Goal: Information Seeking & Learning: Compare options

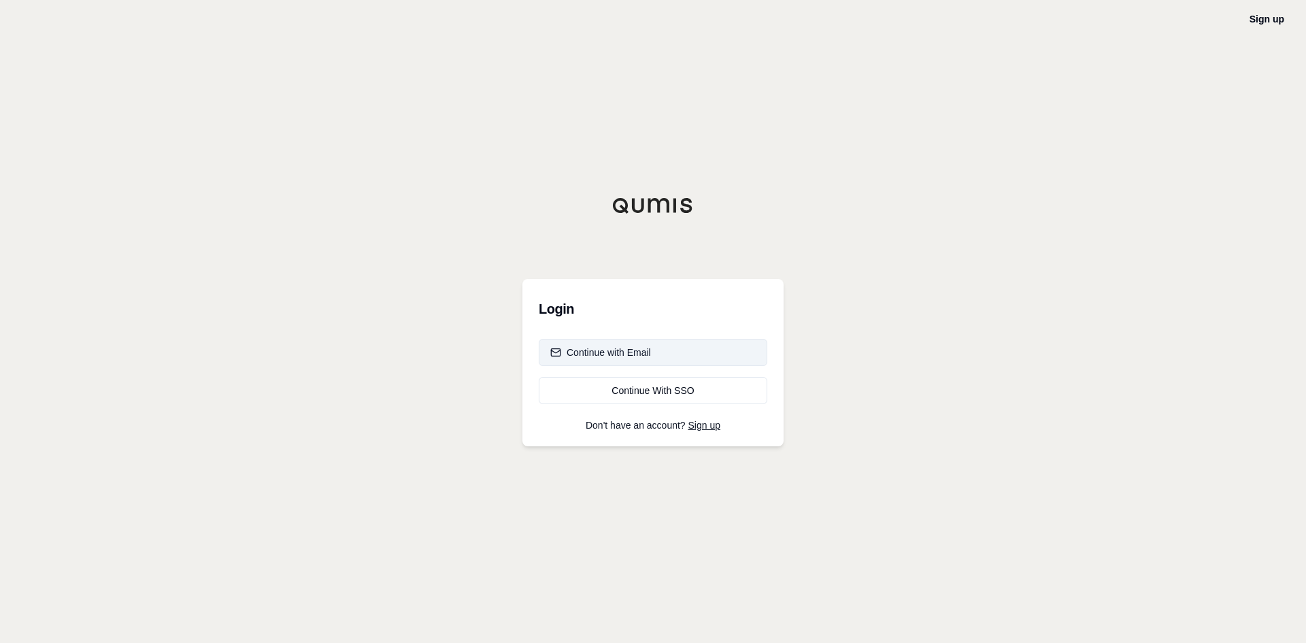
click at [643, 350] on div "Continue with Email" at bounding box center [600, 352] width 101 height 14
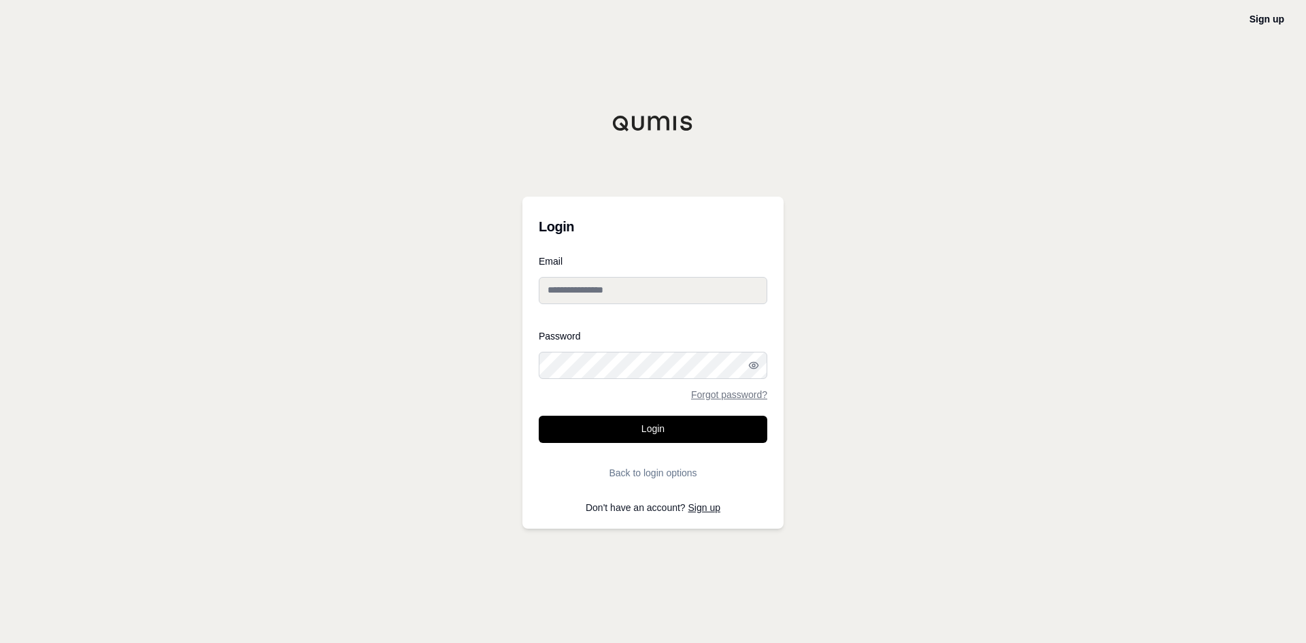
type input "**********"
click at [645, 431] on button "Login" at bounding box center [653, 429] width 229 height 27
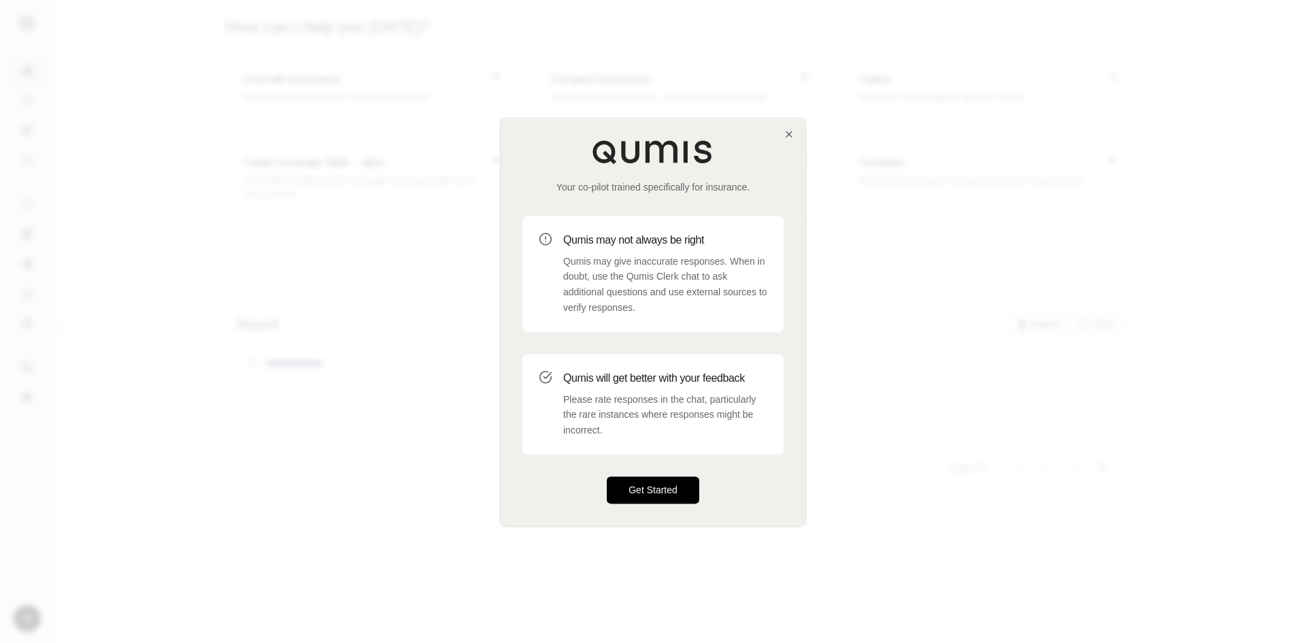
click at [649, 484] on button "Get Started" at bounding box center [653, 489] width 92 height 27
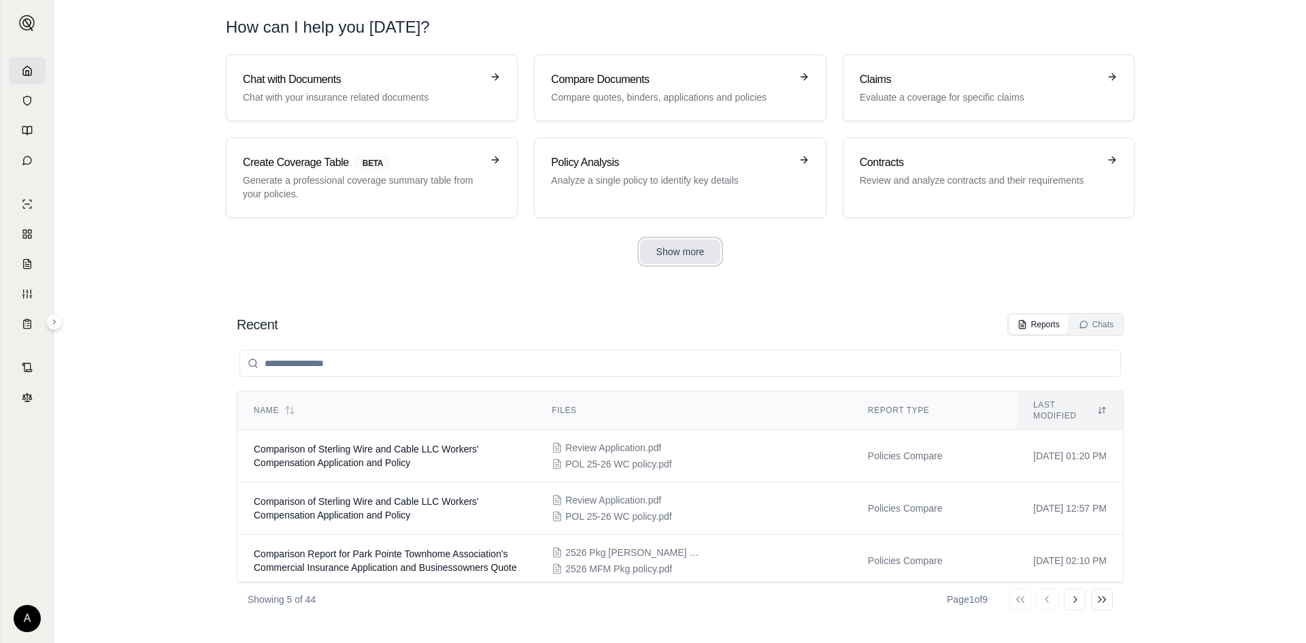
click at [705, 255] on button "Show more" at bounding box center [680, 251] width 81 height 24
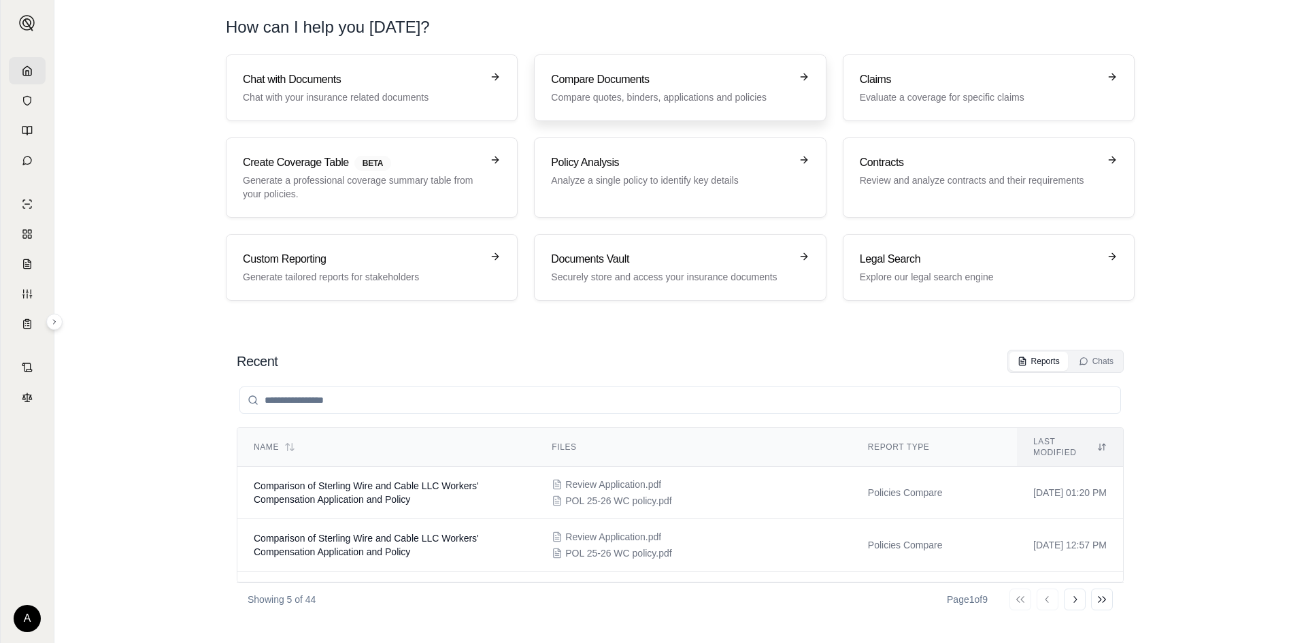
click at [573, 81] on h3 "Compare Documents" at bounding box center [670, 79] width 239 height 16
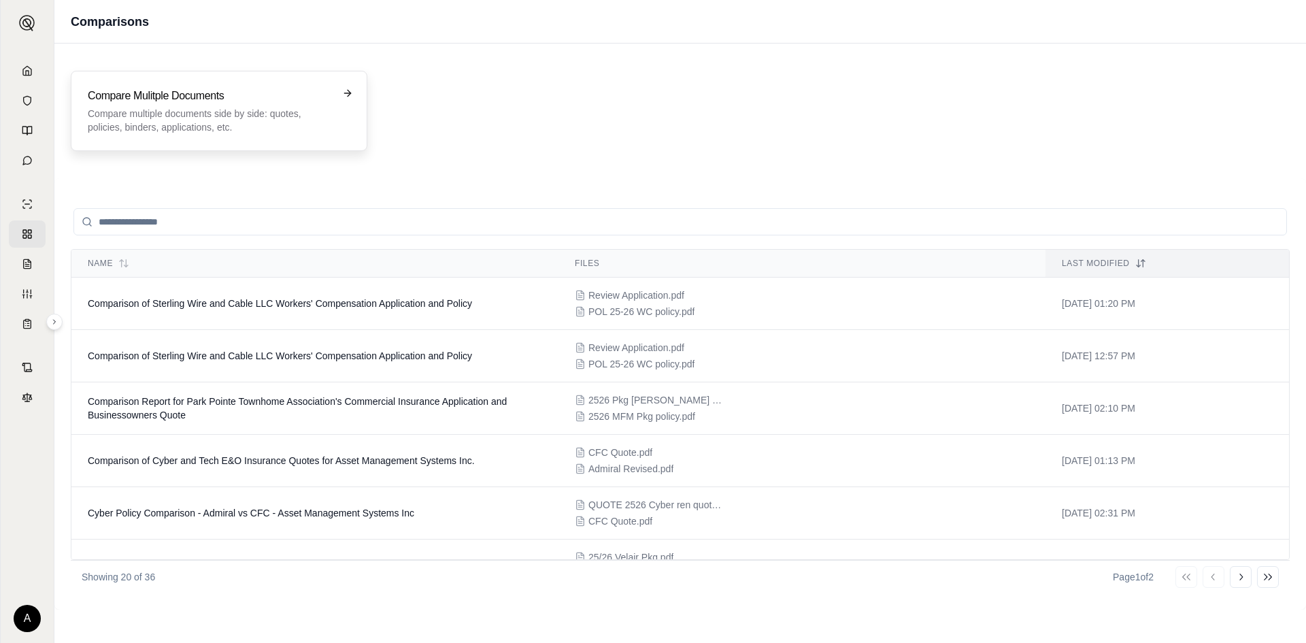
click at [348, 90] on icon at bounding box center [349, 93] width 3 height 6
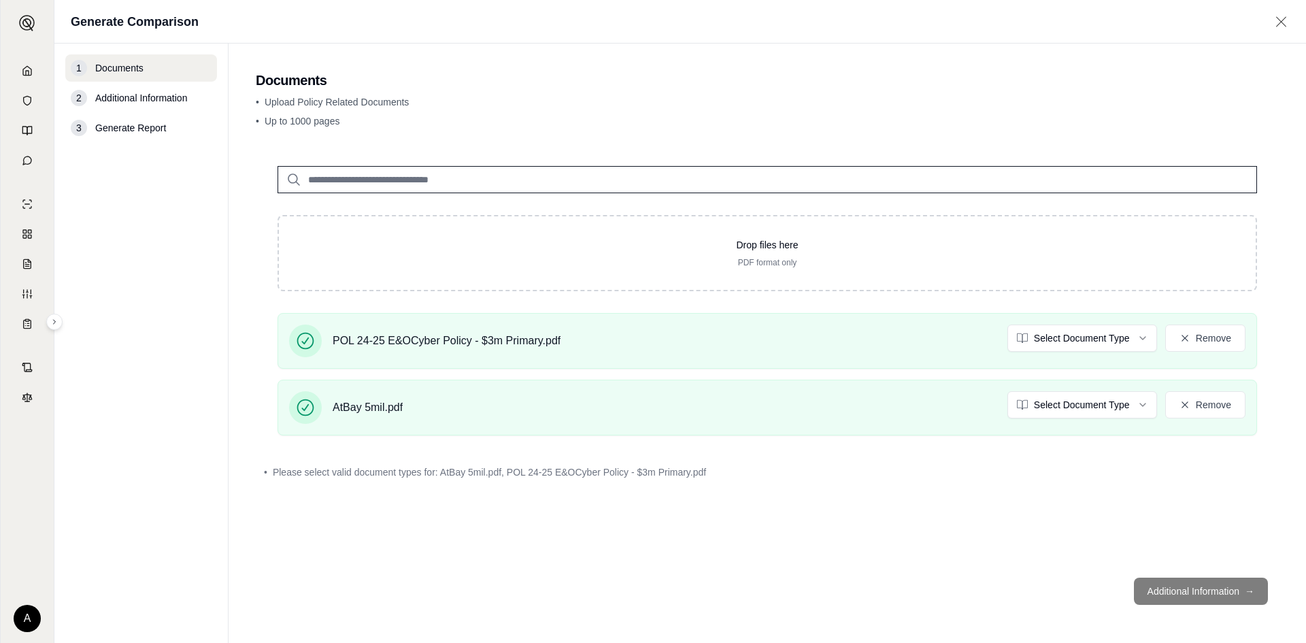
click at [1186, 593] on footer "Additional Information →" at bounding box center [767, 590] width 1023 height 49
click at [1151, 592] on footer "Additional Information →" at bounding box center [767, 590] width 1023 height 49
click at [802, 115] on p "• Up to 1000 pages" at bounding box center [767, 121] width 1023 height 14
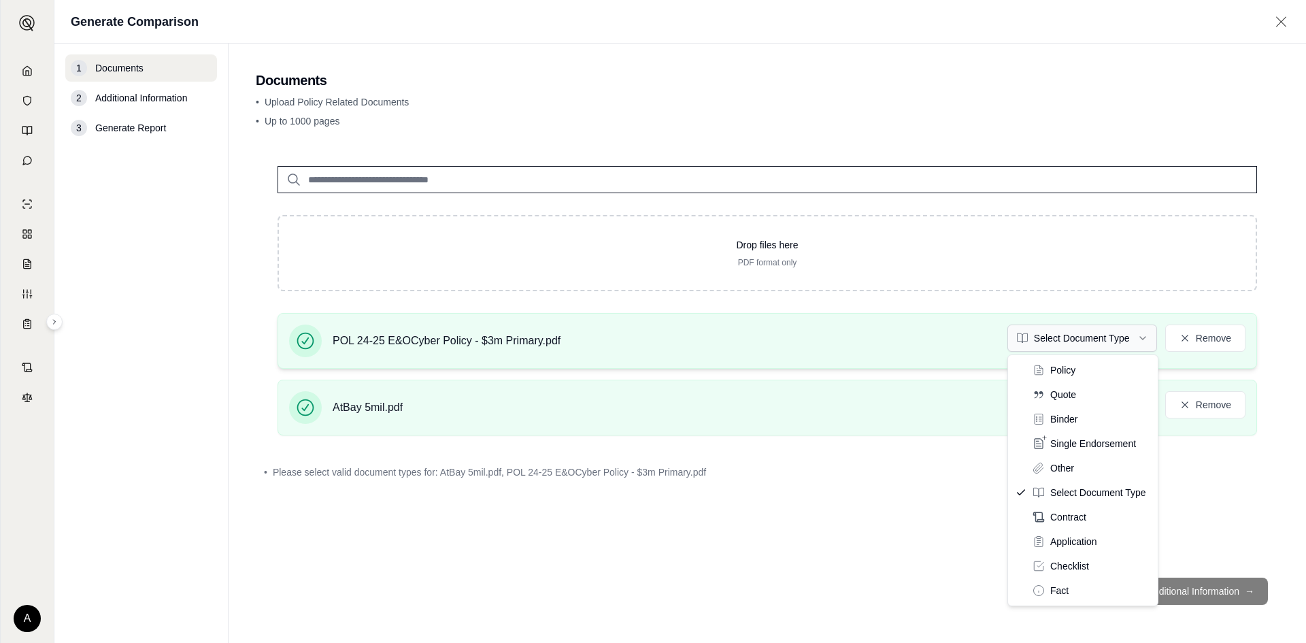
click at [1078, 341] on html "A Generate Comparison 1 Documents 2 Additional Information 3 Generate Report Do…" at bounding box center [653, 321] width 1306 height 643
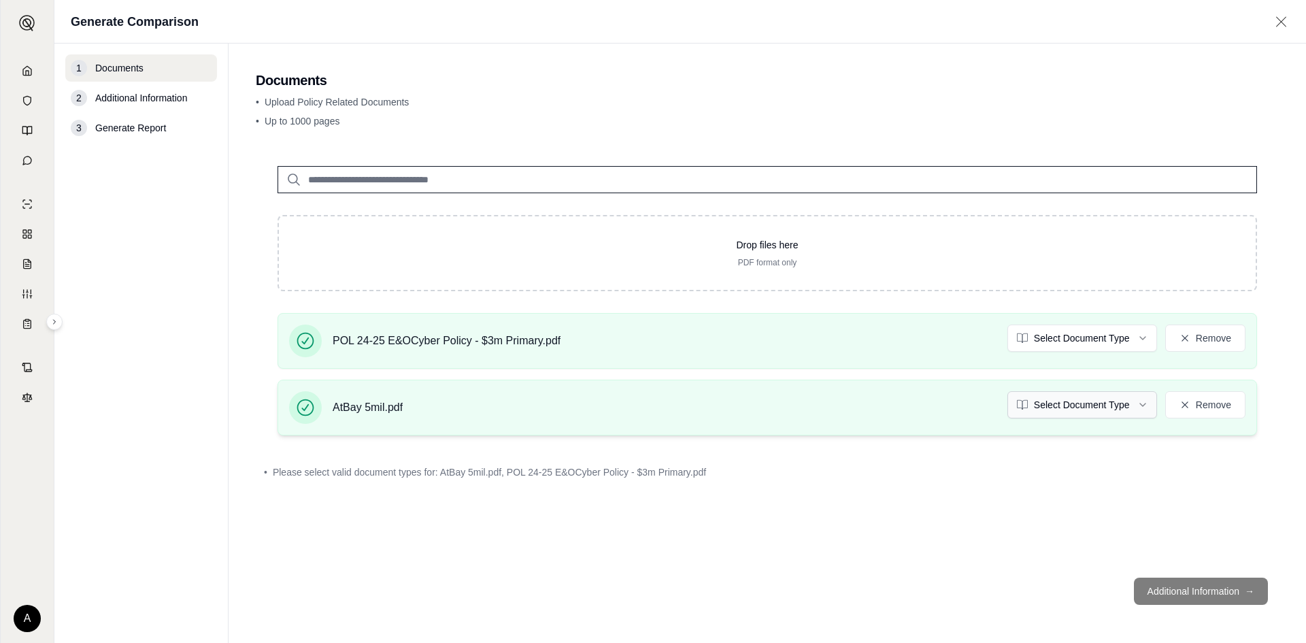
click at [1071, 404] on html "A Generate Comparison 1 Documents 2 Additional Information 3 Generate Report Do…" at bounding box center [653, 321] width 1306 height 643
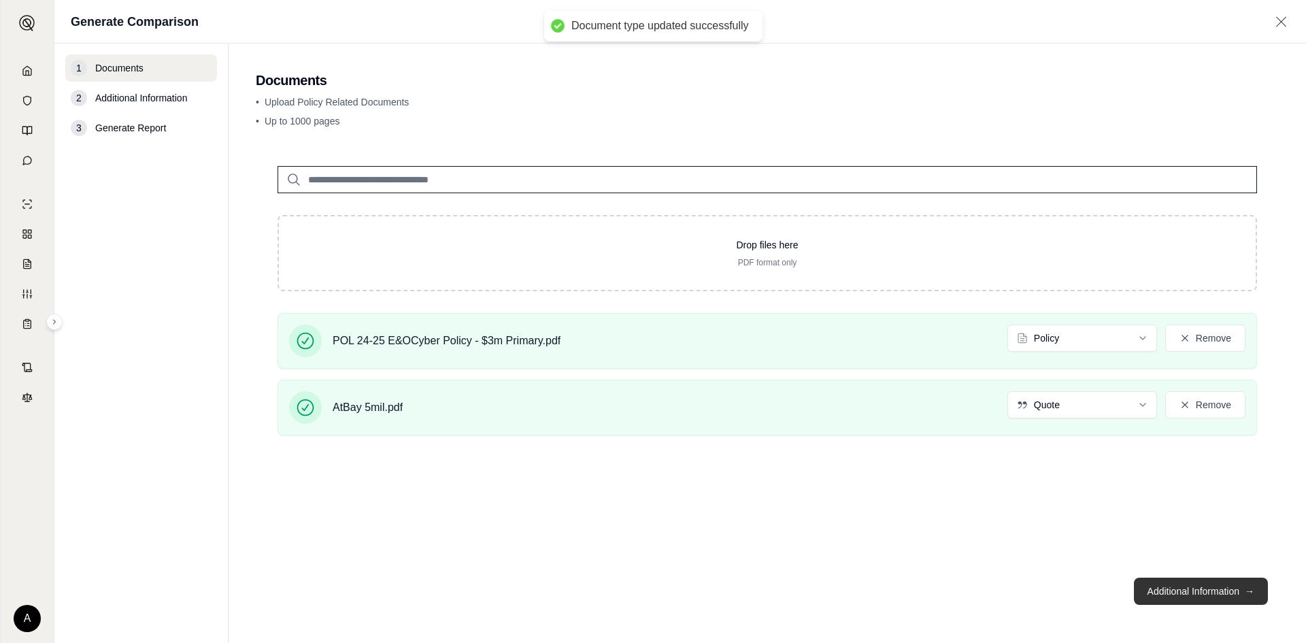
click at [1191, 592] on button "Additional Information →" at bounding box center [1201, 590] width 134 height 27
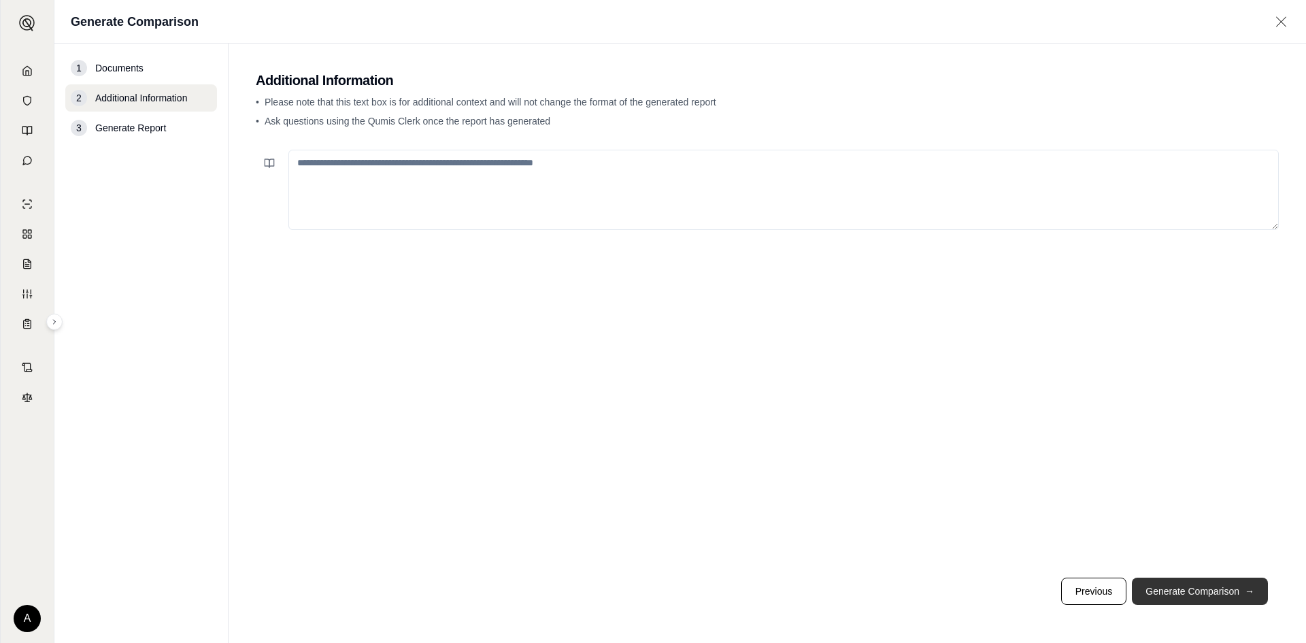
click at [1196, 596] on button "Generate Comparison →" at bounding box center [1200, 590] width 136 height 27
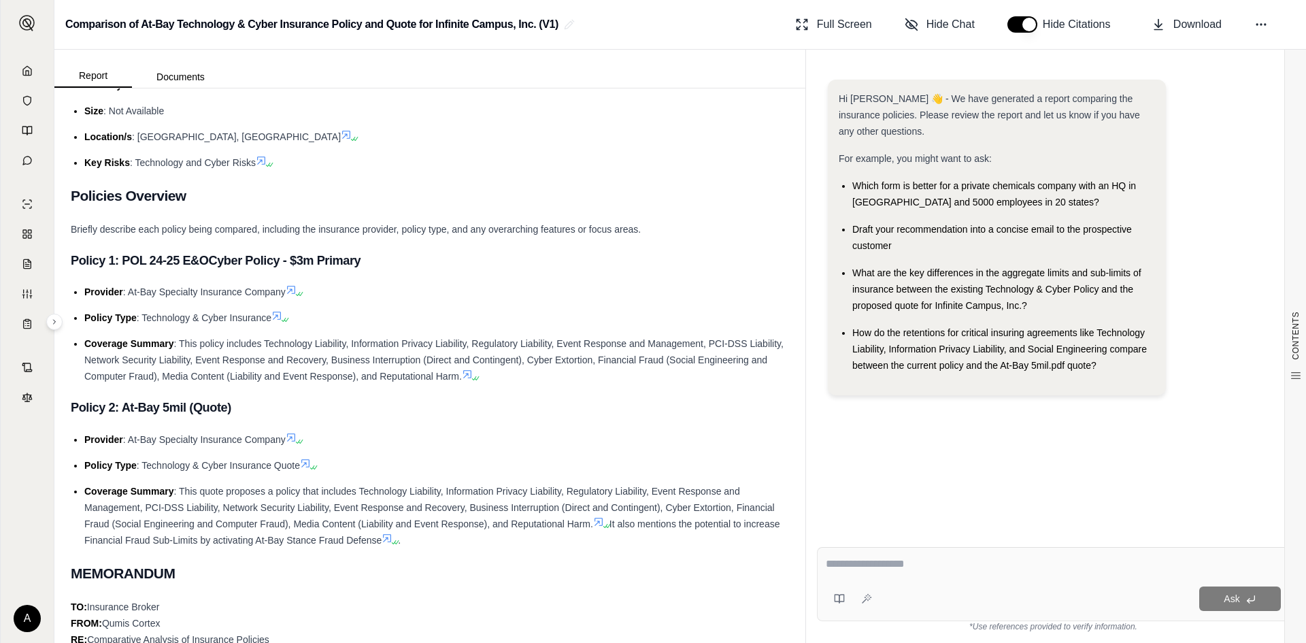
scroll to position [204, 0]
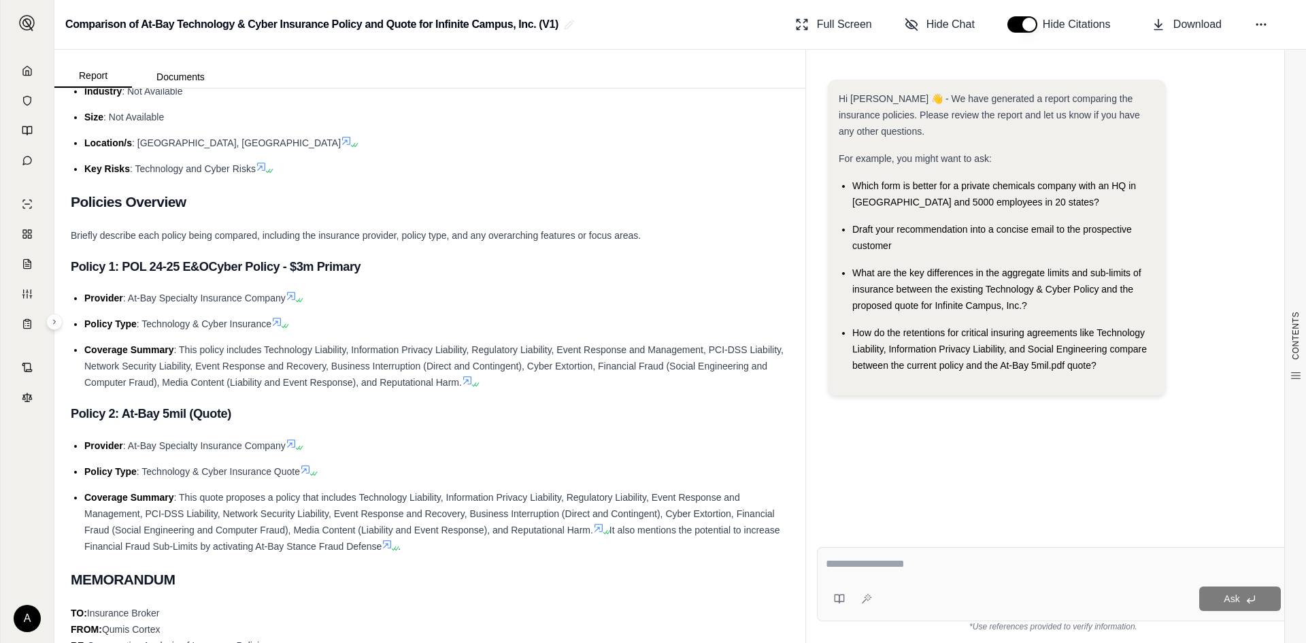
click at [940, 573] on div at bounding box center [1053, 566] width 455 height 21
click at [941, 571] on div at bounding box center [1053, 566] width 455 height 21
click at [924, 564] on textarea at bounding box center [1053, 564] width 455 height 16
type textarea "**********"
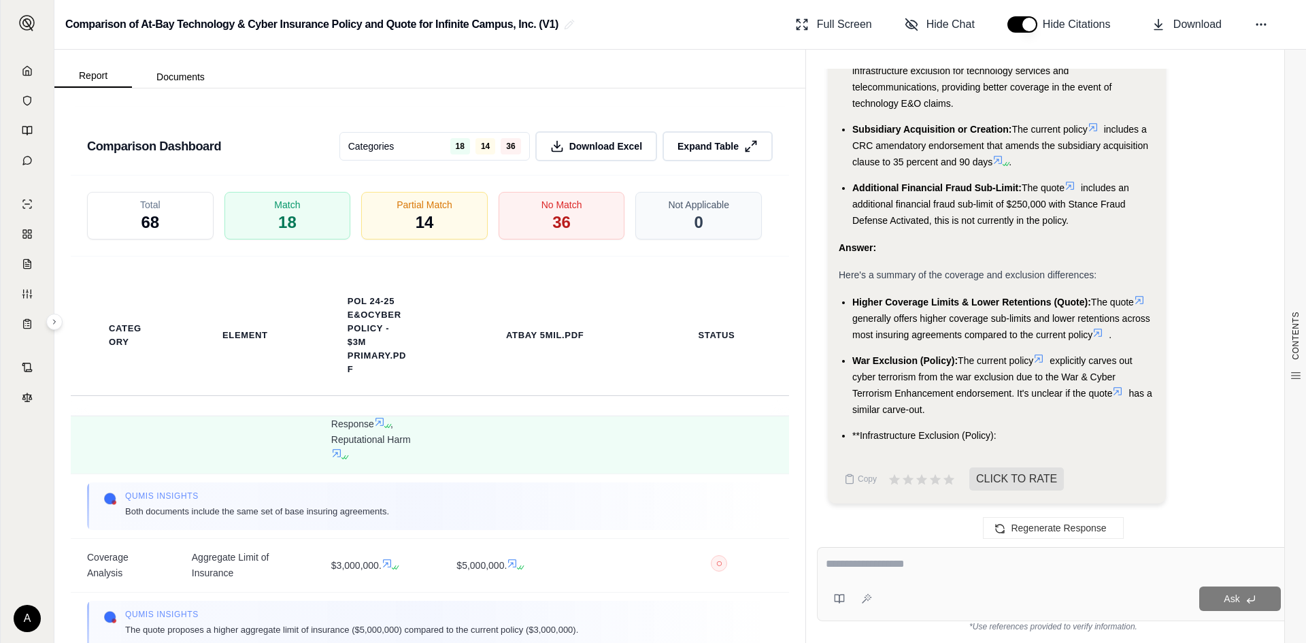
scroll to position [340, 0]
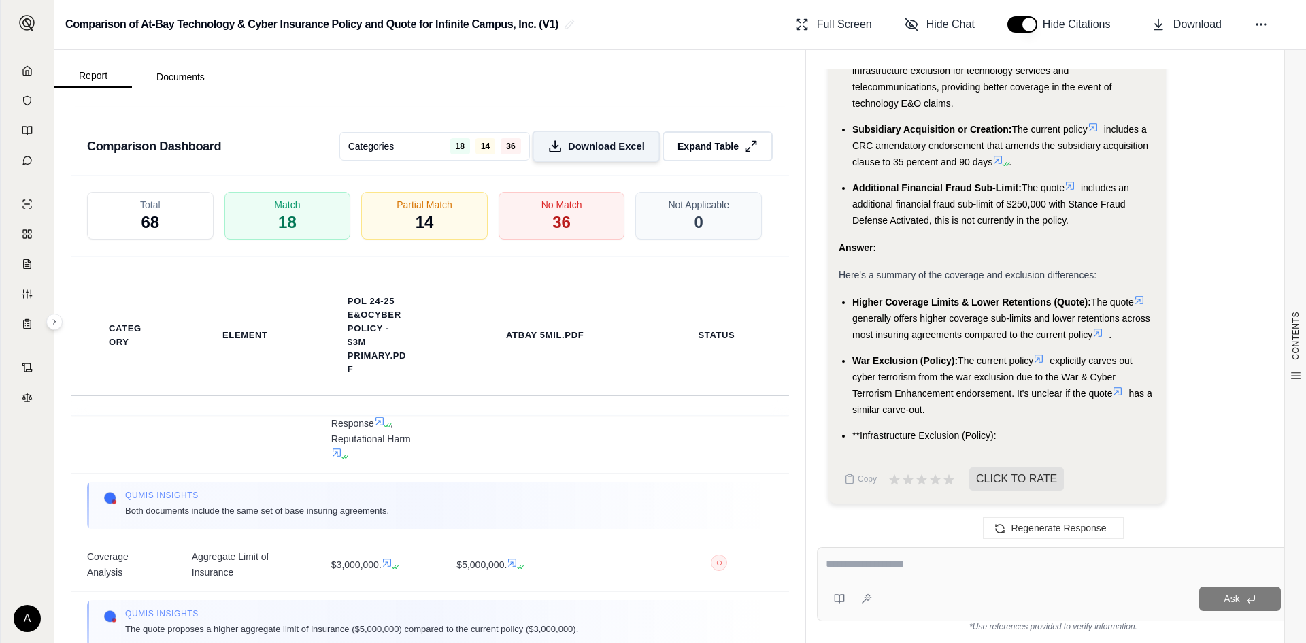
click at [592, 154] on span "Download Excel" at bounding box center [606, 146] width 77 height 14
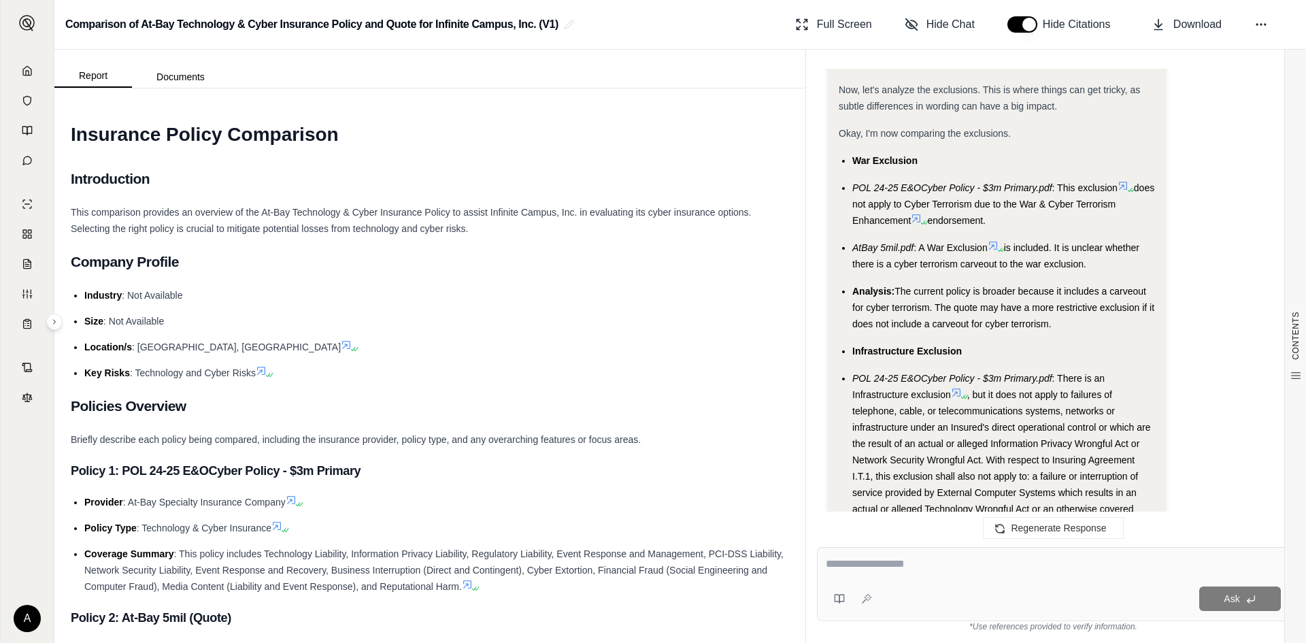
scroll to position [2883, 0]
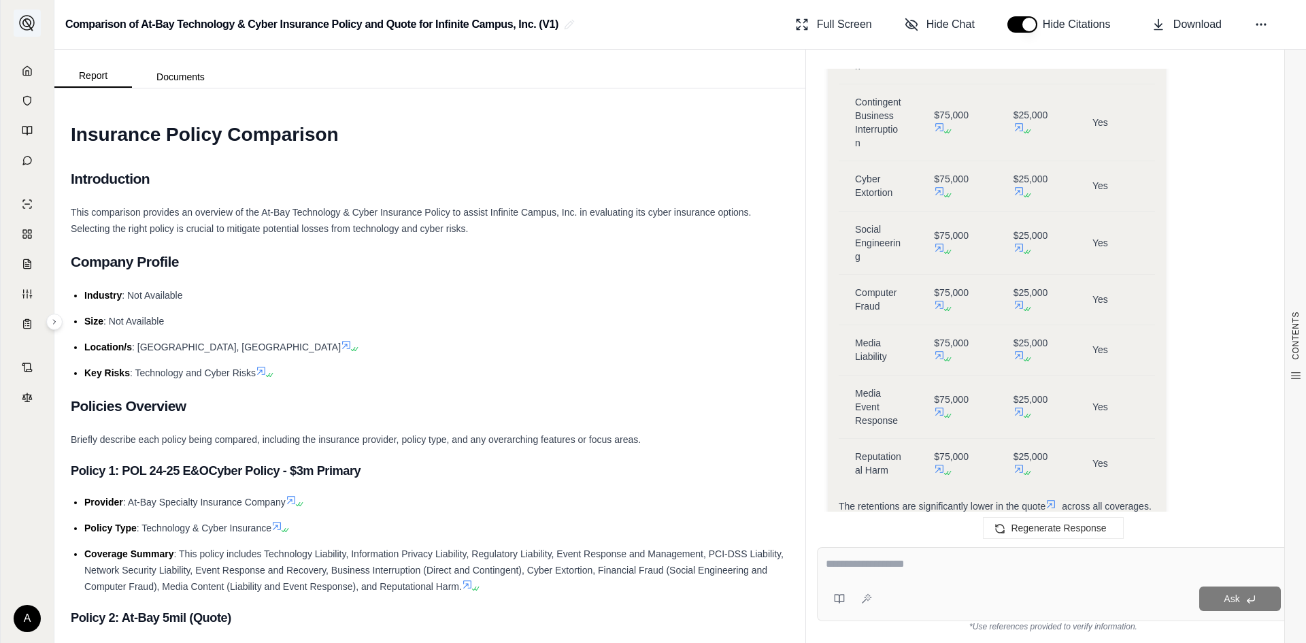
click at [23, 23] on img at bounding box center [27, 23] width 16 height 16
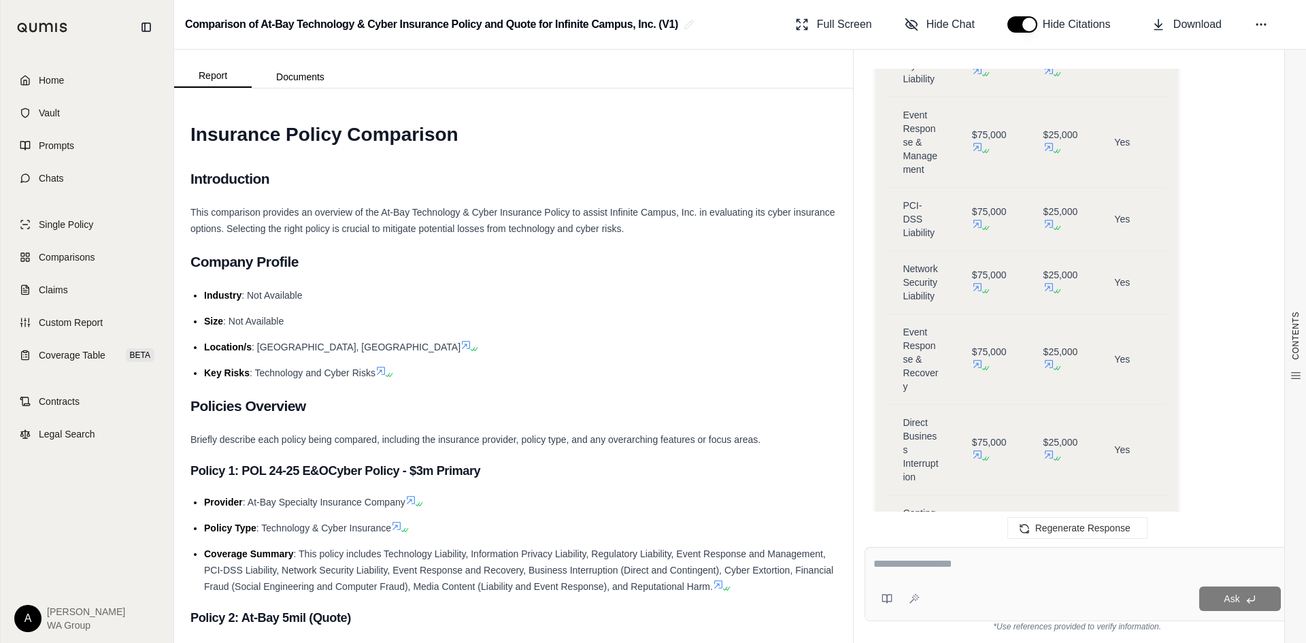
scroll to position [3247, 0]
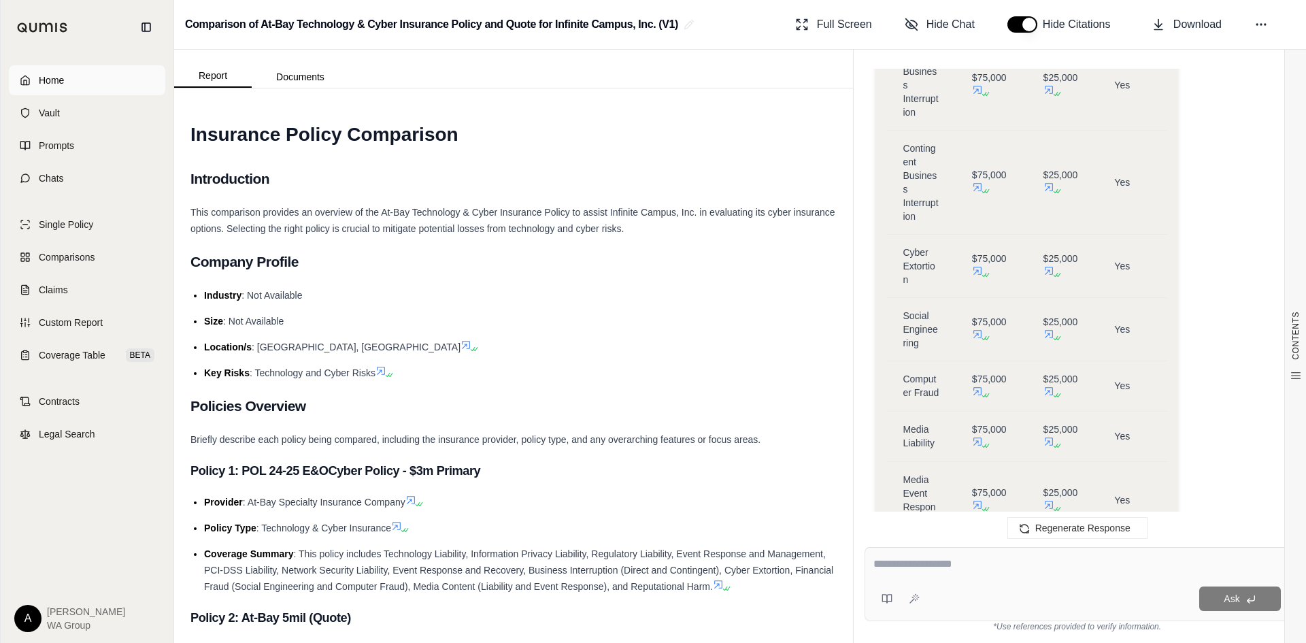
click at [49, 78] on span "Home" at bounding box center [51, 80] width 25 height 14
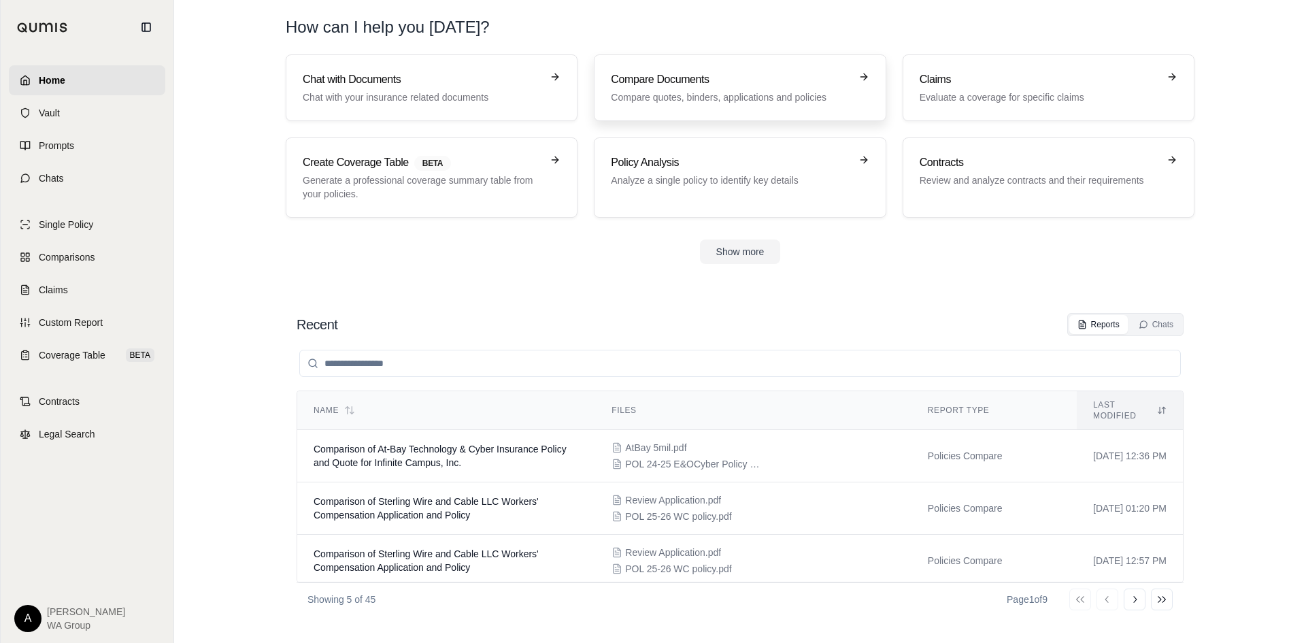
click at [739, 85] on h3 "Compare Documents" at bounding box center [730, 79] width 239 height 16
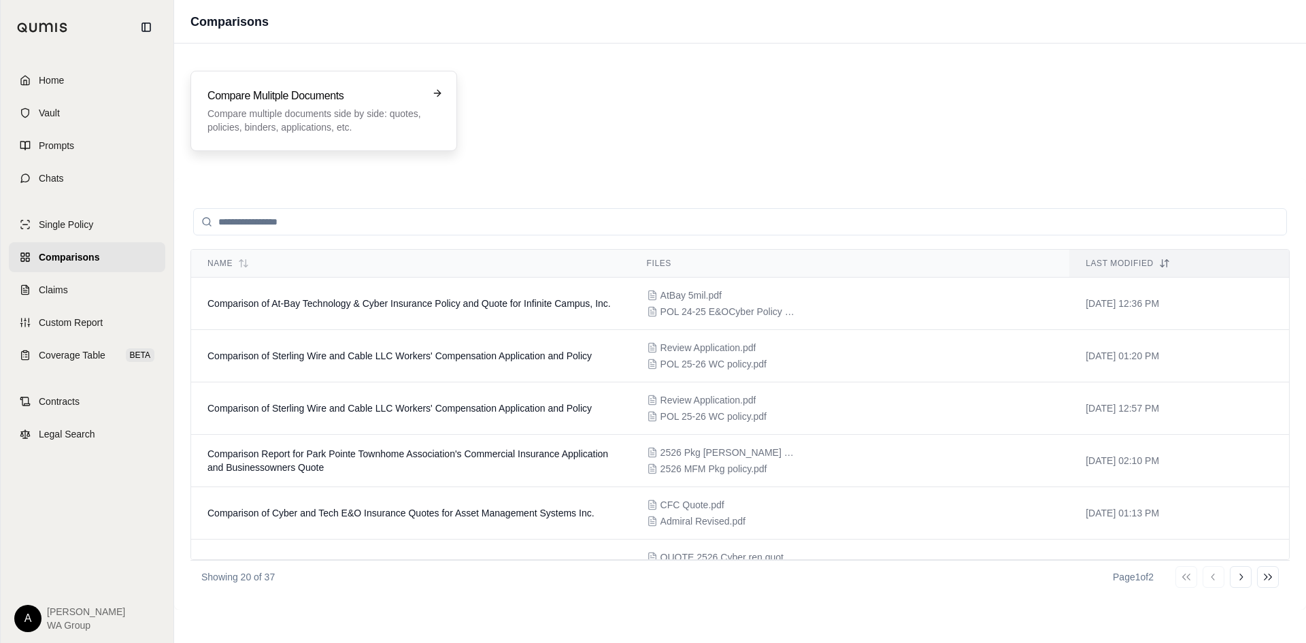
click at [282, 116] on p "Compare multiple documents side by side: quotes, policies, binders, application…" at bounding box center [314, 120] width 214 height 27
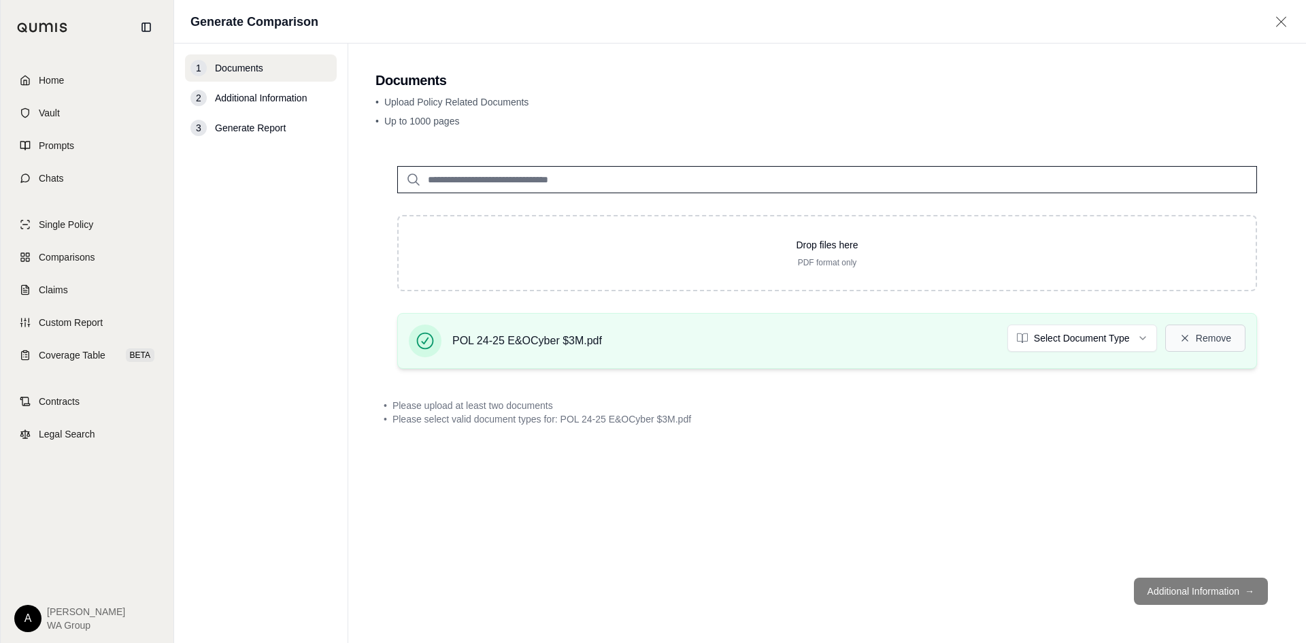
click at [1217, 336] on button "Remove" at bounding box center [1205, 337] width 80 height 27
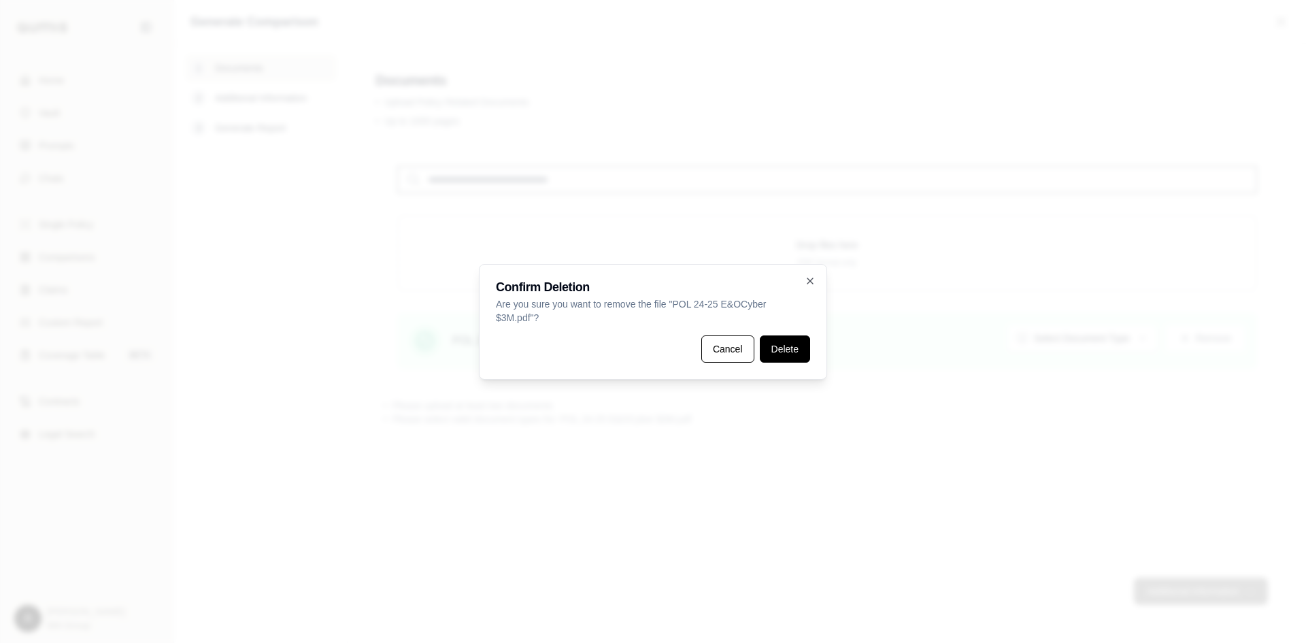
click at [791, 352] on button "Delete" at bounding box center [785, 348] width 50 height 27
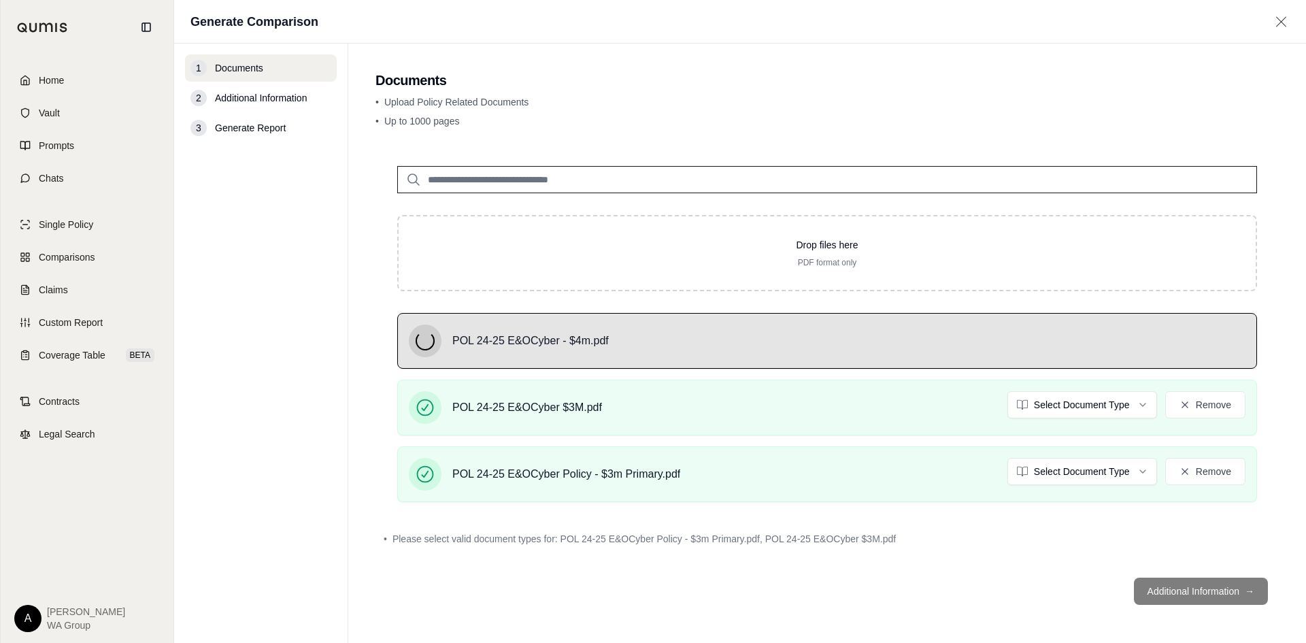
click at [1112, 475] on html "Home Vault Prompts Chats Single Policy Comparisons Claims Custom Report Coverag…" at bounding box center [653, 321] width 1306 height 643
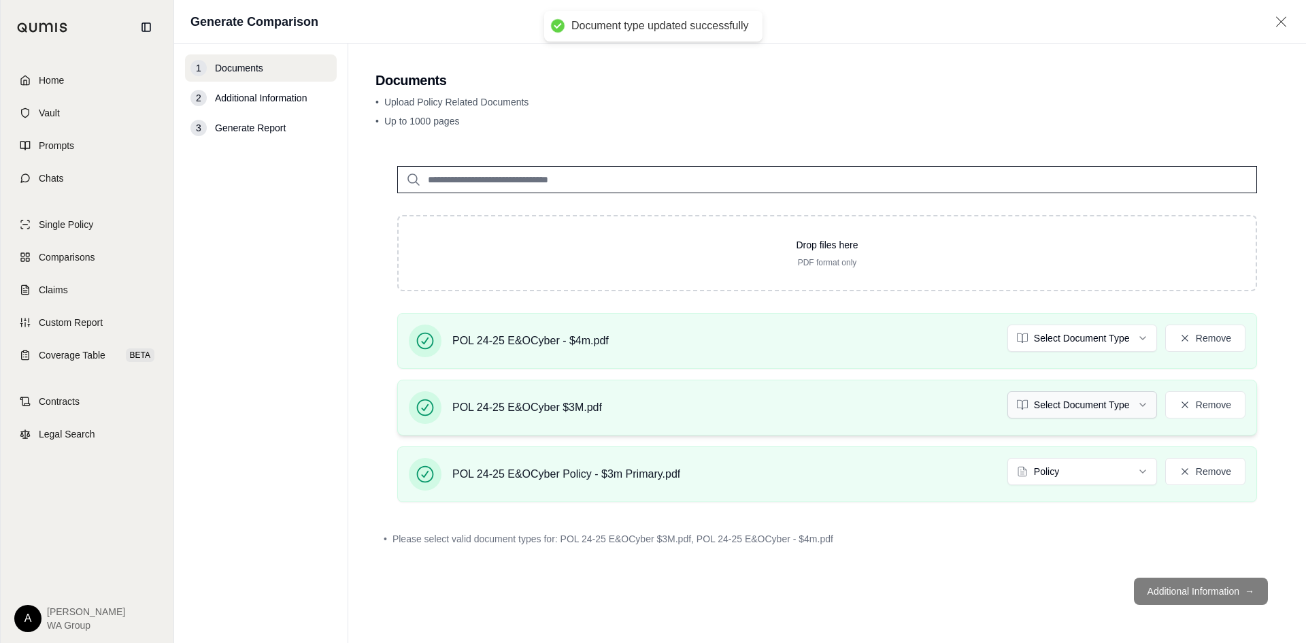
click at [1062, 407] on html "Document type updated successfully Home Vault Prompts Chats Single Policy Compa…" at bounding box center [653, 321] width 1306 height 643
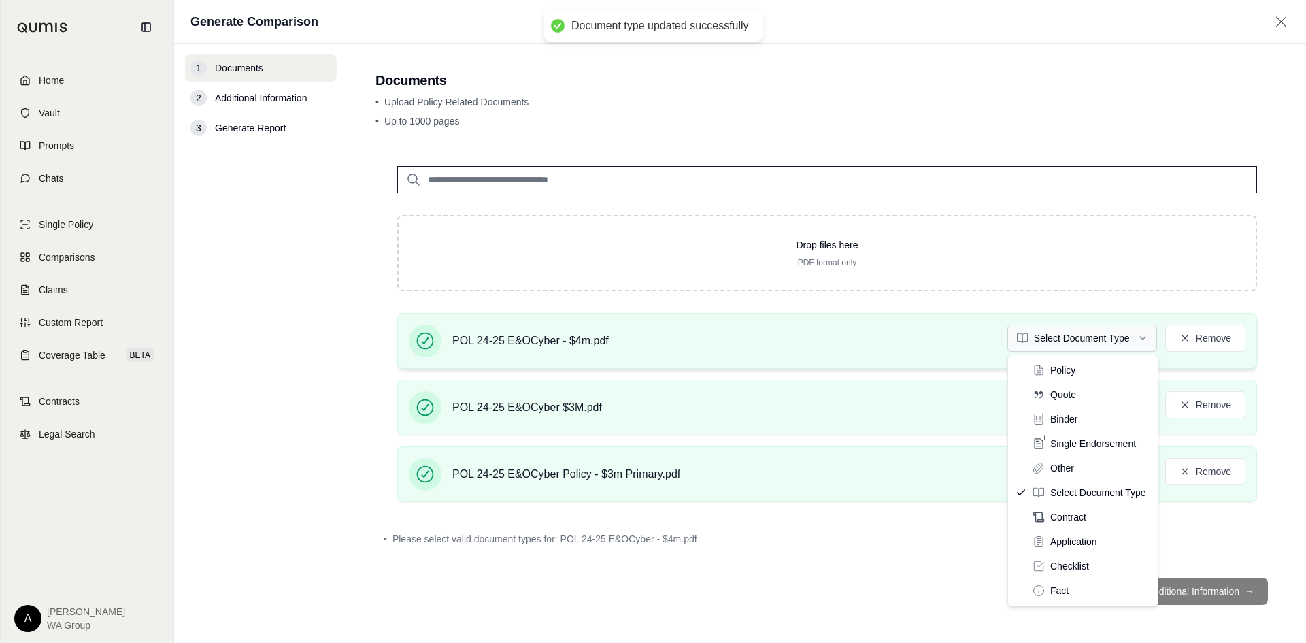
click at [1055, 339] on html "Document type updated successfully Document type updated successfully Home Vaul…" at bounding box center [653, 321] width 1306 height 643
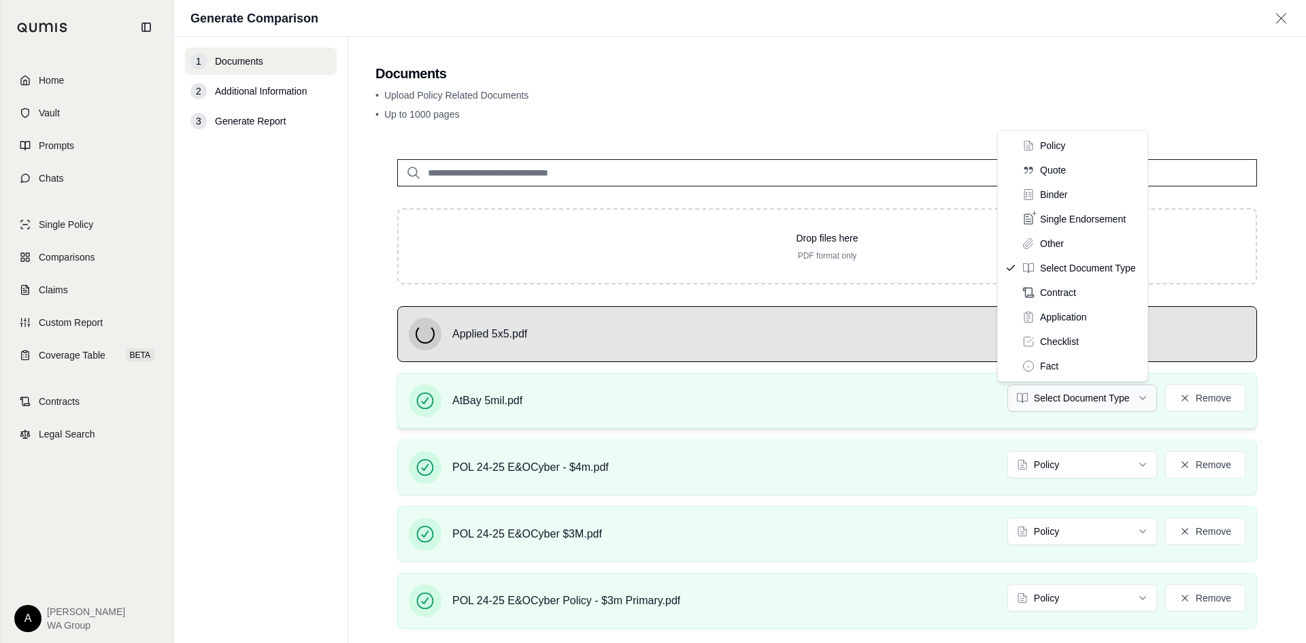
click at [1050, 399] on html "Home Vault Prompts Chats Single Policy Comparisons Claims Custom Report Coverag…" at bounding box center [653, 321] width 1306 height 643
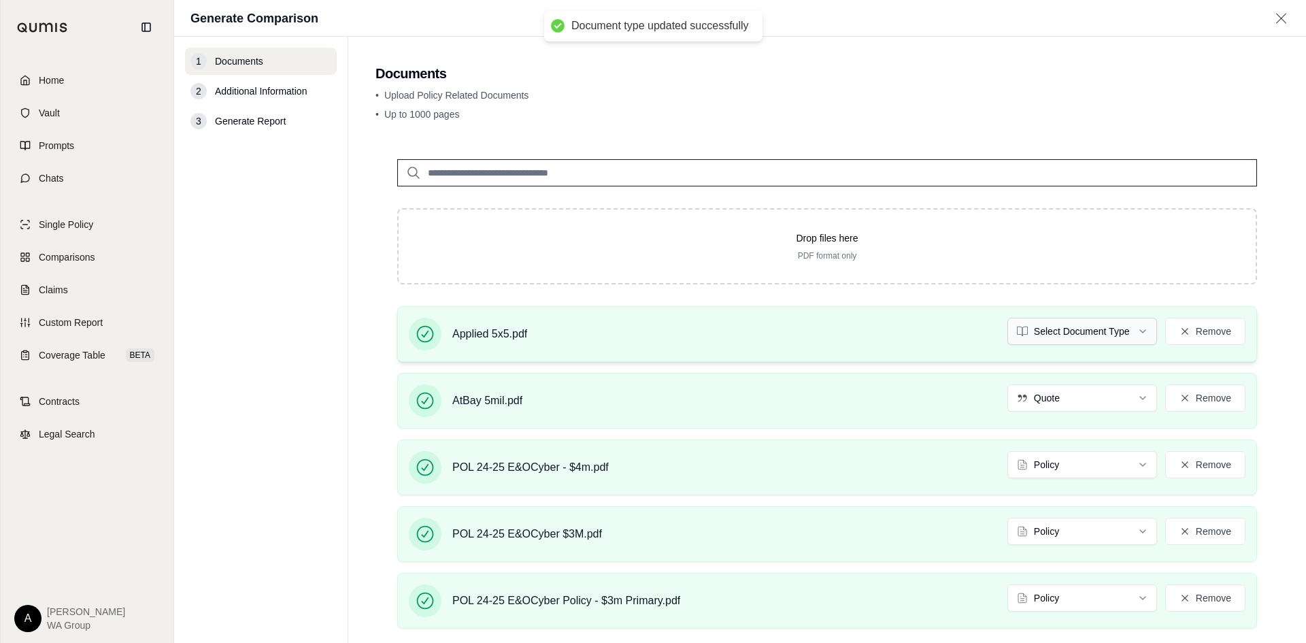
click at [1065, 333] on html "Document type updated successfully Home Vault Prompts Chats Single Policy Compa…" at bounding box center [653, 321] width 1306 height 643
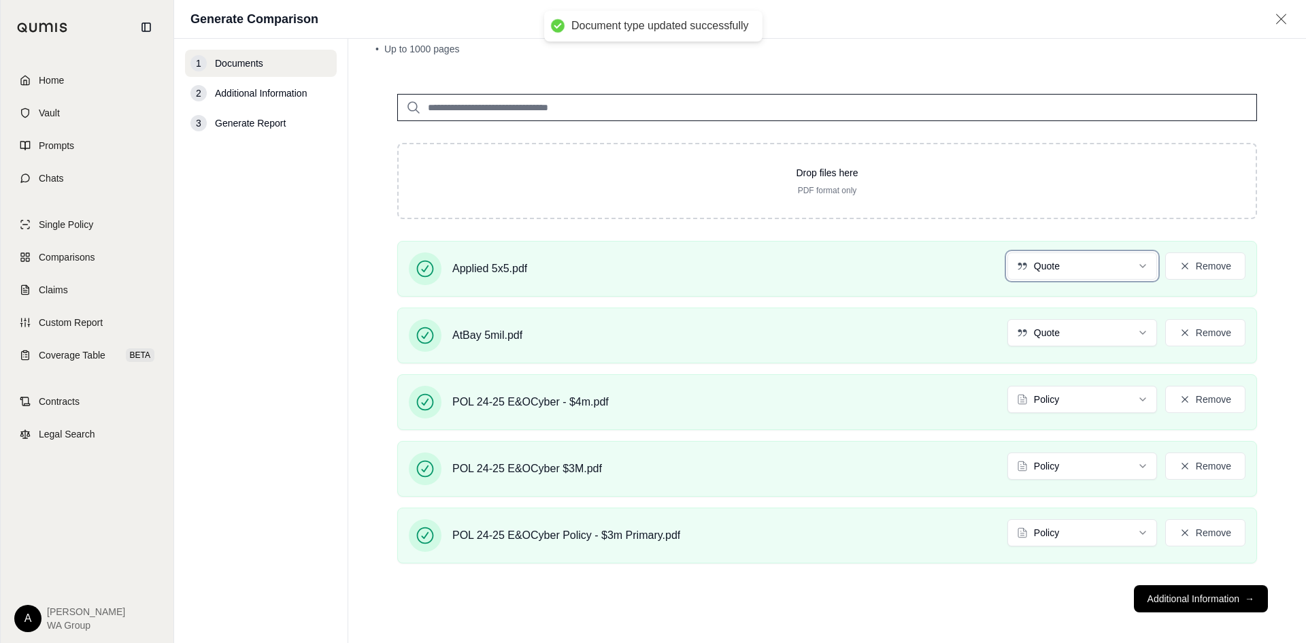
scroll to position [75, 0]
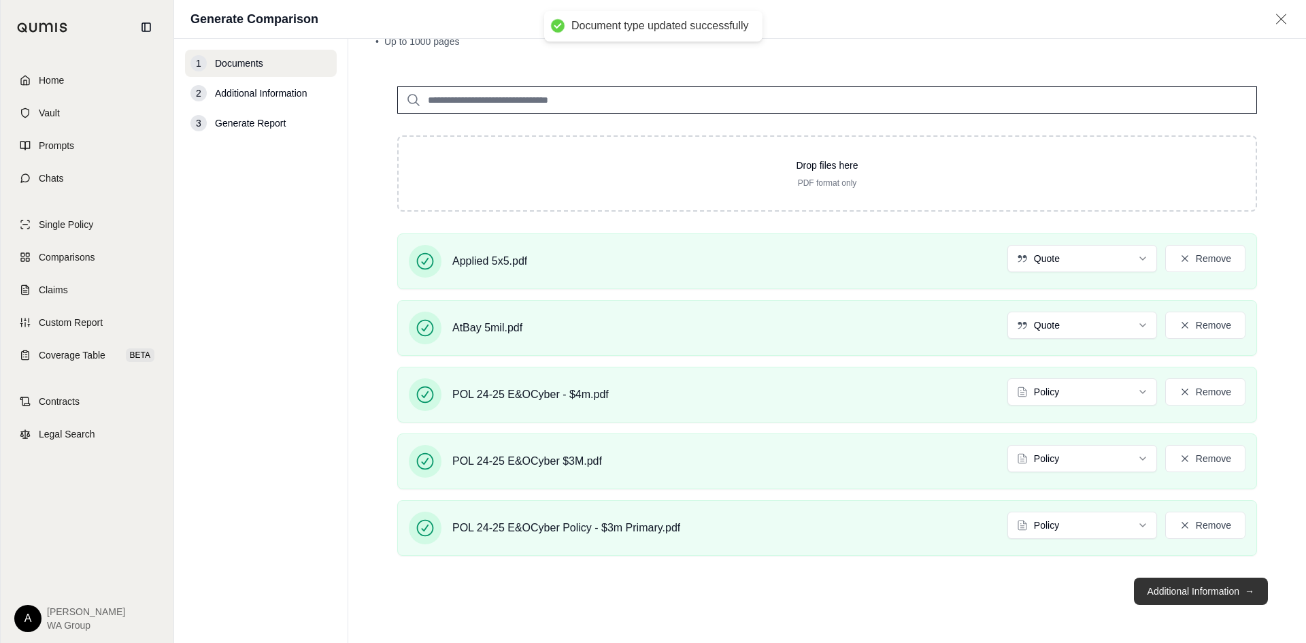
click at [1187, 598] on button "Additional Information →" at bounding box center [1201, 590] width 134 height 27
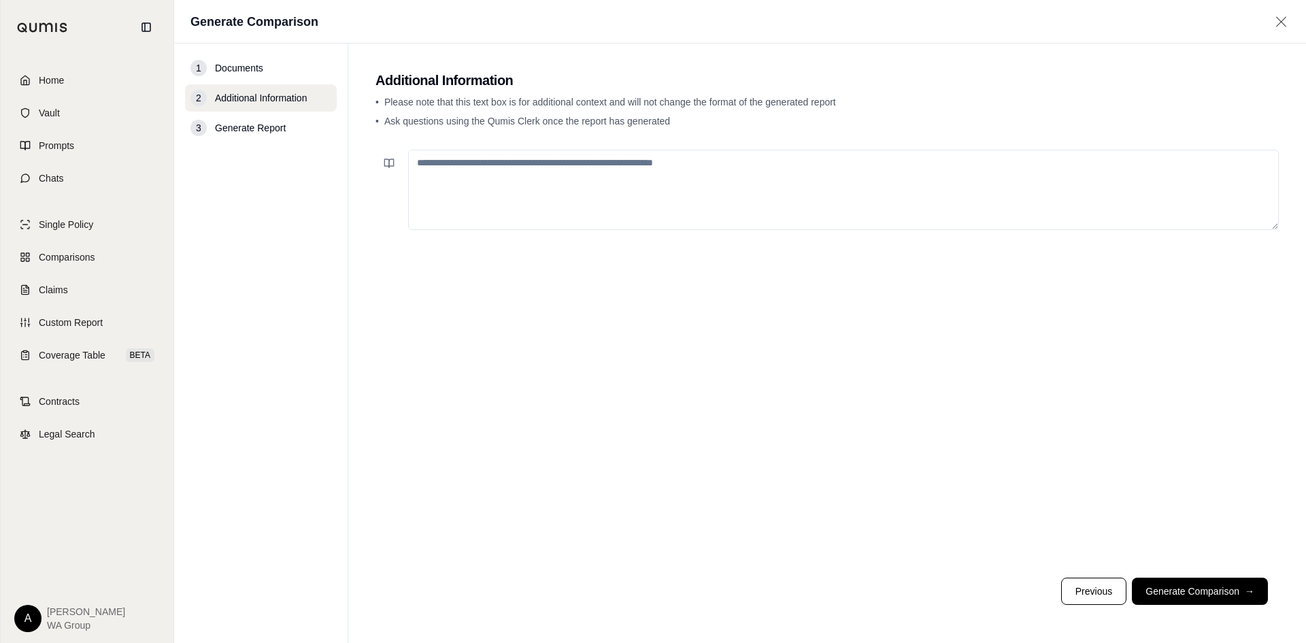
drag, startPoint x: 1194, startPoint y: 593, endPoint x: 1185, endPoint y: 587, distance: 10.2
click at [1193, 592] on button "Generate Comparison →" at bounding box center [1200, 590] width 136 height 27
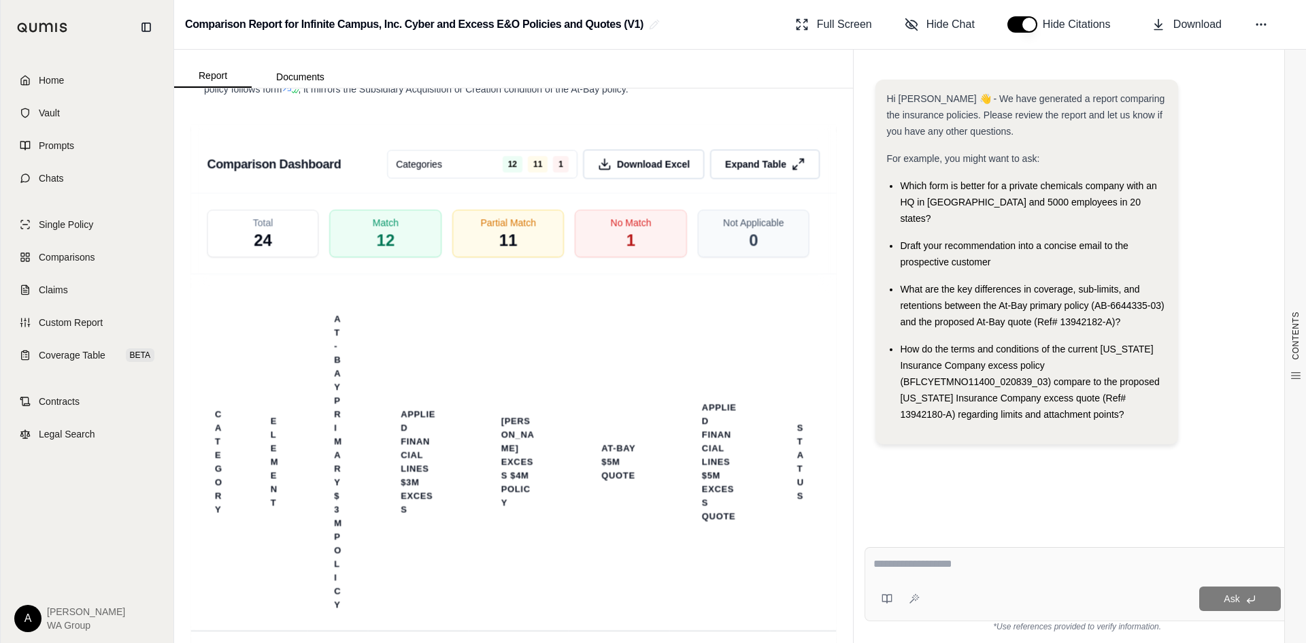
scroll to position [4012, 0]
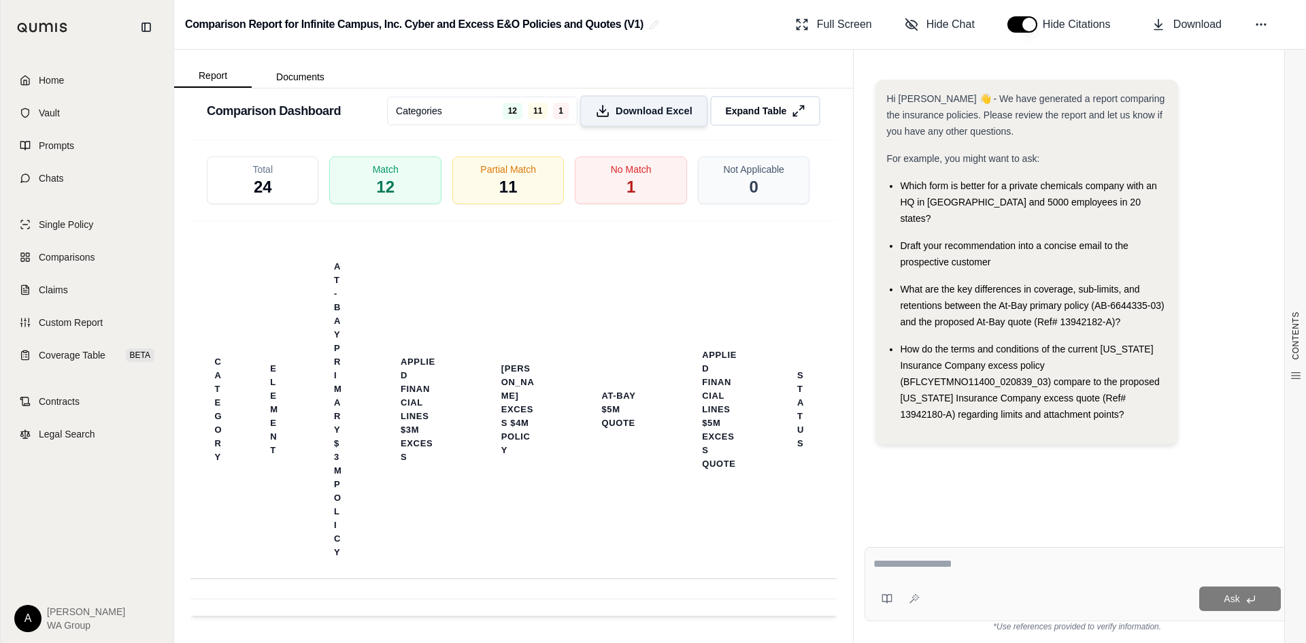
click at [642, 114] on span "Download Excel" at bounding box center [653, 111] width 77 height 14
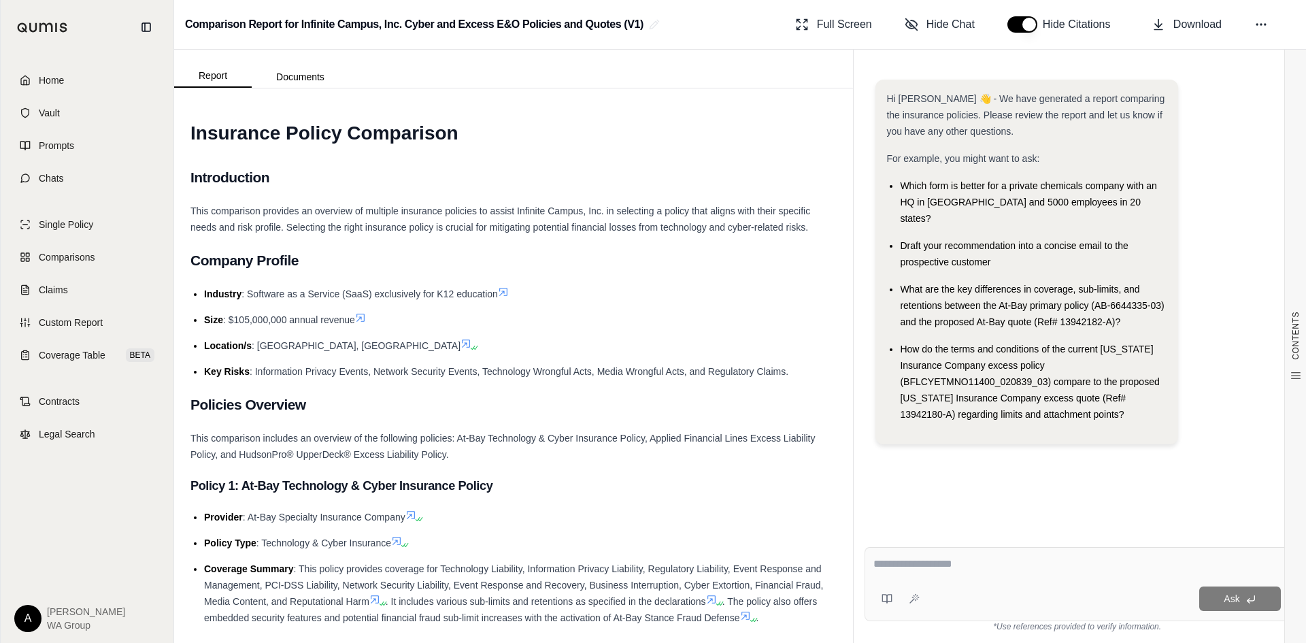
scroll to position [0, 0]
drag, startPoint x: 305, startPoint y: 73, endPoint x: 311, endPoint y: 78, distance: 7.4
click at [311, 77] on button "Documents" at bounding box center [300, 77] width 97 height 22
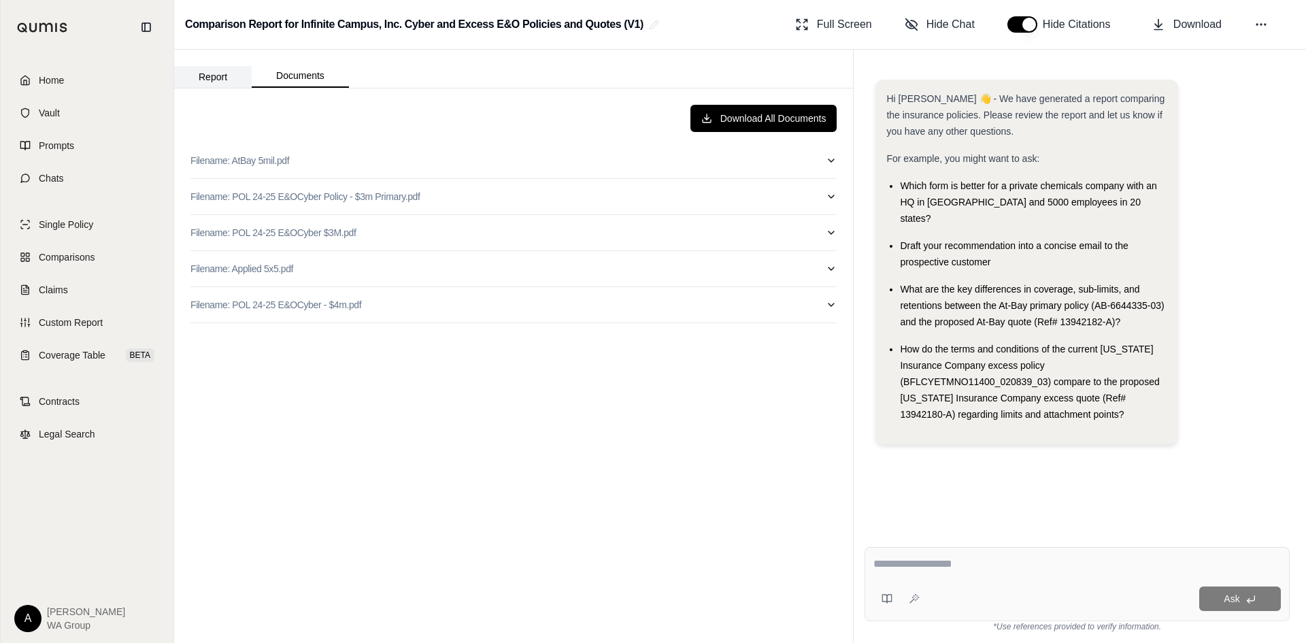
click at [215, 74] on button "Report" at bounding box center [213, 77] width 78 height 22
click at [279, 78] on button "Documents" at bounding box center [300, 76] width 97 height 23
click at [215, 80] on button "Report" at bounding box center [213, 77] width 78 height 22
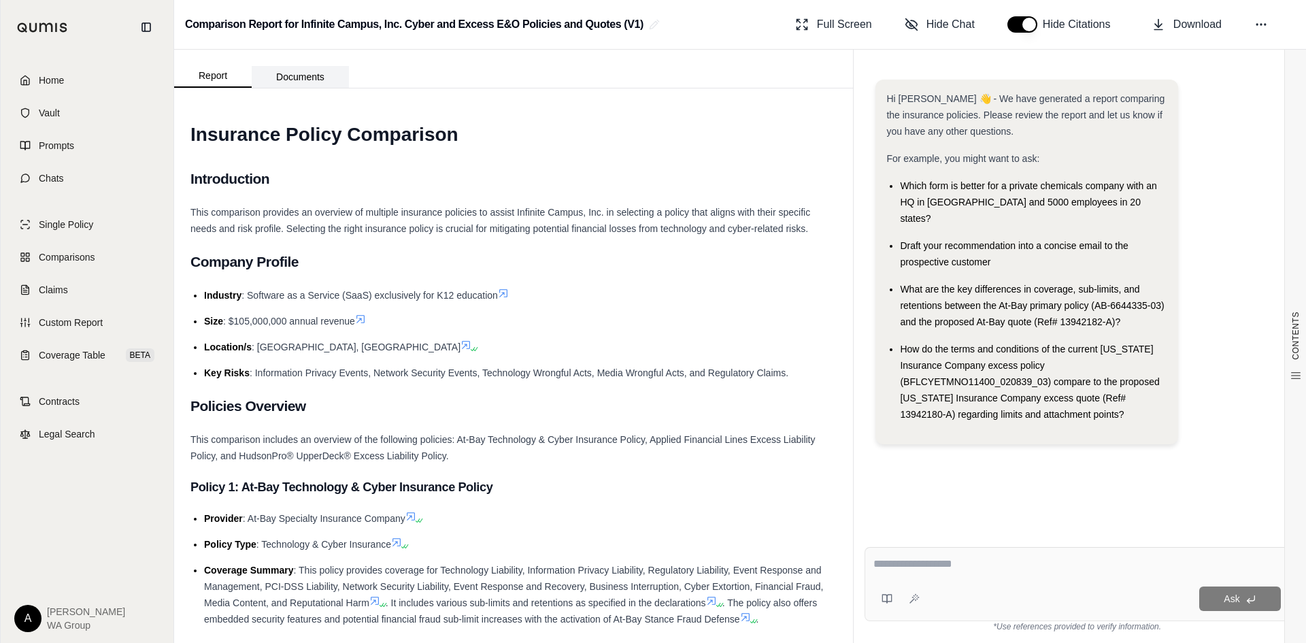
click at [309, 78] on button "Documents" at bounding box center [300, 77] width 97 height 22
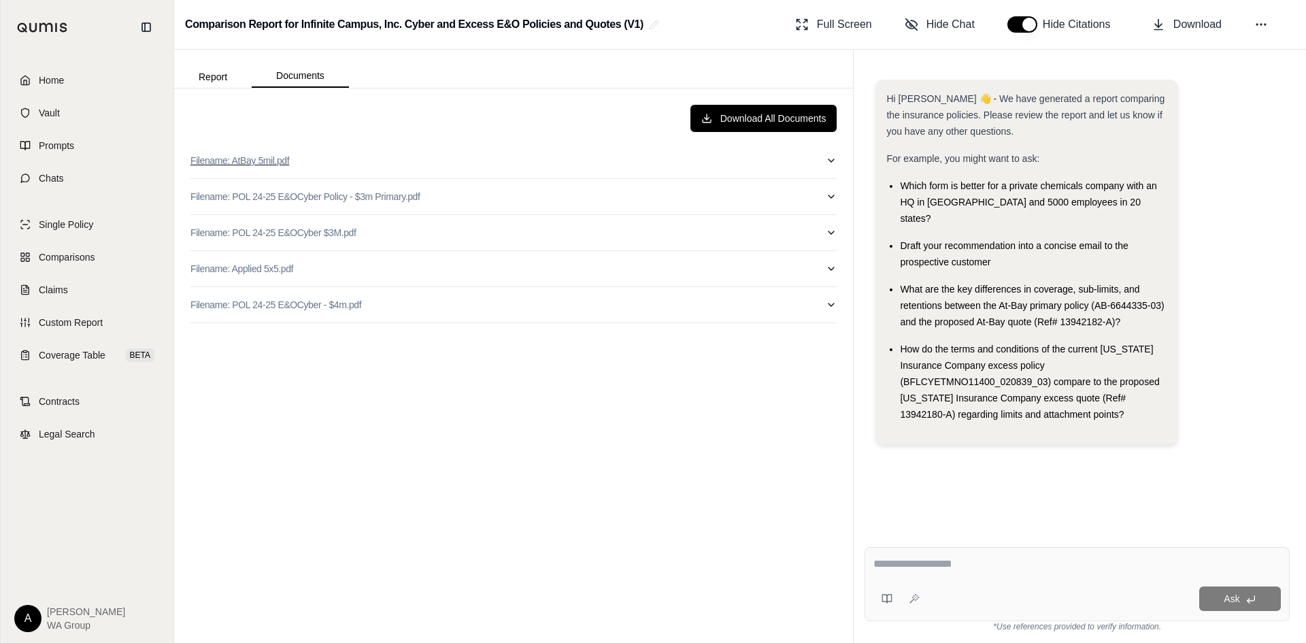
click at [832, 155] on icon "button" at bounding box center [831, 160] width 11 height 11
click at [210, 78] on button "Report" at bounding box center [213, 77] width 78 height 22
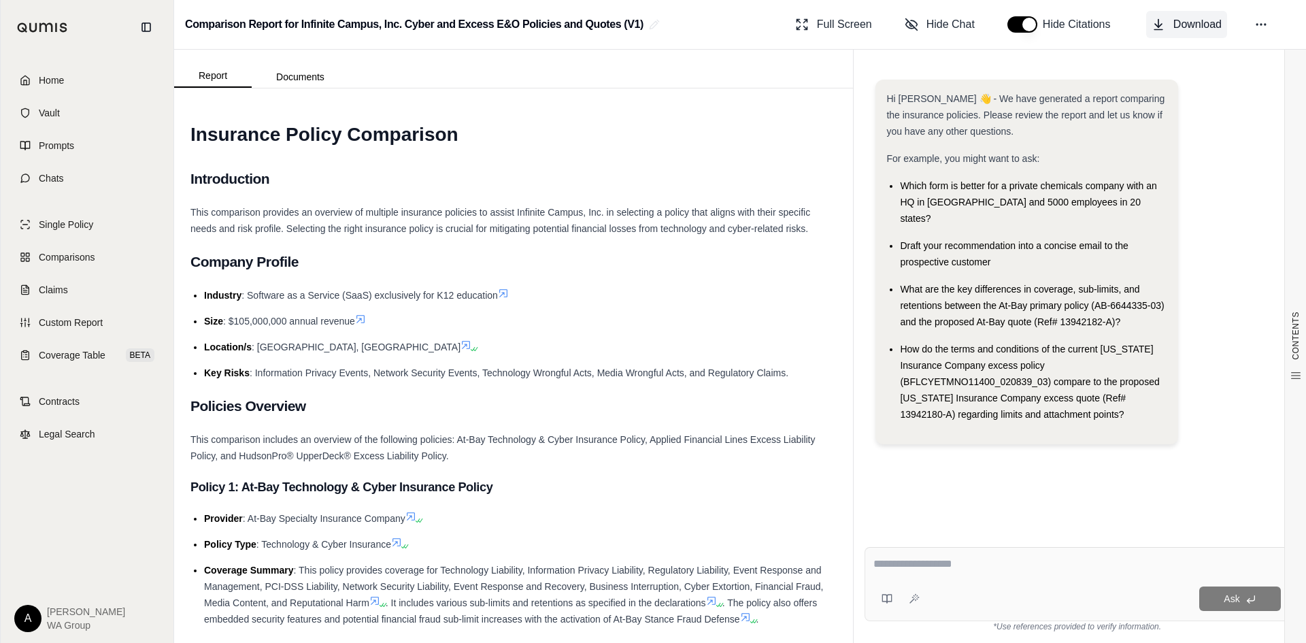
click at [1194, 27] on span "Download" at bounding box center [1197, 24] width 48 height 16
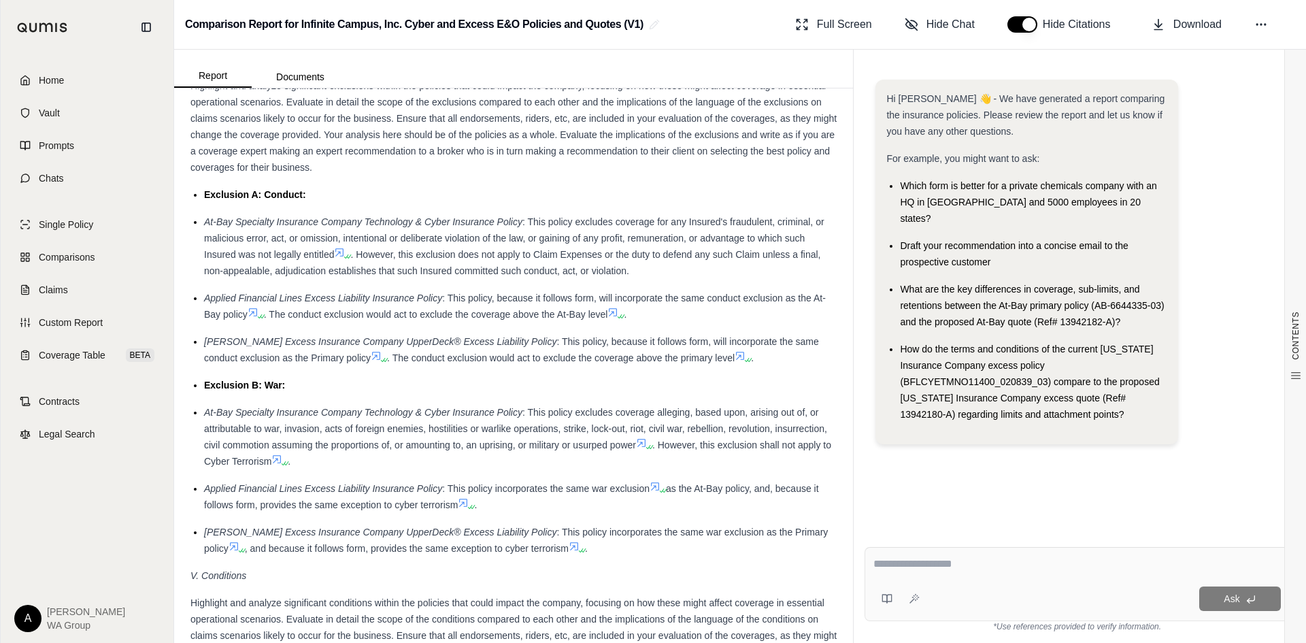
scroll to position [2992, 0]
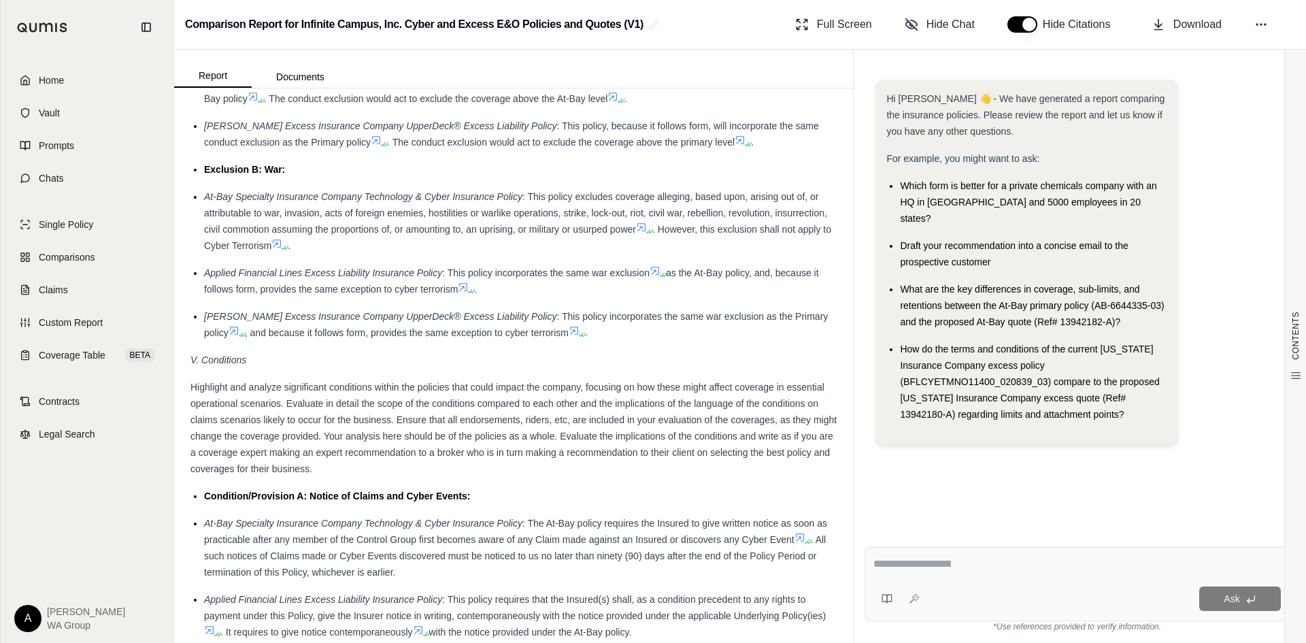
click at [983, 553] on div "Ask" at bounding box center [1076, 584] width 425 height 74
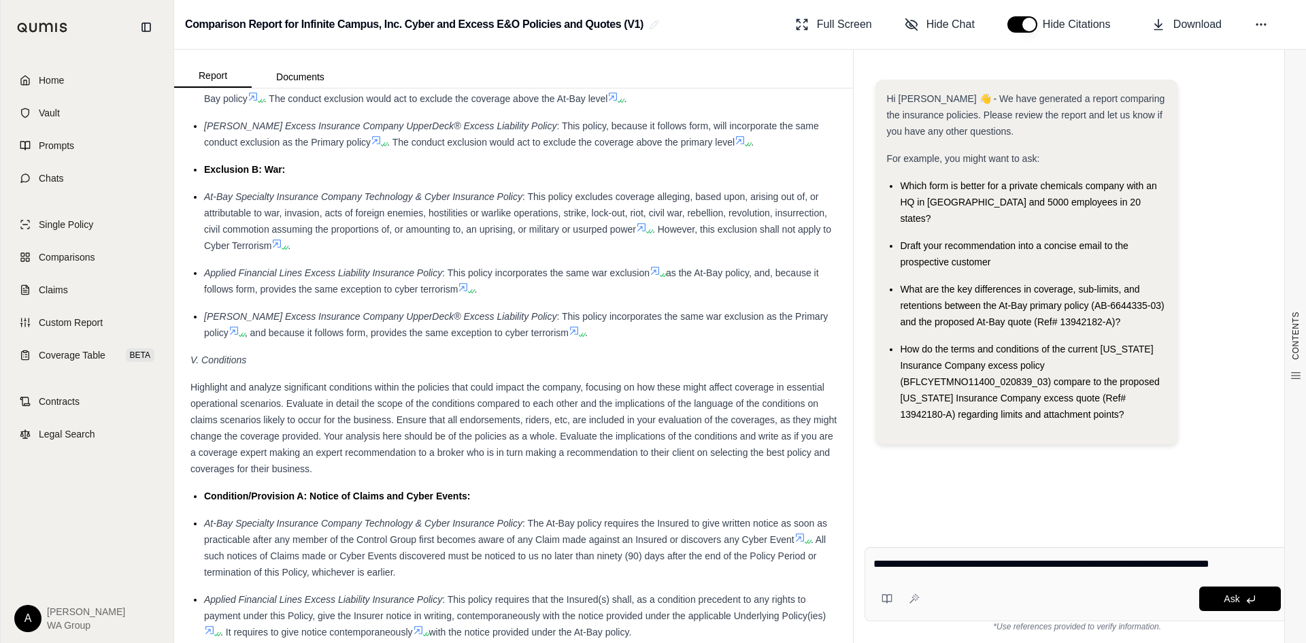
type textarea "**********"
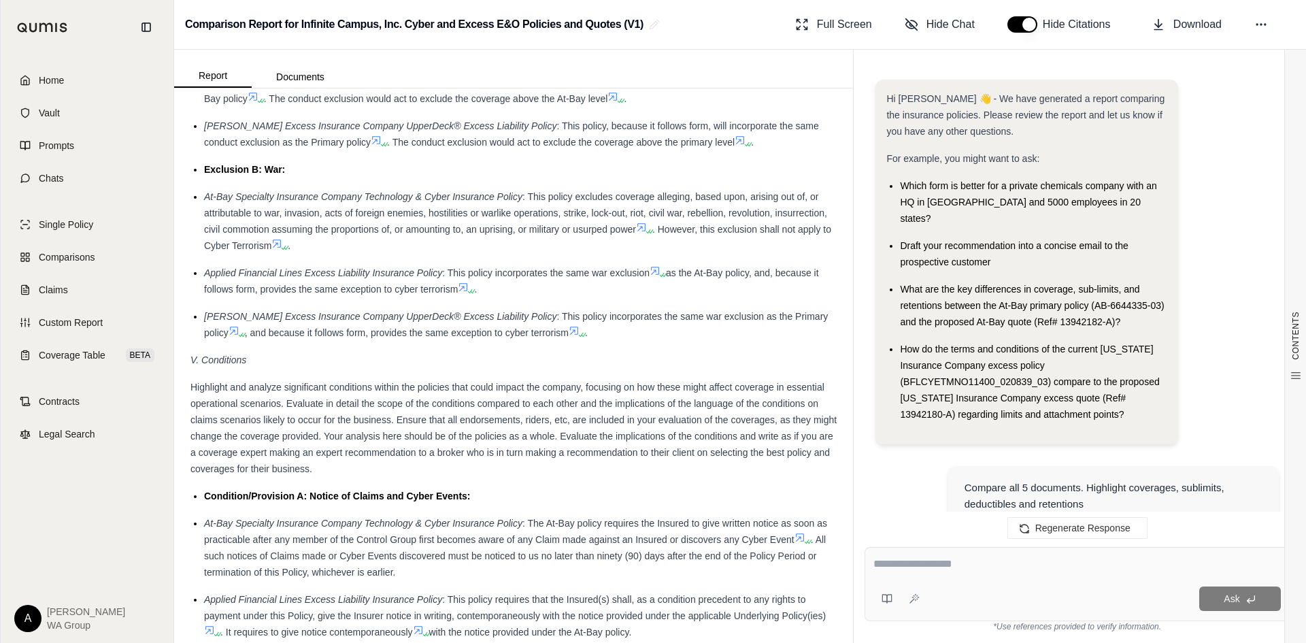
scroll to position [2031, 0]
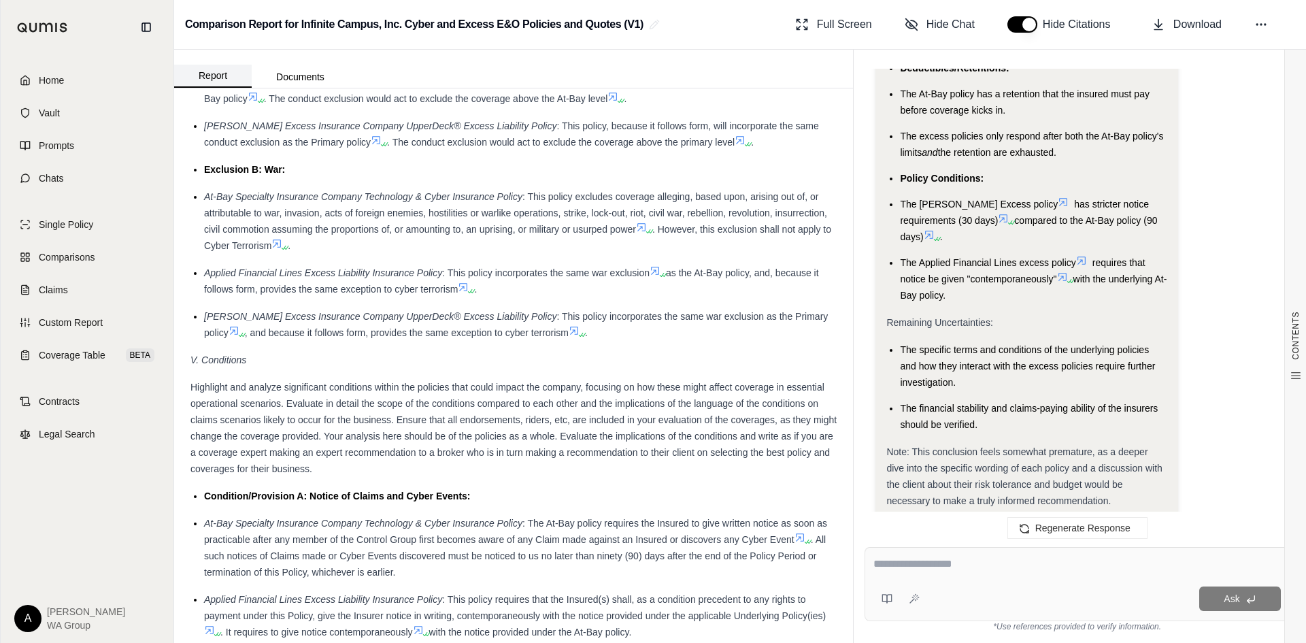
click at [203, 72] on button "Report" at bounding box center [213, 76] width 78 height 23
click at [53, 81] on span "Home" at bounding box center [51, 80] width 25 height 14
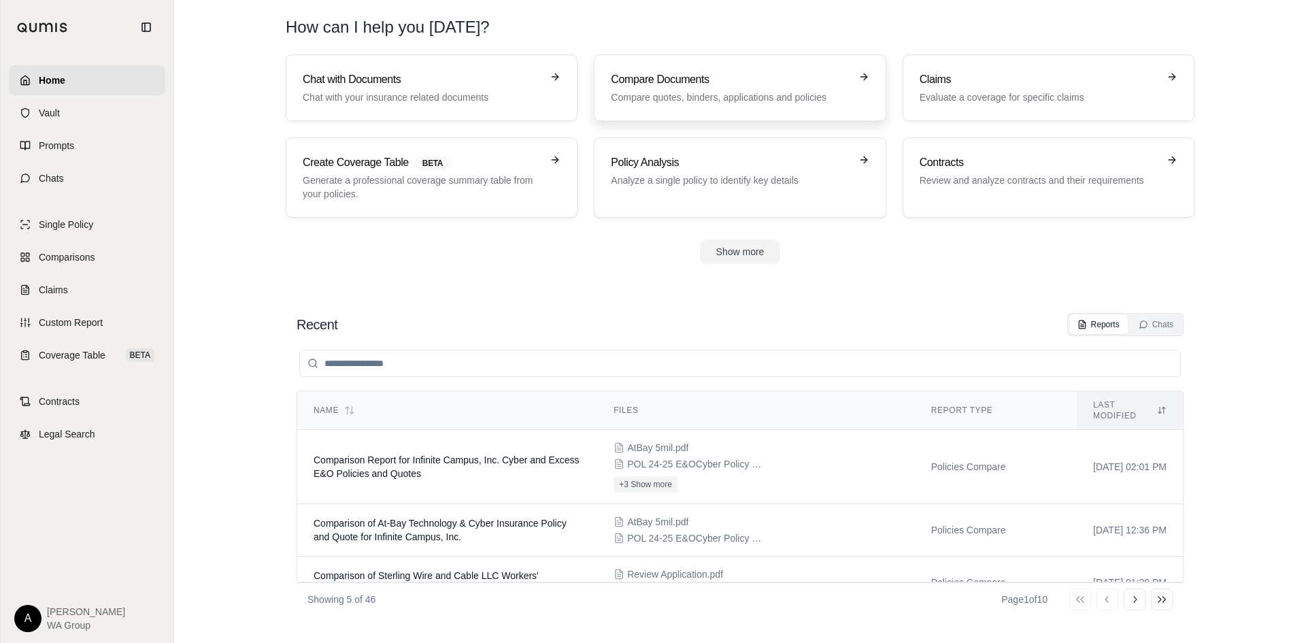
click at [742, 78] on h3 "Compare Documents" at bounding box center [730, 79] width 239 height 16
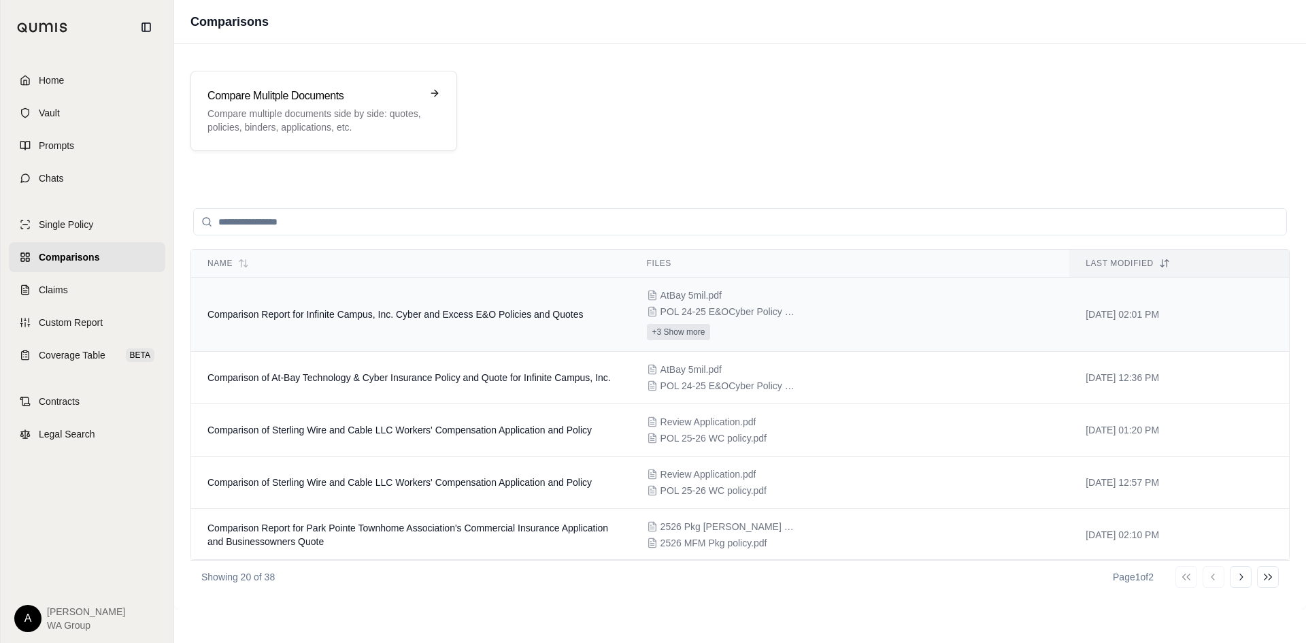
click at [670, 328] on button "+3 Show more" at bounding box center [679, 332] width 64 height 16
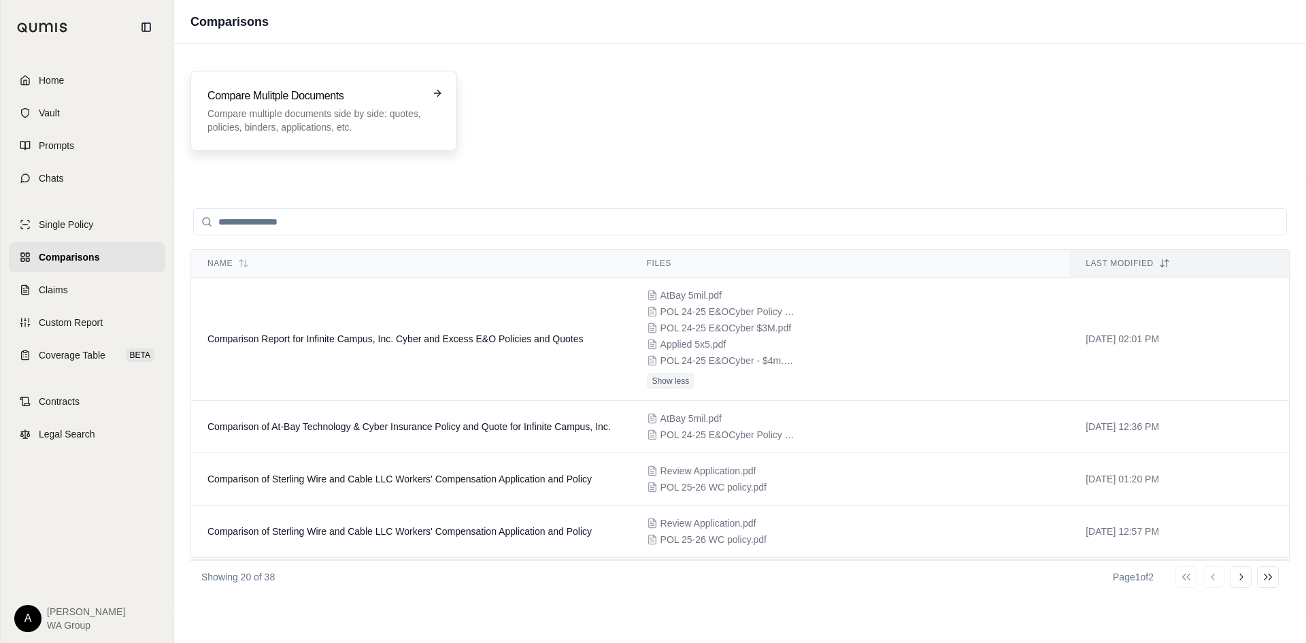
click at [305, 107] on p "Compare multiple documents side by side: quotes, policies, binders, application…" at bounding box center [314, 120] width 214 height 27
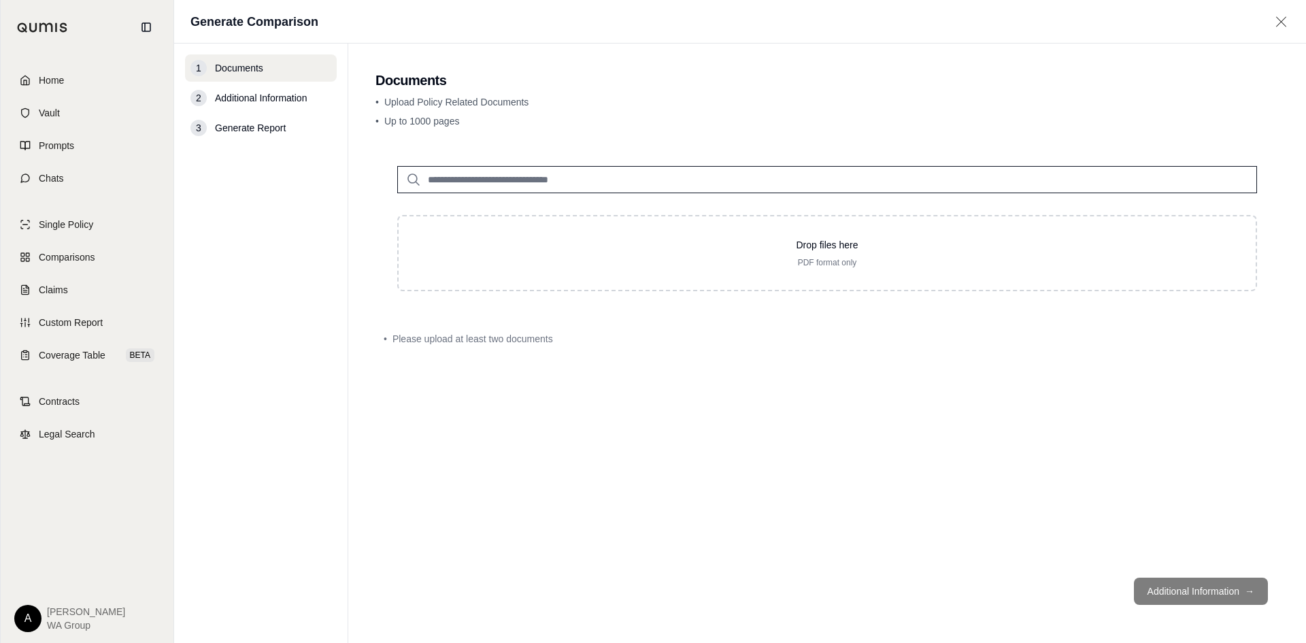
click at [696, 183] on input "search" at bounding box center [827, 179] width 860 height 27
click at [438, 181] on input "search" at bounding box center [827, 179] width 860 height 27
drag, startPoint x: 438, startPoint y: 181, endPoint x: 468, endPoint y: 177, distance: 30.1
click at [439, 181] on input "search" at bounding box center [827, 179] width 860 height 27
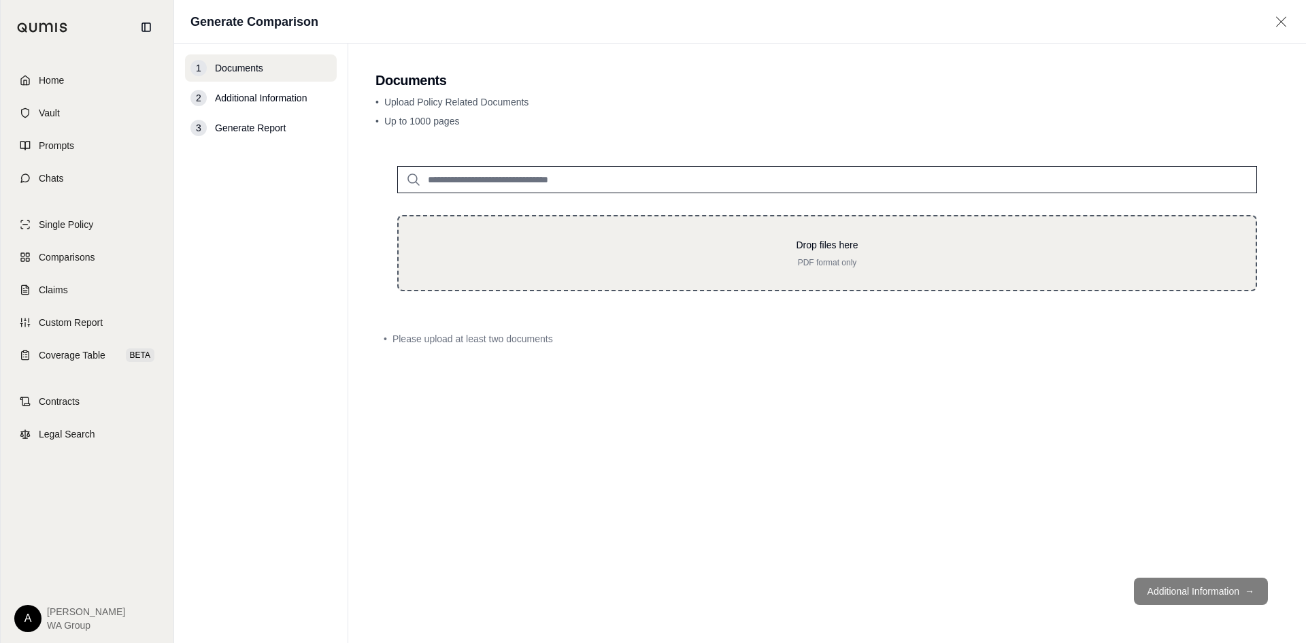
click at [826, 249] on p "Drop files here" at bounding box center [826, 245] width 813 height 14
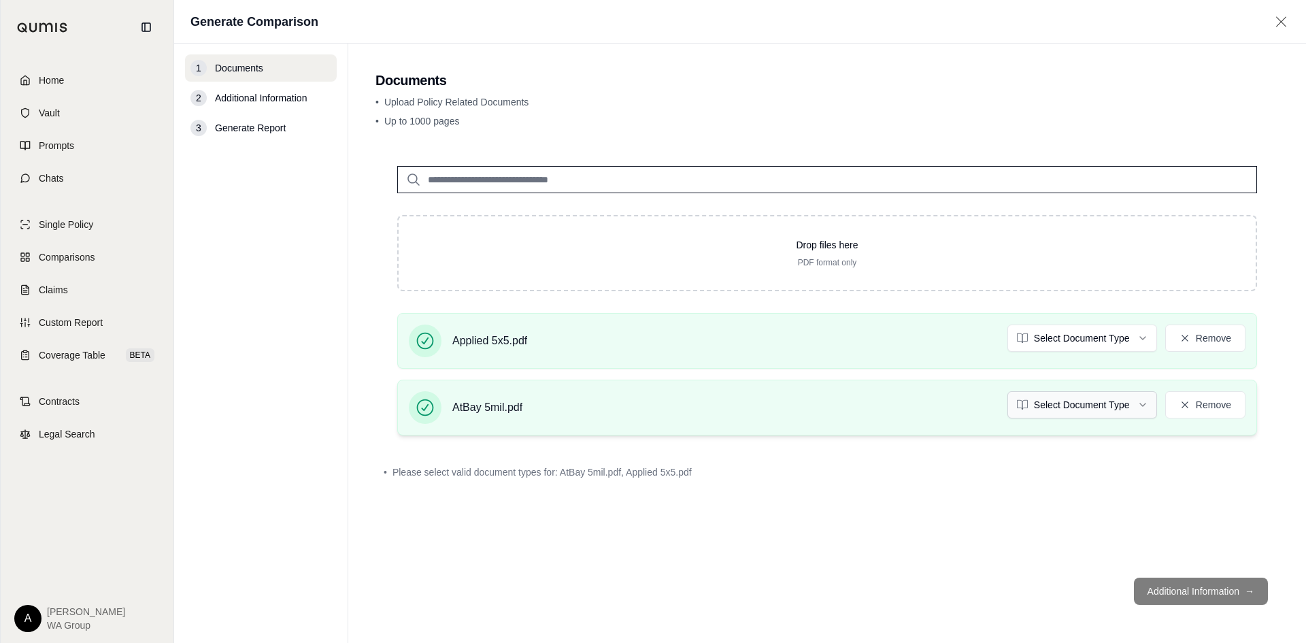
click at [1136, 407] on html "Home Vault Prompts Chats Single Policy Comparisons Claims Custom Report Coverag…" at bounding box center [653, 321] width 1306 height 643
click at [1082, 336] on html "Document type updated successfully Home Vault Prompts Chats Single Policy Compa…" at bounding box center [653, 321] width 1306 height 643
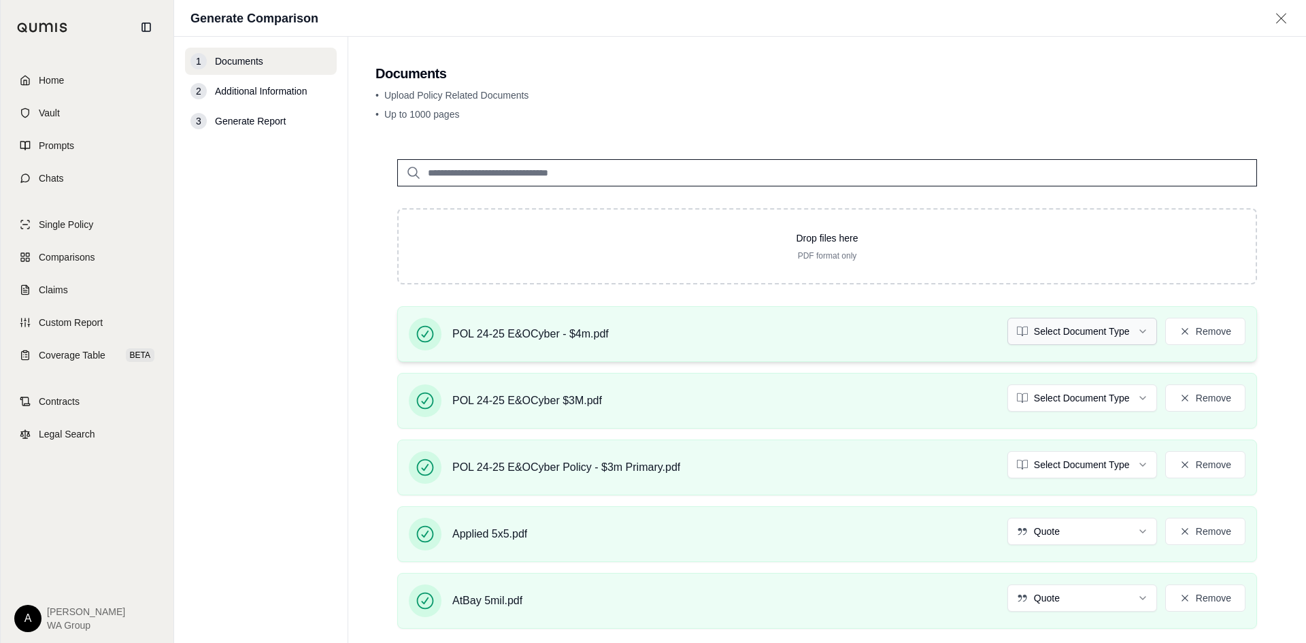
click at [1121, 335] on html "Home Vault Prompts Chats Single Policy Comparisons Claims Custom Report Coverag…" at bounding box center [653, 321] width 1306 height 643
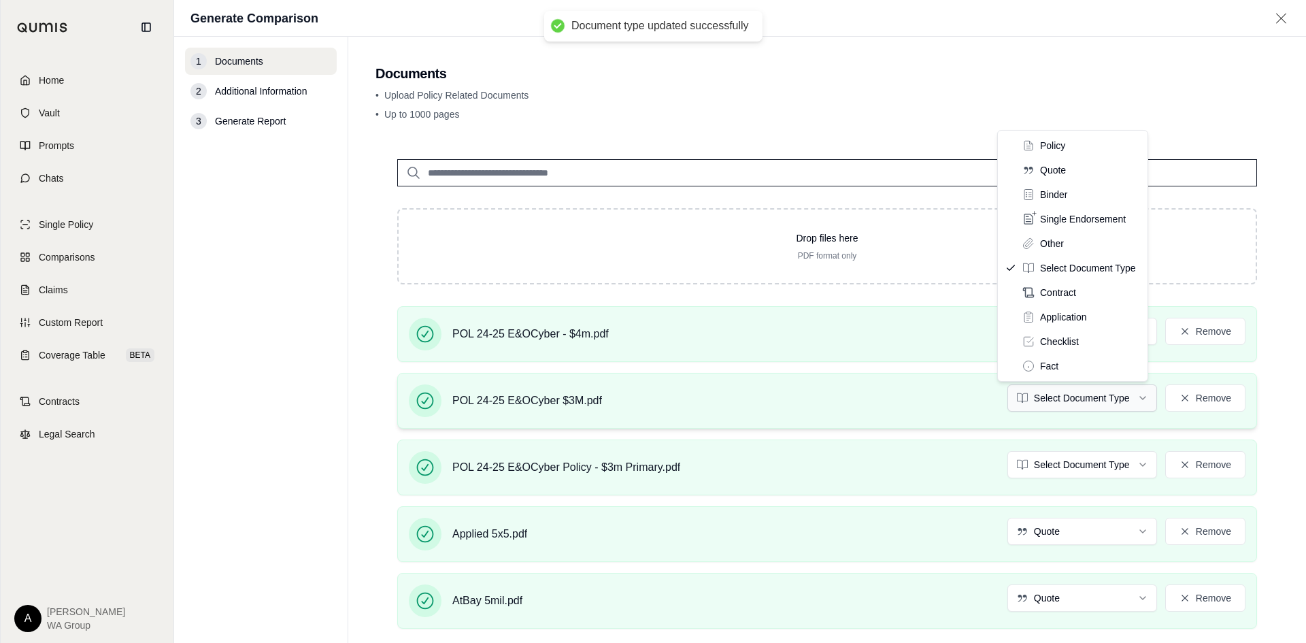
click at [1084, 401] on html "Document type updated successfully Home Vault Prompts Chats Single Policy Compa…" at bounding box center [653, 321] width 1306 height 643
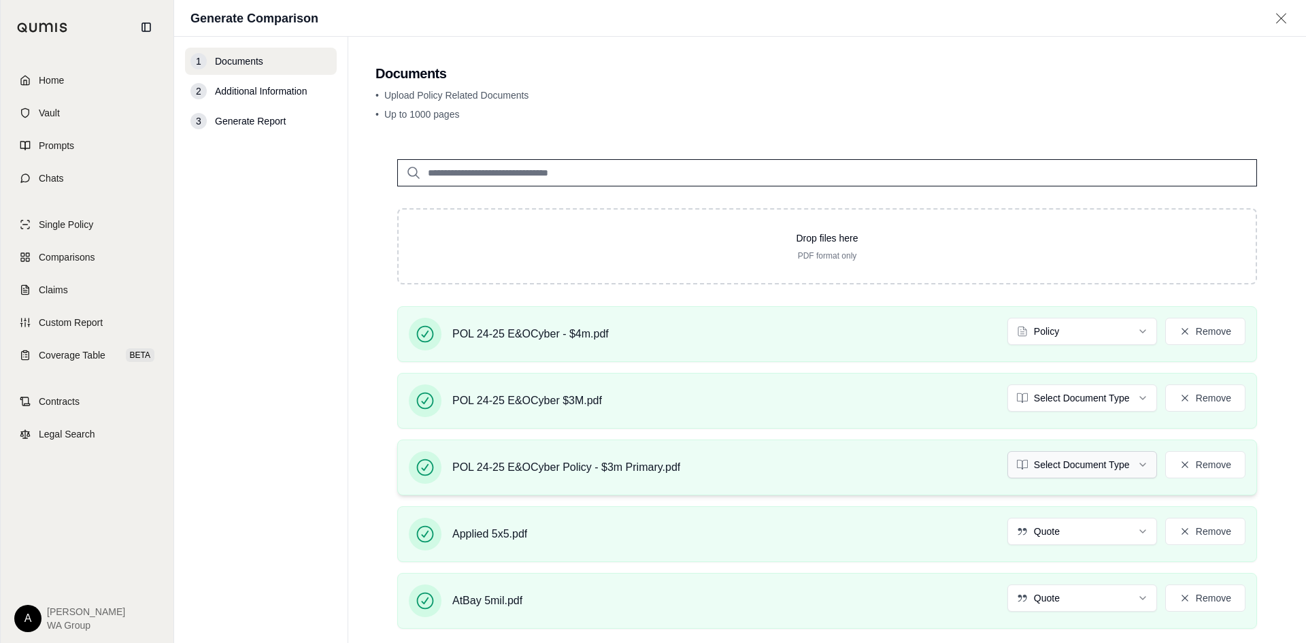
click at [1071, 466] on html "Document type updated successfully Home Vault Prompts Chats Single Policy Compa…" at bounding box center [653, 321] width 1306 height 643
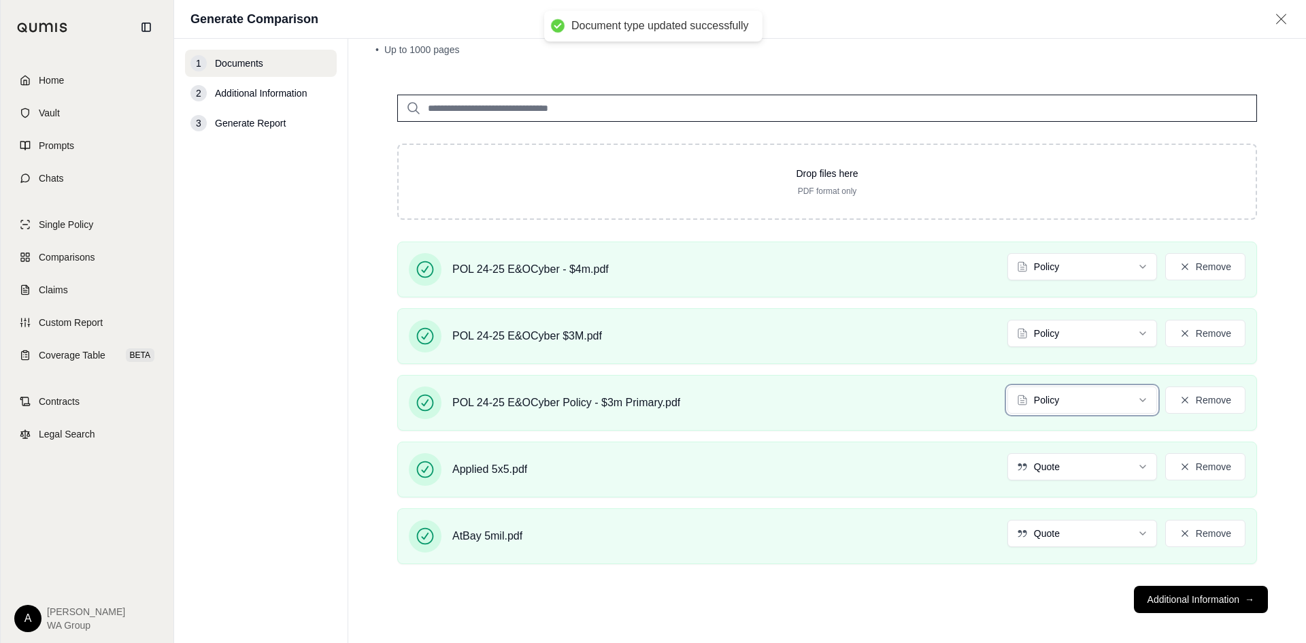
scroll to position [75, 0]
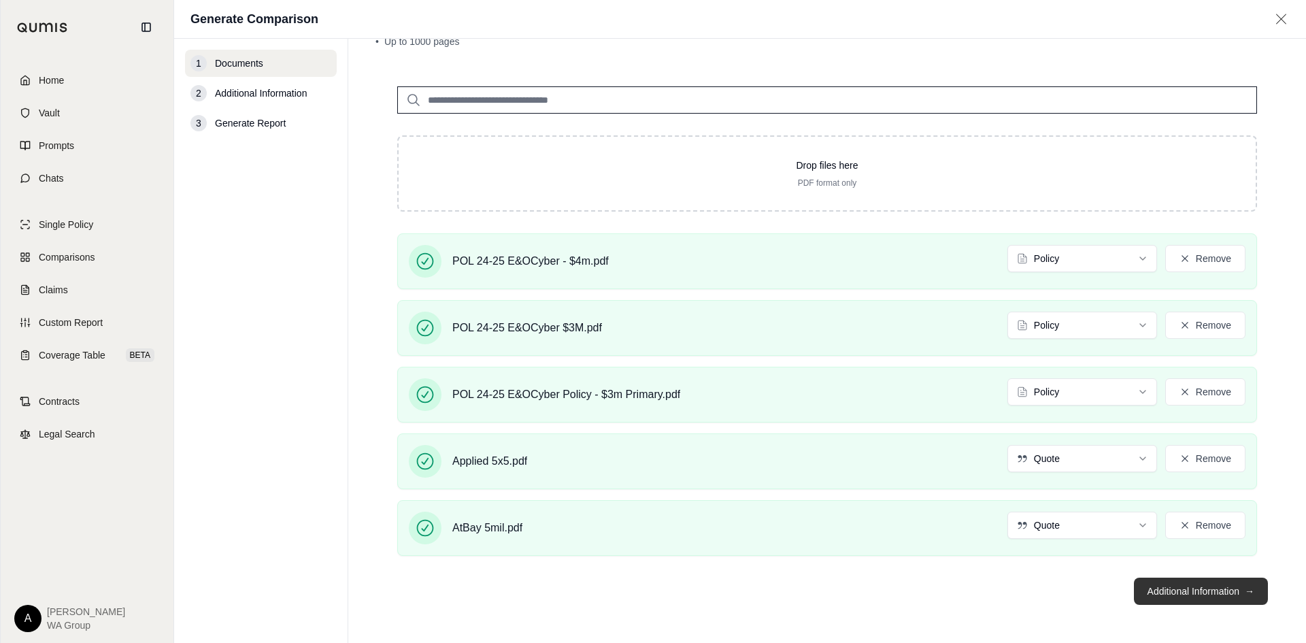
click at [1187, 597] on button "Additional Information →" at bounding box center [1201, 590] width 134 height 27
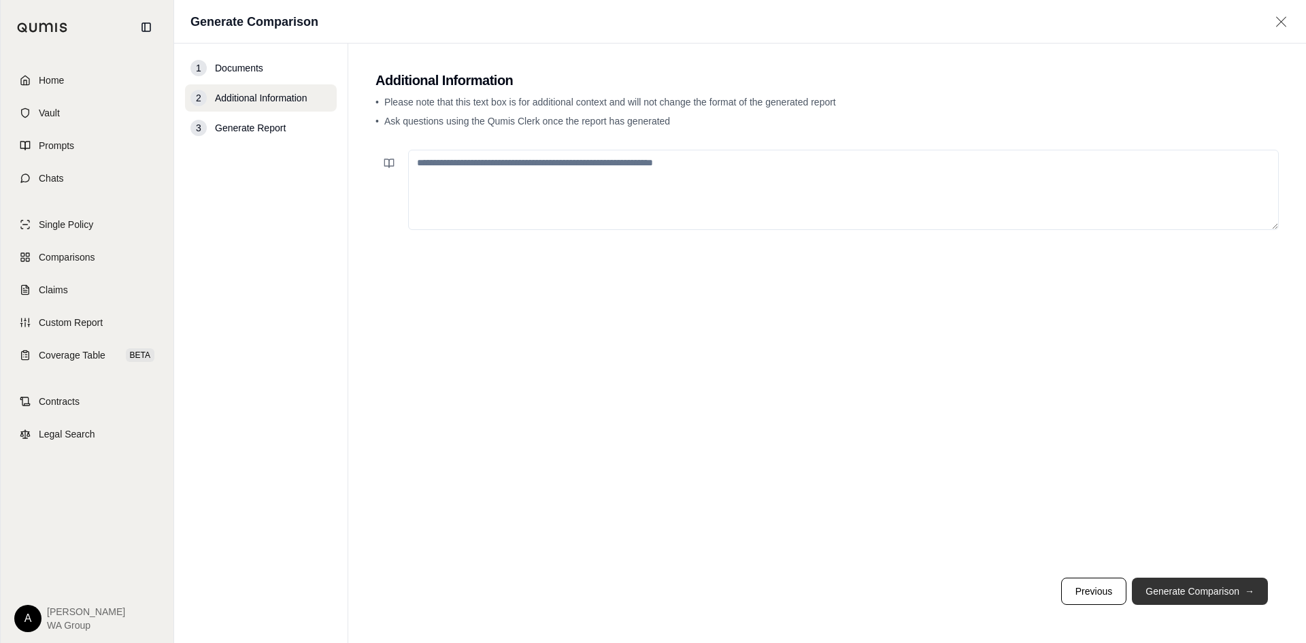
scroll to position [0, 0]
click at [493, 177] on textarea at bounding box center [843, 190] width 870 height 80
type textarea "*"
type textarea "**********"
click at [1205, 597] on button "Generate Comparison →" at bounding box center [1200, 590] width 136 height 27
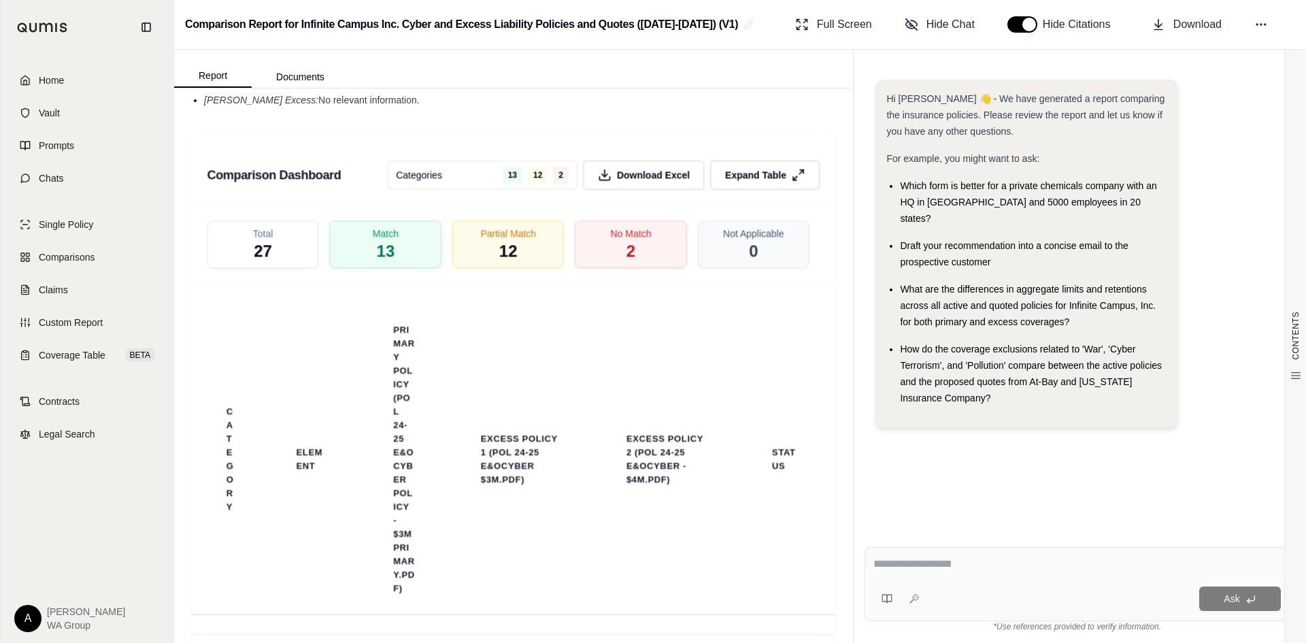
scroll to position [3672, 0]
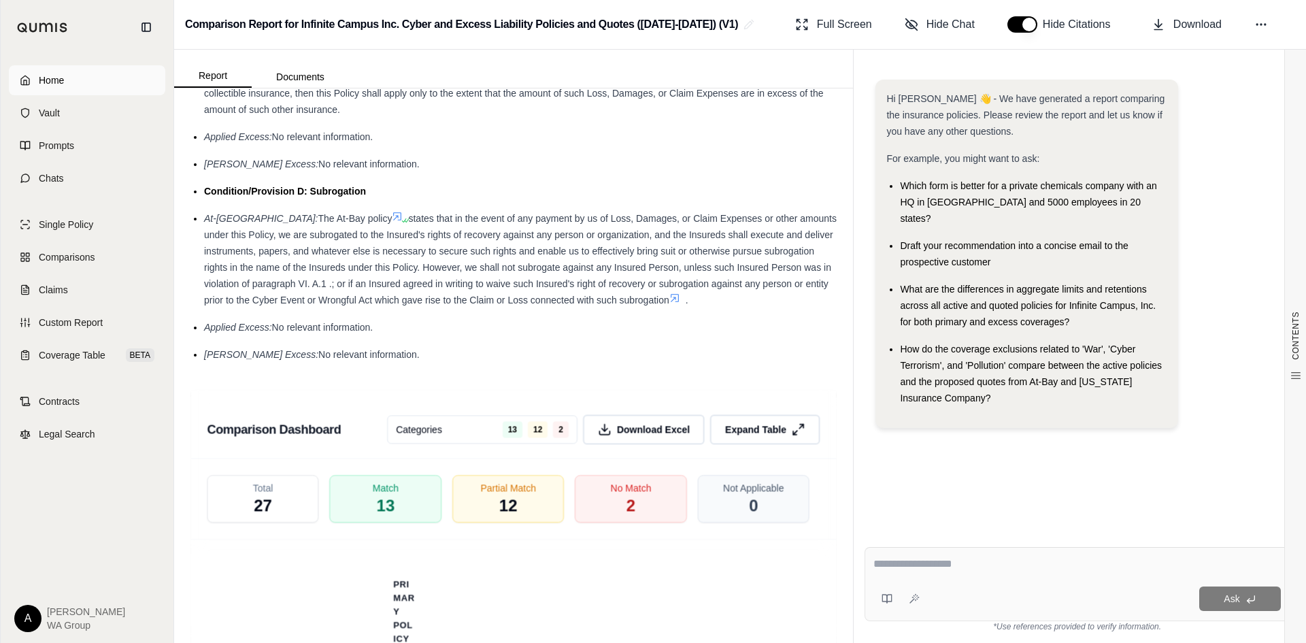
click at [52, 78] on span "Home" at bounding box center [51, 80] width 25 height 14
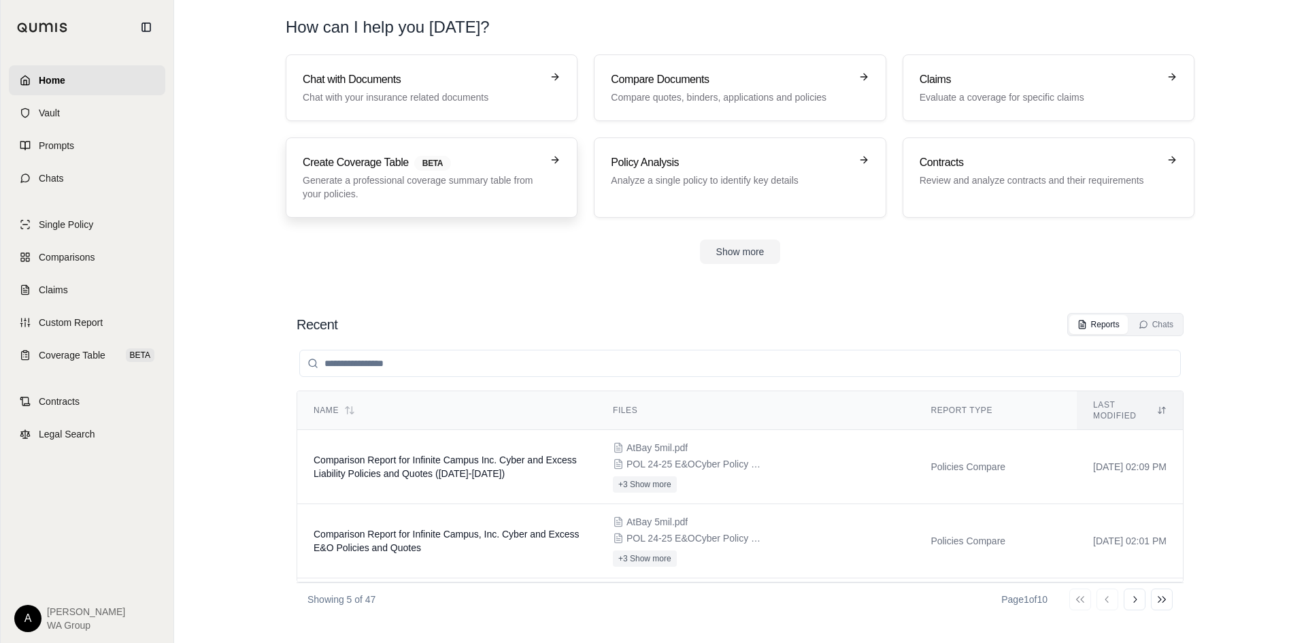
click at [345, 180] on p "Generate a professional coverage summary table from your policies." at bounding box center [422, 186] width 239 height 27
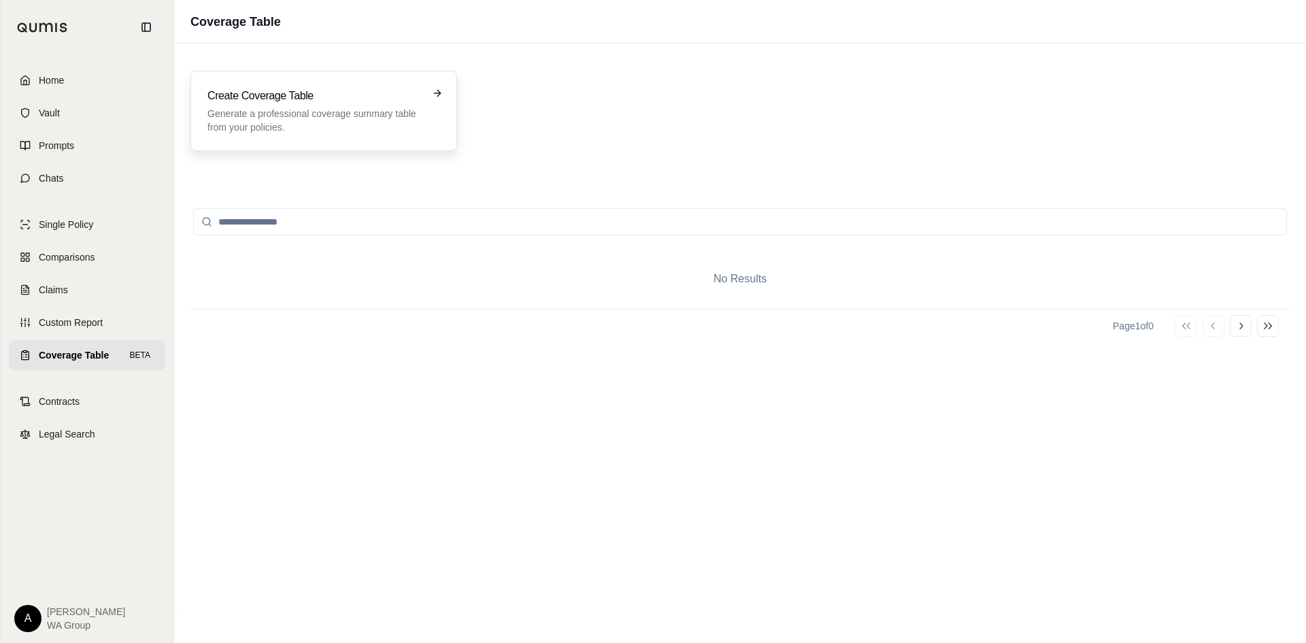
click at [292, 121] on p "Generate a professional coverage summary table from your policies." at bounding box center [314, 120] width 214 height 27
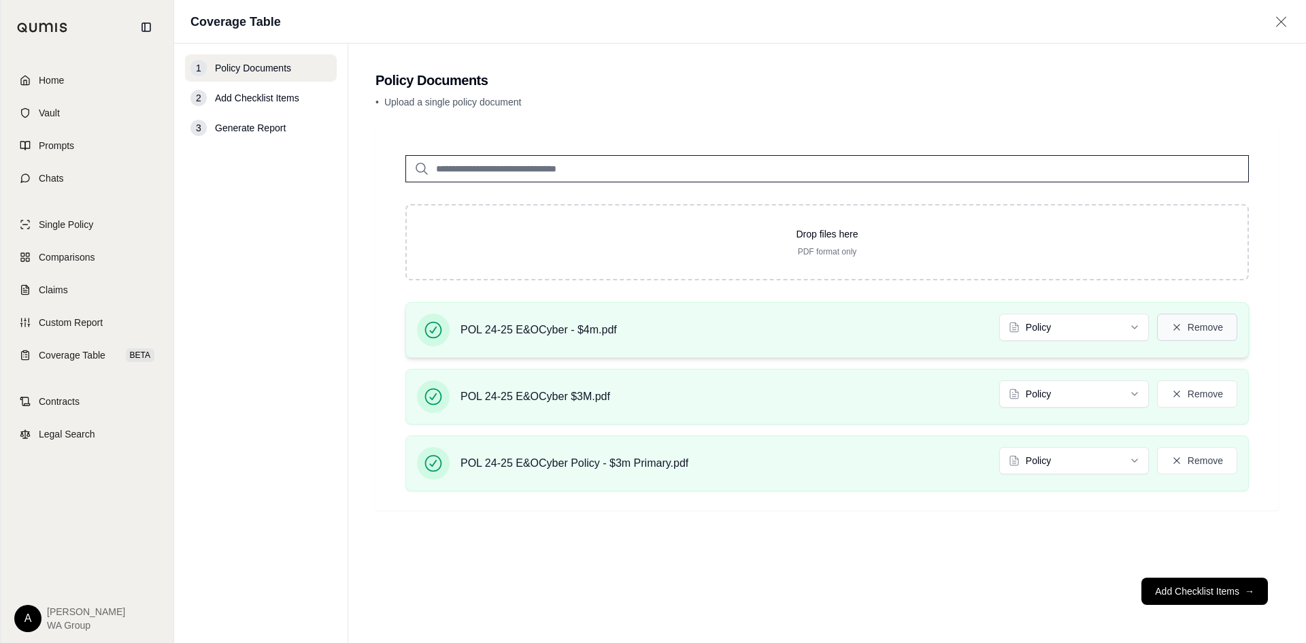
click at [1223, 327] on button "Remove" at bounding box center [1197, 327] width 80 height 27
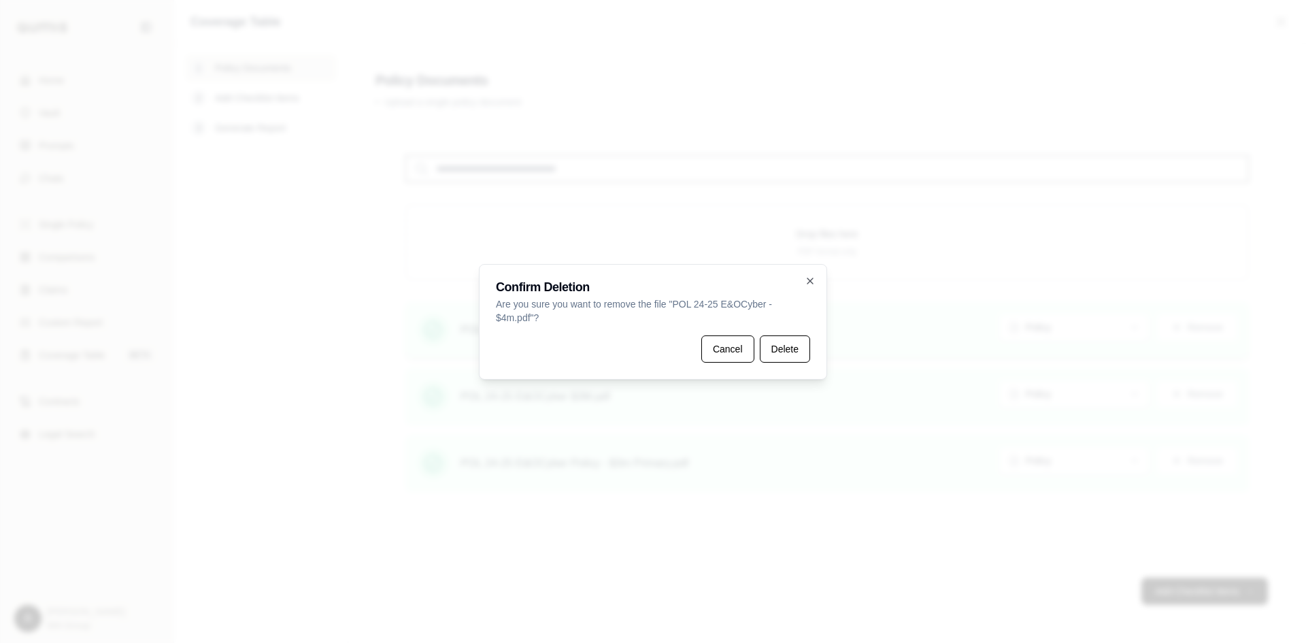
click at [716, 351] on button "Cancel" at bounding box center [727, 348] width 53 height 27
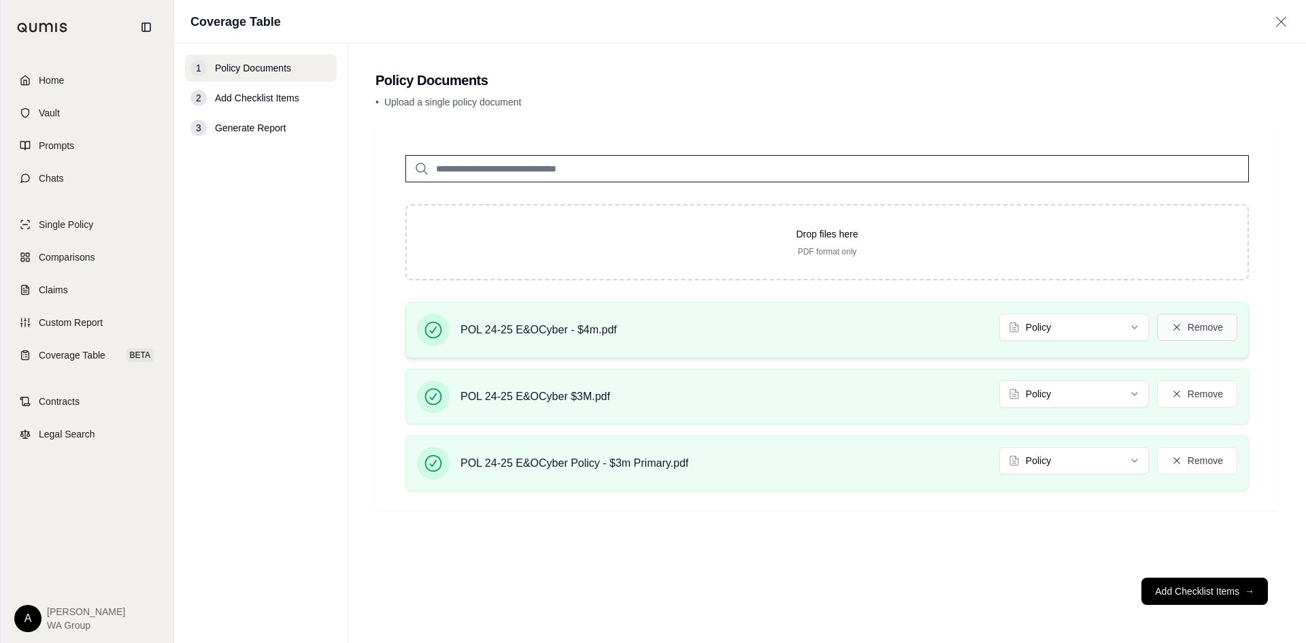
click at [1202, 325] on button "Remove" at bounding box center [1197, 327] width 80 height 27
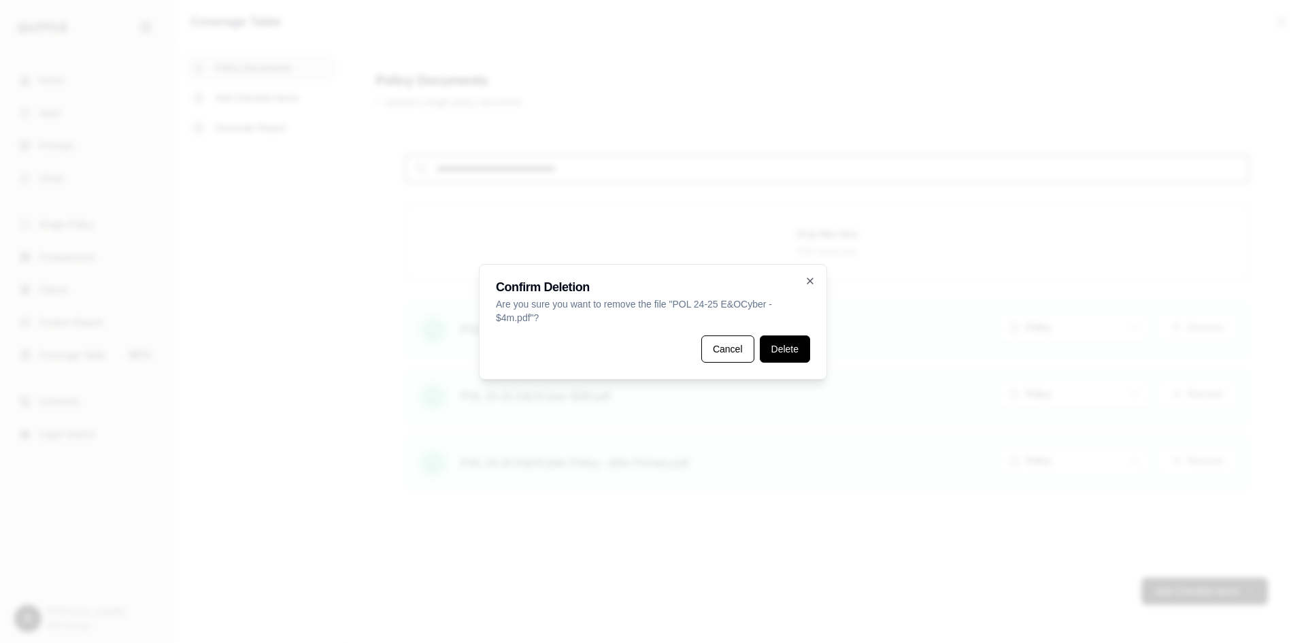
click at [785, 352] on button "Delete" at bounding box center [785, 348] width 50 height 27
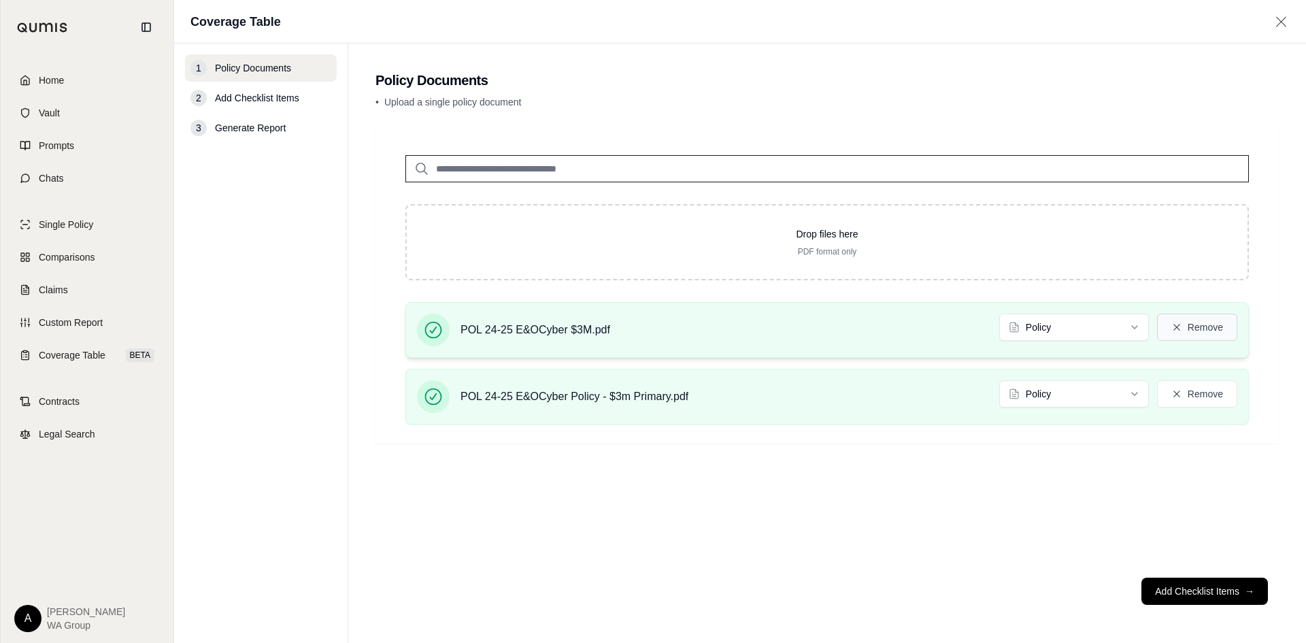
click at [1205, 329] on button "Remove" at bounding box center [1197, 327] width 80 height 27
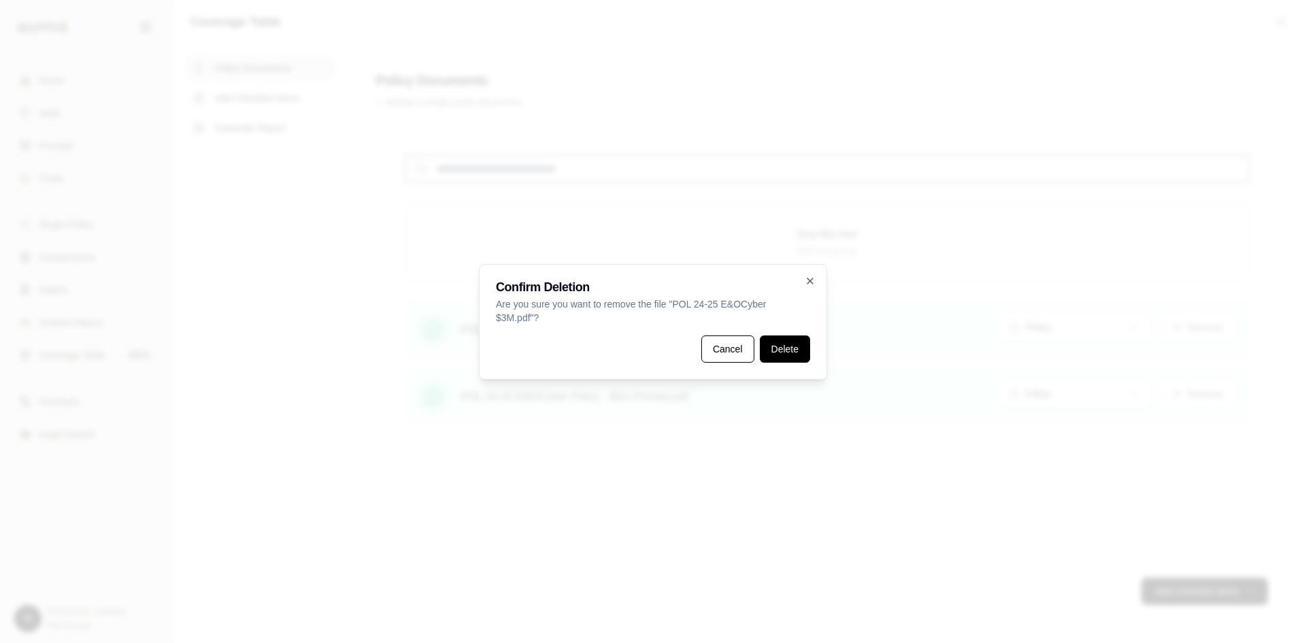
click at [772, 350] on button "Delete" at bounding box center [785, 348] width 50 height 27
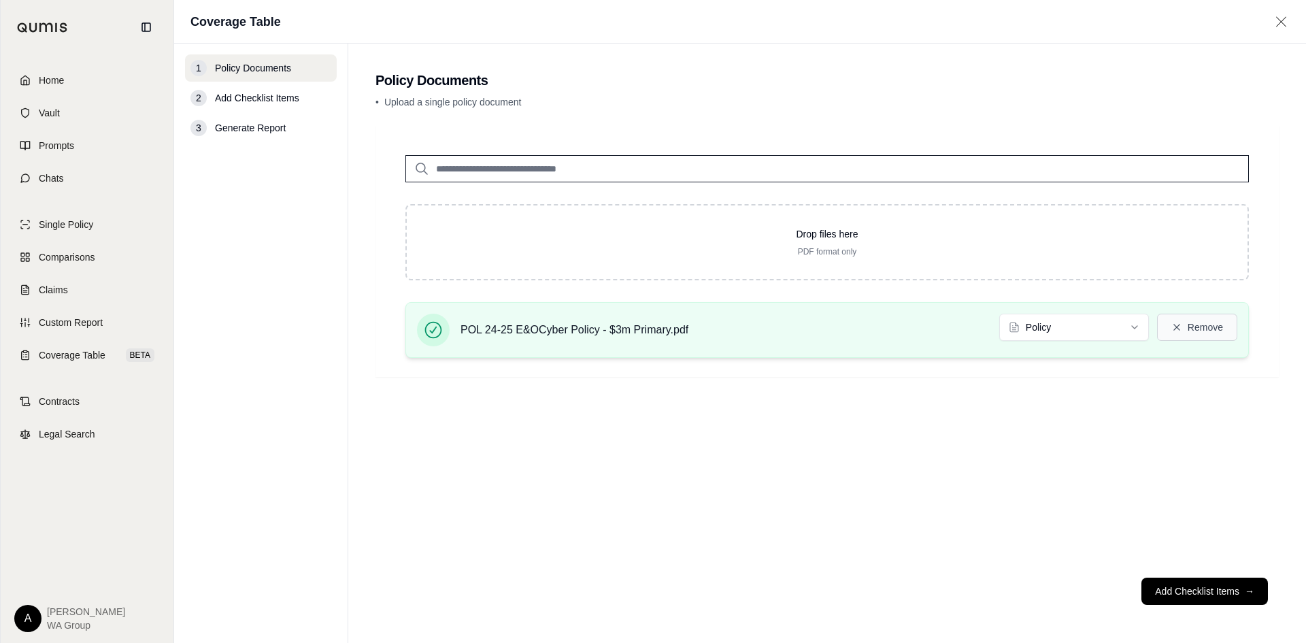
click at [1206, 326] on button "Remove" at bounding box center [1197, 327] width 80 height 27
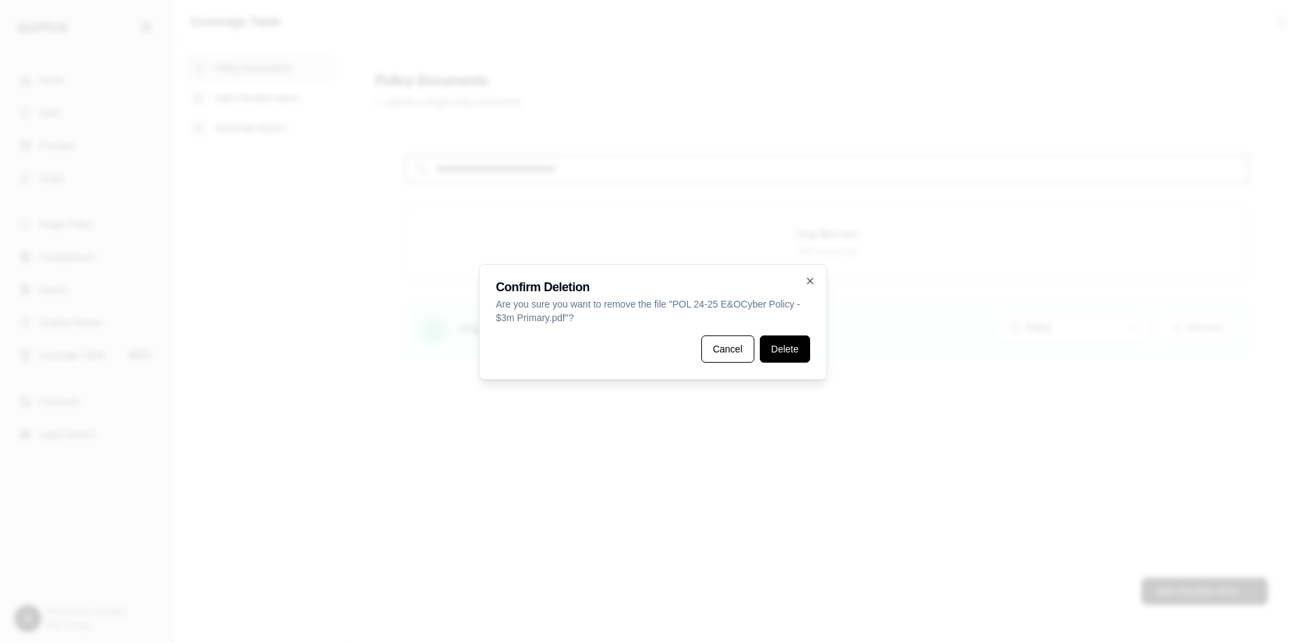
click at [780, 352] on button "Delete" at bounding box center [785, 348] width 50 height 27
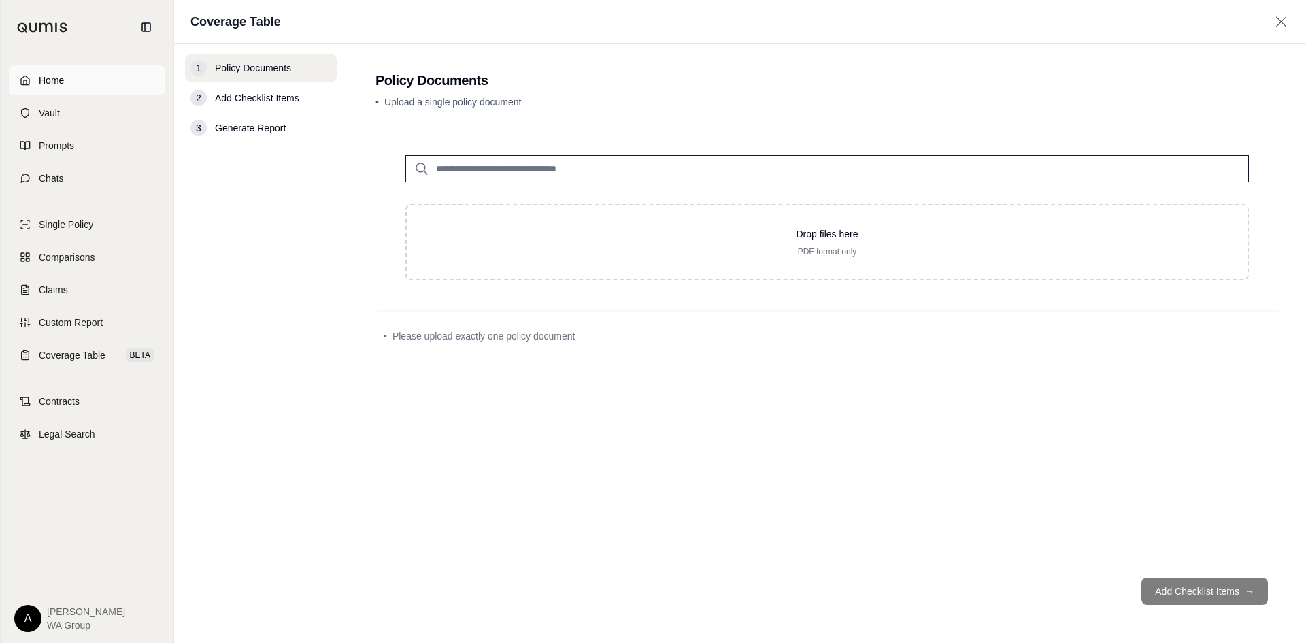
click at [39, 79] on span "Home" at bounding box center [51, 80] width 25 height 14
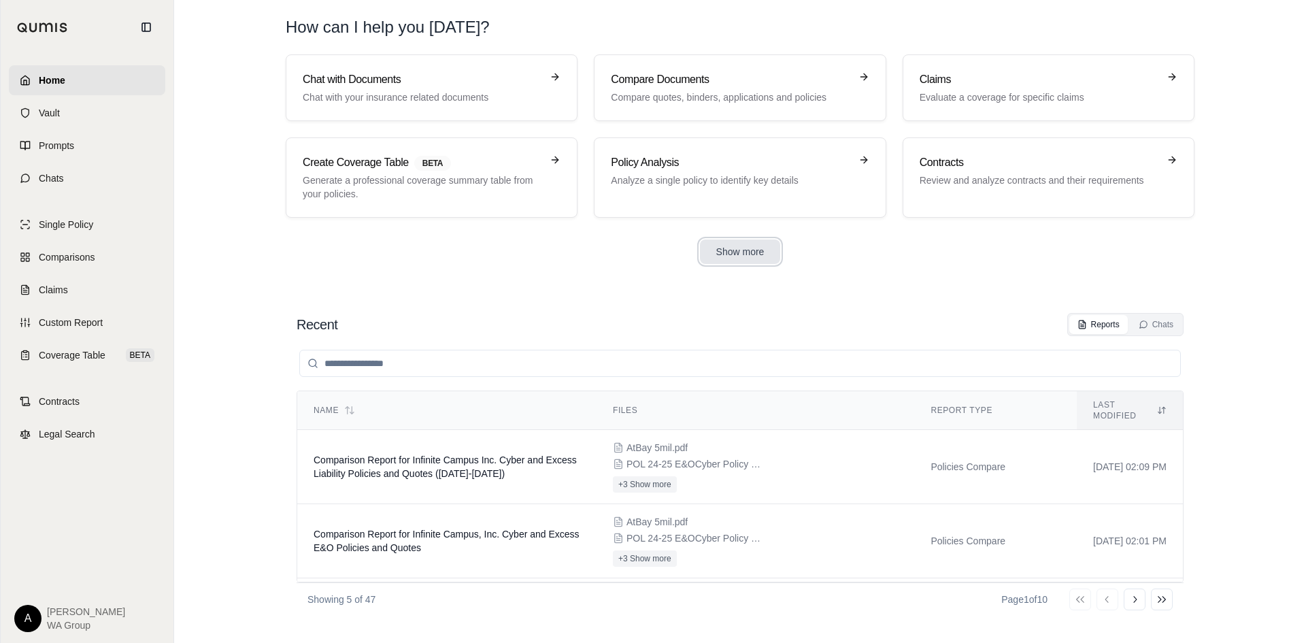
click at [736, 252] on button "Show more" at bounding box center [740, 251] width 81 height 24
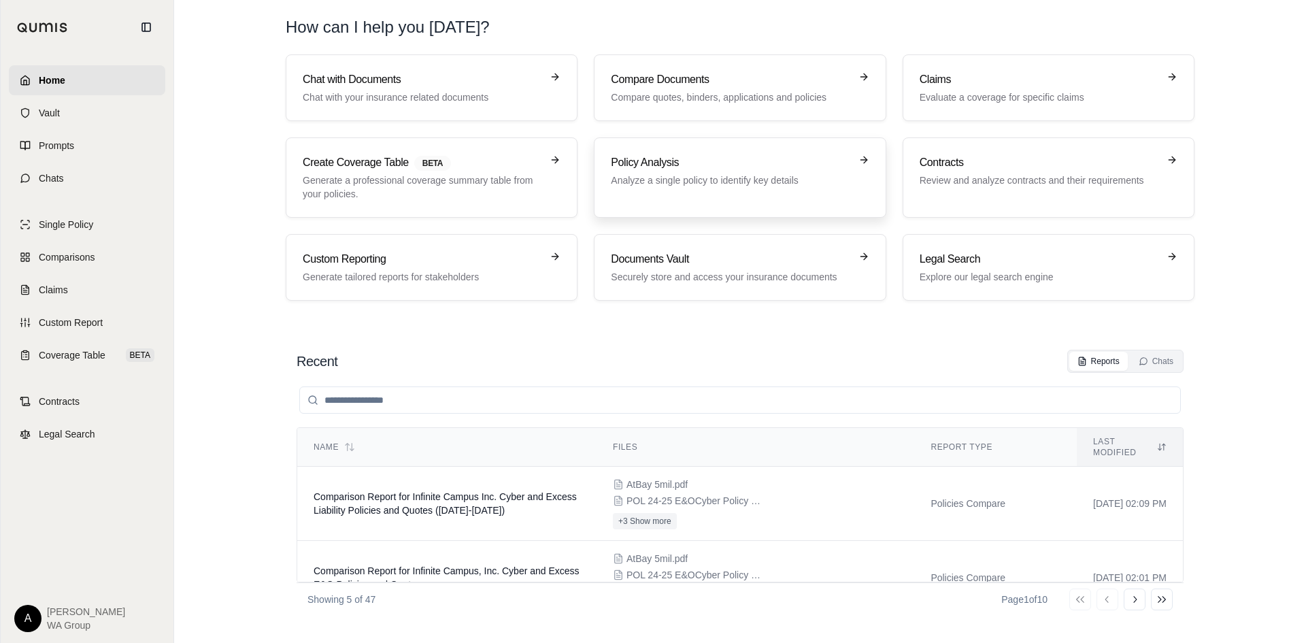
click at [710, 159] on h3 "Policy Analysis" at bounding box center [730, 162] width 239 height 16
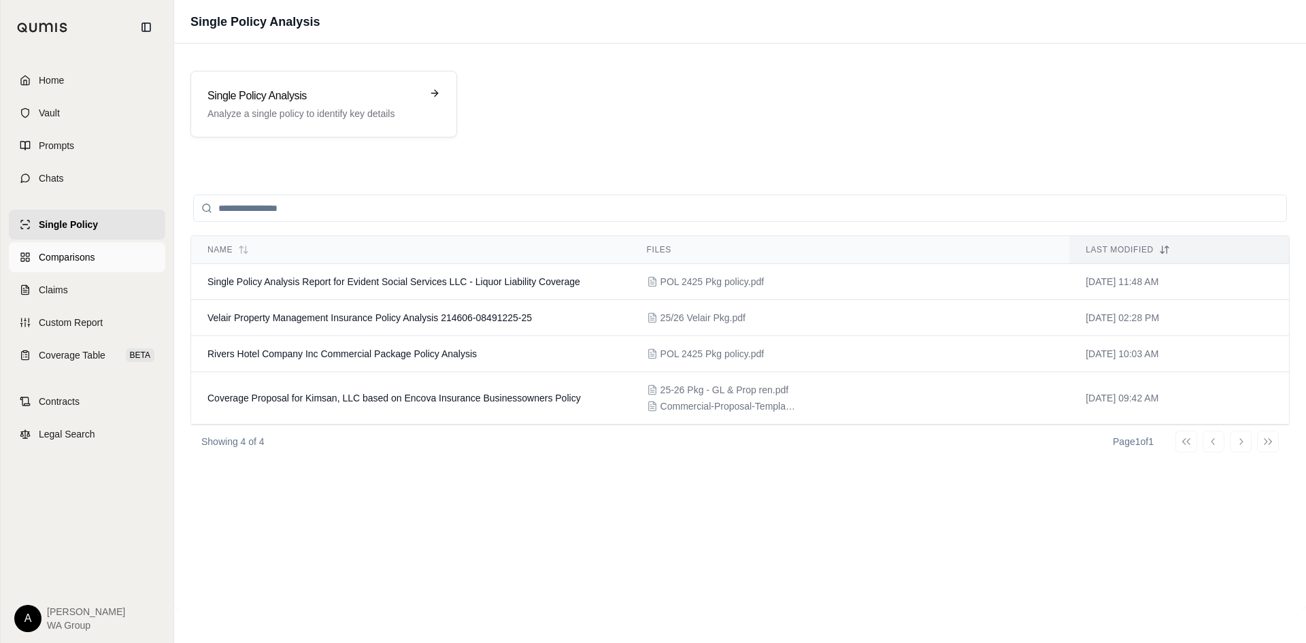
click at [60, 255] on span "Comparisons" at bounding box center [67, 257] width 56 height 14
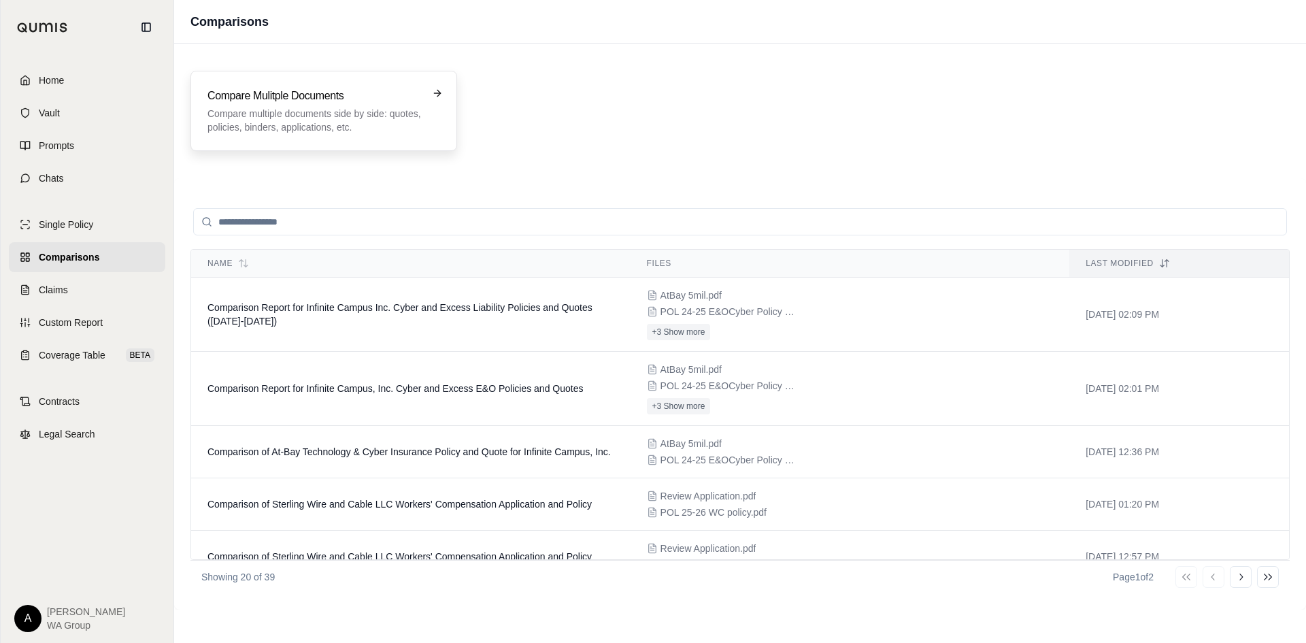
click at [340, 110] on p "Compare multiple documents side by side: quotes, policies, binders, application…" at bounding box center [314, 120] width 214 height 27
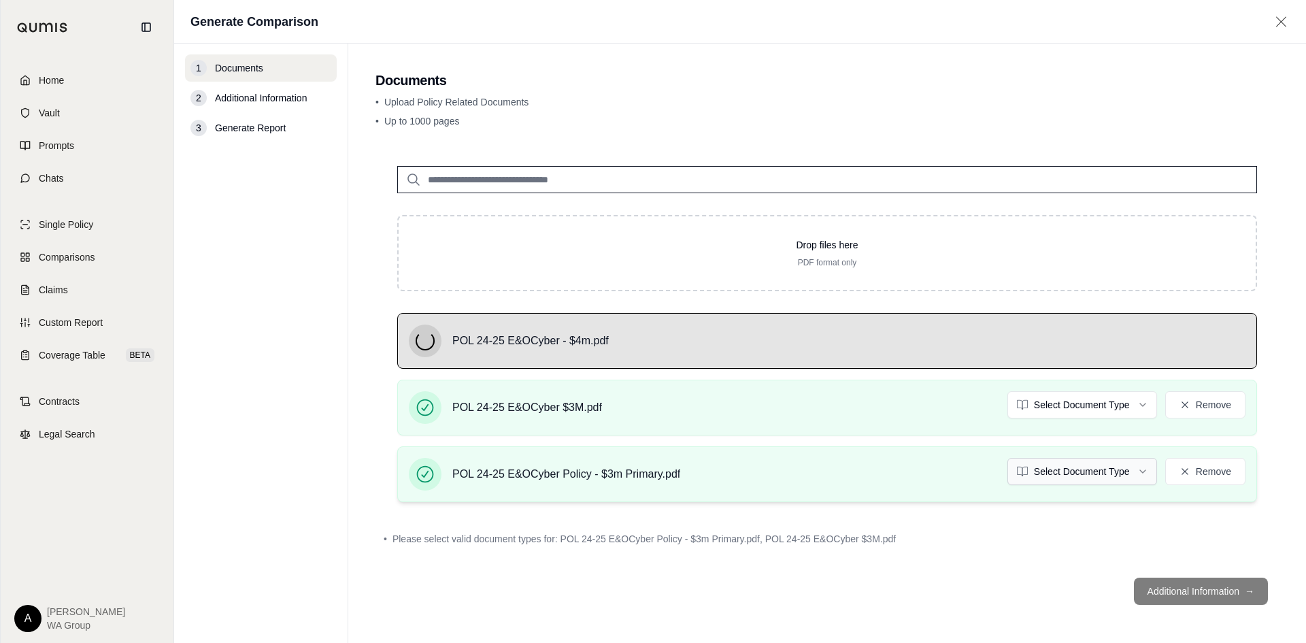
click at [1120, 471] on html "Home Vault Prompts Chats Single Policy Comparisons Claims Custom Report Coverag…" at bounding box center [653, 321] width 1306 height 643
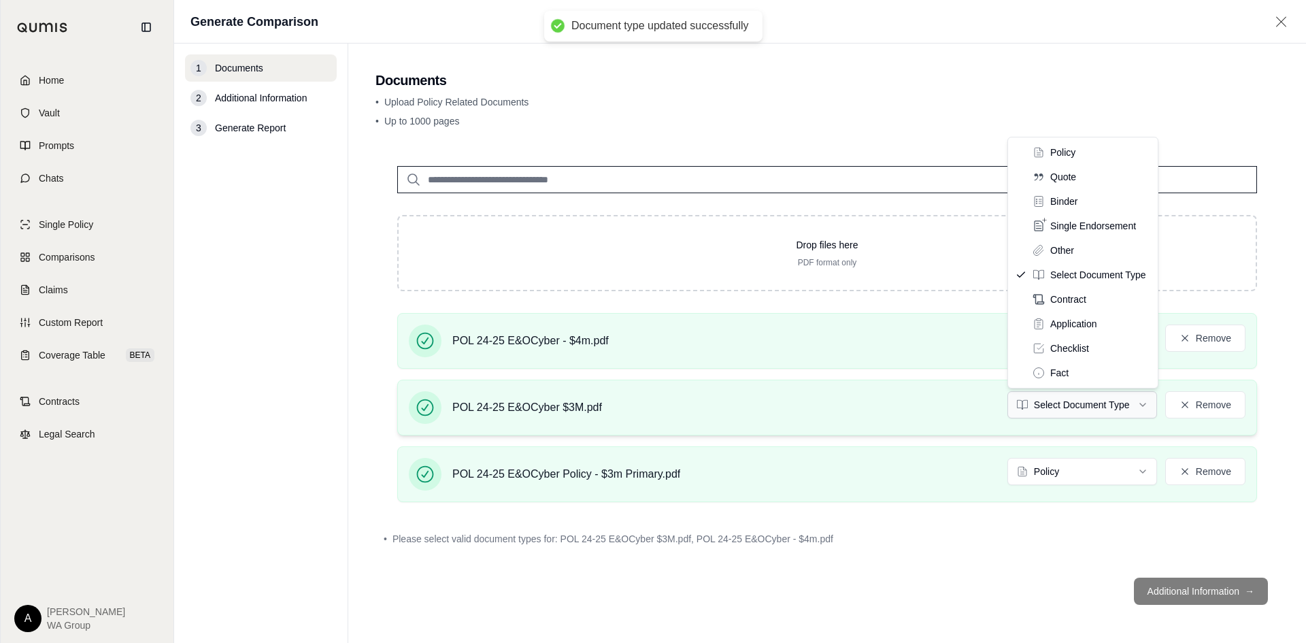
click at [1096, 409] on html "Document type updated successfully Home Vault Prompts Chats Single Policy Compa…" at bounding box center [653, 321] width 1306 height 643
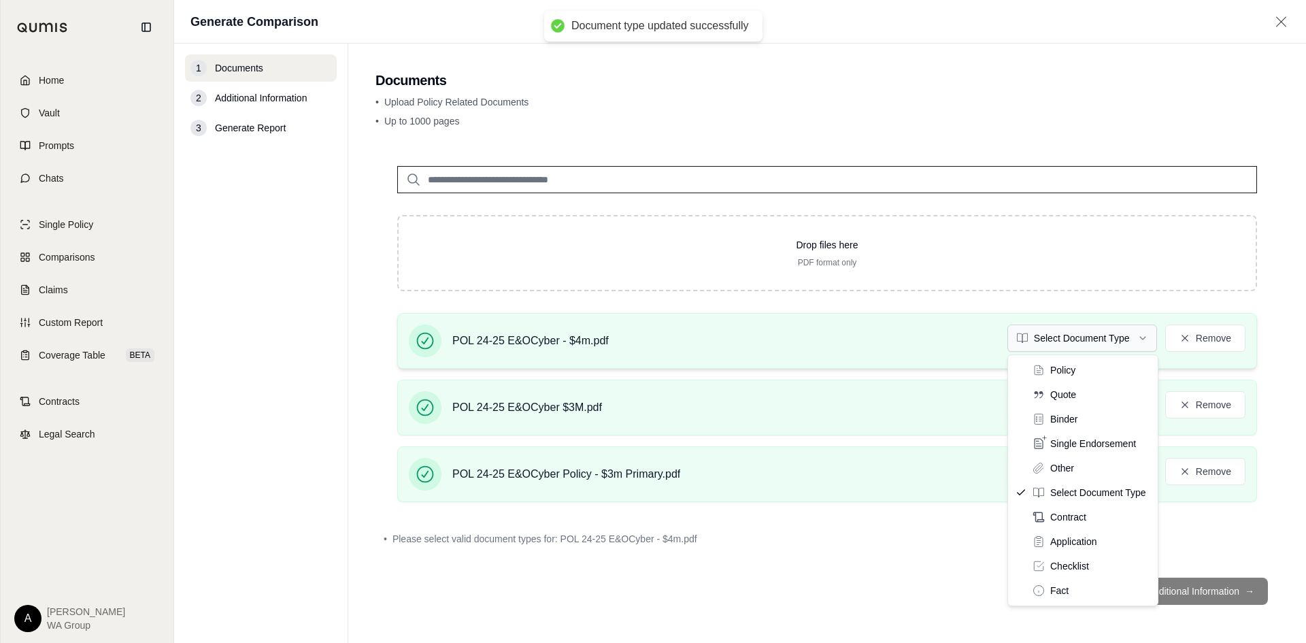
click at [1087, 337] on html "Document type updated successfully Document type updated successfully Home Vaul…" at bounding box center [653, 321] width 1306 height 643
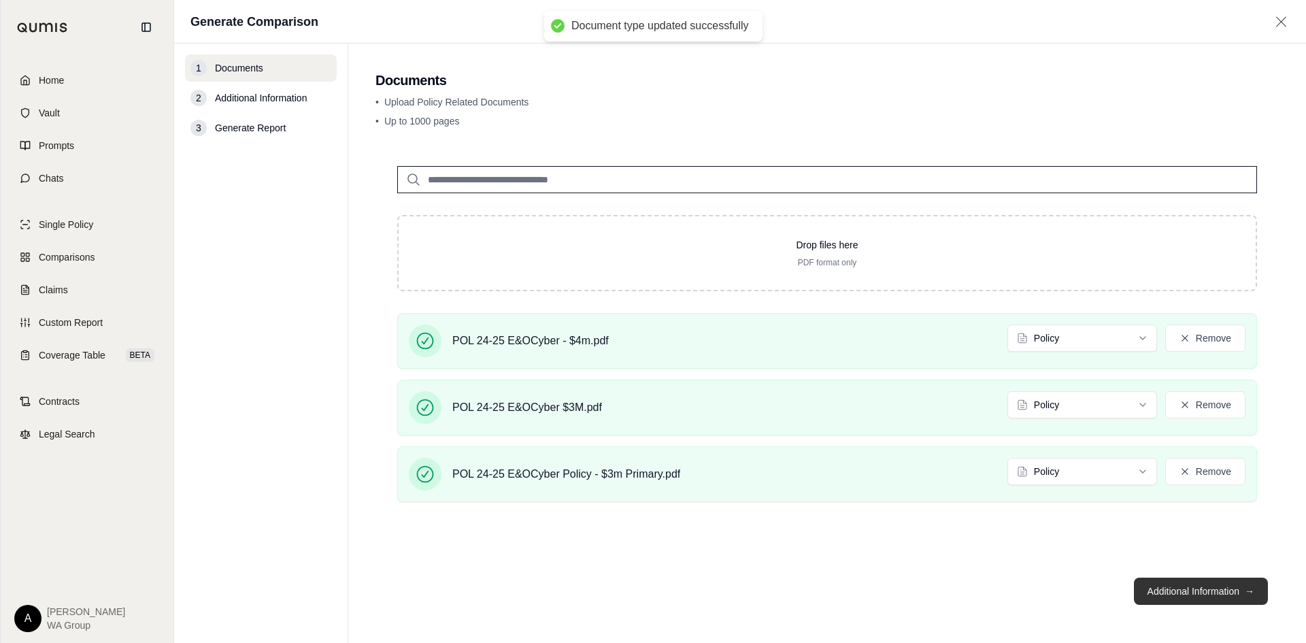
click at [1196, 591] on button "Additional Information →" at bounding box center [1201, 590] width 134 height 27
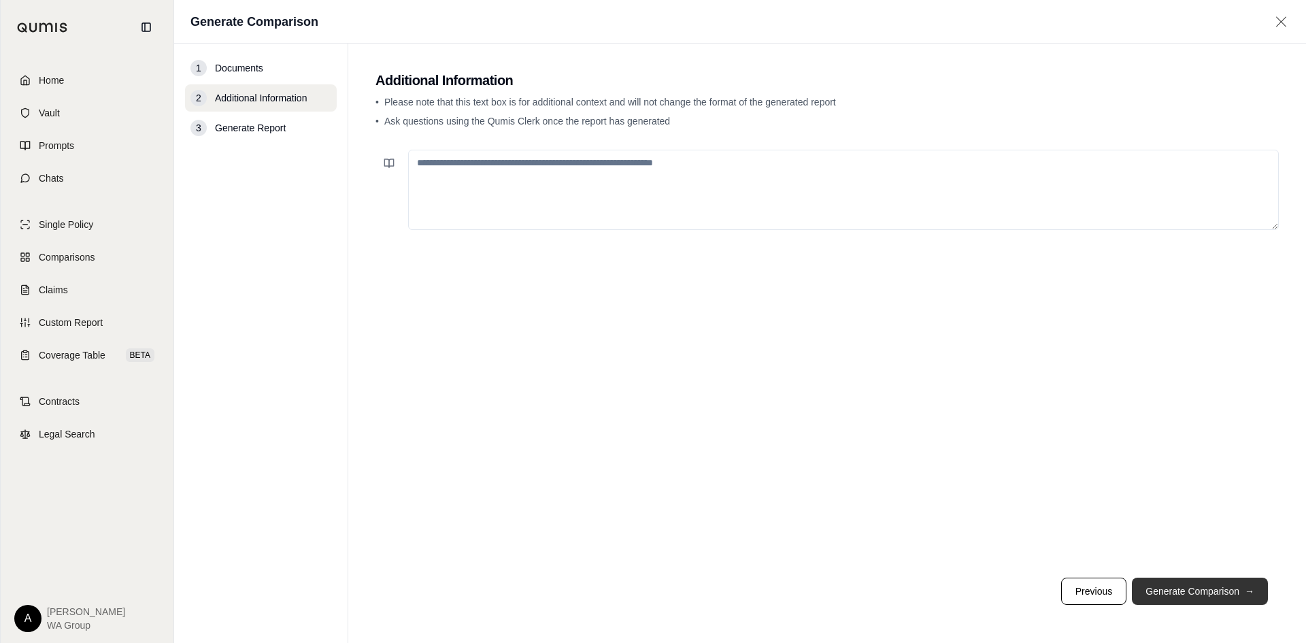
click at [1197, 591] on button "Generate Comparison →" at bounding box center [1200, 590] width 136 height 27
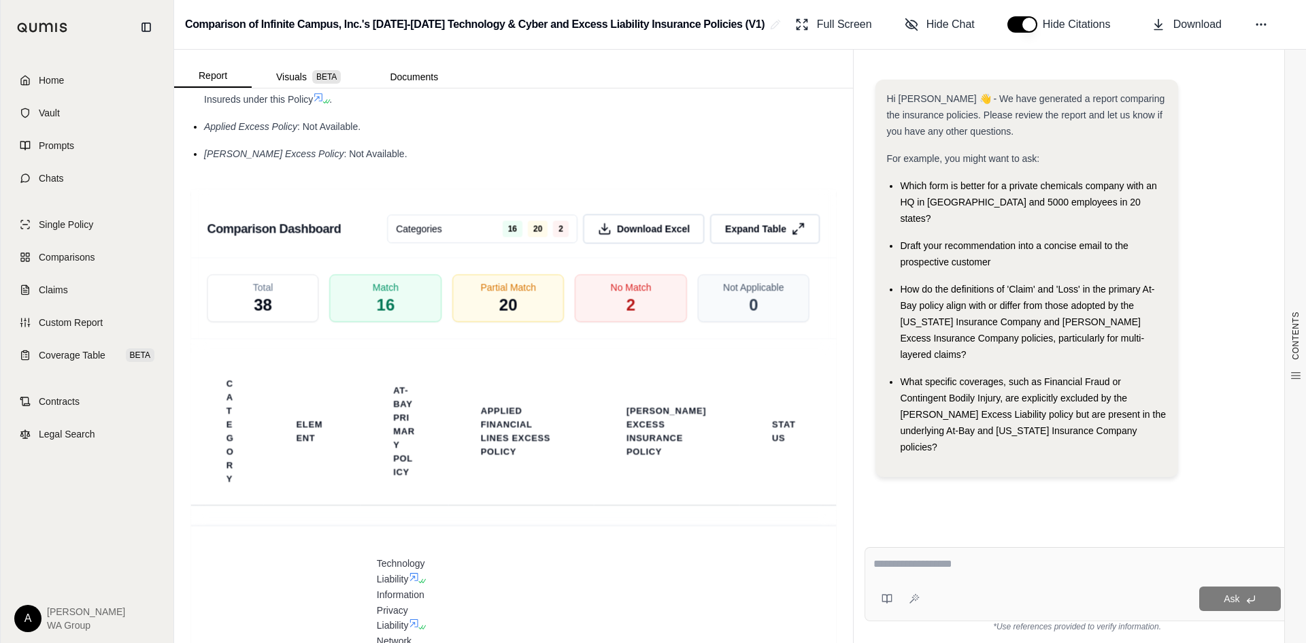
scroll to position [4148, 0]
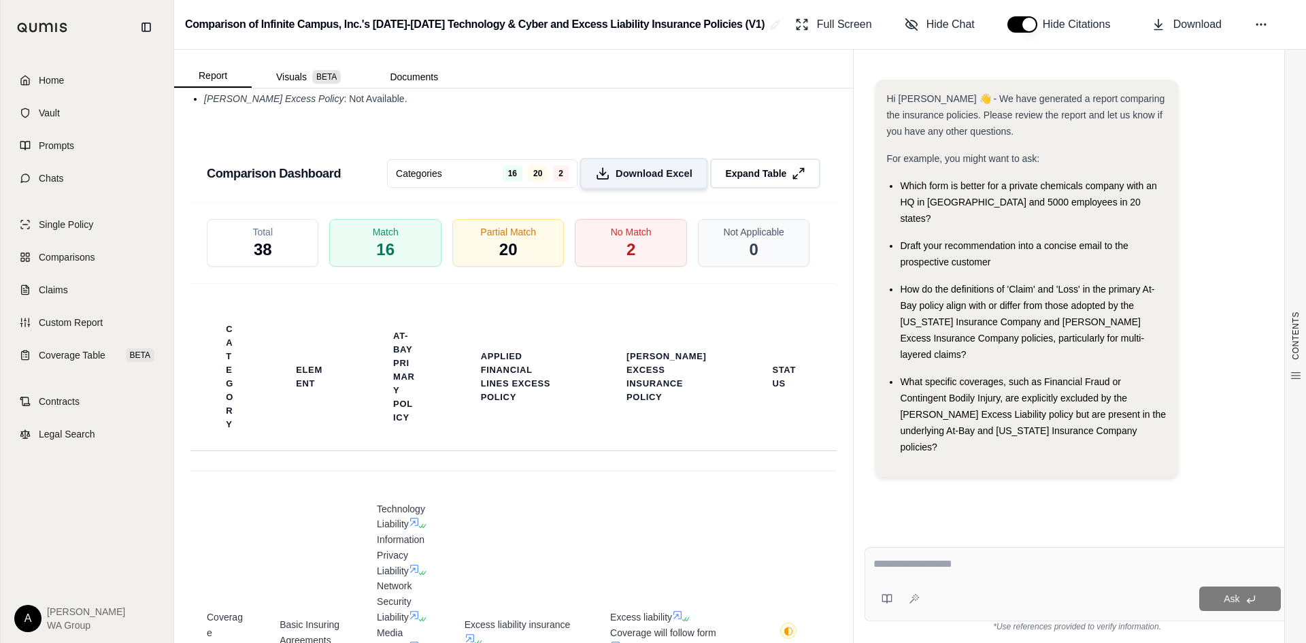
click at [638, 181] on span "Download Excel" at bounding box center [653, 174] width 77 height 14
click at [1204, 21] on span "Download" at bounding box center [1197, 24] width 48 height 16
click at [41, 77] on span "Home" at bounding box center [51, 80] width 25 height 14
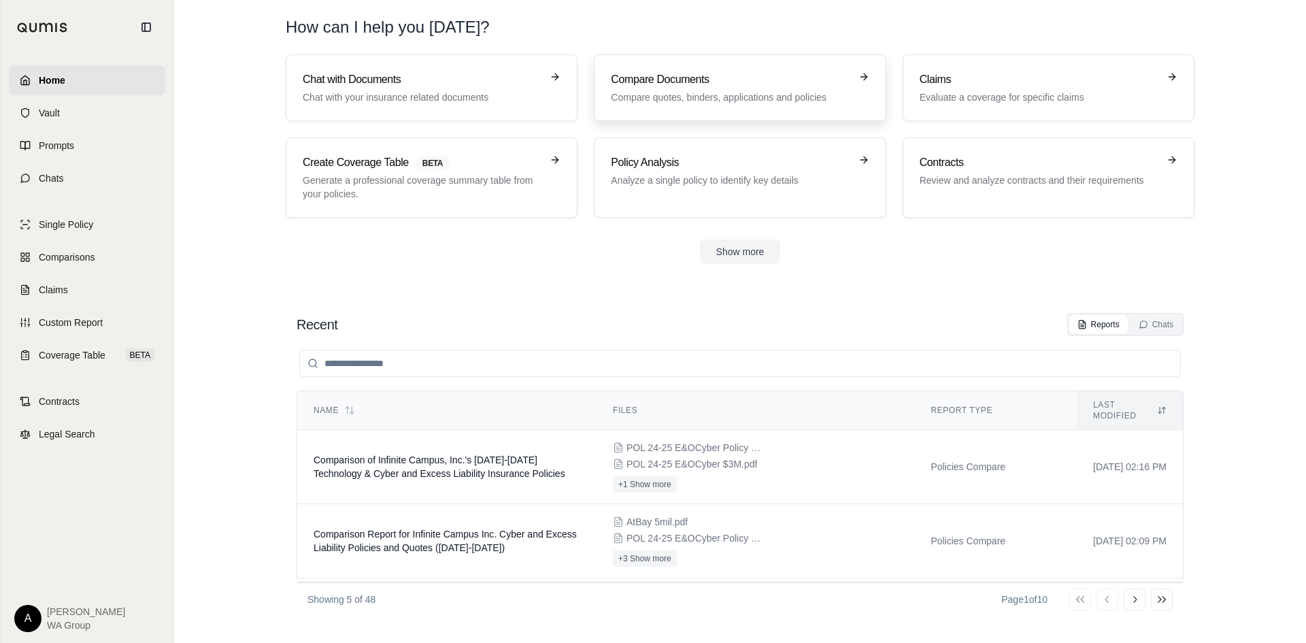
click at [651, 80] on h3 "Compare Documents" at bounding box center [730, 79] width 239 height 16
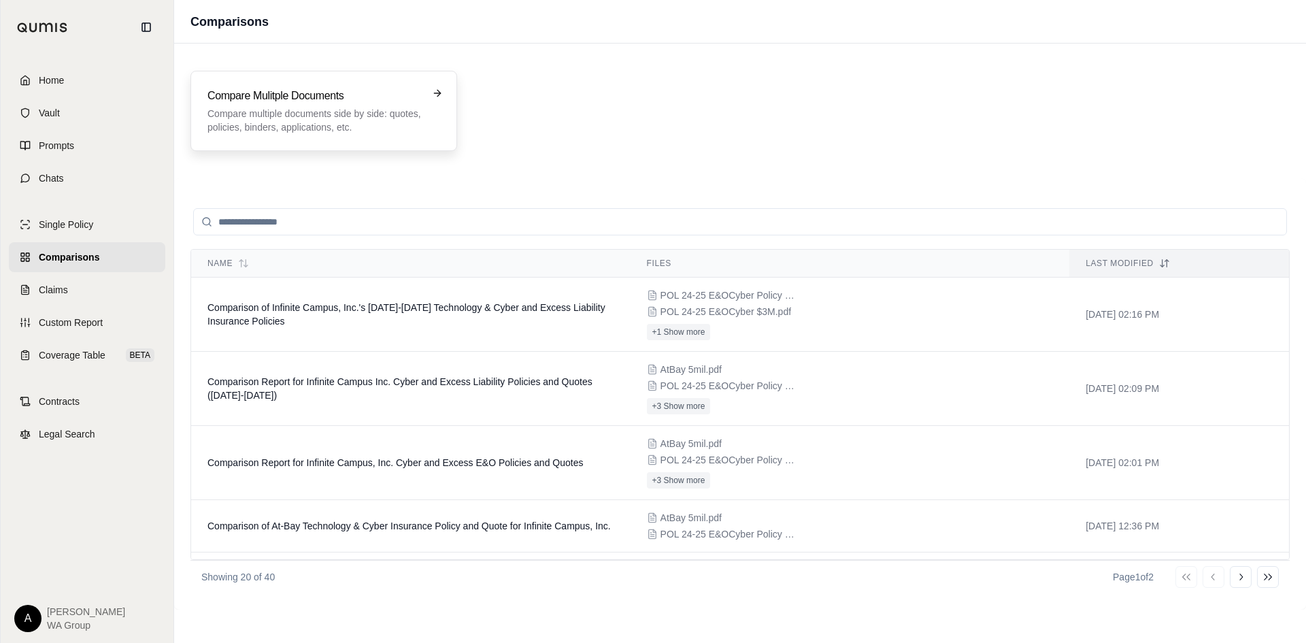
click at [343, 108] on p "Compare multiple documents side by side: quotes, policies, binders, application…" at bounding box center [314, 120] width 214 height 27
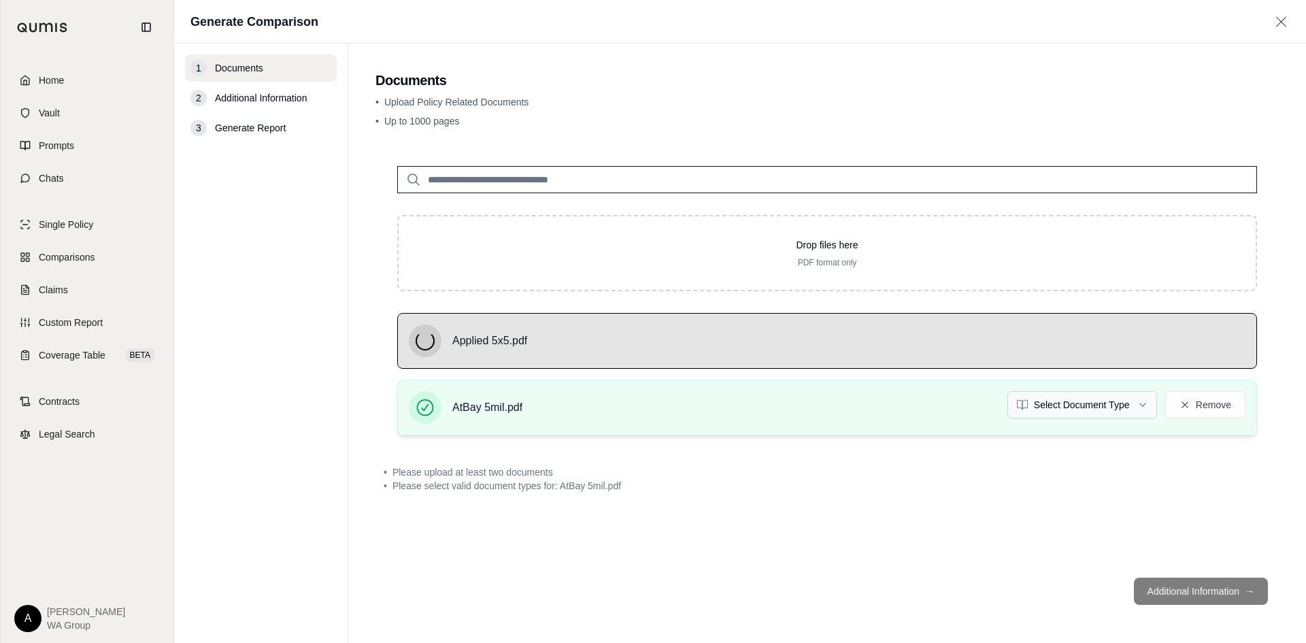
click at [1073, 410] on html "Home Vault Prompts Chats Single Policy Comparisons Claims Custom Report Coverag…" at bounding box center [653, 321] width 1306 height 643
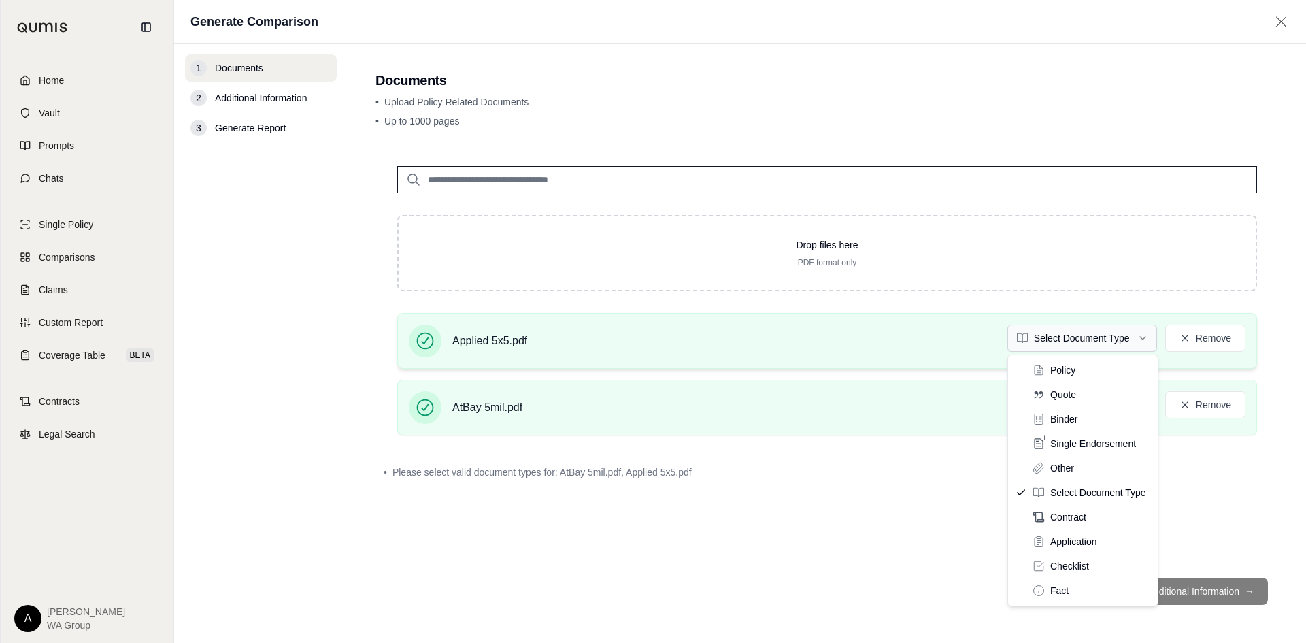
click at [1072, 339] on html "Home Vault Prompts Chats Single Policy Comparisons Claims Custom Report Coverag…" at bounding box center [653, 321] width 1306 height 643
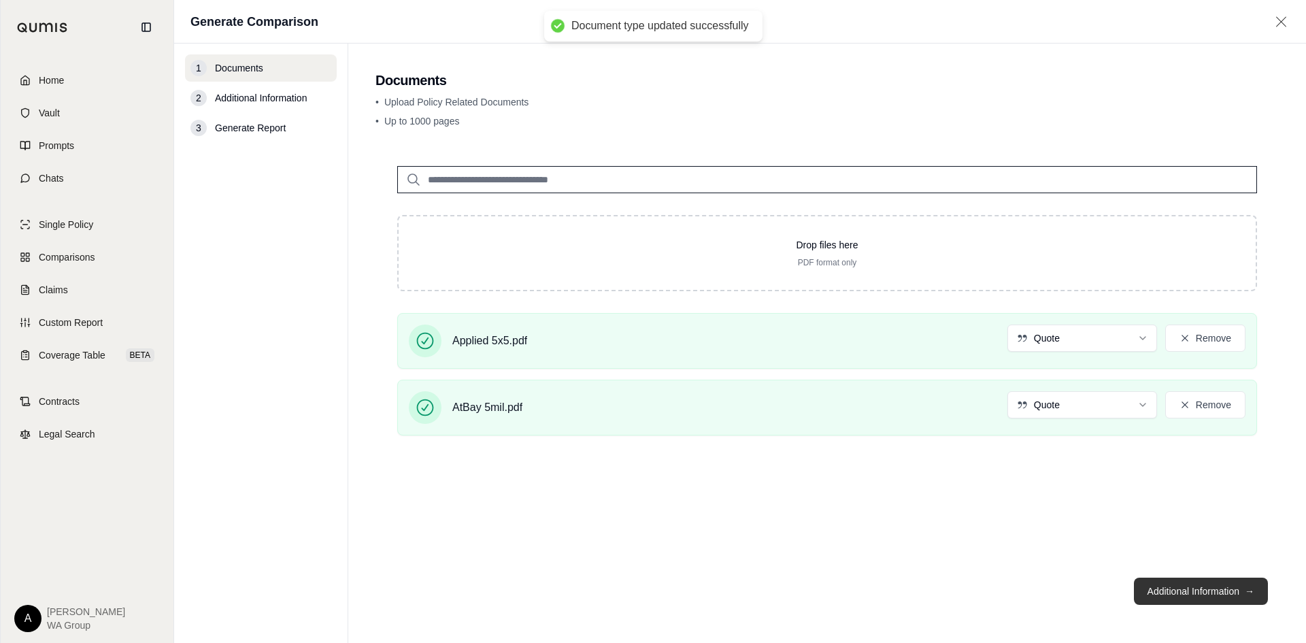
click at [1181, 590] on button "Additional Information →" at bounding box center [1201, 590] width 134 height 27
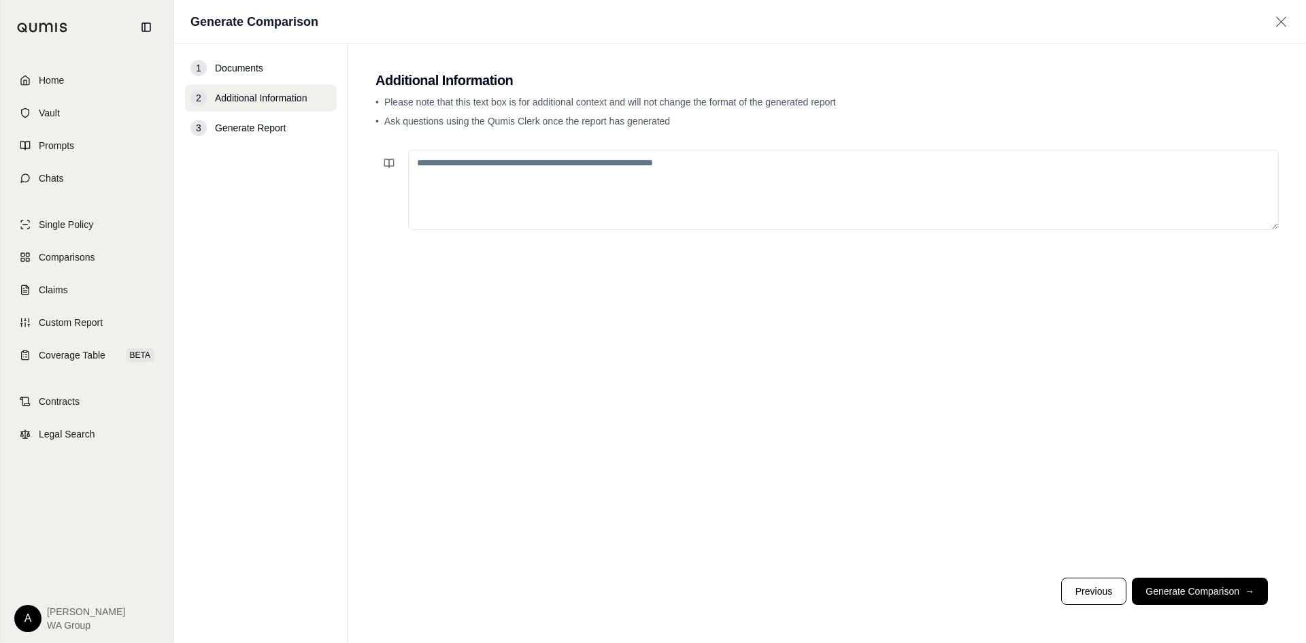
drag, startPoint x: 1185, startPoint y: 588, endPoint x: 1196, endPoint y: 583, distance: 11.6
click at [1187, 587] on button "Generate Comparison →" at bounding box center [1200, 590] width 136 height 27
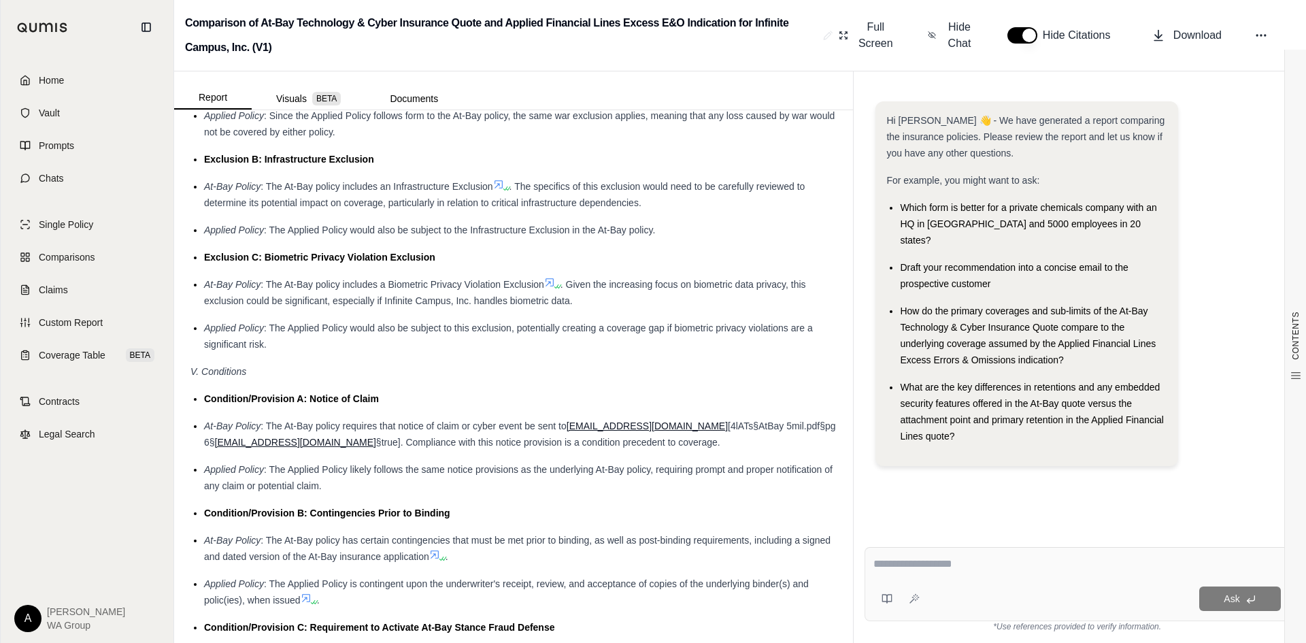
scroll to position [2448, 0]
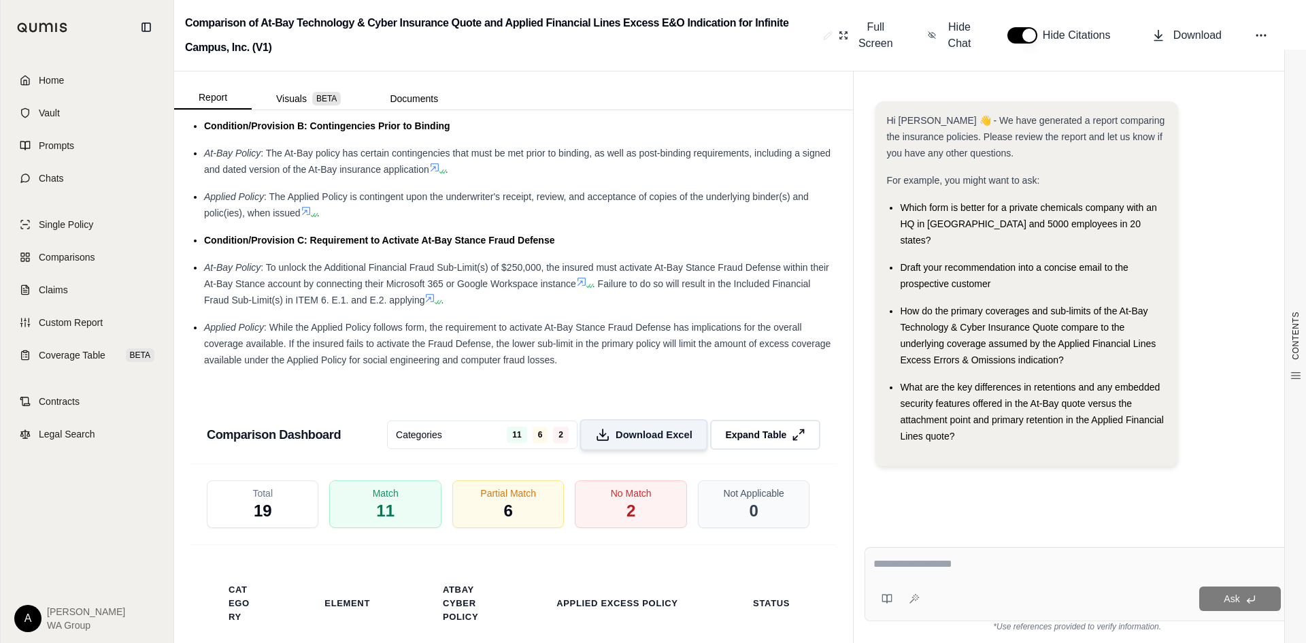
click at [639, 439] on span "Download Excel" at bounding box center [653, 435] width 77 height 14
click at [762, 257] on ul "Condition/Provision A: Notice of Claim At-Bay Policy : The At-Bay policy requir…" at bounding box center [513, 185] width 646 height 365
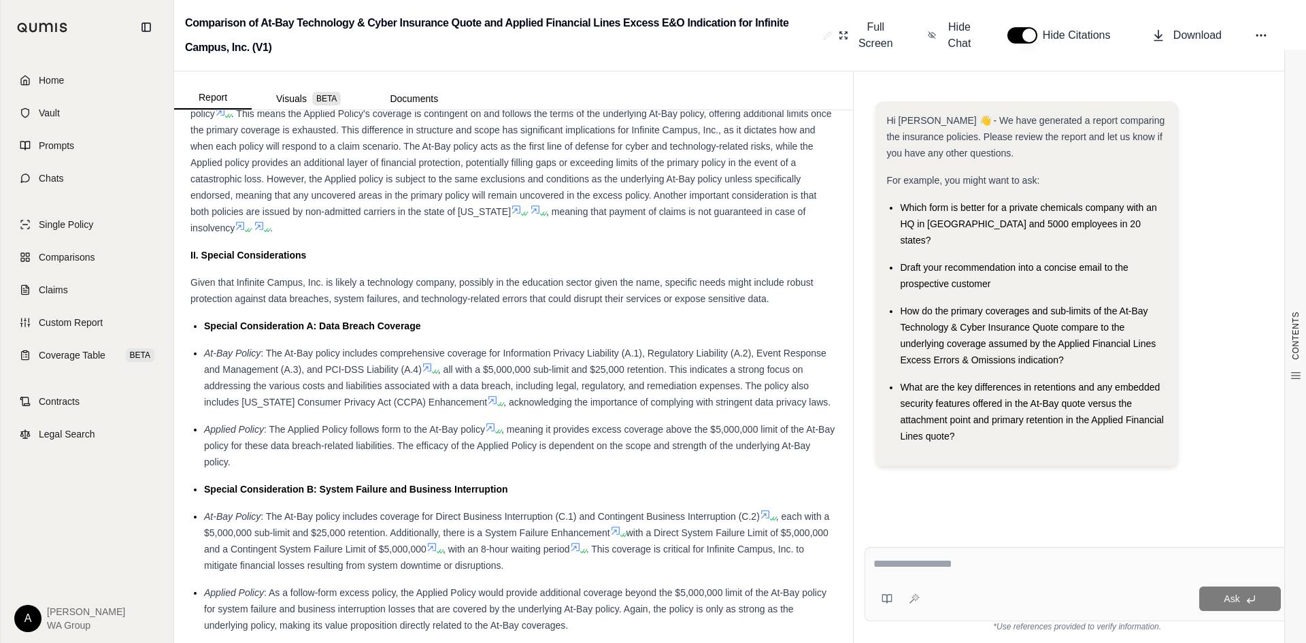
scroll to position [952, 0]
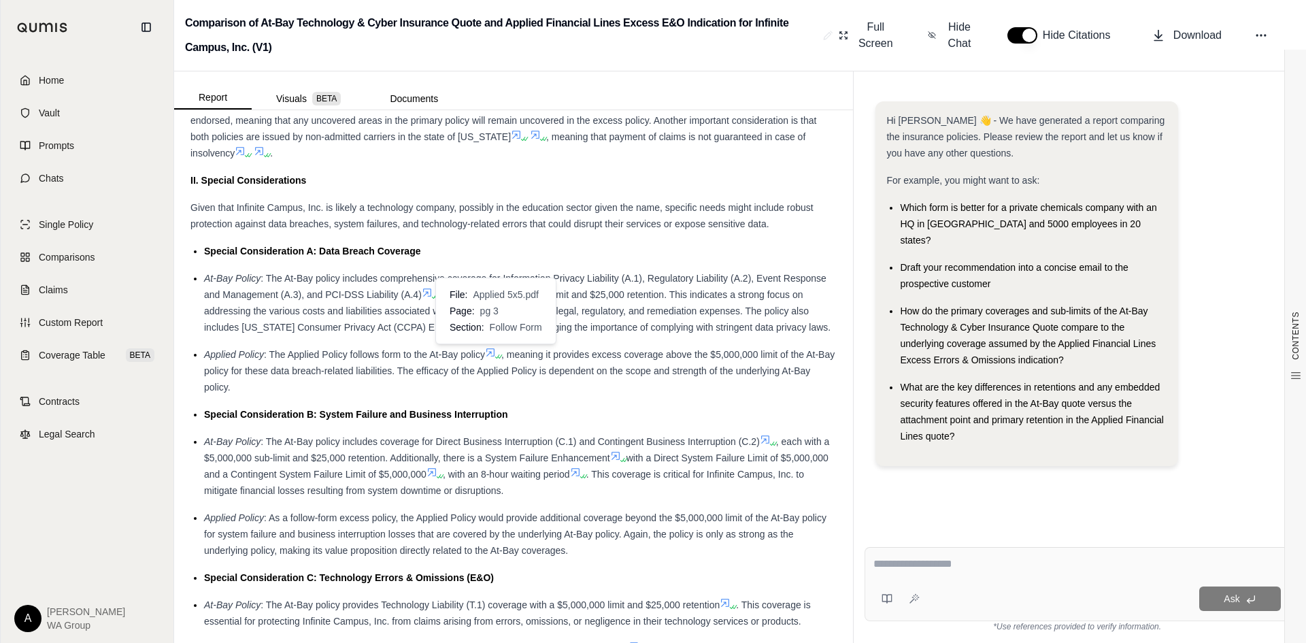
click at [503, 360] on icon at bounding box center [500, 356] width 8 height 8
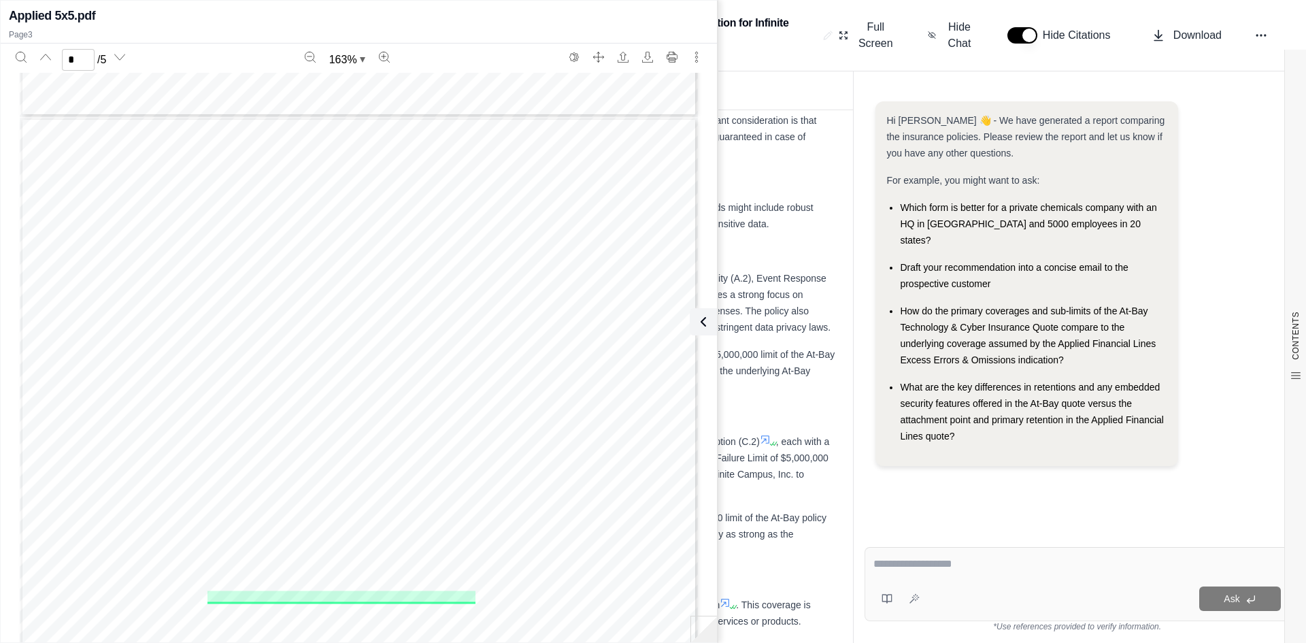
scroll to position [1755, 0]
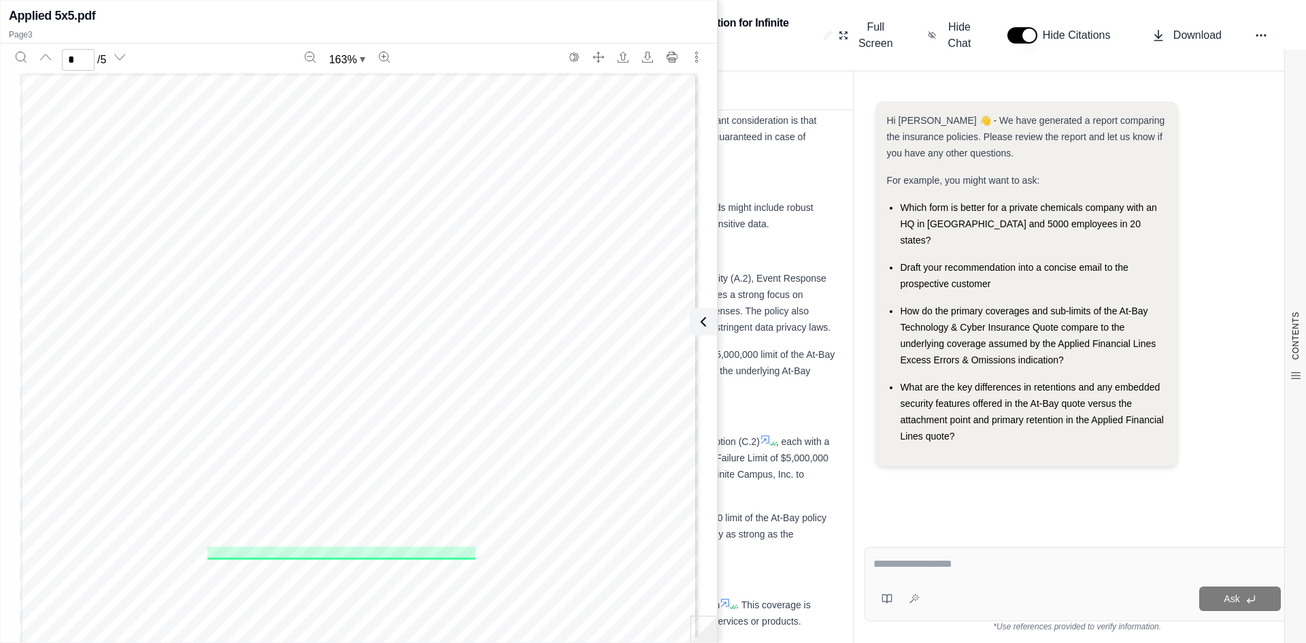
click at [780, 399] on ul "Special Consideration A: Data Breach Coverage At-Bay Policy : The At-Bay policy…" at bounding box center [513, 466] width 646 height 446
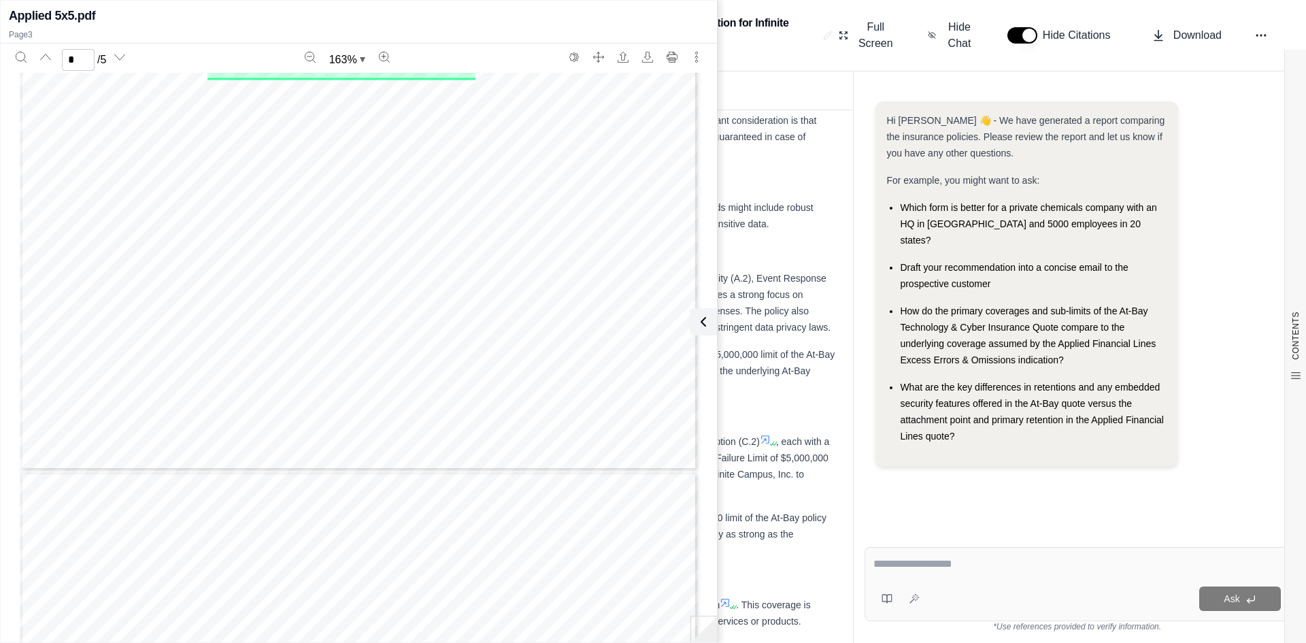
type input "*"
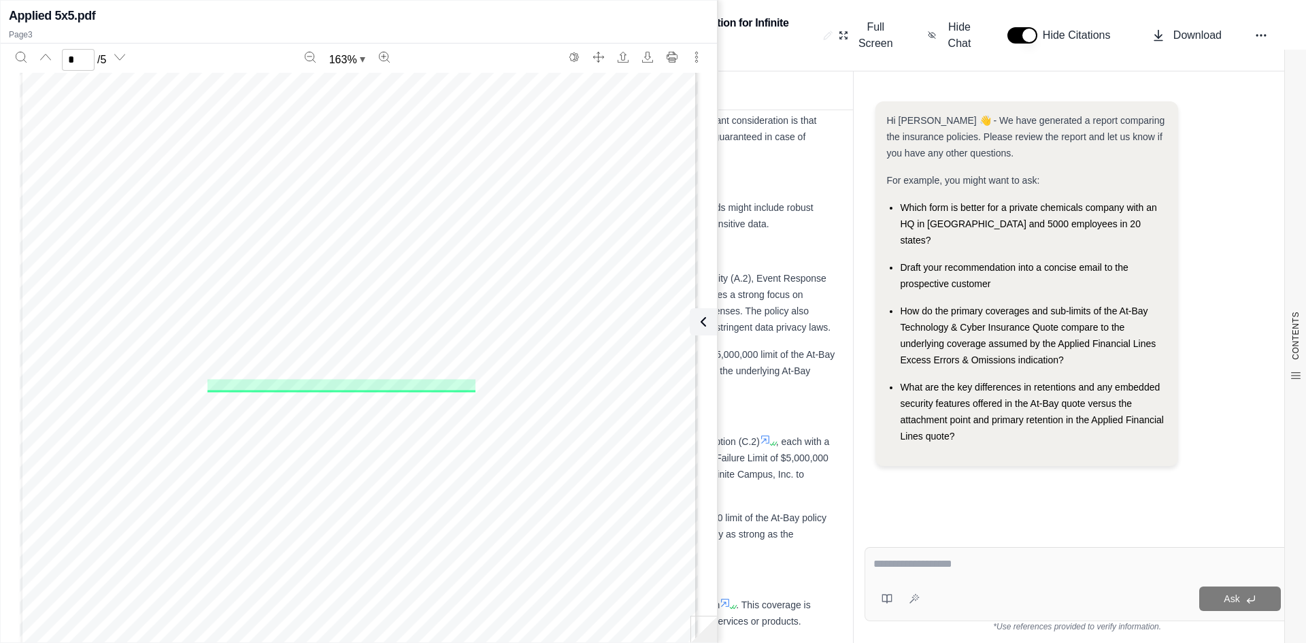
scroll to position [1483, 0]
click at [18, 17] on h2 "Applied 5x5.pdf" at bounding box center [52, 15] width 86 height 19
click at [766, 146] on div "This memorandum provides a comparative analysis of two insurance policies: the …" at bounding box center [513, 47] width 646 height 229
click at [766, 147] on div "This memorandum provides a comparative analysis of two insurance policies: the …" at bounding box center [513, 47] width 646 height 229
click at [707, 319] on icon at bounding box center [700, 322] width 16 height 16
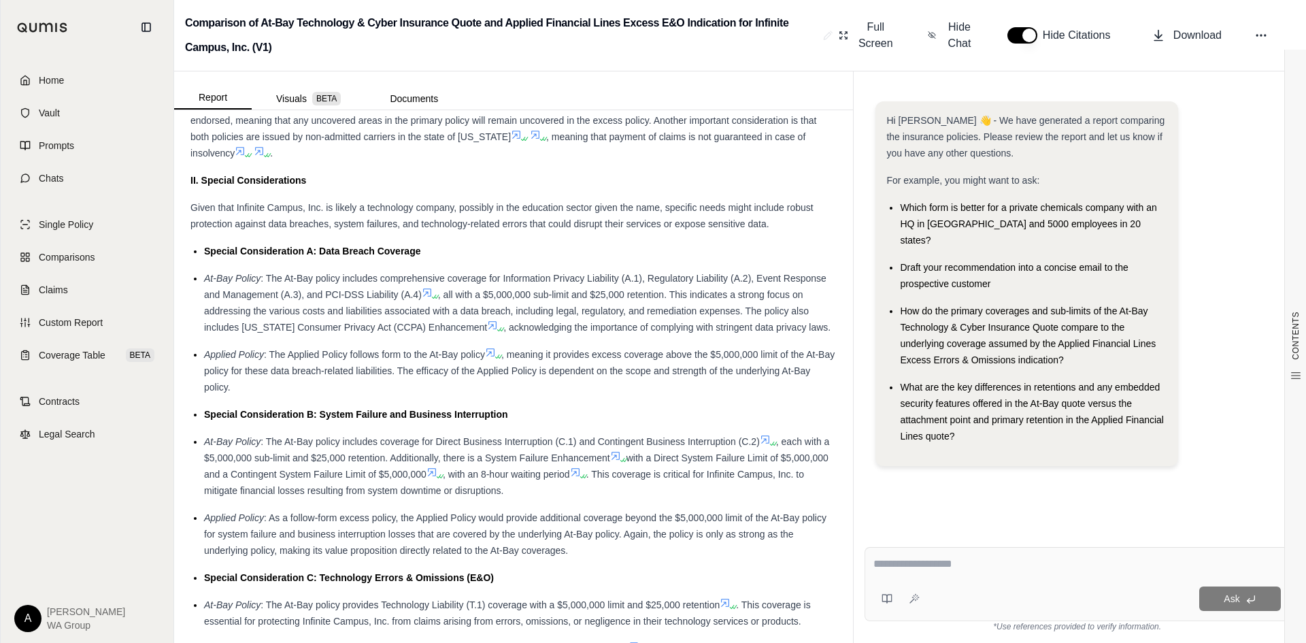
click at [430, 256] on div "Special Consideration A: Data Breach Coverage" at bounding box center [520, 251] width 632 height 16
drag, startPoint x: 421, startPoint y: 249, endPoint x: 332, endPoint y: 248, distance: 89.1
click at [332, 248] on div "Special Consideration A: Data Breach Coverage" at bounding box center [520, 251] width 632 height 16
click at [460, 257] on div "Special Consideration A: Data Breach Coverage" at bounding box center [520, 251] width 632 height 16
drag, startPoint x: 205, startPoint y: 252, endPoint x: 311, endPoint y: 249, distance: 105.5
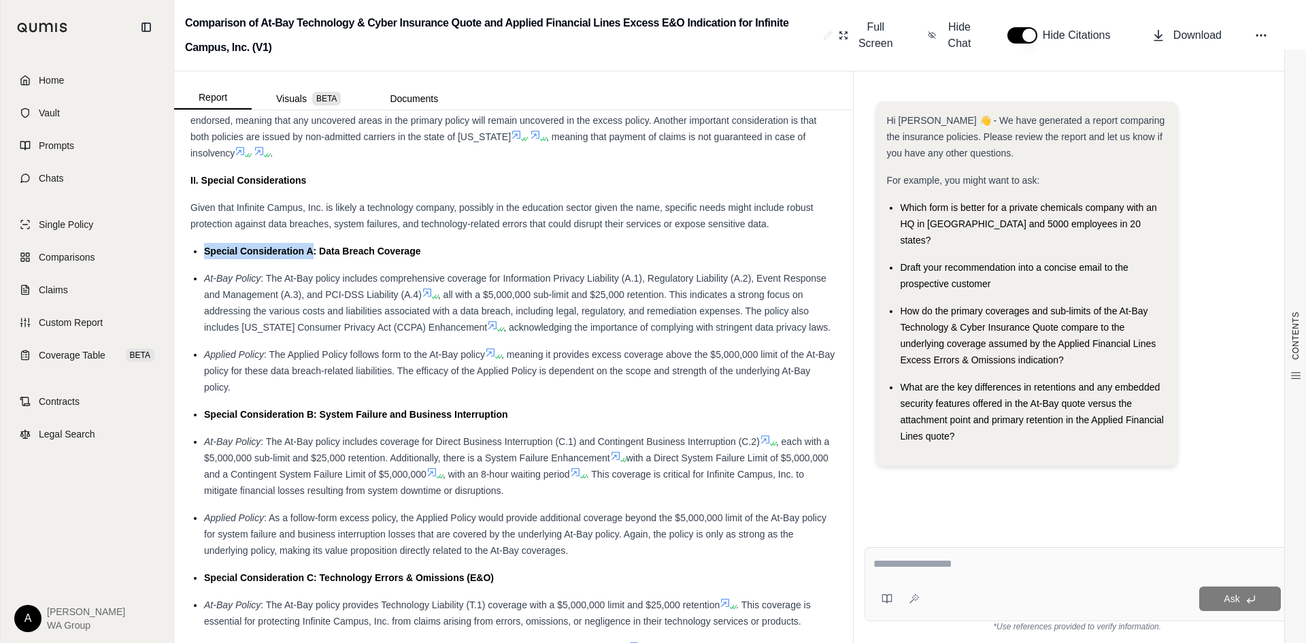
click at [311, 249] on span "Special Consideration A: Data Breach Coverage" at bounding box center [312, 251] width 216 height 11
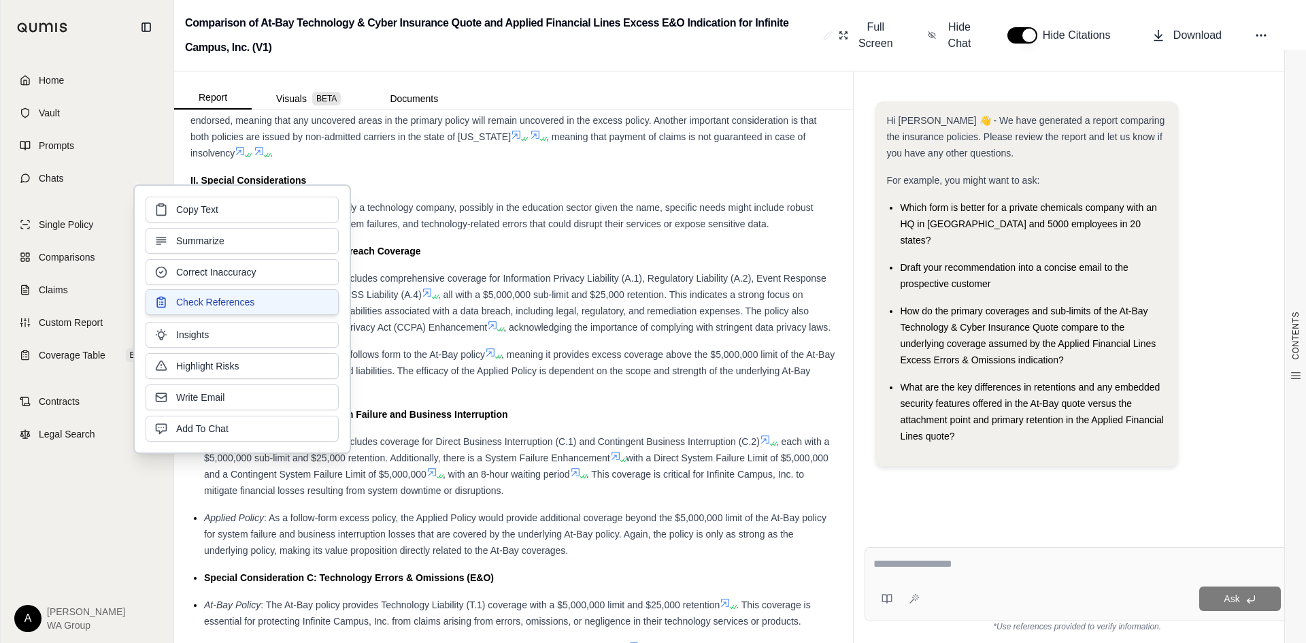
copy span "Special Consideration A"
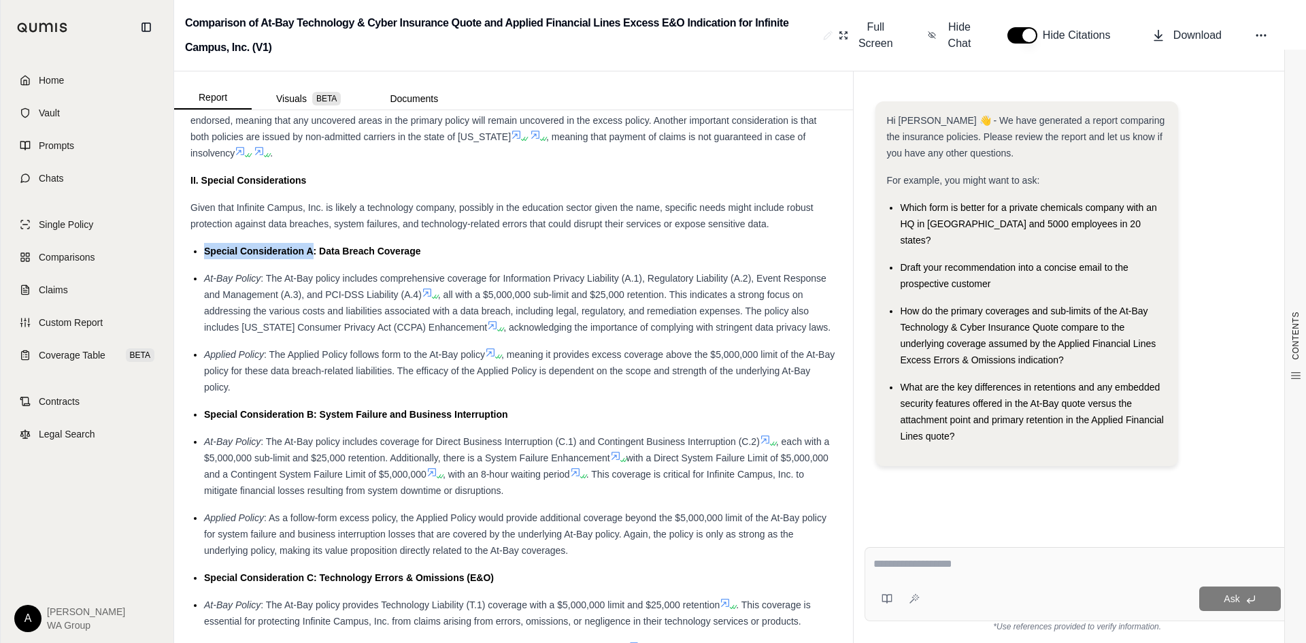
click at [509, 360] on div "Applied Policy : The Applied Policy follows form to the At-Bay policy , meaning…" at bounding box center [520, 370] width 632 height 49
drag, startPoint x: 203, startPoint y: 250, endPoint x: 311, endPoint y: 251, distance: 108.1
click at [311, 251] on ul "Special Consideration A: Data Breach Coverage At-Bay Policy : The At-Bay policy…" at bounding box center [513, 466] width 646 height 446
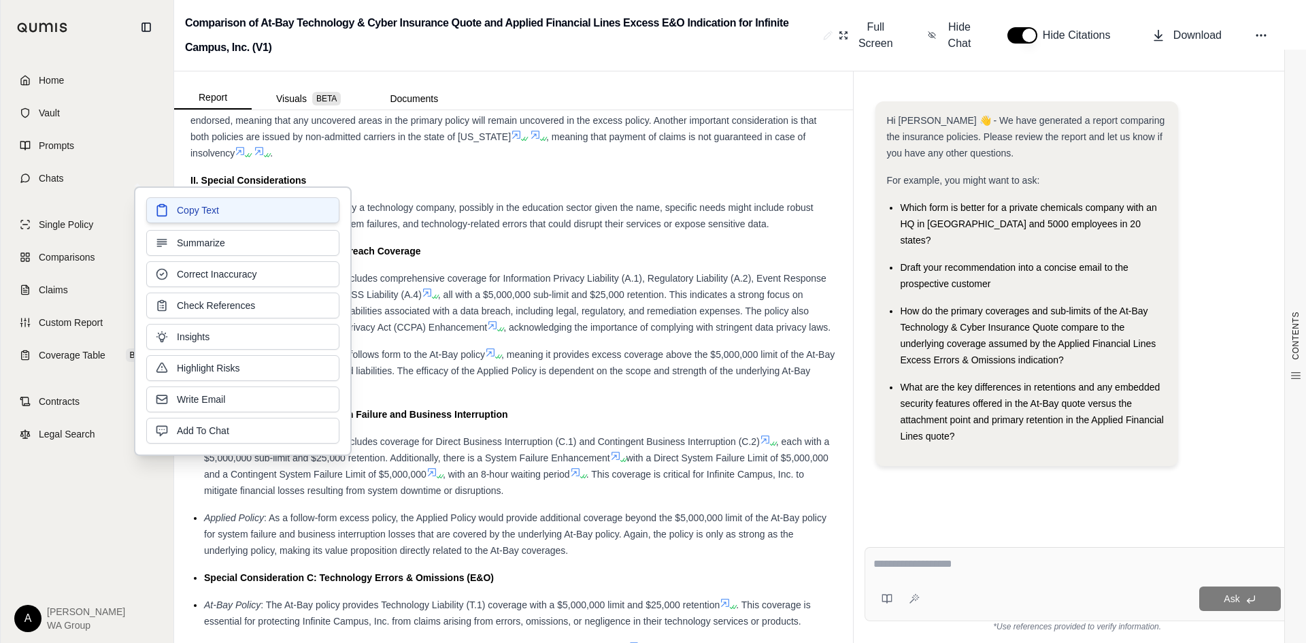
click at [237, 212] on button "Copy Text" at bounding box center [242, 210] width 193 height 26
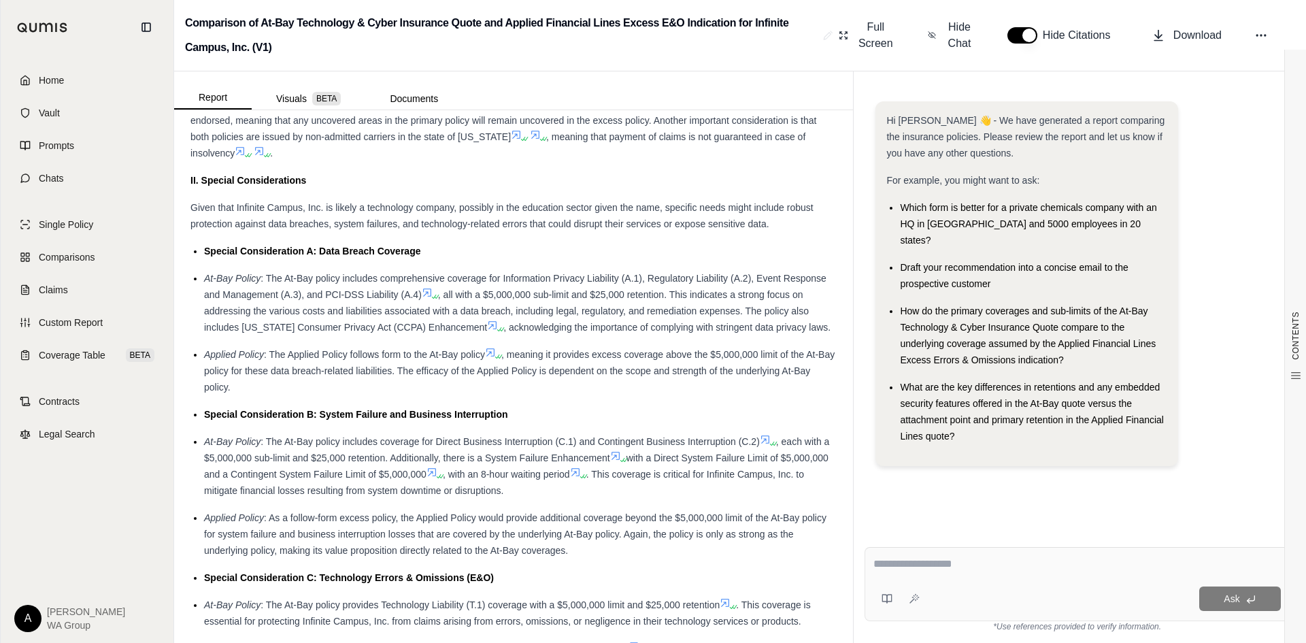
click at [959, 571] on textarea at bounding box center [1076, 564] width 407 height 16
type textarea "*"
type textarea "**********"
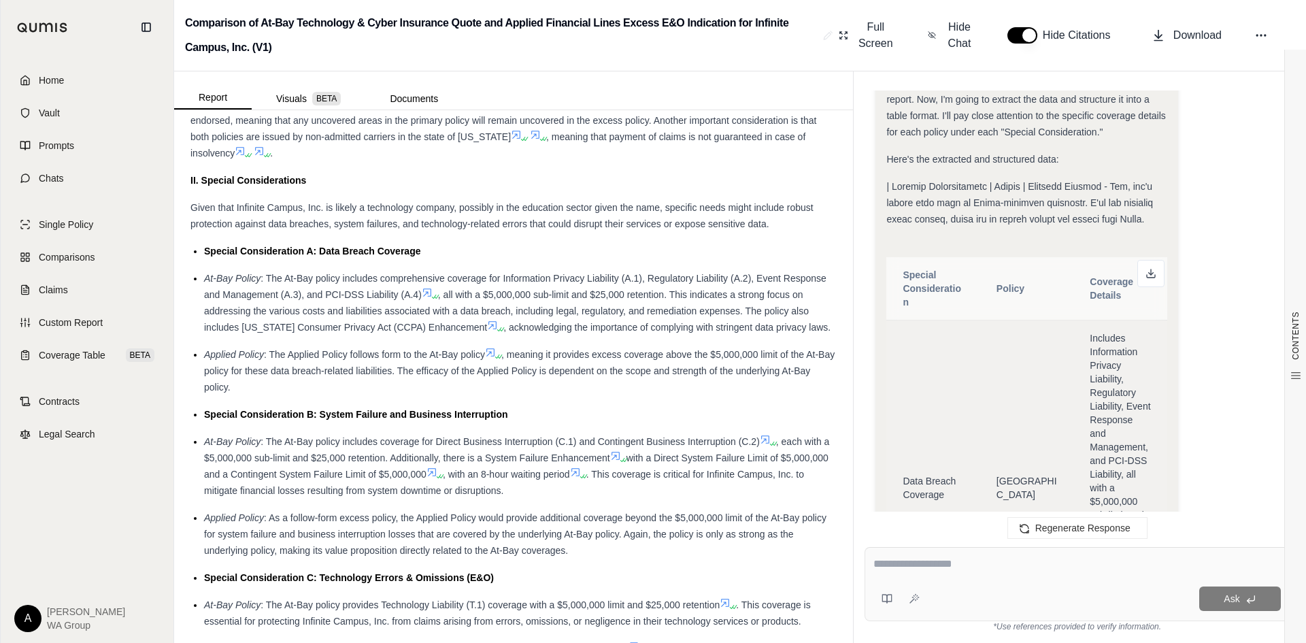
scroll to position [1045, 0]
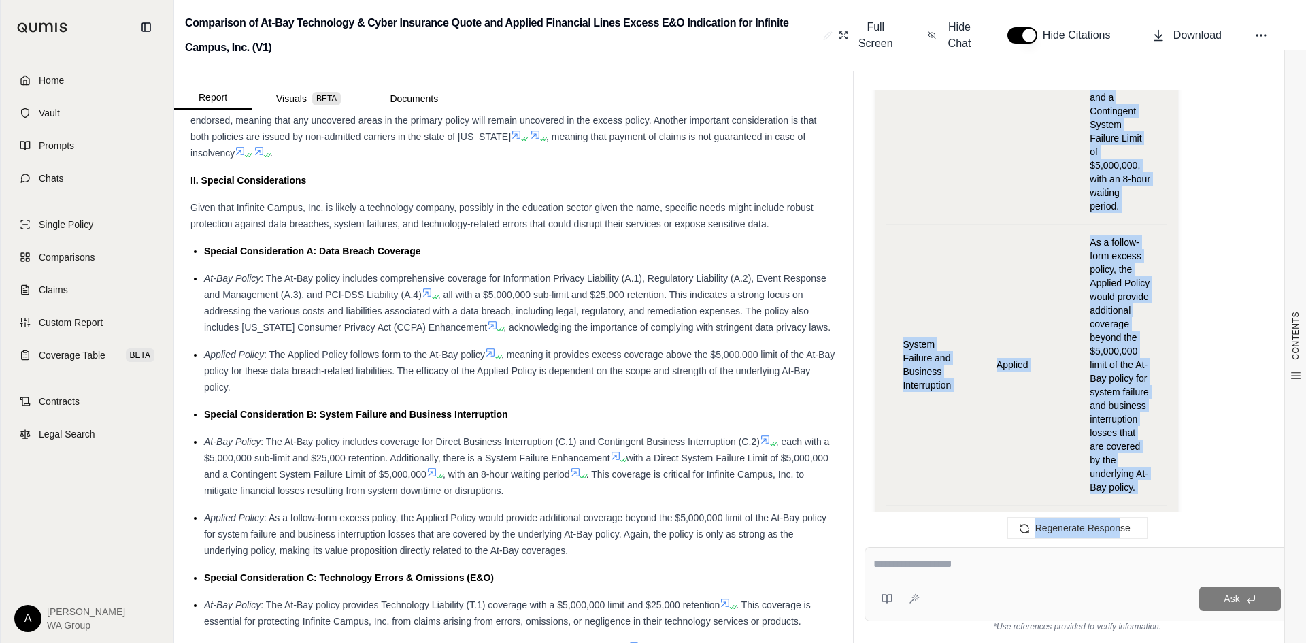
drag, startPoint x: 890, startPoint y: 203, endPoint x: 1122, endPoint y: 514, distance: 388.3
click at [1122, 514] on div "Hi [PERSON_NAME] 👋 - We have generated a report comparing the insurance policie…" at bounding box center [1076, 308] width 447 height 456
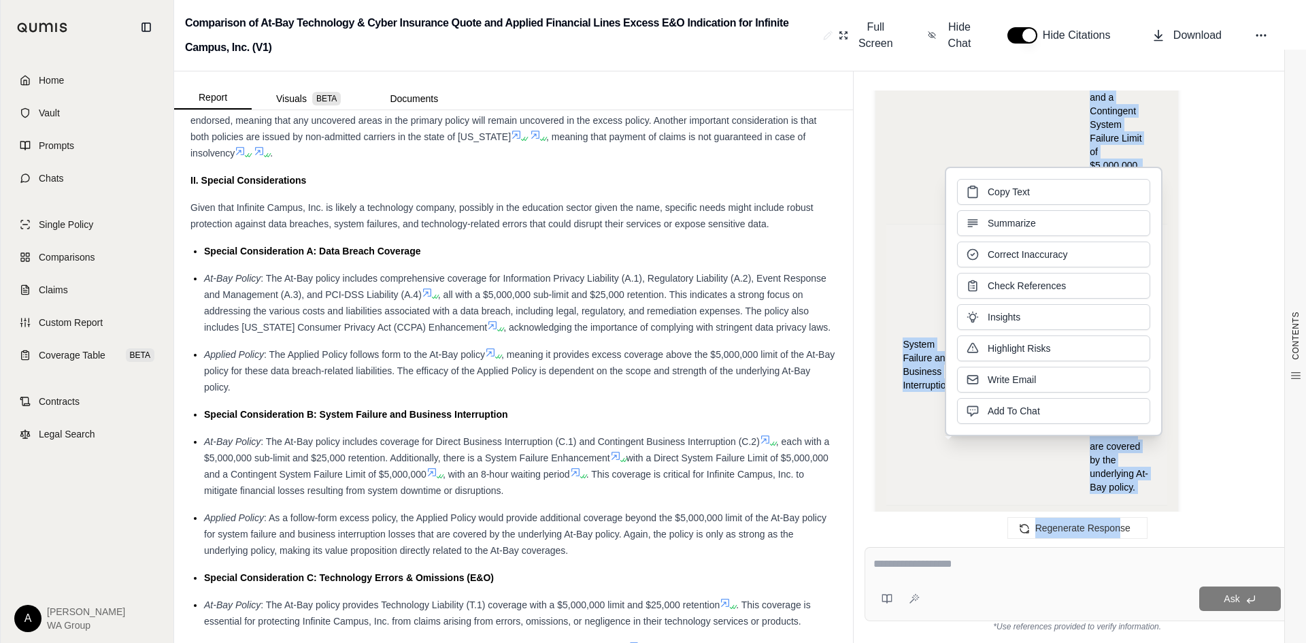
scroll to position [3844, 0]
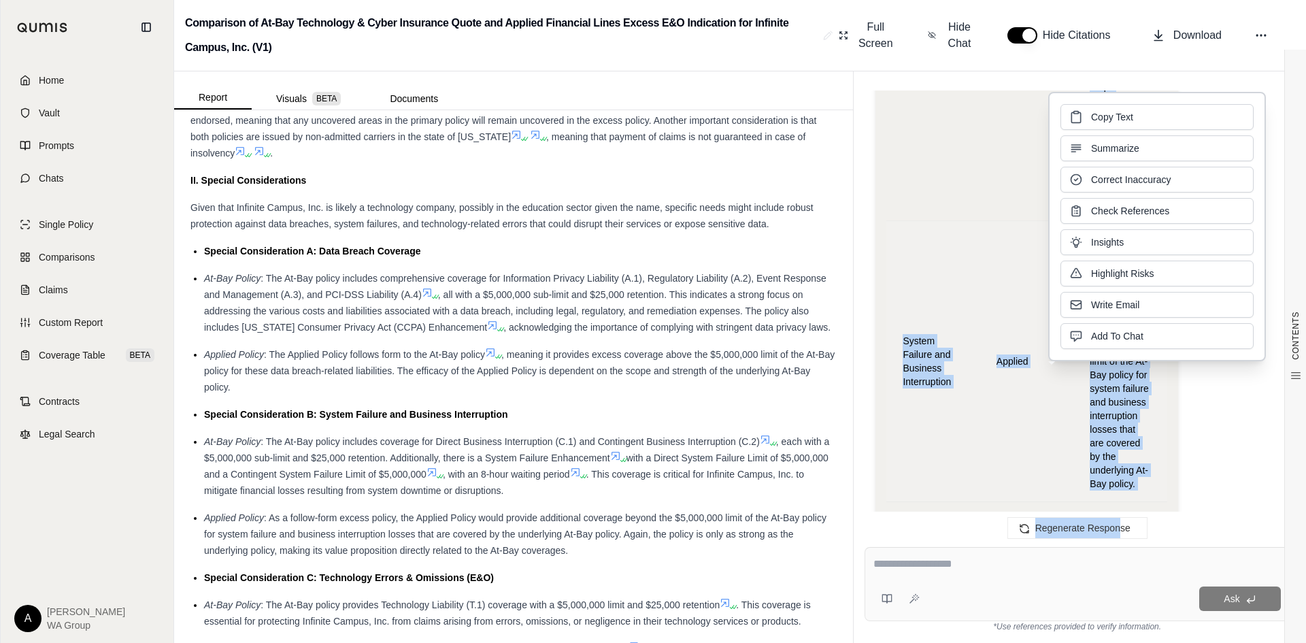
click at [955, 439] on td "System Failure and Business Interruption" at bounding box center [932, 360] width 93 height 281
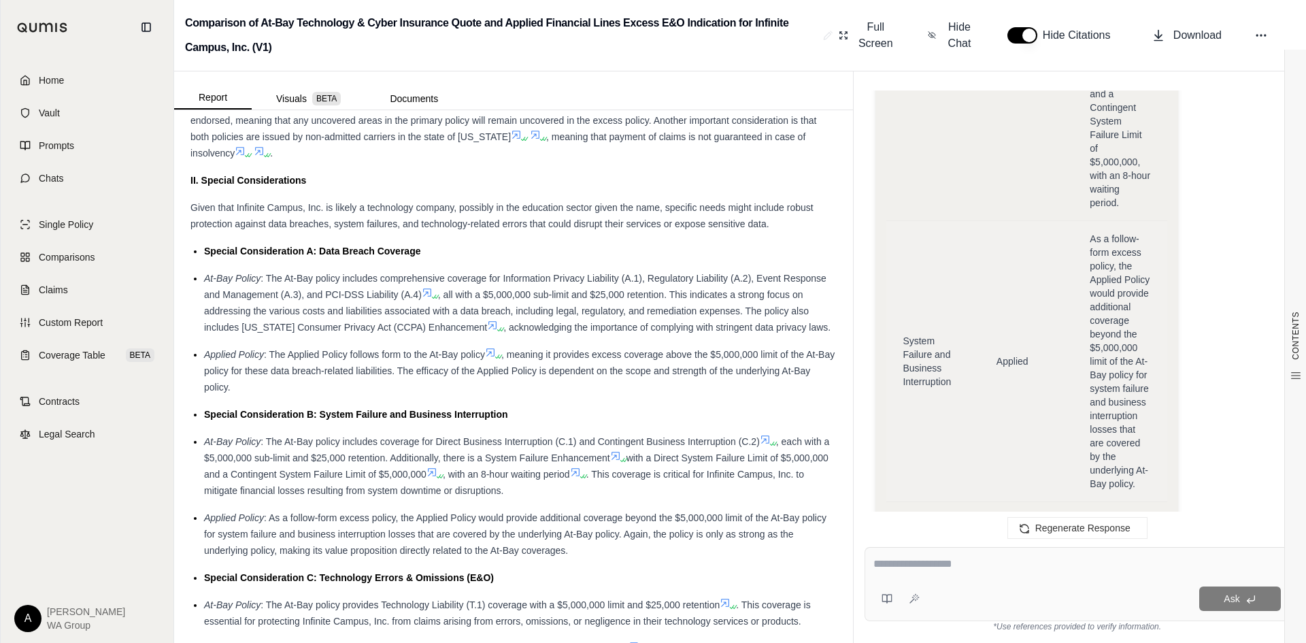
click at [965, 428] on td "System Failure and Business Interruption" at bounding box center [932, 360] width 93 height 281
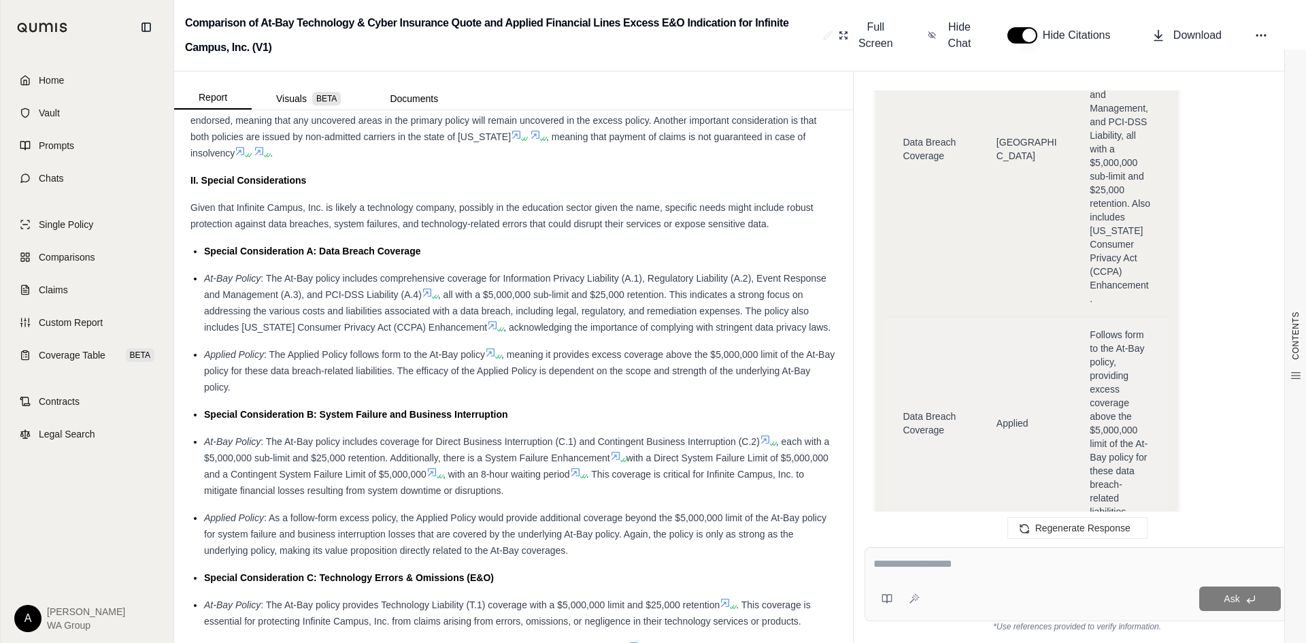
scroll to position [1156, 0]
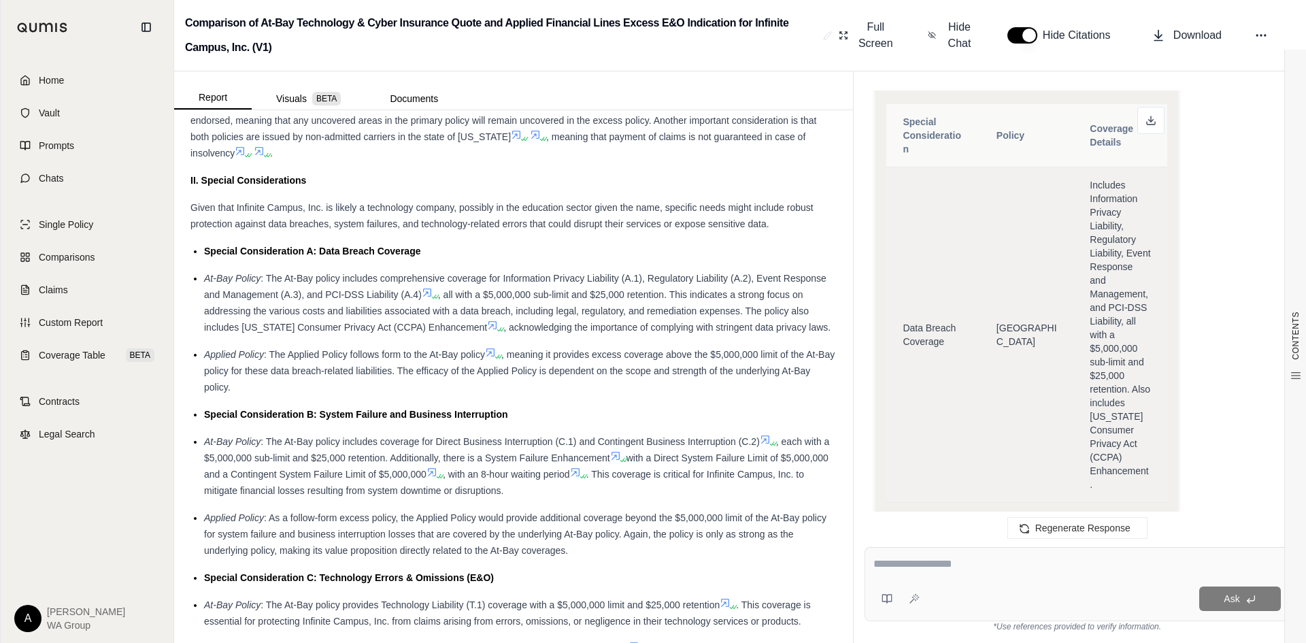
click at [1122, 287] on span "Includes Information Privacy Liability, Regulatory Liability, Event Response an…" at bounding box center [1119, 335] width 61 height 310
click at [1116, 290] on span "Includes Information Privacy Liability, Regulatory Liability, Event Response an…" at bounding box center [1119, 335] width 61 height 310
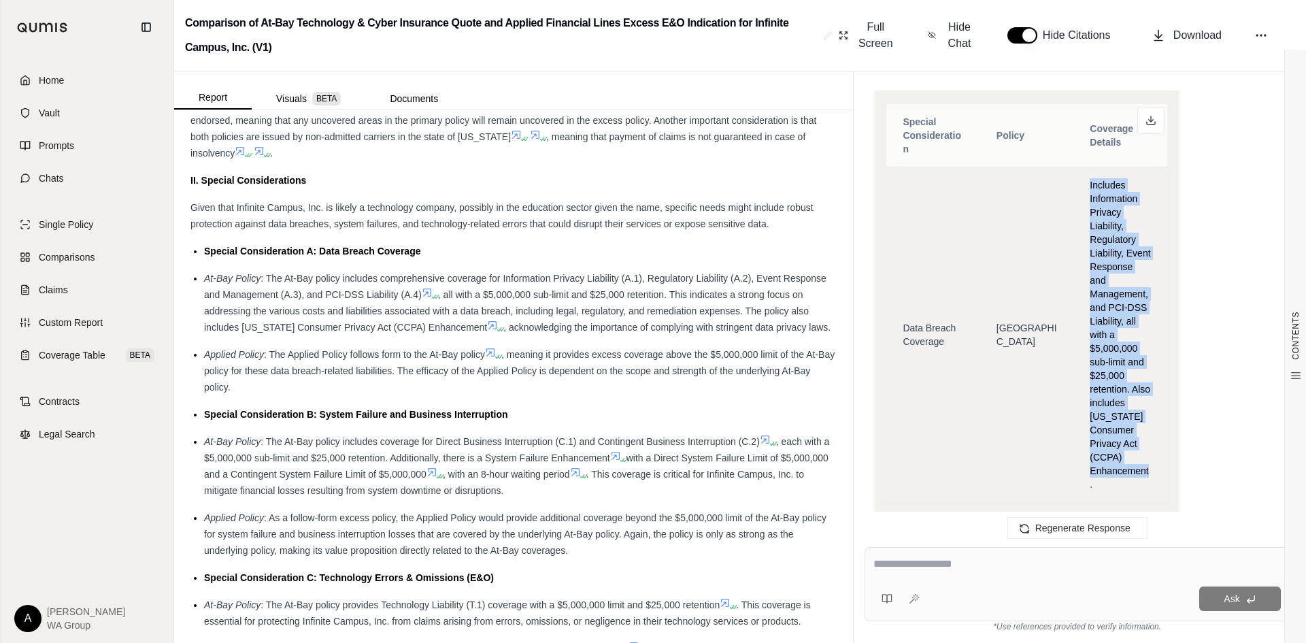
drag, startPoint x: 1089, startPoint y: 168, endPoint x: 1149, endPoint y: 458, distance: 296.6
click at [1149, 458] on td "Includes Information Privacy Liability, Regulatory Liability, Event Response an…" at bounding box center [1120, 334] width 94 height 335
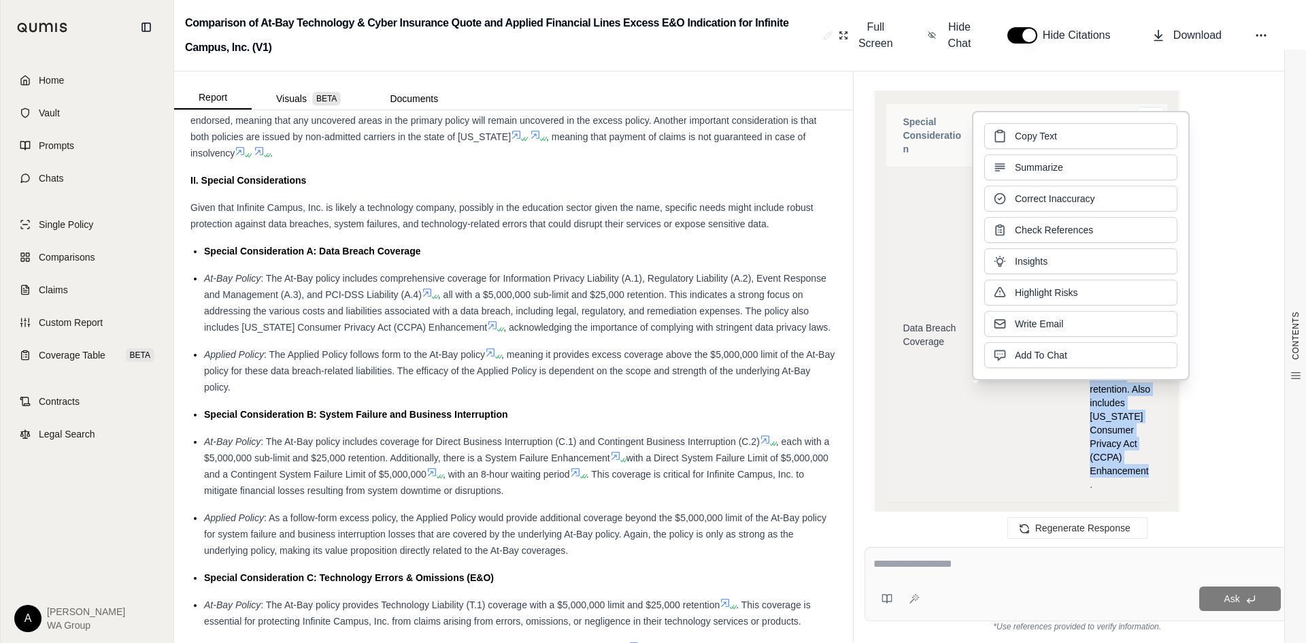
copy span "Includes Information Privacy Liability, Regulatory Liability, Event Response an…"
click at [949, 455] on td "Data Breach Coverage" at bounding box center [932, 334] width 93 height 335
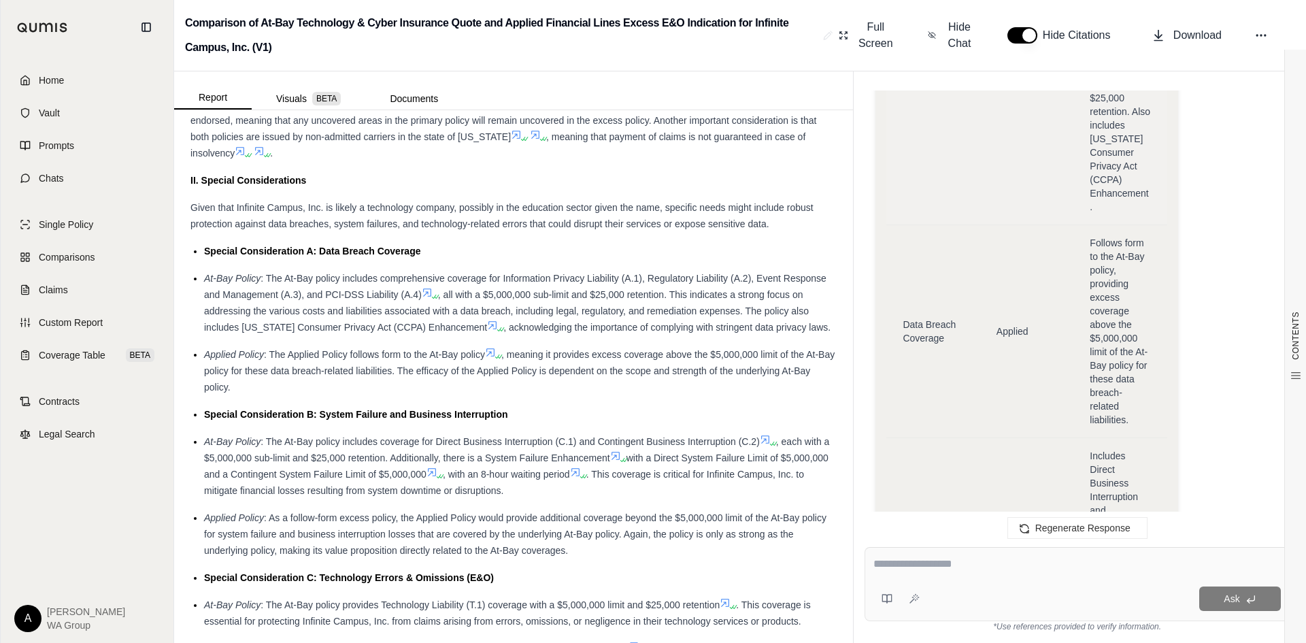
scroll to position [1496, 0]
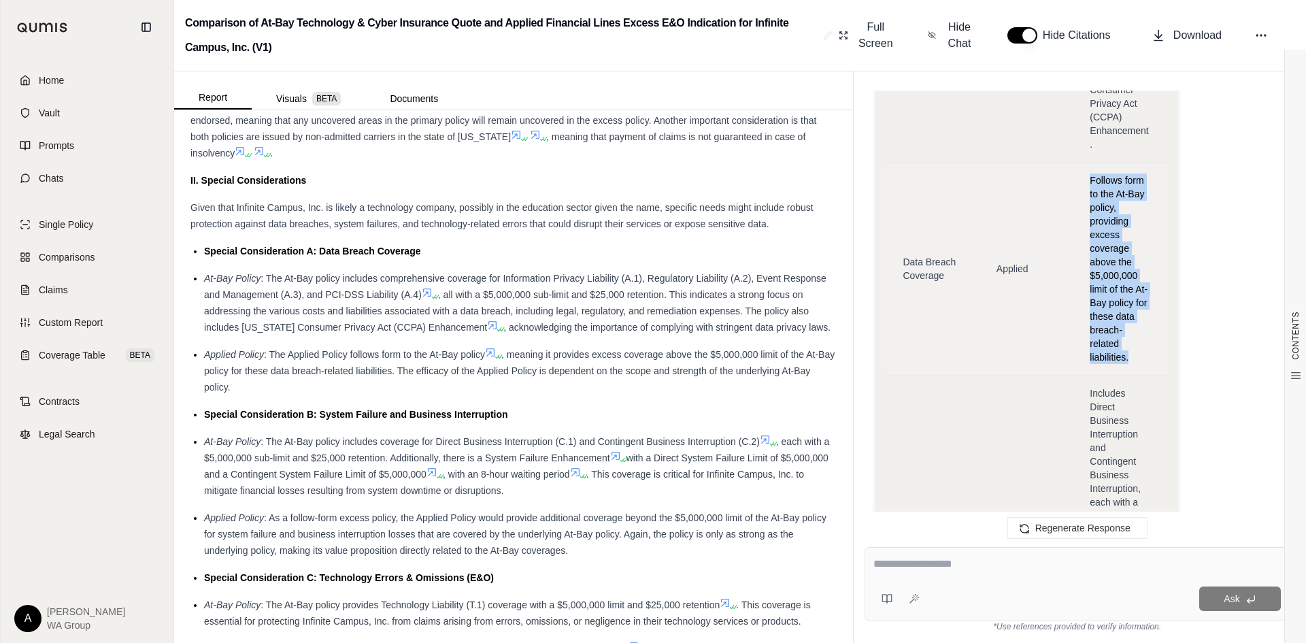
drag, startPoint x: 1089, startPoint y: 160, endPoint x: 1133, endPoint y: 335, distance: 180.1
click at [1133, 335] on span "Follows form to the At-Bay policy, providing excess coverage above the $5,000,0…" at bounding box center [1119, 268] width 61 height 190
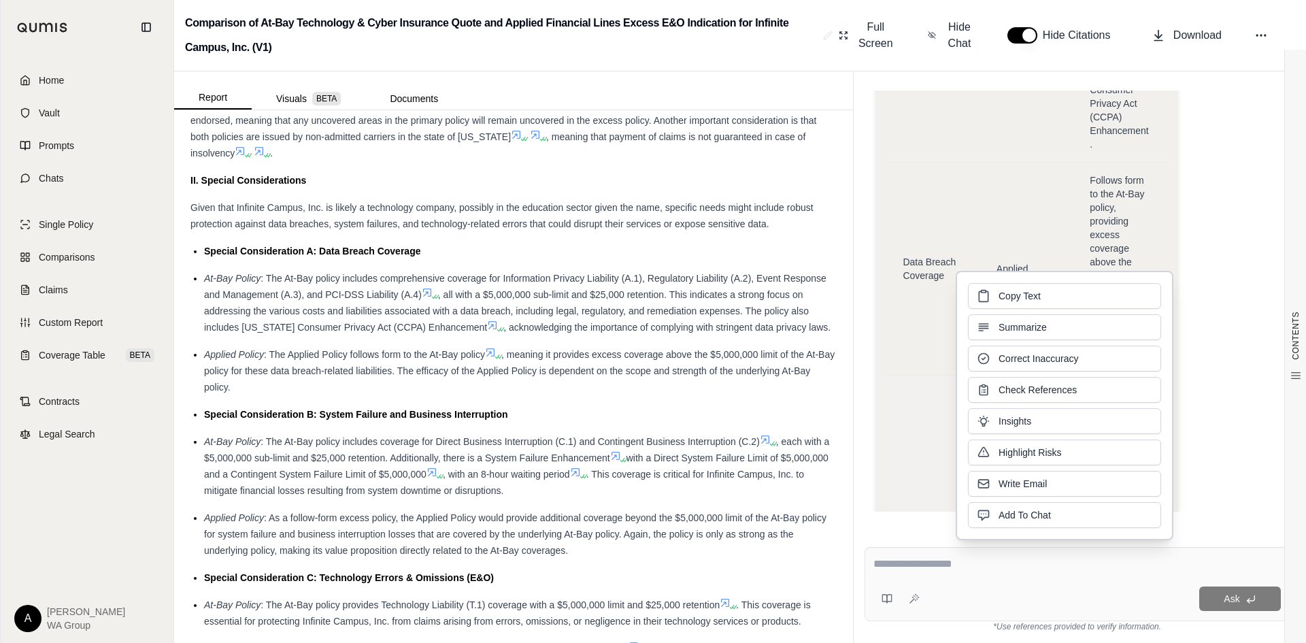
click at [924, 375] on td "System Failure and Business Interruption" at bounding box center [932, 597] width 93 height 444
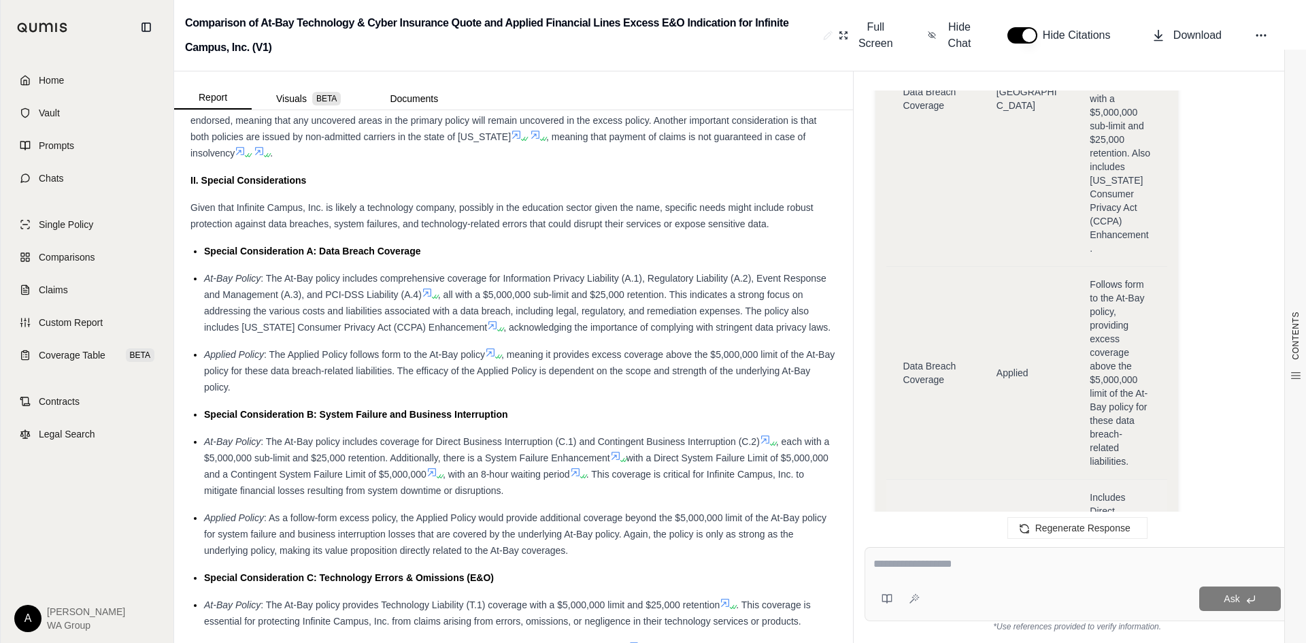
scroll to position [1360, 0]
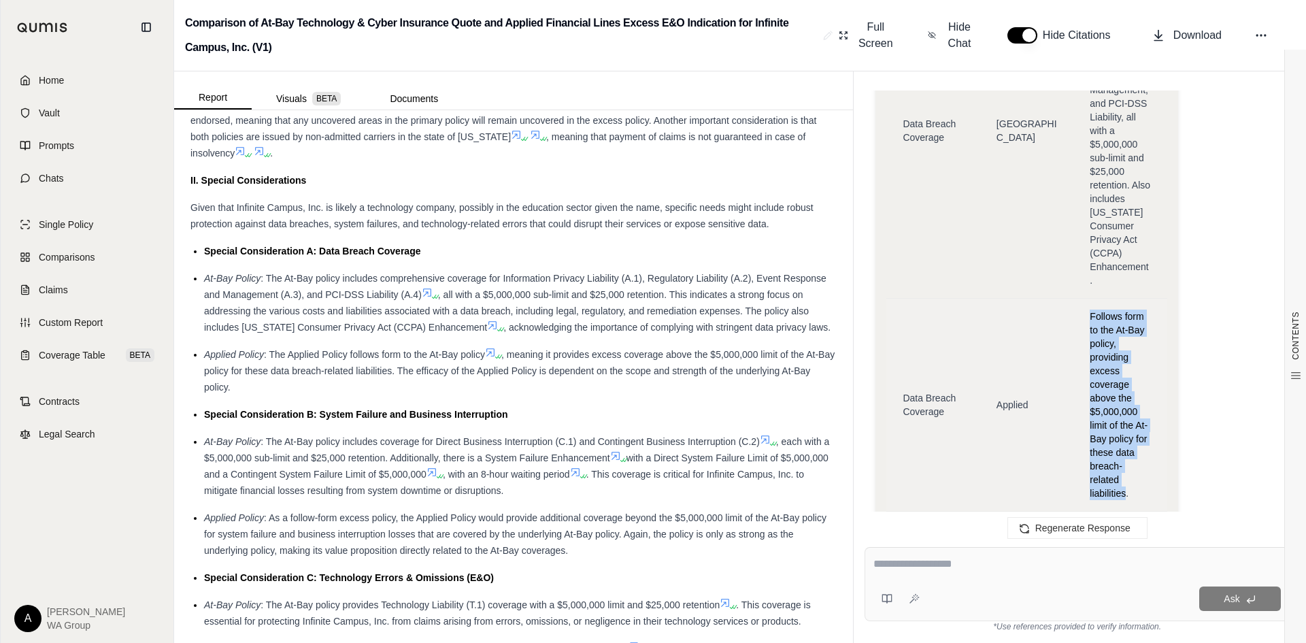
drag, startPoint x: 1090, startPoint y: 297, endPoint x: 1126, endPoint y: 474, distance: 181.1
click at [1126, 474] on span "Follows form to the At-Bay policy, providing excess coverage above the $5,000,0…" at bounding box center [1118, 405] width 58 height 188
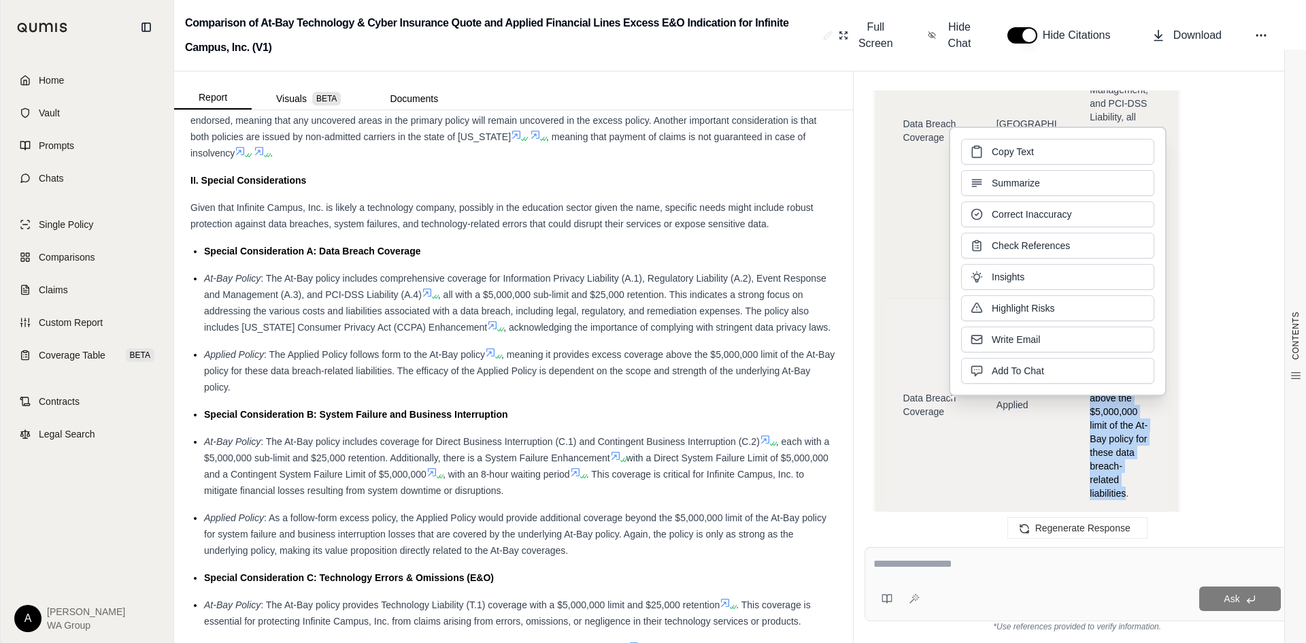
copy span "Follows form to the At-Bay policy, providing excess coverage above the $5,000,0…"
click at [1015, 480] on td "Applied" at bounding box center [1026, 404] width 93 height 213
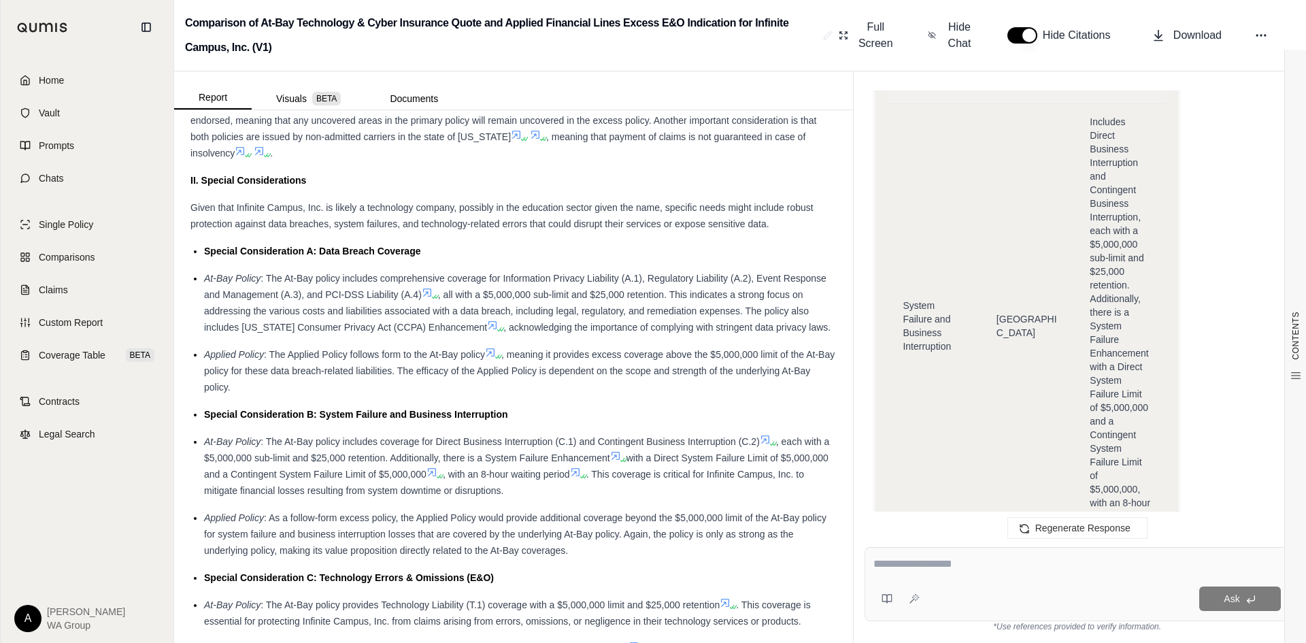
scroll to position [1768, 0]
click at [966, 392] on td "System Failure and Business Interruption" at bounding box center [932, 325] width 93 height 444
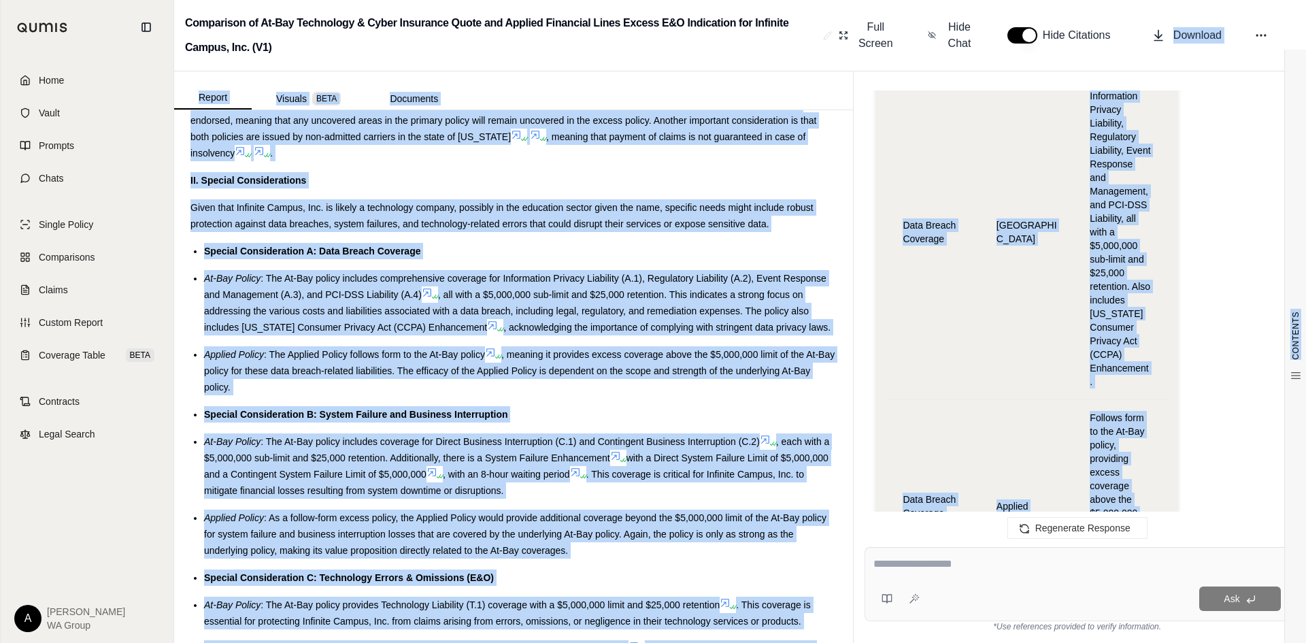
scroll to position [766, 0]
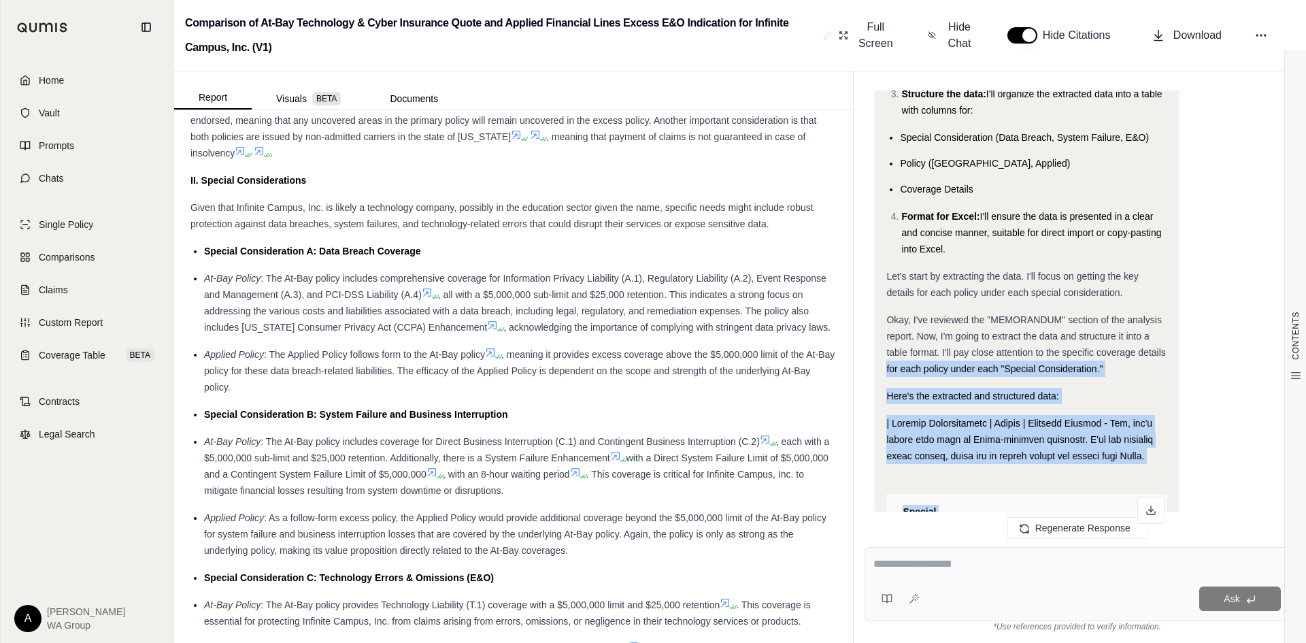
drag, startPoint x: 1088, startPoint y: 239, endPoint x: 1172, endPoint y: 343, distance: 133.0
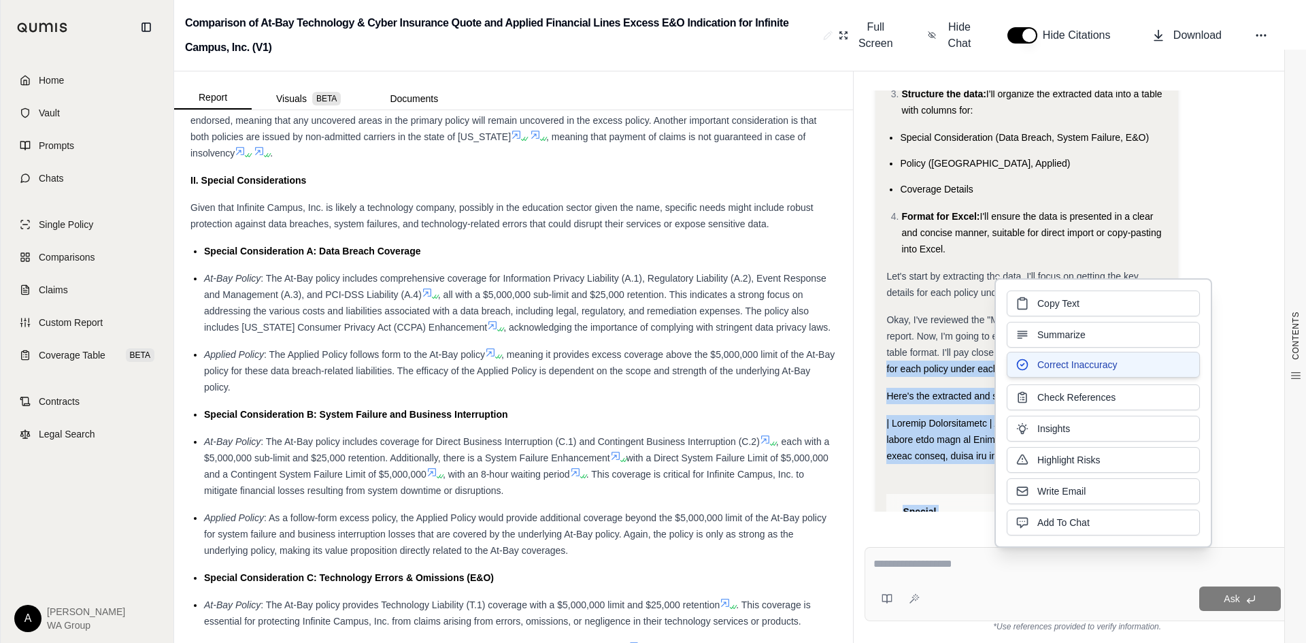
click at [1055, 372] on button "Correct Inaccuracy" at bounding box center [1102, 365] width 193 height 26
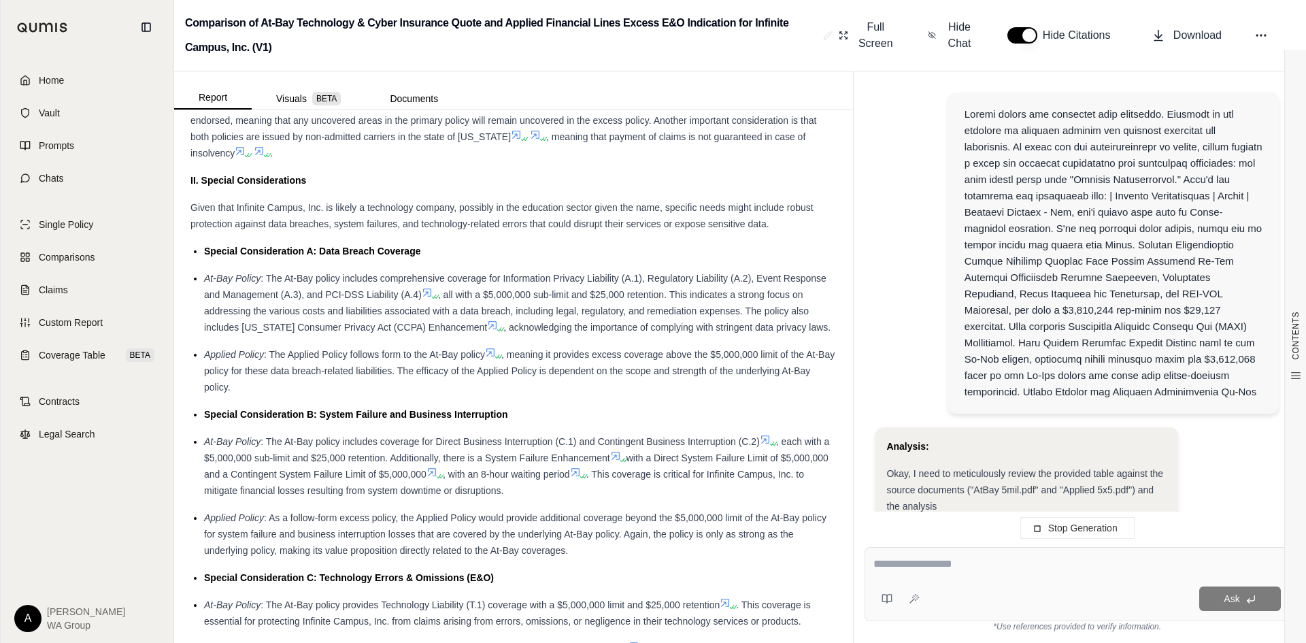
scroll to position [4712, 0]
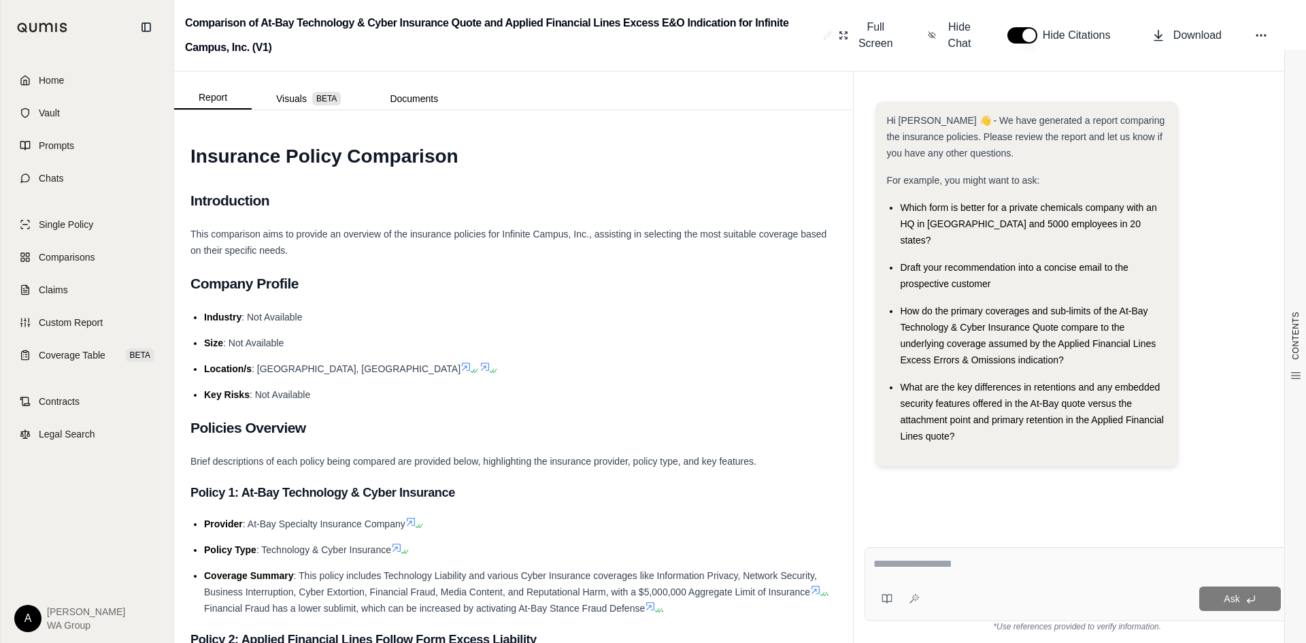
click at [588, 467] on div "Brief descriptions of each policy being compared are provided below, highlighti…" at bounding box center [513, 461] width 646 height 16
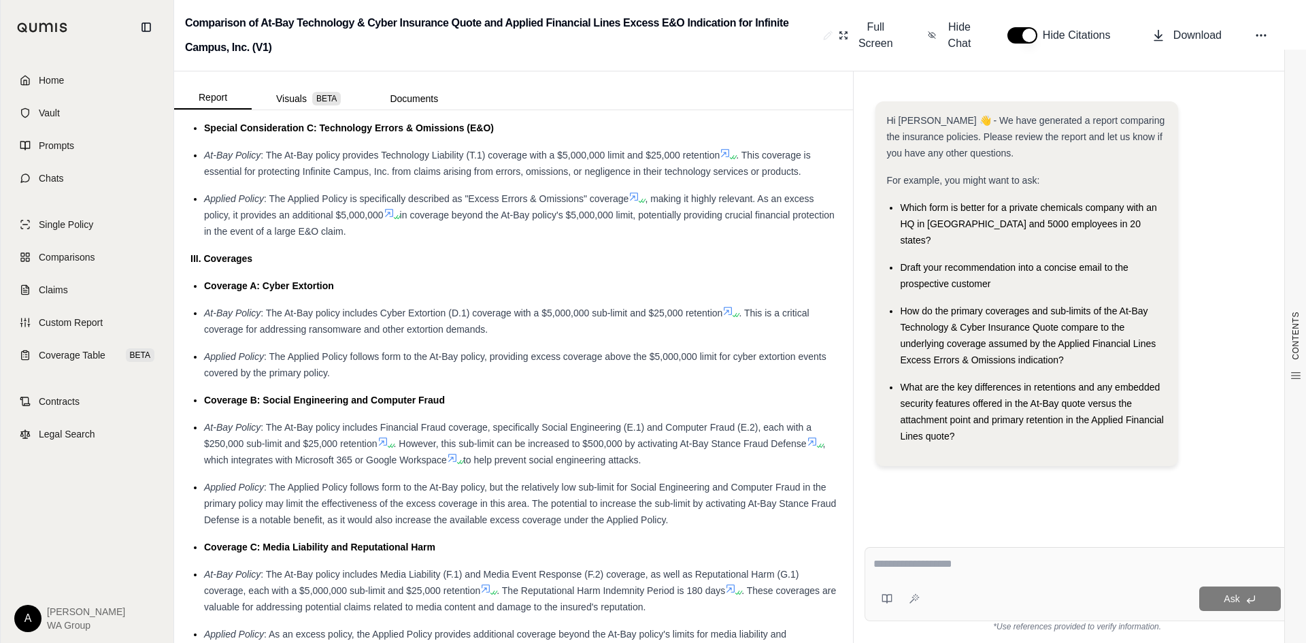
scroll to position [1428, 0]
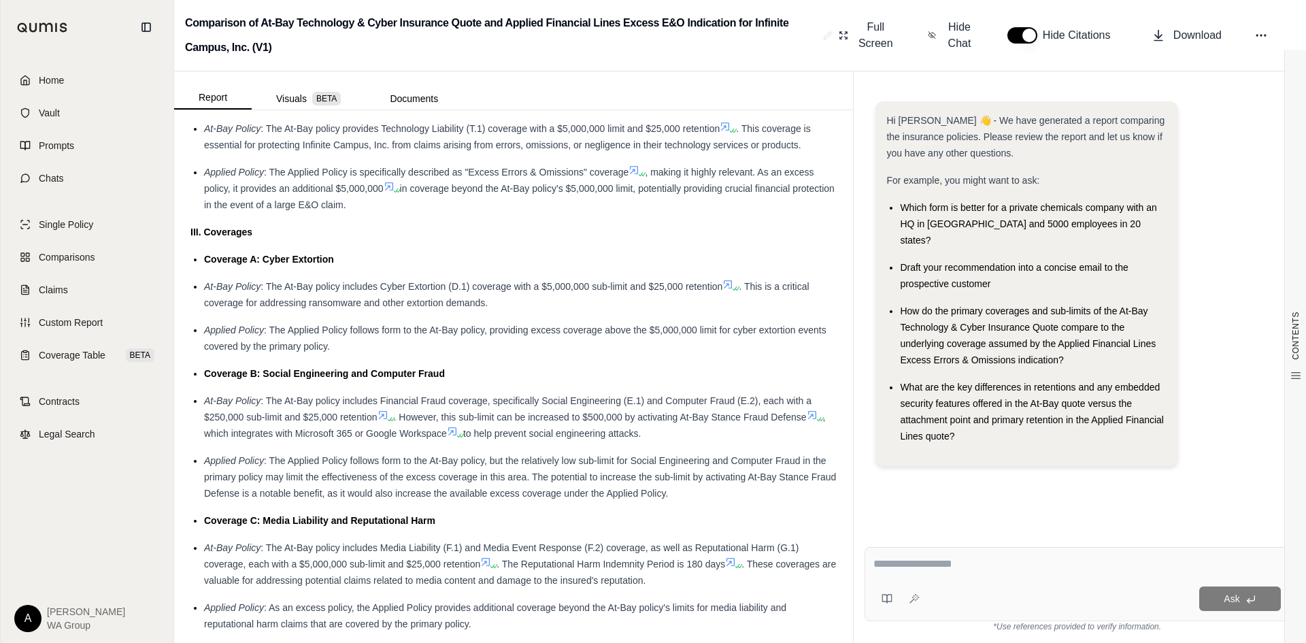
click at [914, 560] on textarea at bounding box center [1076, 564] width 407 height 16
type textarea "**********"
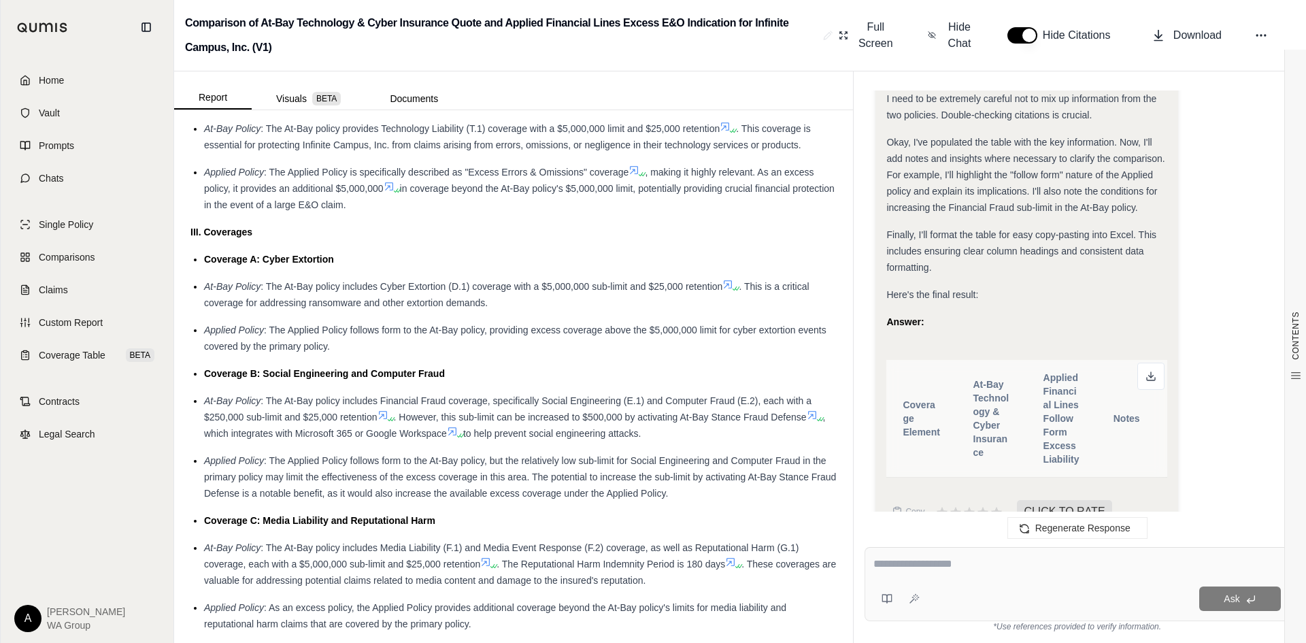
click at [1153, 371] on icon at bounding box center [1150, 376] width 11 height 11
click at [1078, 314] on div "Answer:" at bounding box center [1026, 322] width 280 height 16
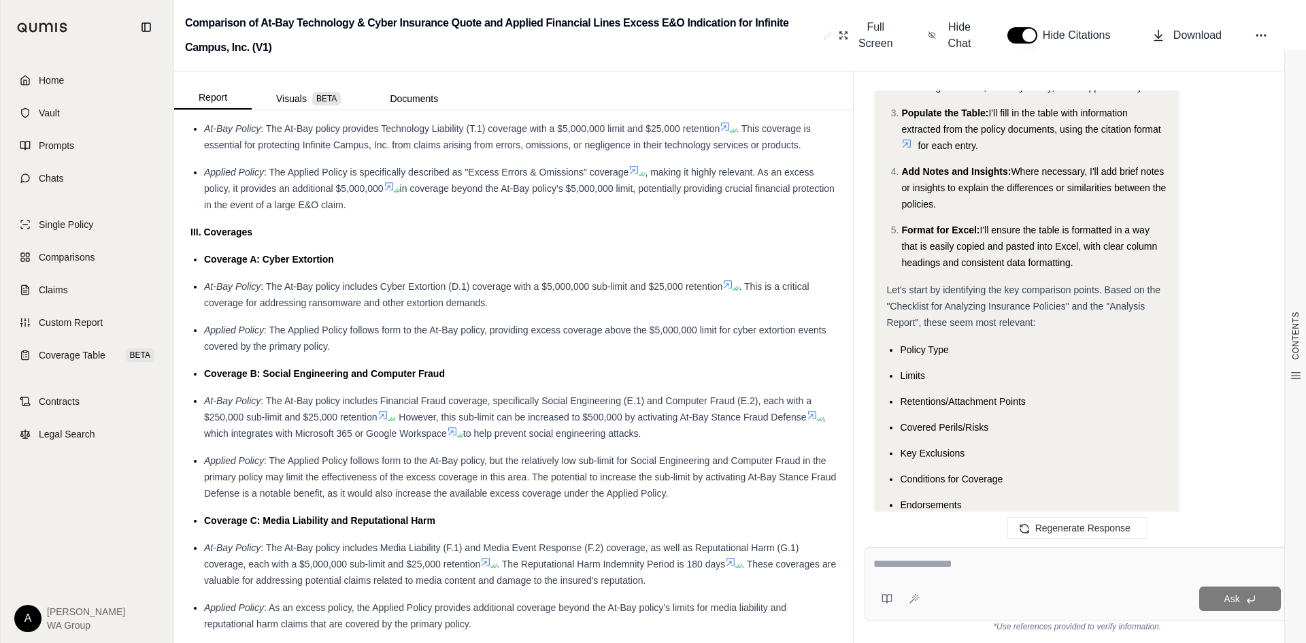
scroll to position [1989, 0]
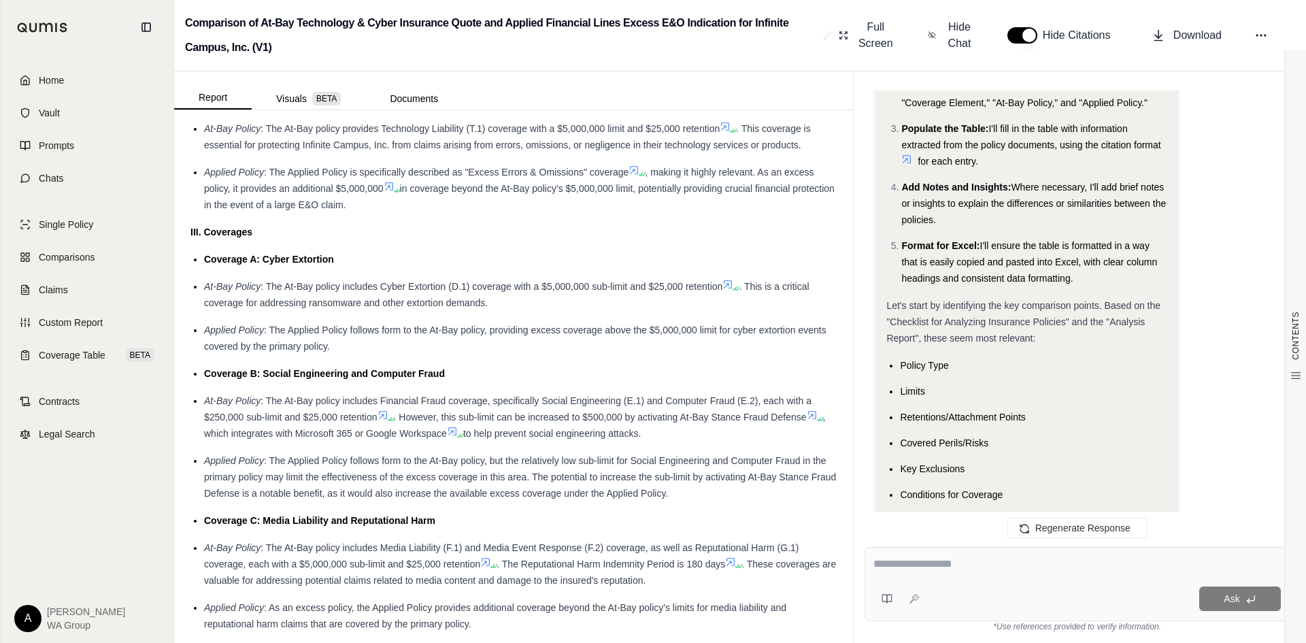
click at [1094, 409] on li "Retentions/Attachment Points" at bounding box center [1033, 417] width 267 height 16
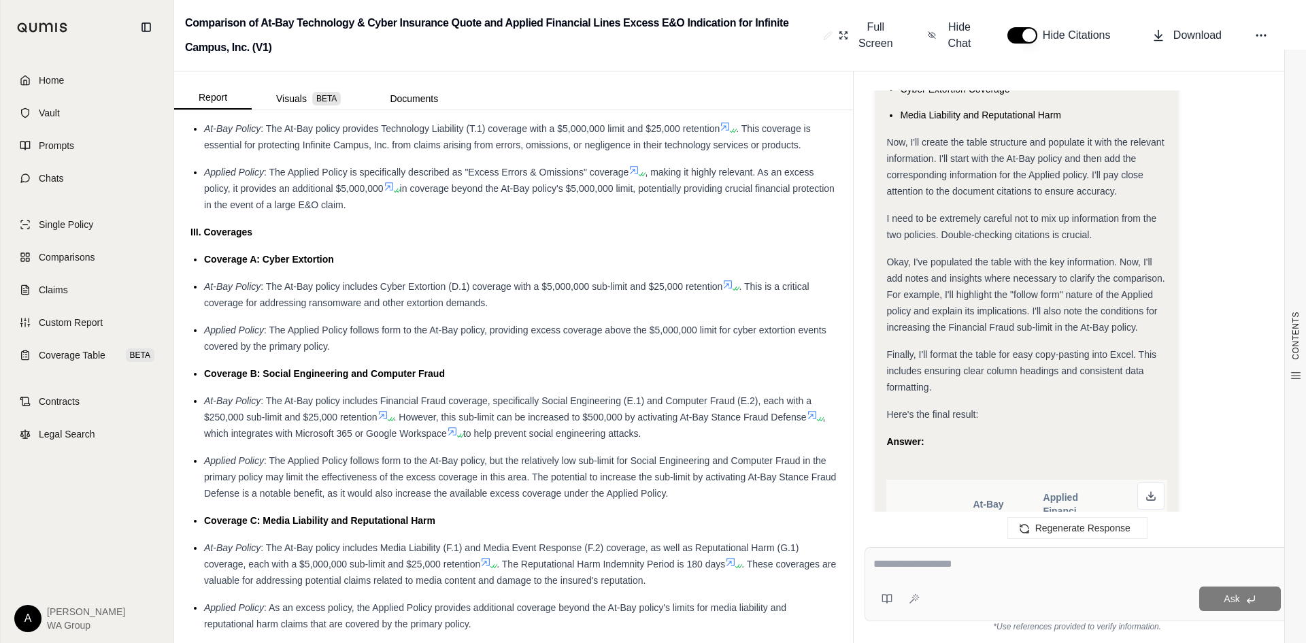
scroll to position [2669, 0]
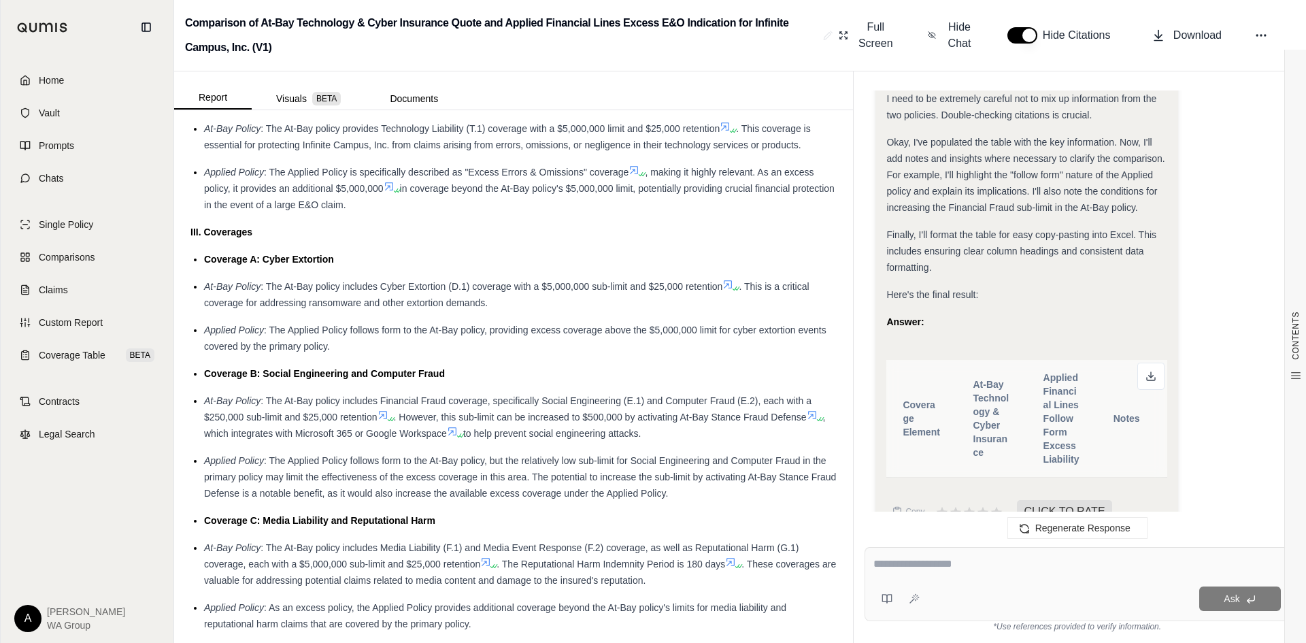
click at [904, 562] on textarea at bounding box center [1076, 564] width 407 height 16
type textarea "*"
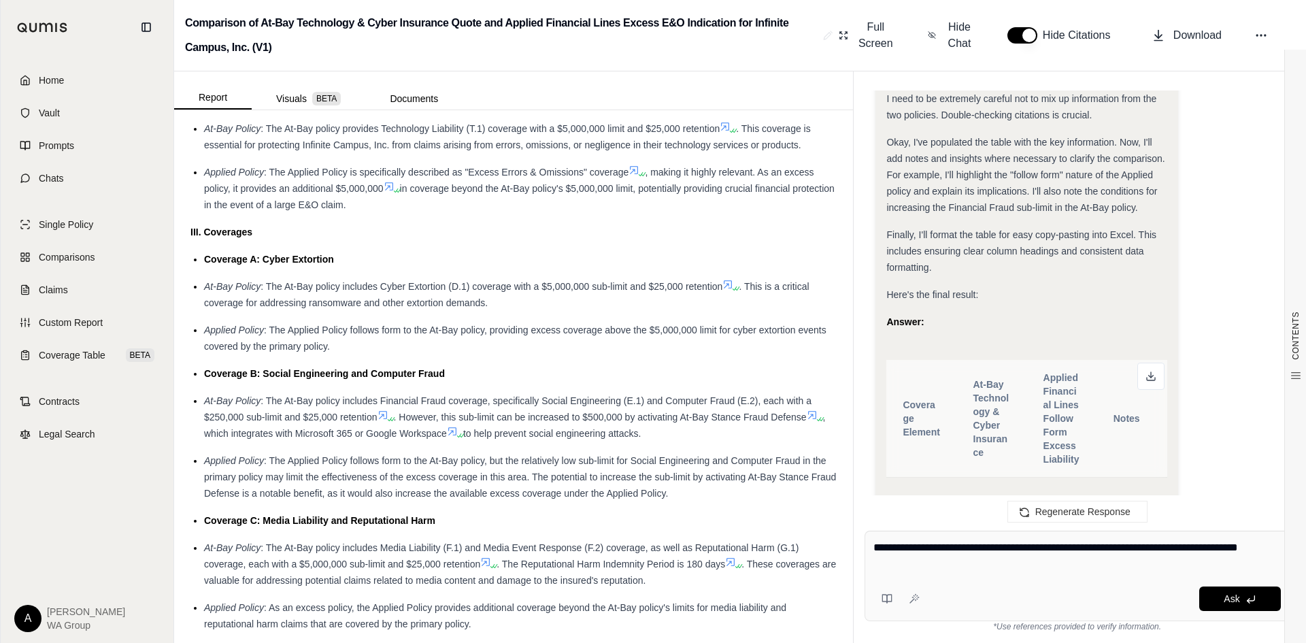
drag, startPoint x: 963, startPoint y: 547, endPoint x: 913, endPoint y: 544, distance: 50.4
click at [913, 544] on textarea "**********" at bounding box center [1076, 555] width 407 height 33
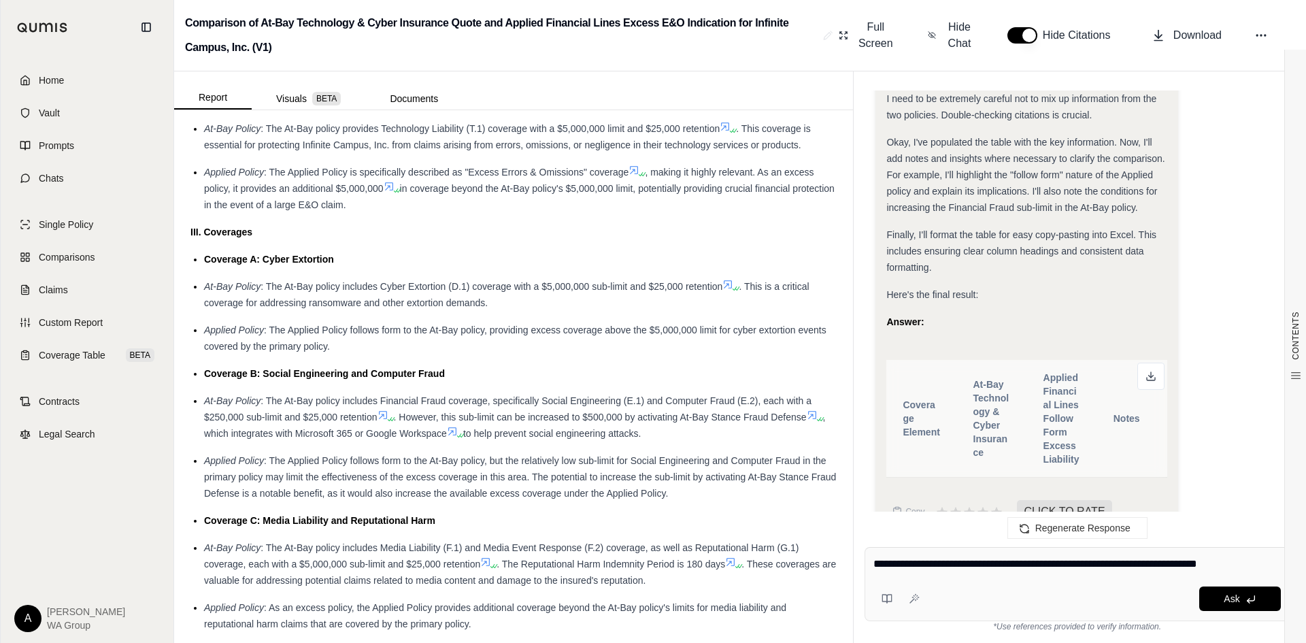
click at [1263, 564] on textarea "**********" at bounding box center [1076, 564] width 407 height 16
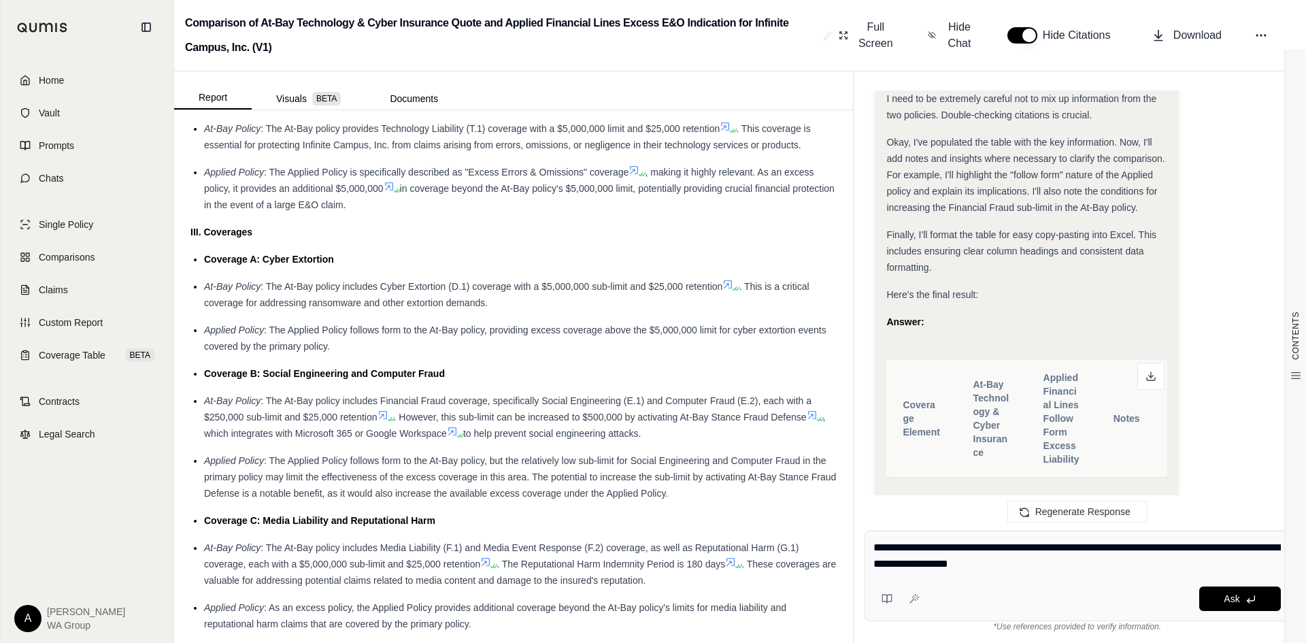
click at [1017, 561] on textarea "**********" at bounding box center [1076, 555] width 407 height 33
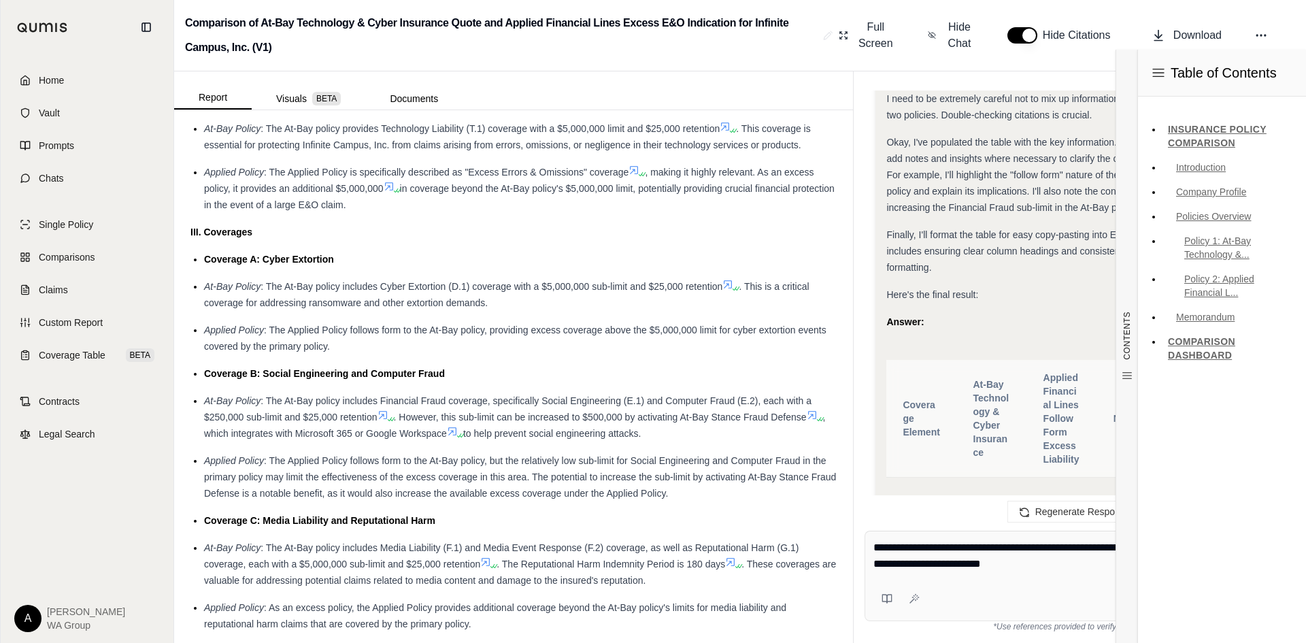
type textarea "**********"
click at [1060, 227] on div "Finally, I'll format the table for easy copy-pasting into Excel. This includes …" at bounding box center [1026, 250] width 280 height 49
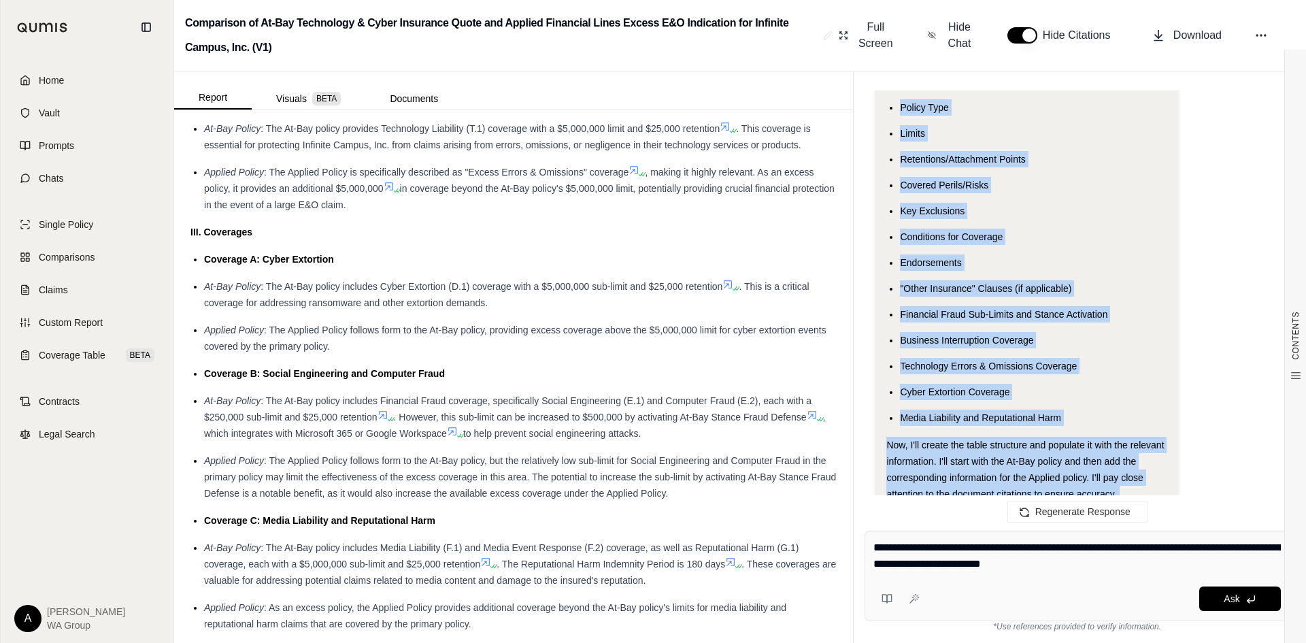
scroll to position [2329, 0]
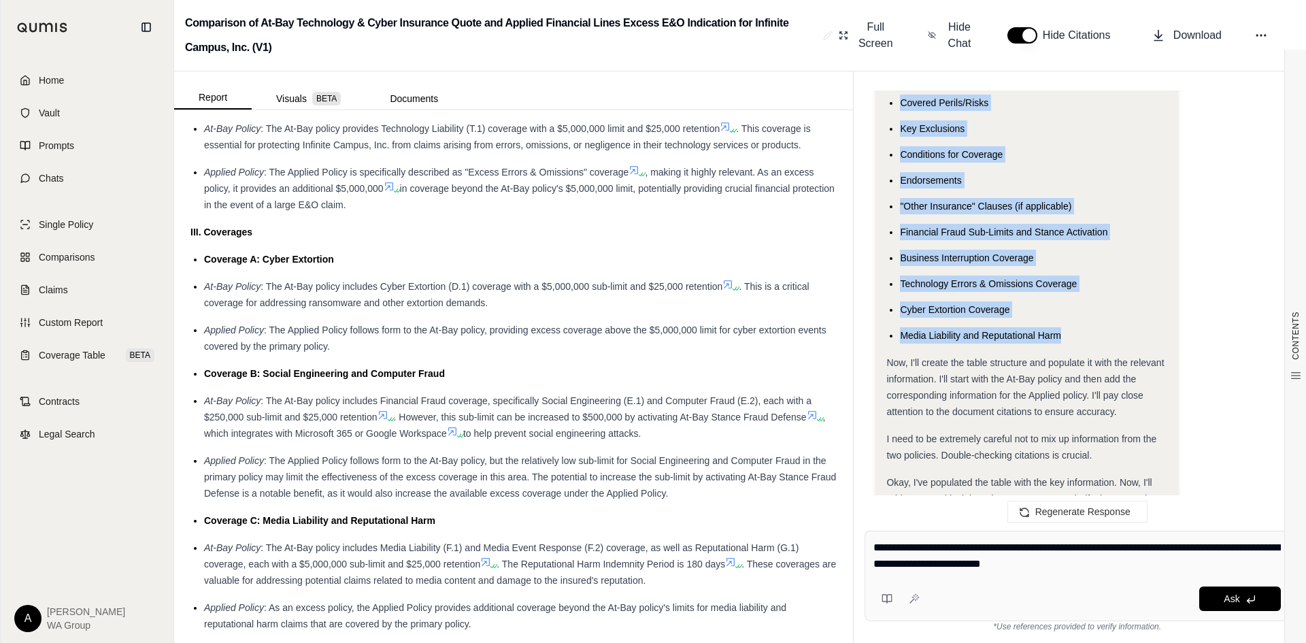
drag, startPoint x: 897, startPoint y: 263, endPoint x: 1077, endPoint y: 301, distance: 183.5
click at [1077, 301] on ul "Policy Type Limits Retentions/Attachment Points Covered Perils/Risks Key Exclus…" at bounding box center [1026, 180] width 280 height 326
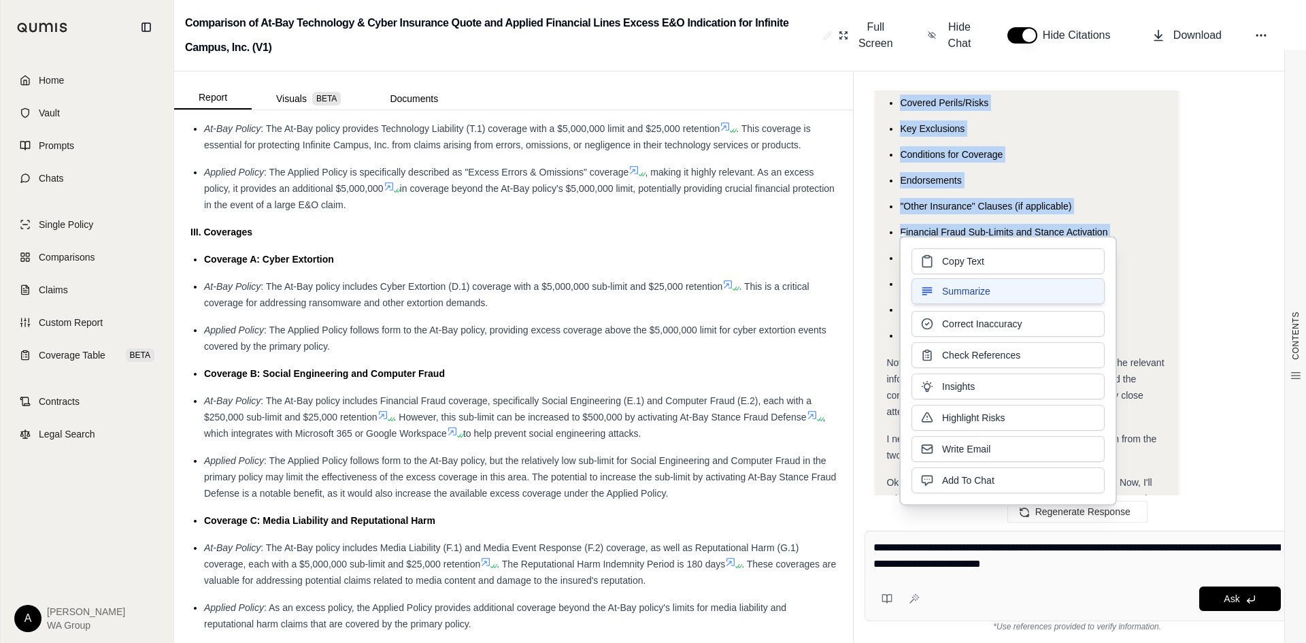
copy ul "Policy Type Limits Retentions/Attachment Points Covered Perils/Risks Key Exclus…"
click at [963, 260] on span "Copy Text" at bounding box center [963, 260] width 42 height 14
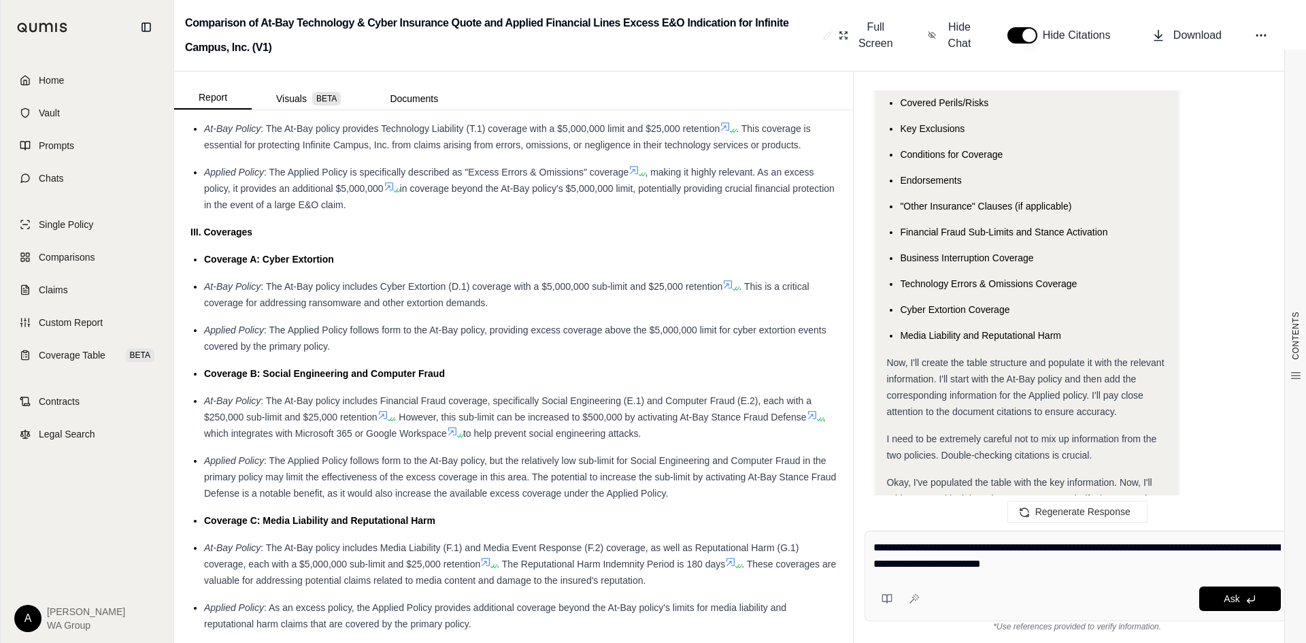
drag, startPoint x: 1105, startPoint y: 566, endPoint x: 987, endPoint y: 552, distance: 119.2
click at [987, 552] on textarea "**********" at bounding box center [1076, 555] width 407 height 33
paste textarea "**********"
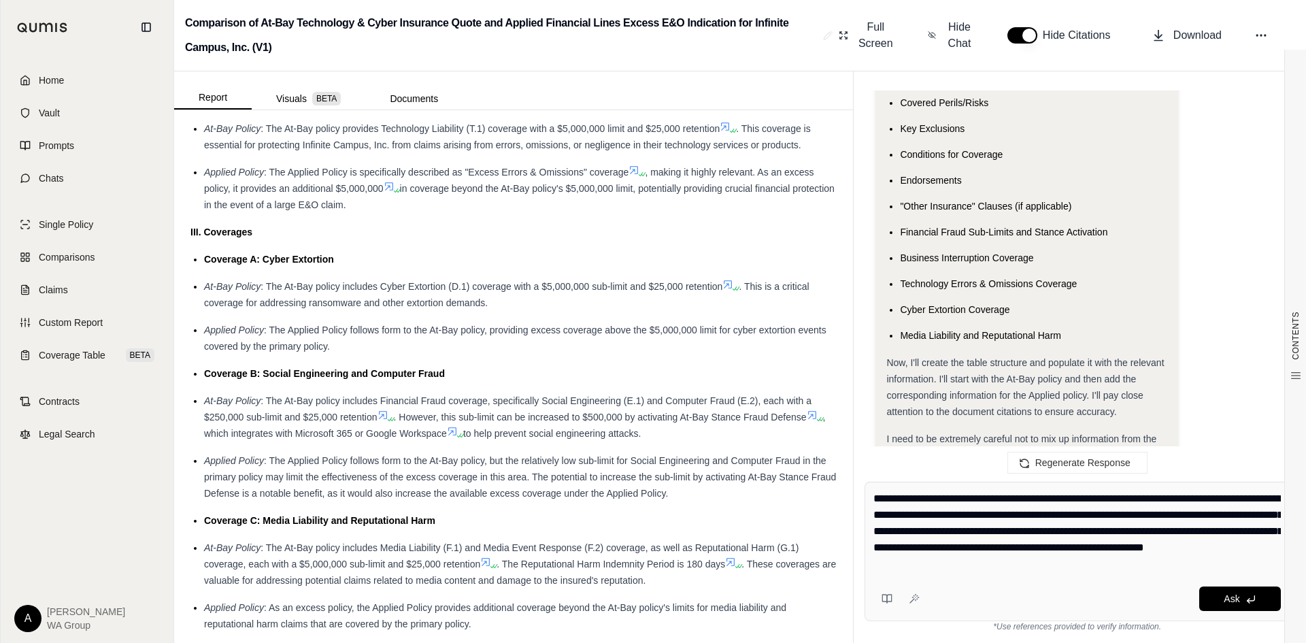
click at [952, 519] on textarea "**********" at bounding box center [1076, 531] width 407 height 82
click at [1158, 566] on textarea "**********" at bounding box center [1076, 531] width 407 height 82
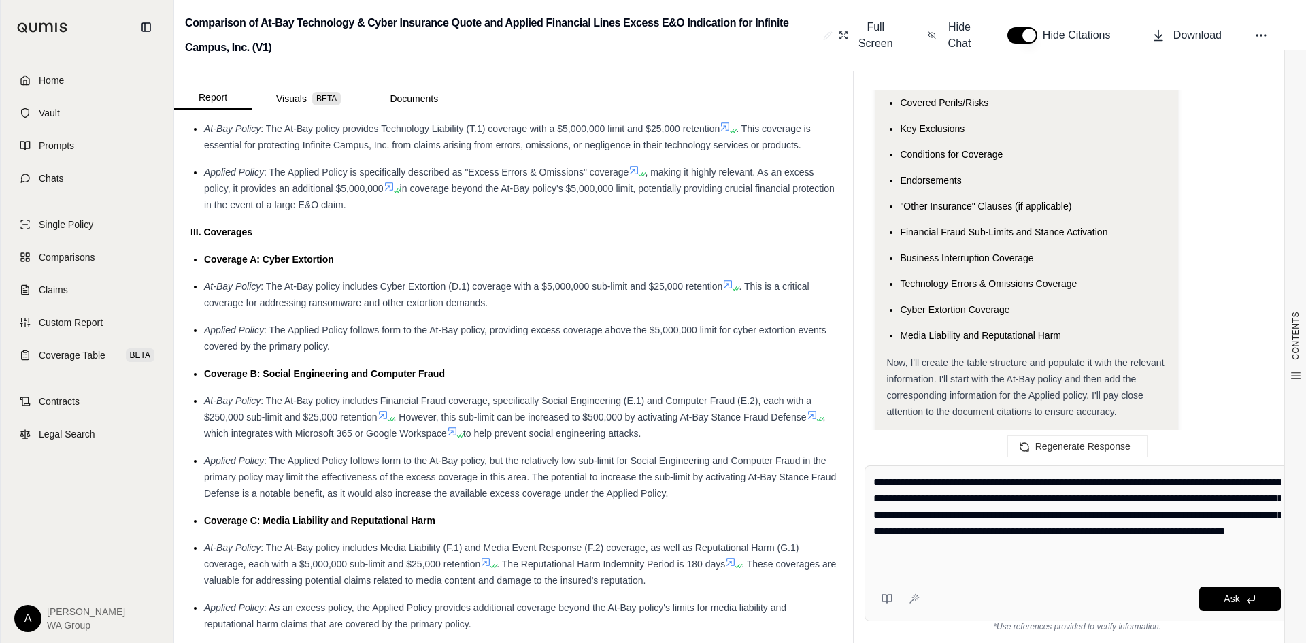
type textarea "**********"
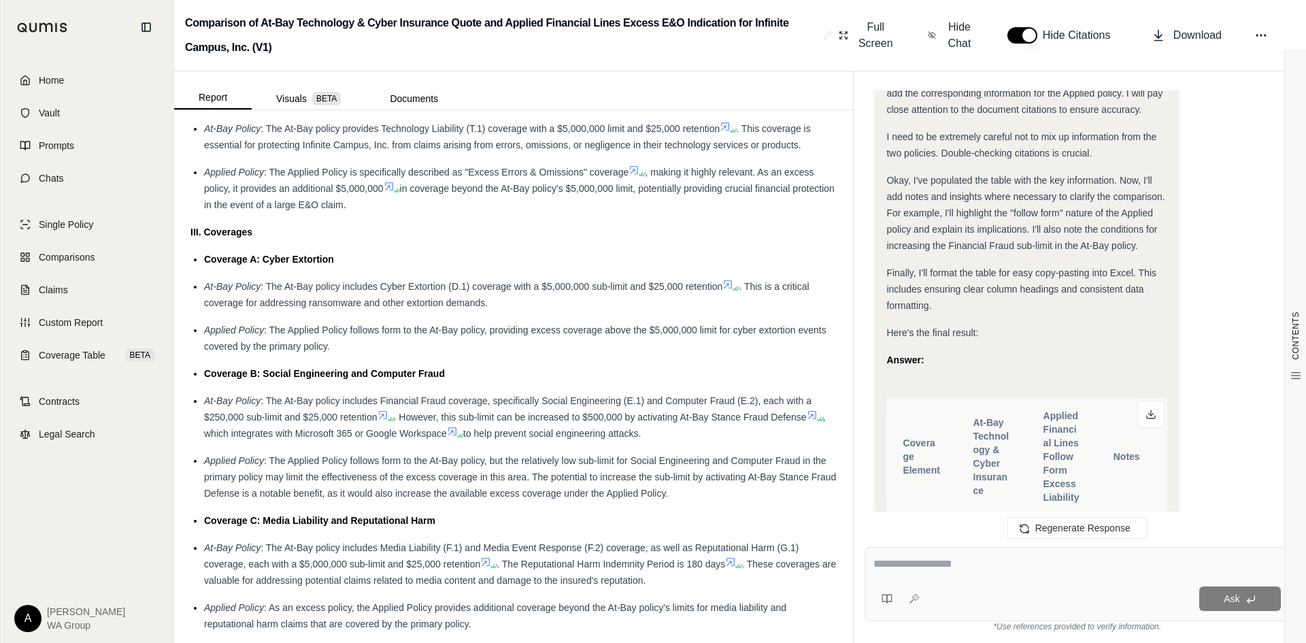
scroll to position [0, 0]
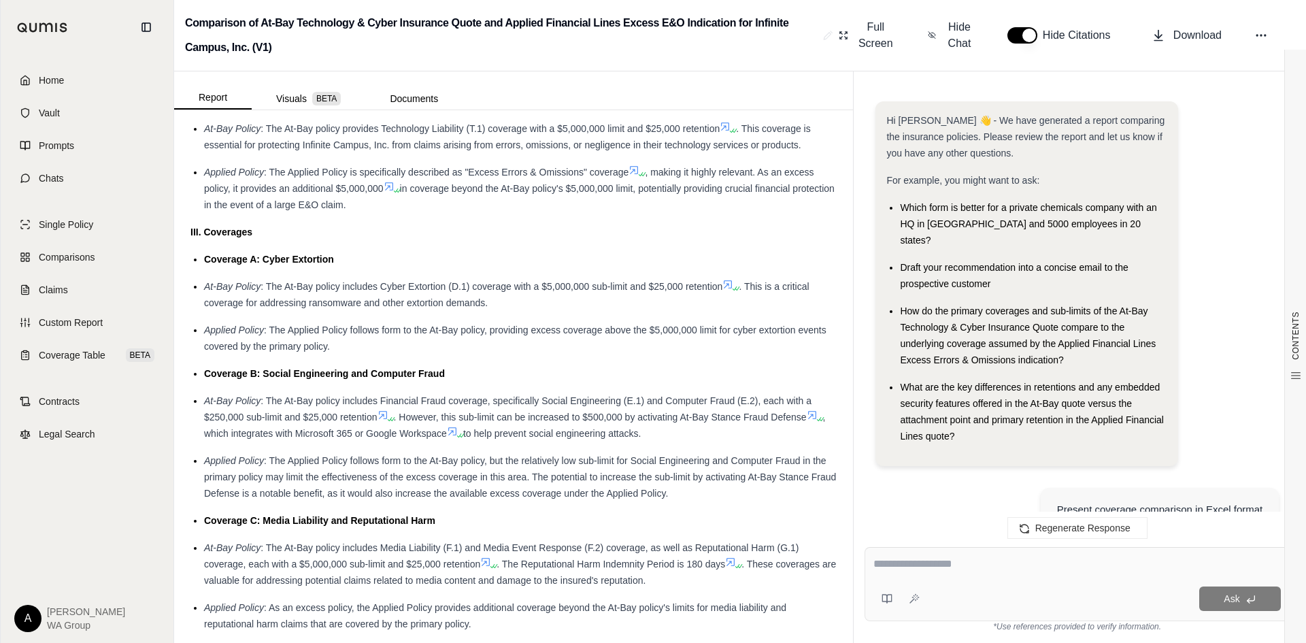
click at [1022, 422] on div "Hi [PERSON_NAME] 👋 - We have generated a report comparing the insurance policie…" at bounding box center [1076, 307] width 425 height 435
drag, startPoint x: 1050, startPoint y: 490, endPoint x: 1272, endPoint y: 502, distance: 222.0
click at [1272, 502] on div "Present coverage comparison in Excel format" at bounding box center [1159, 509] width 238 height 44
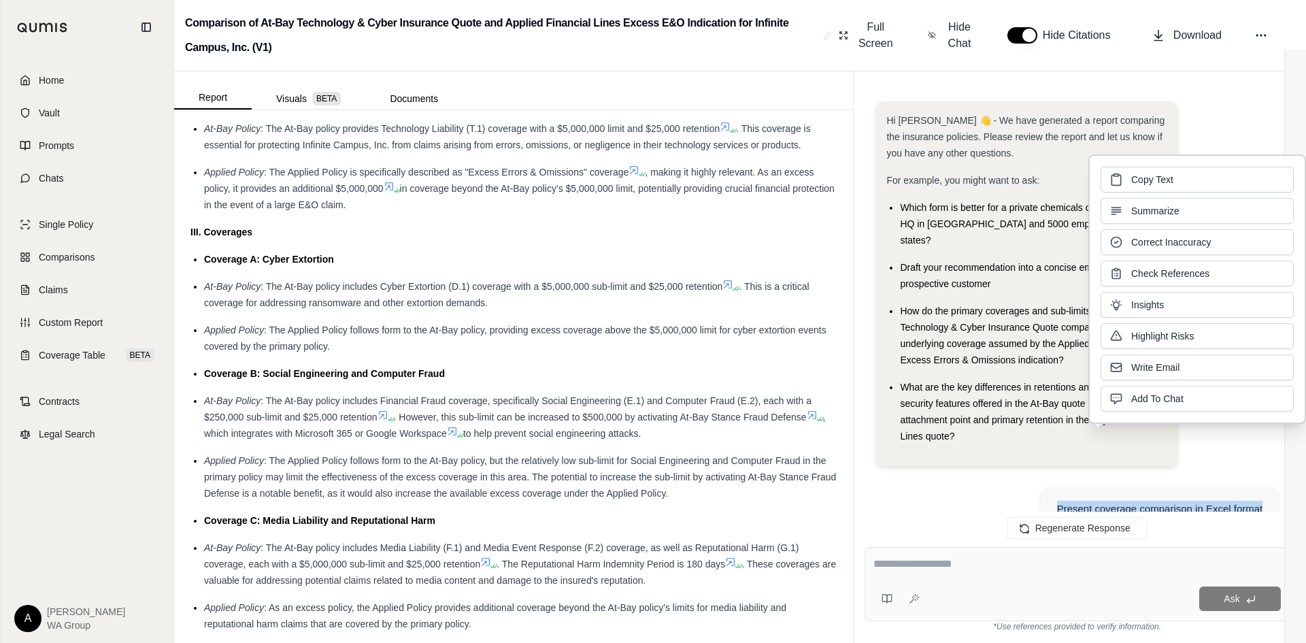
copy div "Present coverage comparison in Excel format"
click at [1172, 177] on span "Copy Text" at bounding box center [1152, 178] width 42 height 14
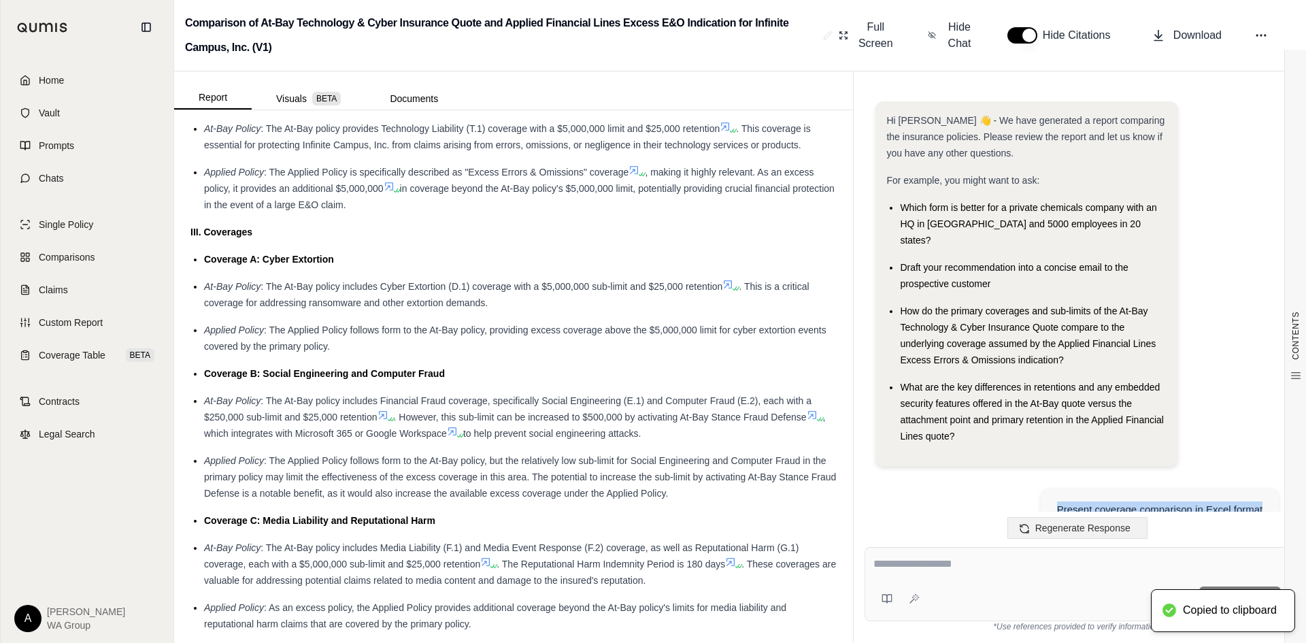
click at [1062, 527] on span "Regenerate Response" at bounding box center [1082, 527] width 95 height 11
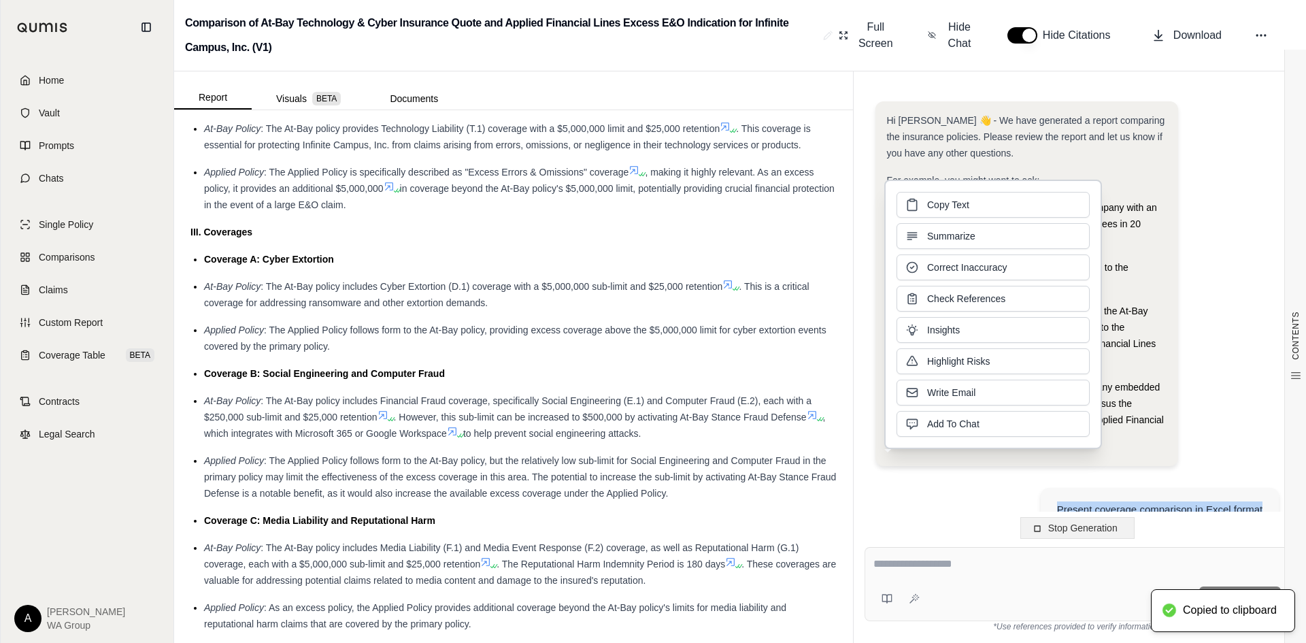
scroll to position [2913, 0]
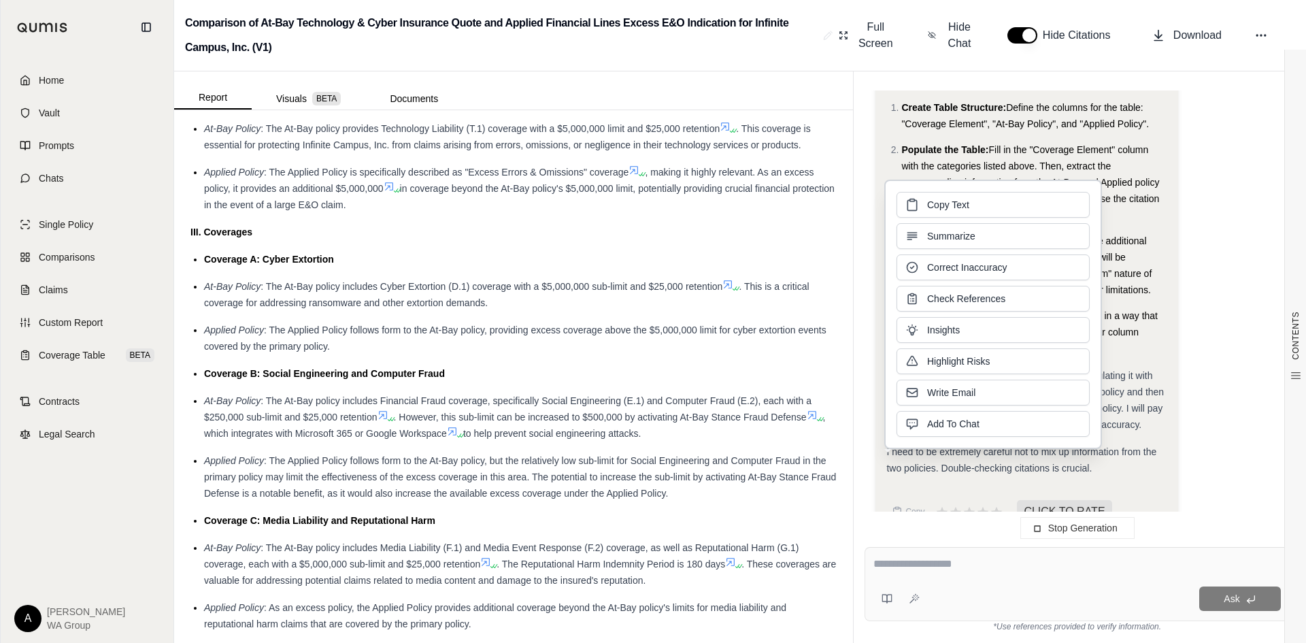
click at [879, 562] on textarea at bounding box center [1076, 564] width 407 height 16
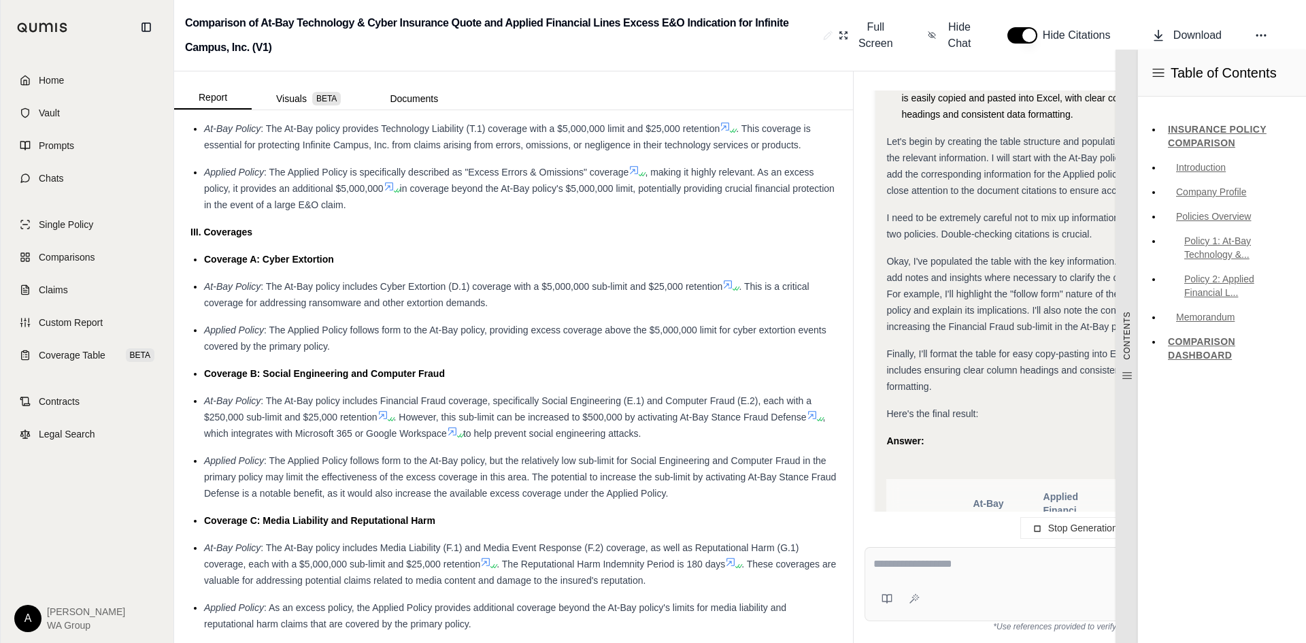
scroll to position [4206, 0]
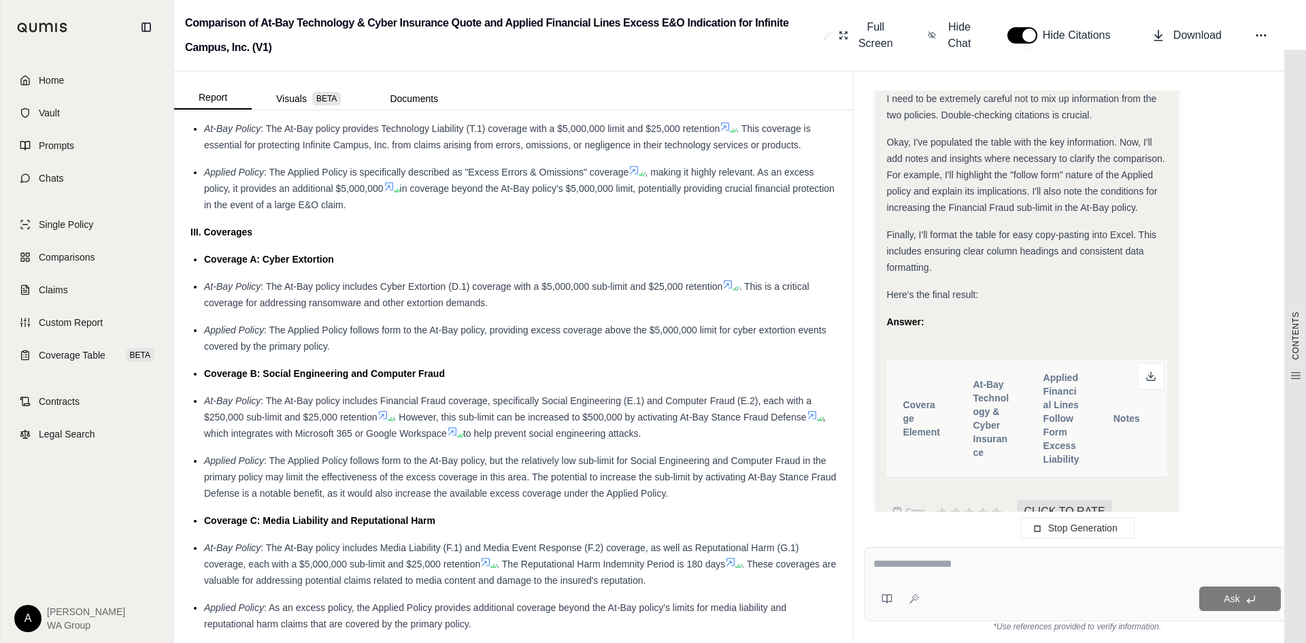
paste textarea "**********"
type textarea "**********"
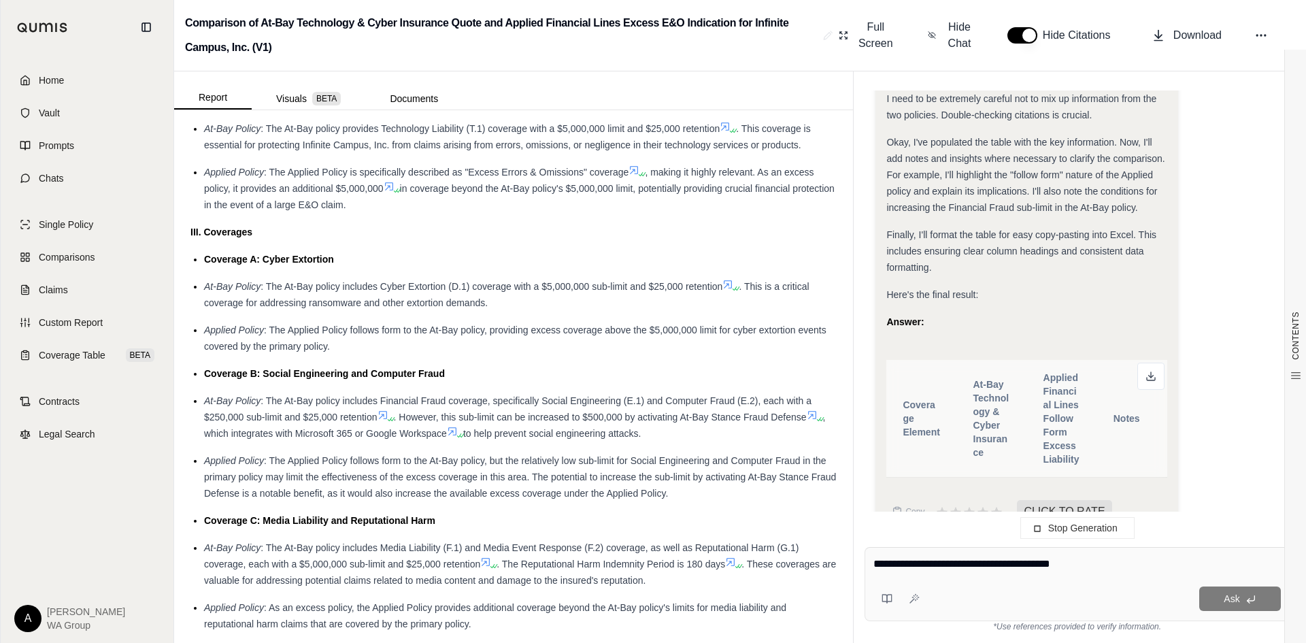
click at [1131, 566] on textarea "**********" at bounding box center [1076, 564] width 407 height 16
click at [299, 99] on button "Visuals BETA" at bounding box center [309, 99] width 114 height 22
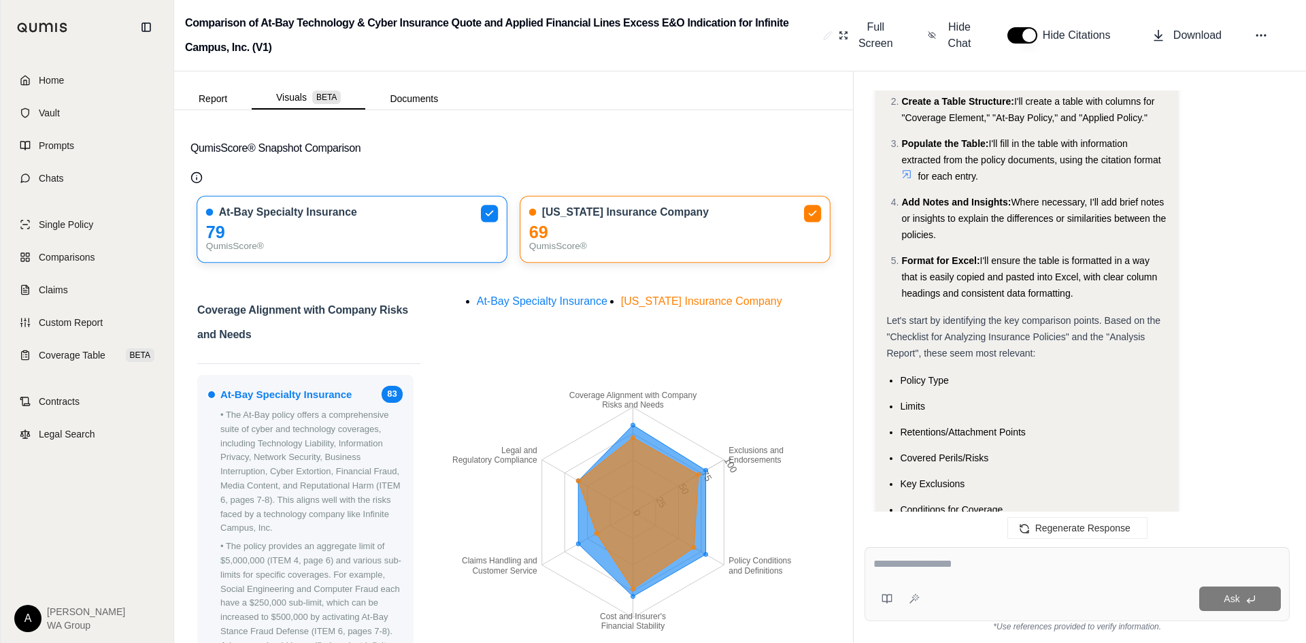
scroll to position [1826, 0]
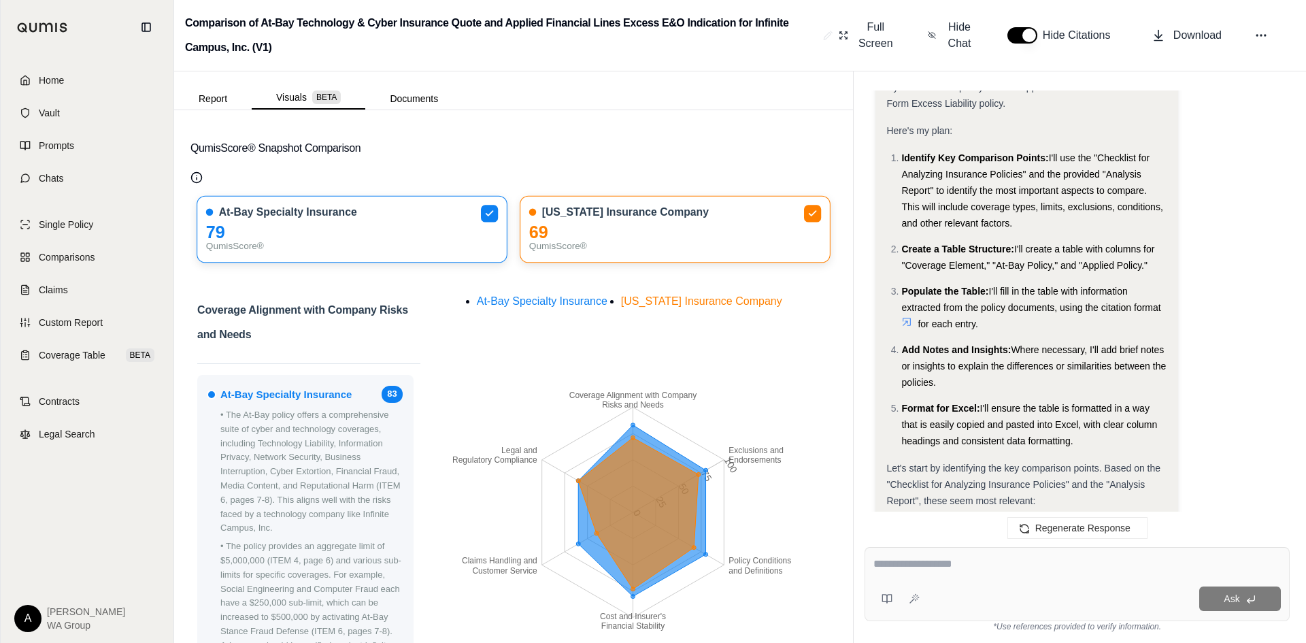
click at [896, 563] on textarea at bounding box center [1076, 564] width 407 height 16
type textarea "*"
type textarea "**********"
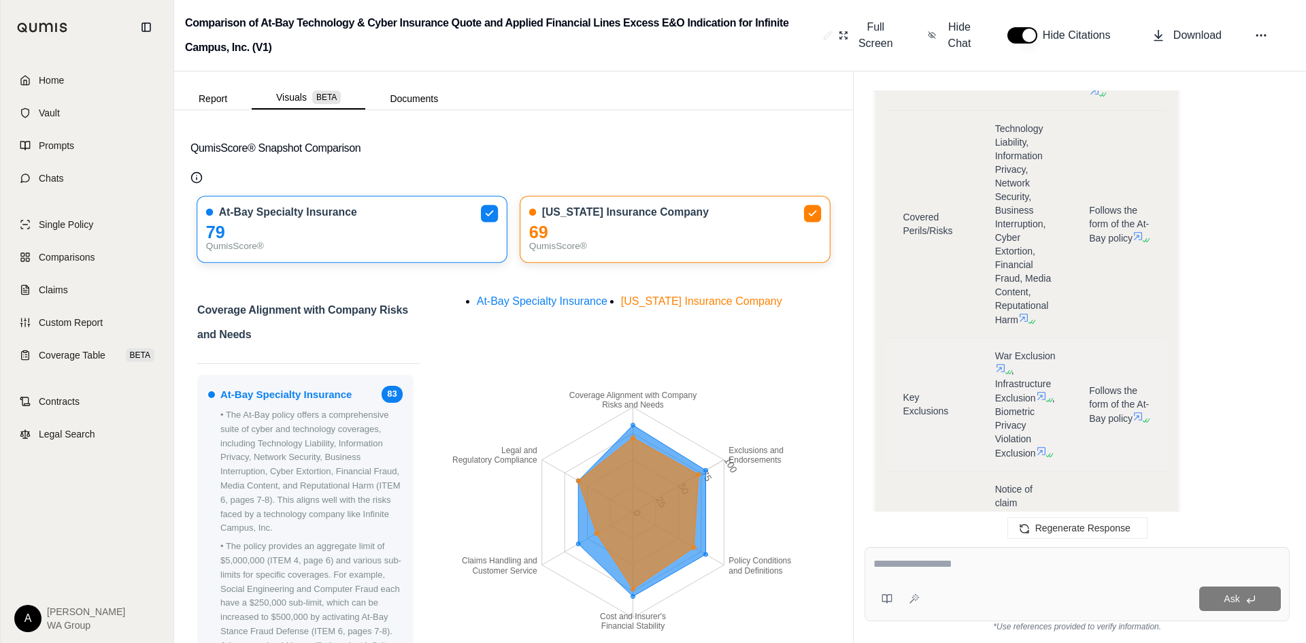
scroll to position [5710, 0]
click at [991, 333] on td "War Exclusion , Infrastructure Exclusion , Biometric Privacy Violation Exclusion" at bounding box center [1026, 399] width 95 height 133
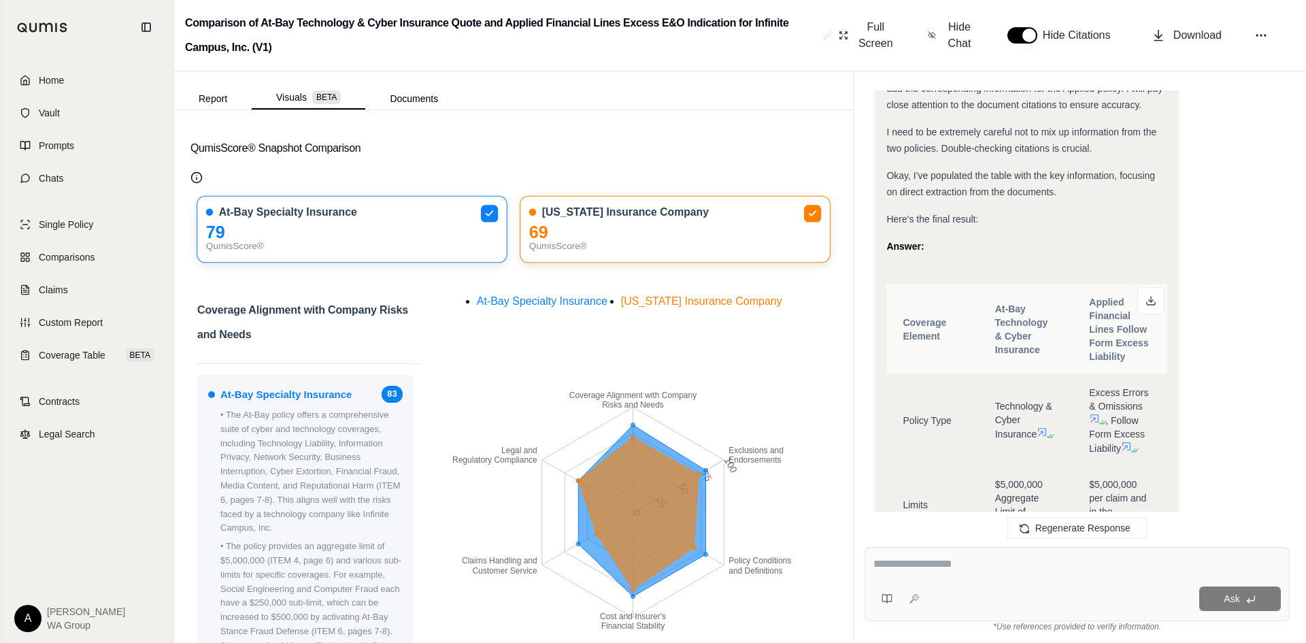
scroll to position [5166, 0]
click at [1152, 301] on polyline at bounding box center [1151, 302] width 5 height 2
click at [686, 63] on div "Comparison of At-Bay Technology & Cyber Insurance Quote and Applied Financial L…" at bounding box center [740, 35] width 1132 height 71
click at [47, 83] on span "Home" at bounding box center [51, 80] width 25 height 14
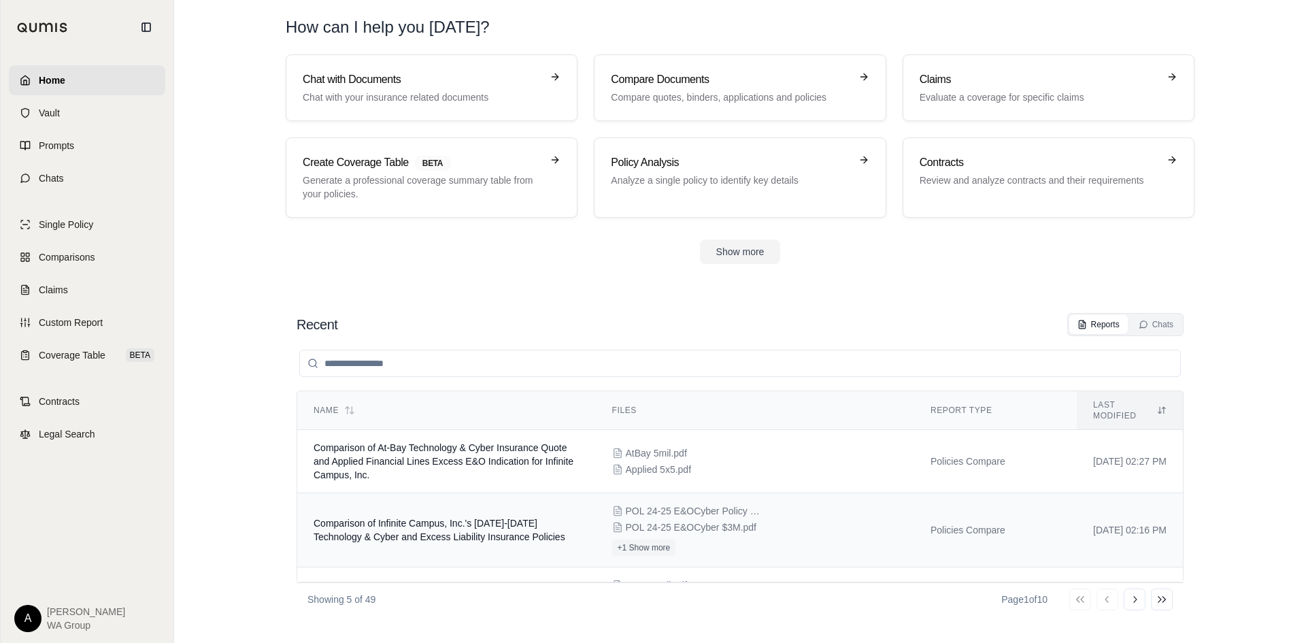
click at [444, 518] on span "Comparison of Infinite Campus, Inc.'s [DATE]-[DATE] Technology & Cyber and Exce…" at bounding box center [440, 530] width 252 height 24
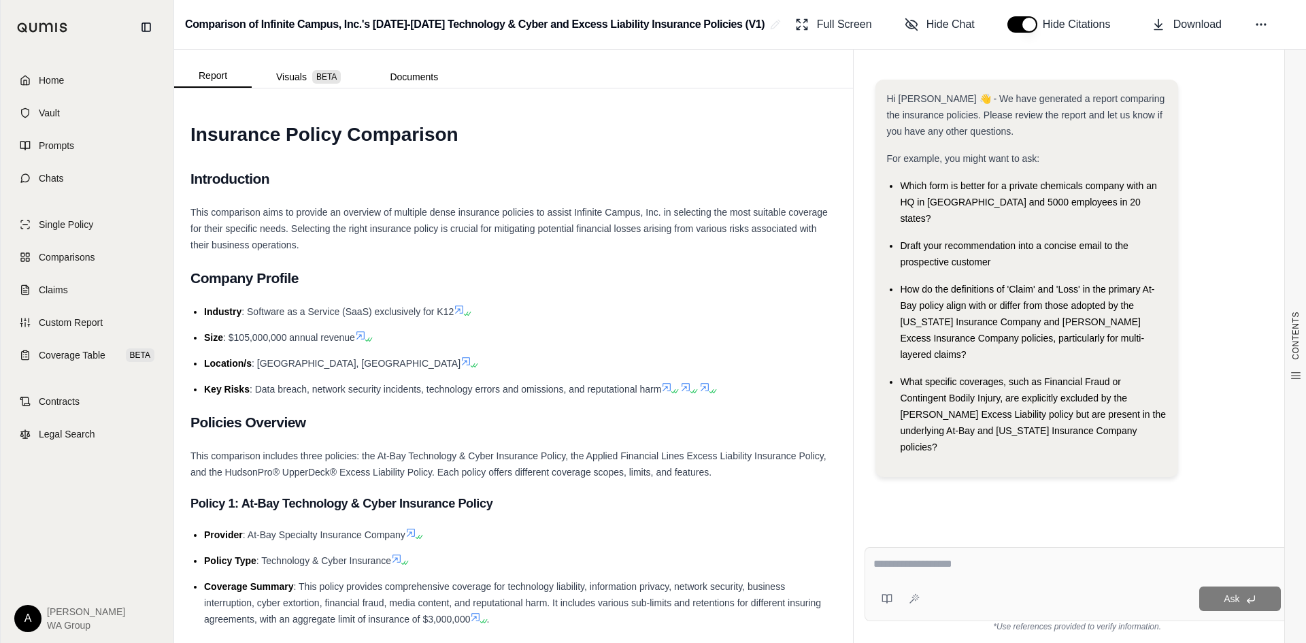
click at [949, 569] on textarea at bounding box center [1076, 564] width 407 height 16
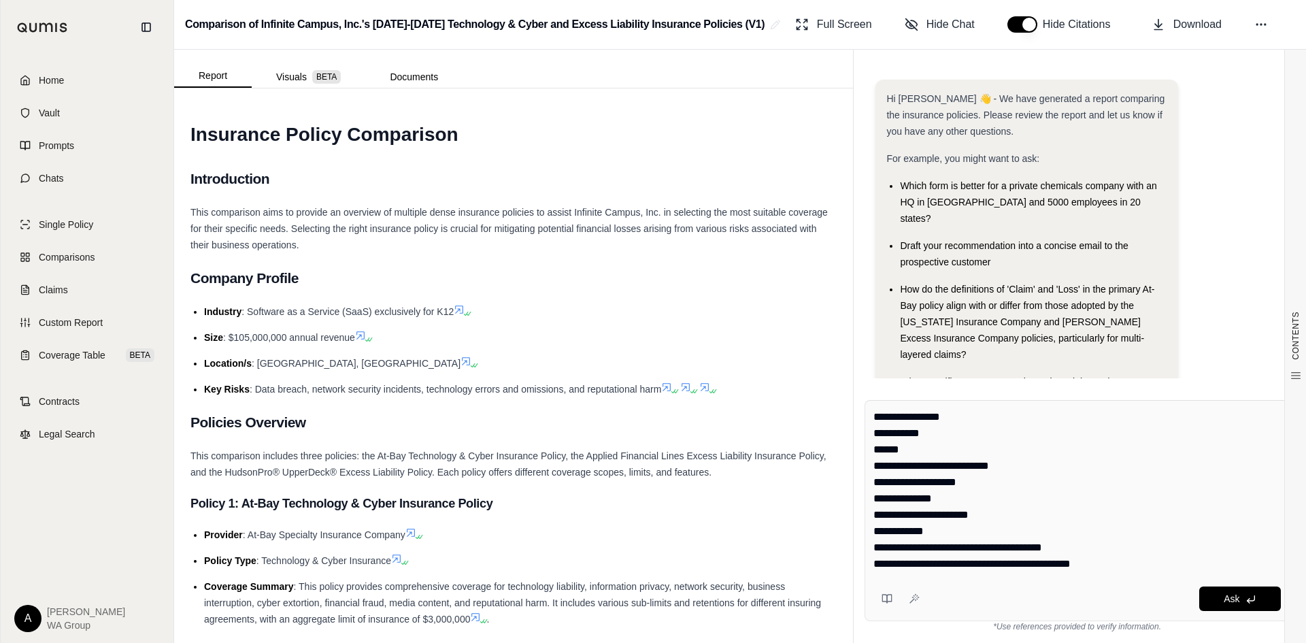
scroll to position [79, 0]
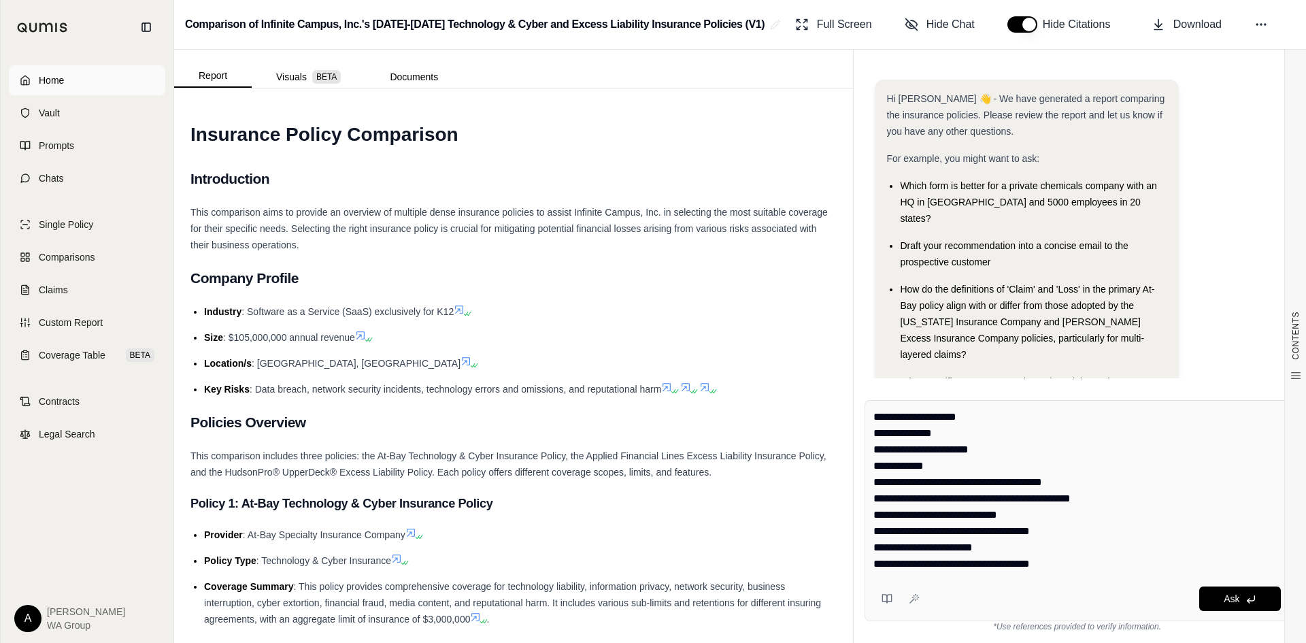
type textarea "**********"
click at [61, 75] on span "Home" at bounding box center [51, 80] width 25 height 14
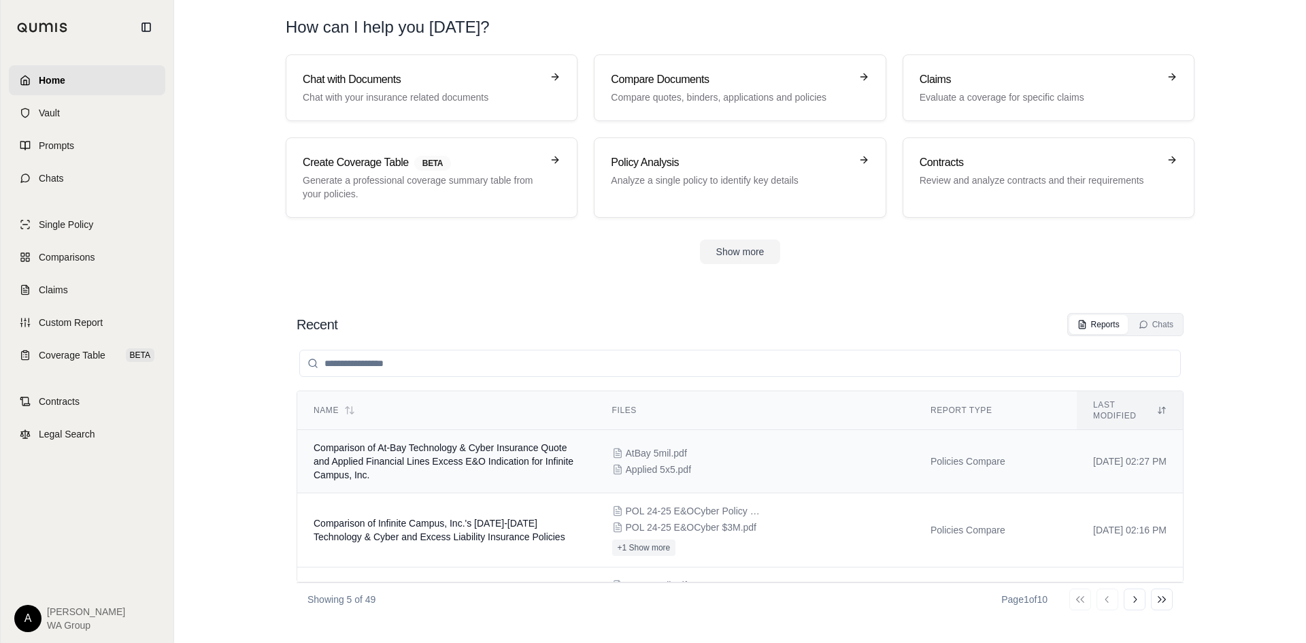
click at [625, 449] on div "AtBay 5mil.pdf Applied 5x5.pdf" at bounding box center [755, 461] width 286 height 30
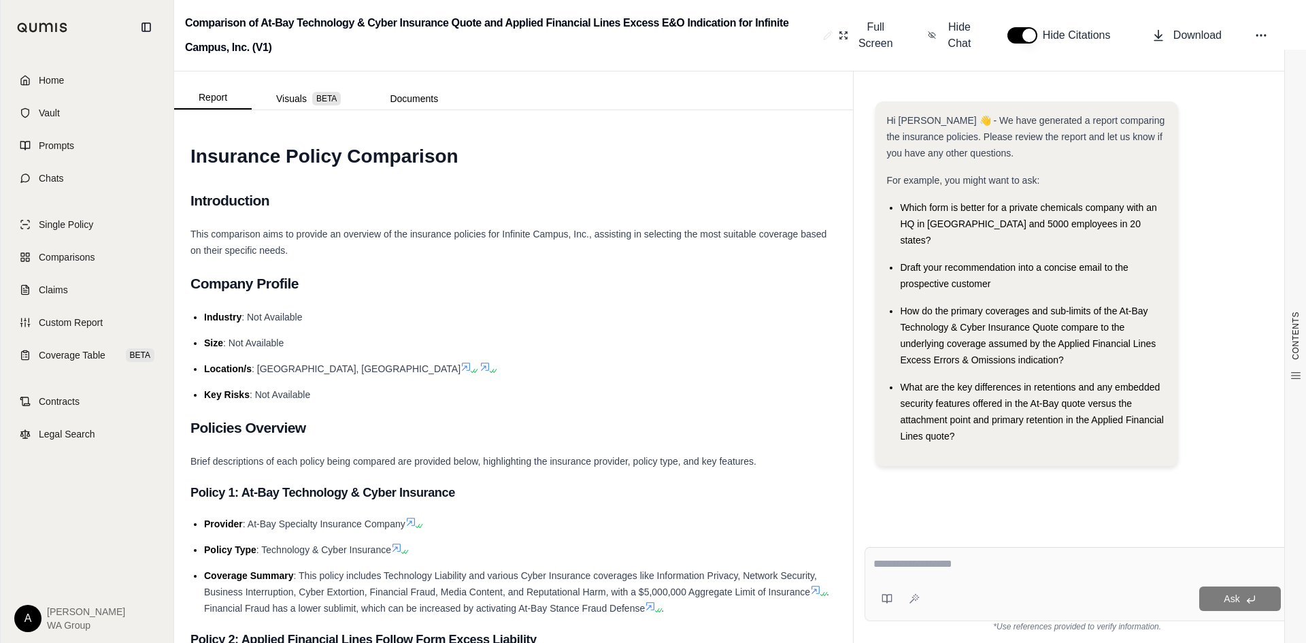
drag, startPoint x: 966, startPoint y: 314, endPoint x: 966, endPoint y: 322, distance: 8.2
click at [966, 315] on span "How do the primary coverages and sub-limits of the At-Bay Technology & Cyber In…" at bounding box center [1028, 335] width 256 height 60
click at [52, 78] on span "Home" at bounding box center [51, 80] width 25 height 14
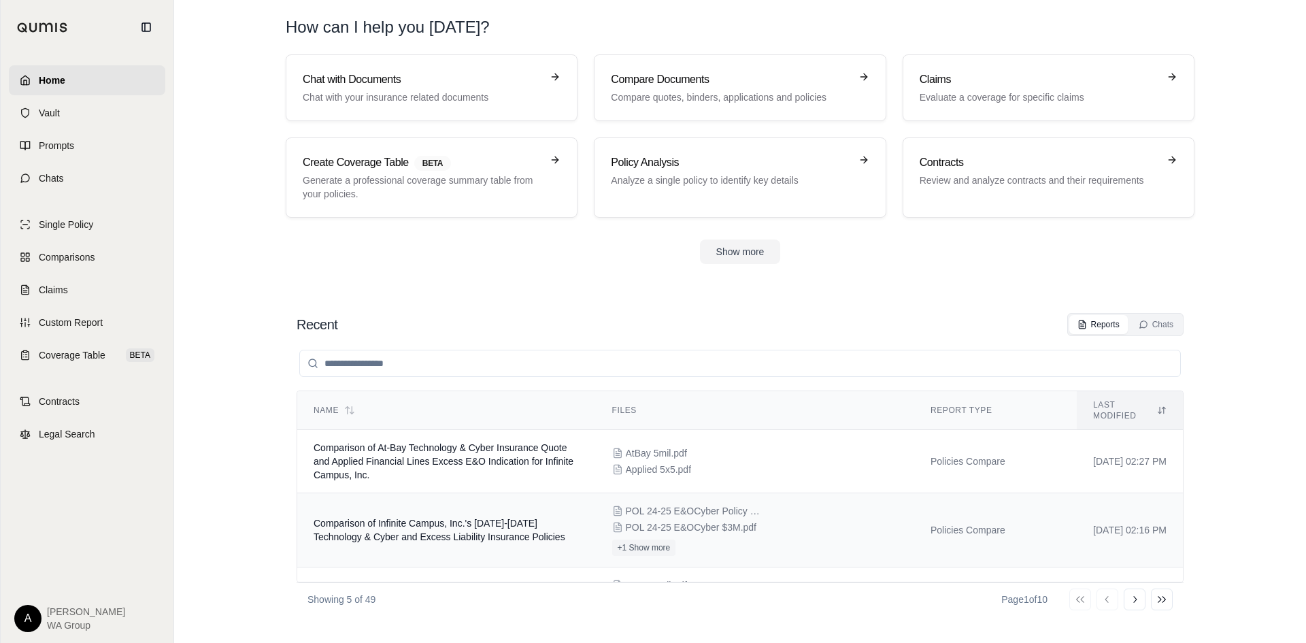
click at [645, 504] on span "POL 24-25 E&OCyber Policy - $3m Primary.pdf" at bounding box center [694, 511] width 136 height 14
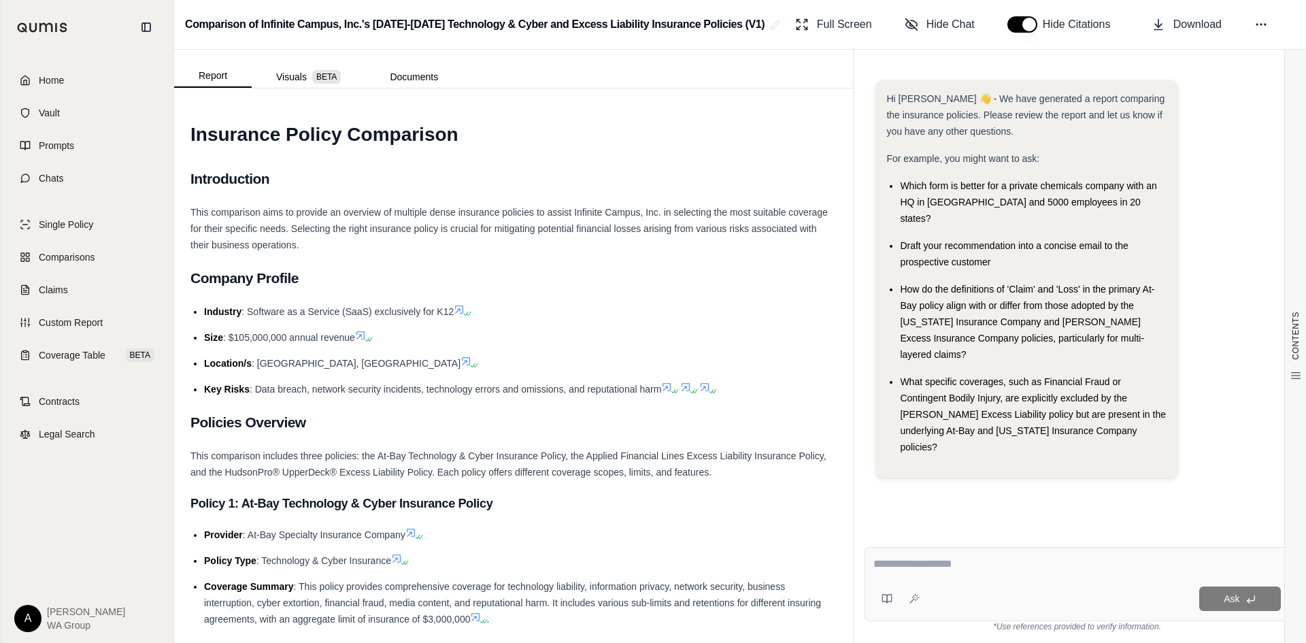
click at [896, 563] on textarea at bounding box center [1076, 564] width 407 height 16
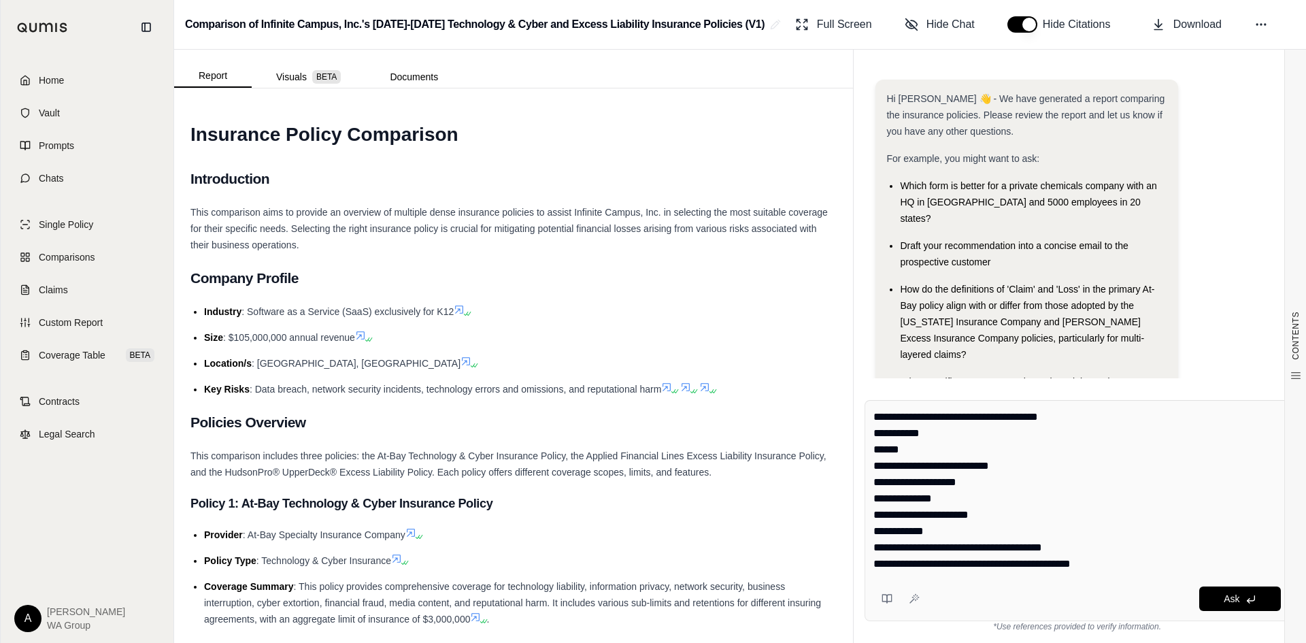
scroll to position [79, 0]
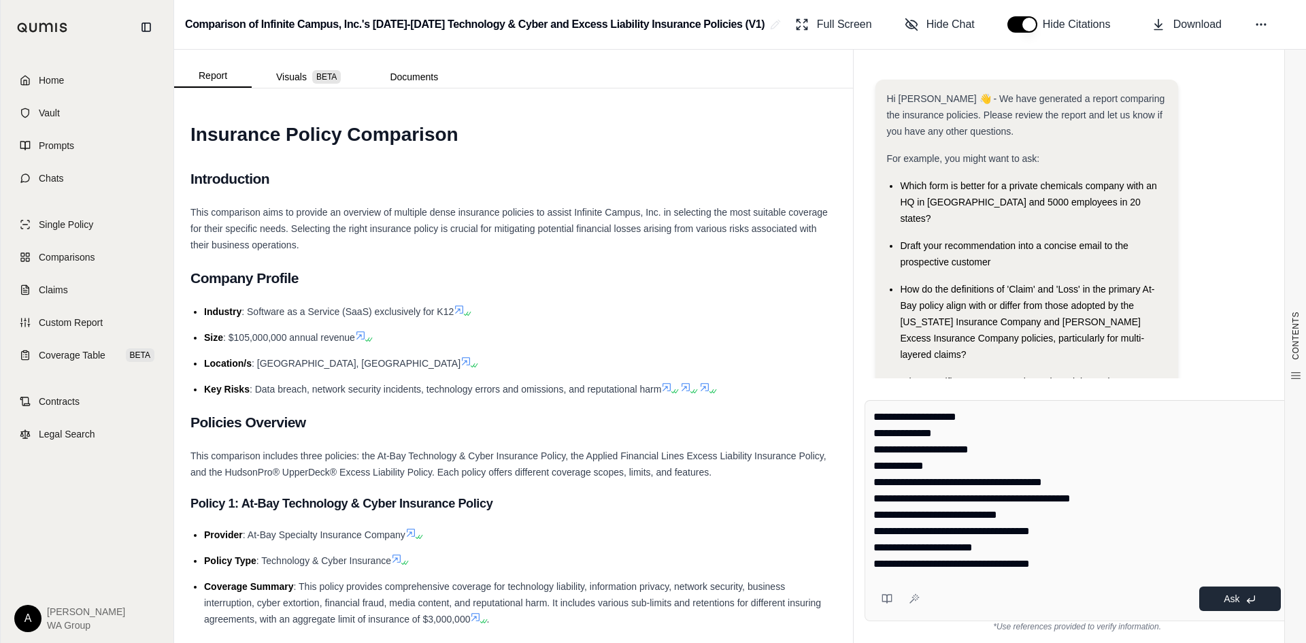
type textarea "**********"
click at [1232, 598] on span "Ask" at bounding box center [1231, 598] width 16 height 11
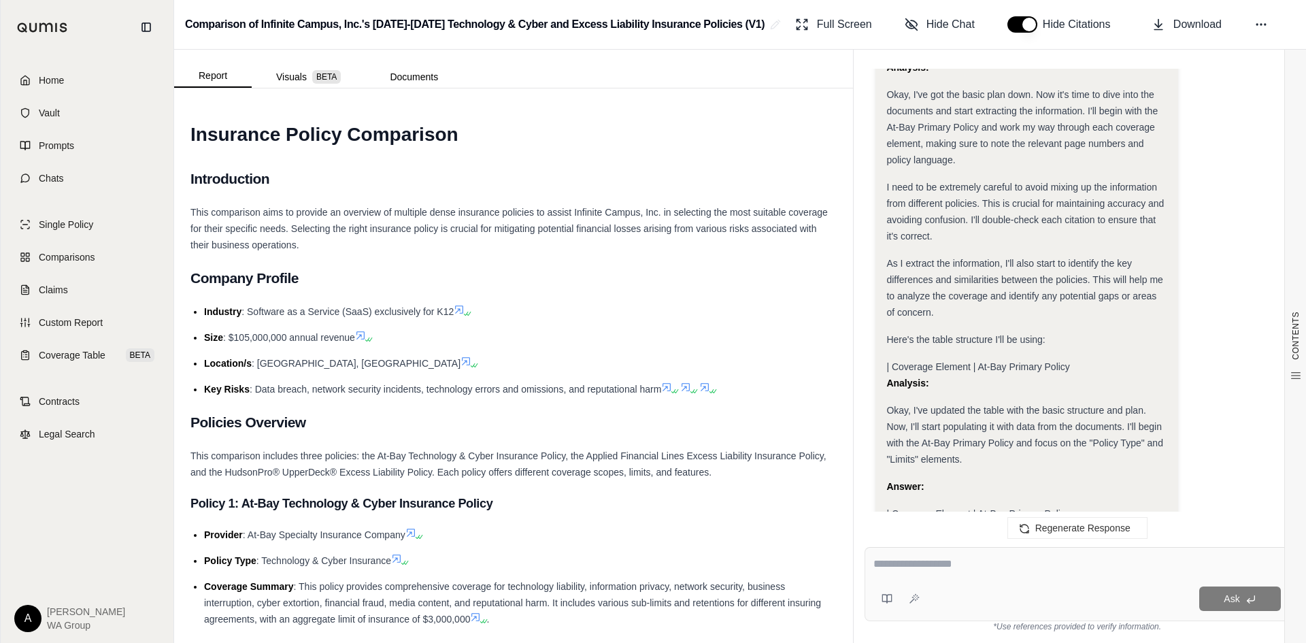
scroll to position [1232, 0]
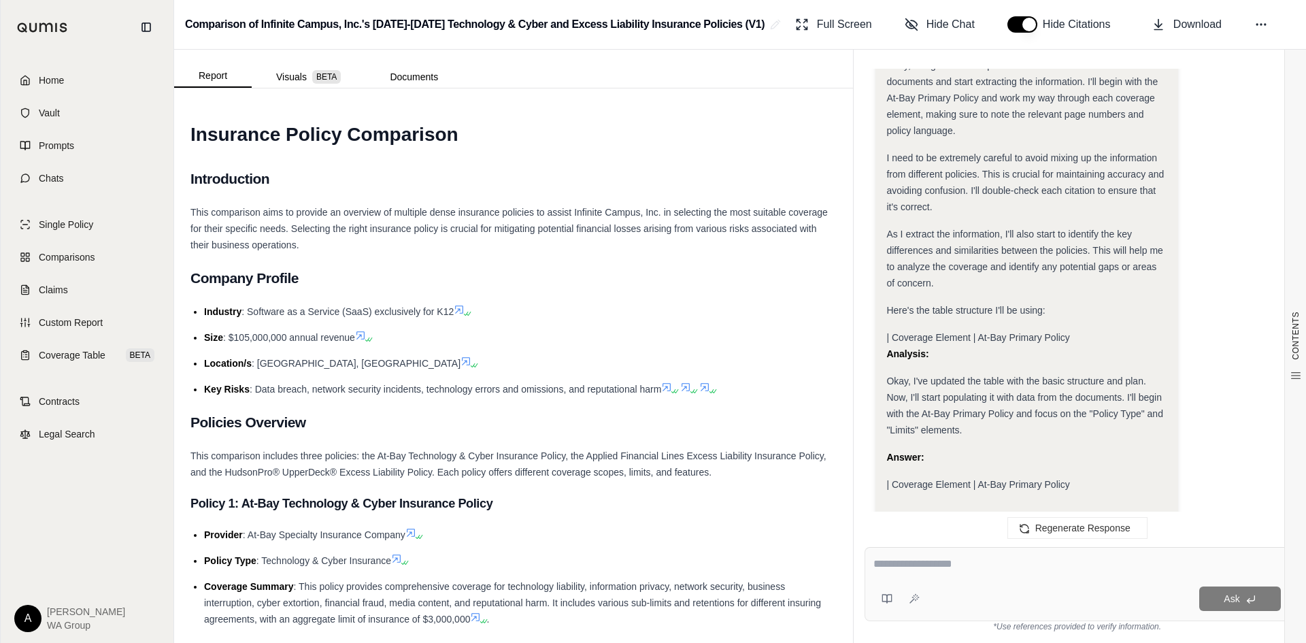
click at [880, 565] on textarea at bounding box center [1076, 564] width 407 height 16
type textarea "**********"
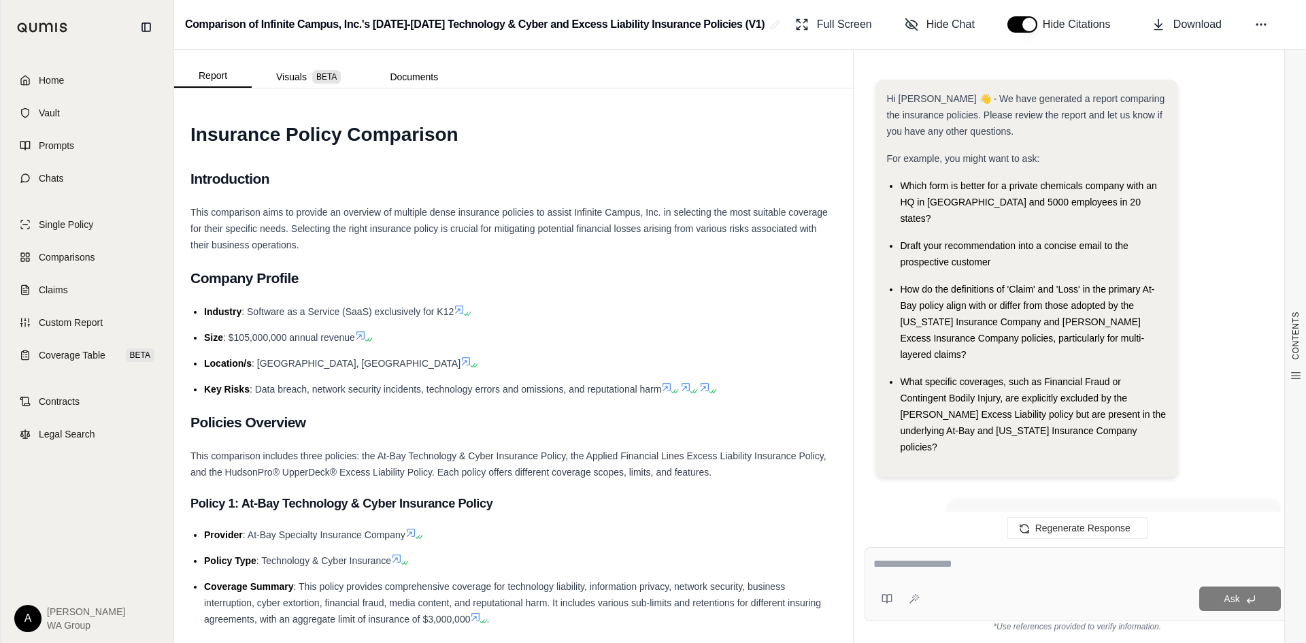
scroll to position [2419, 0]
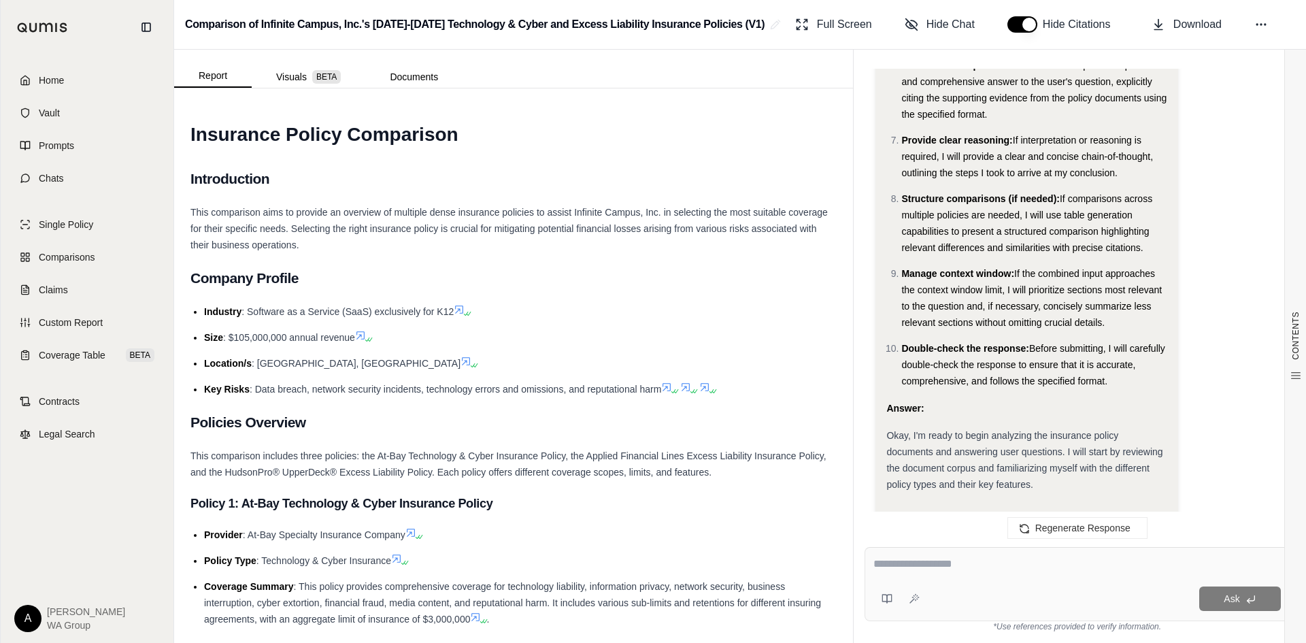
click at [910, 567] on textarea at bounding box center [1076, 564] width 407 height 16
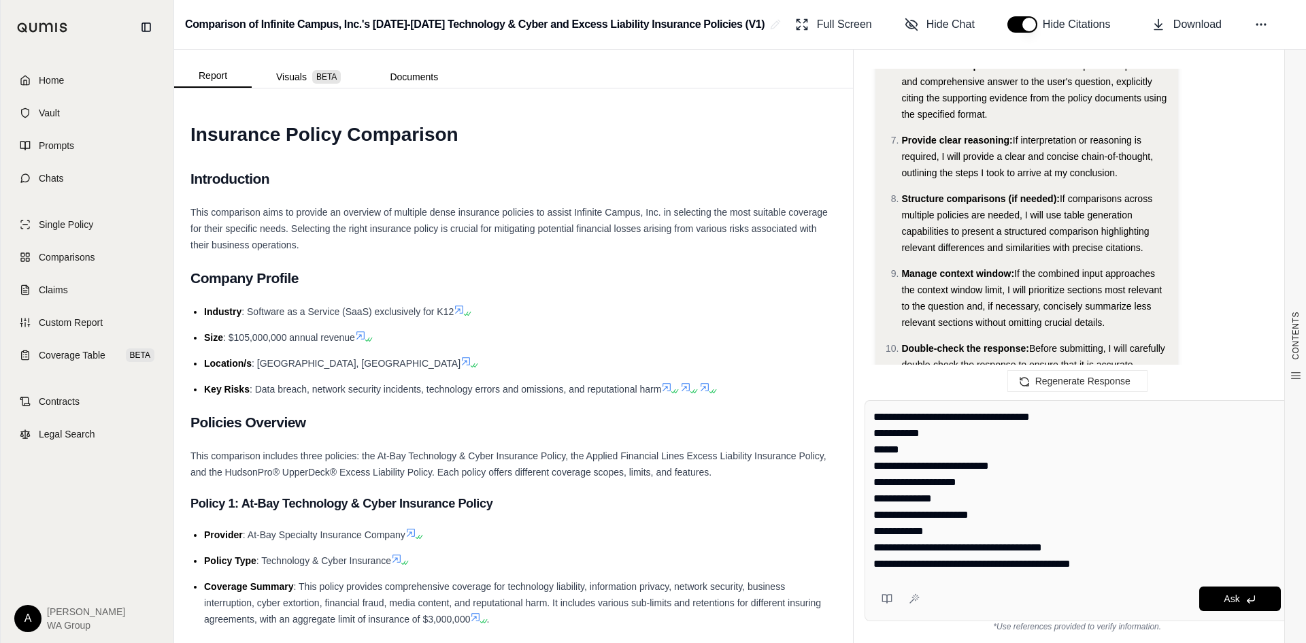
scroll to position [79, 0]
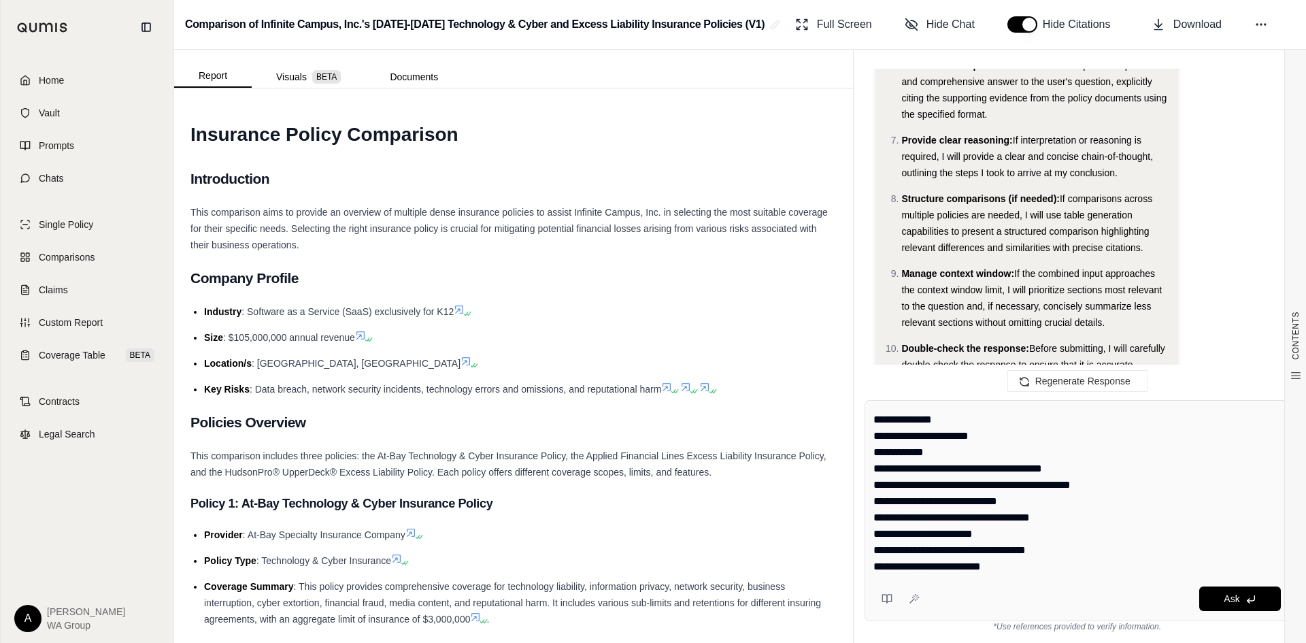
type textarea "**********"
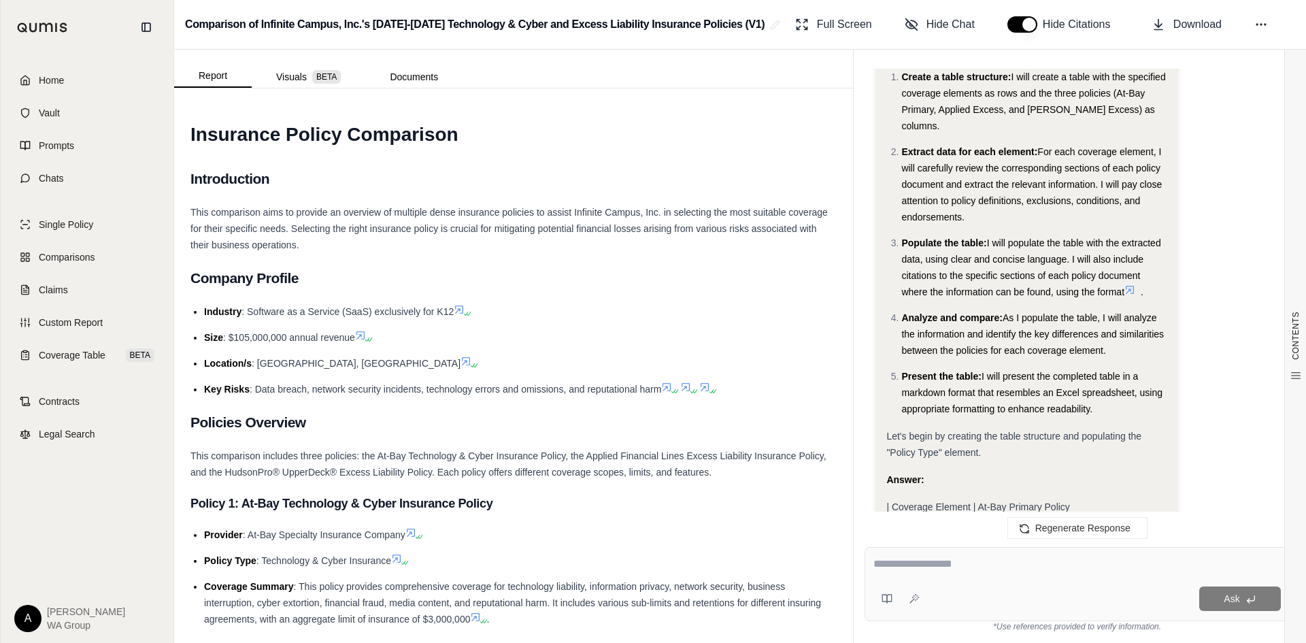
scroll to position [3260, 0]
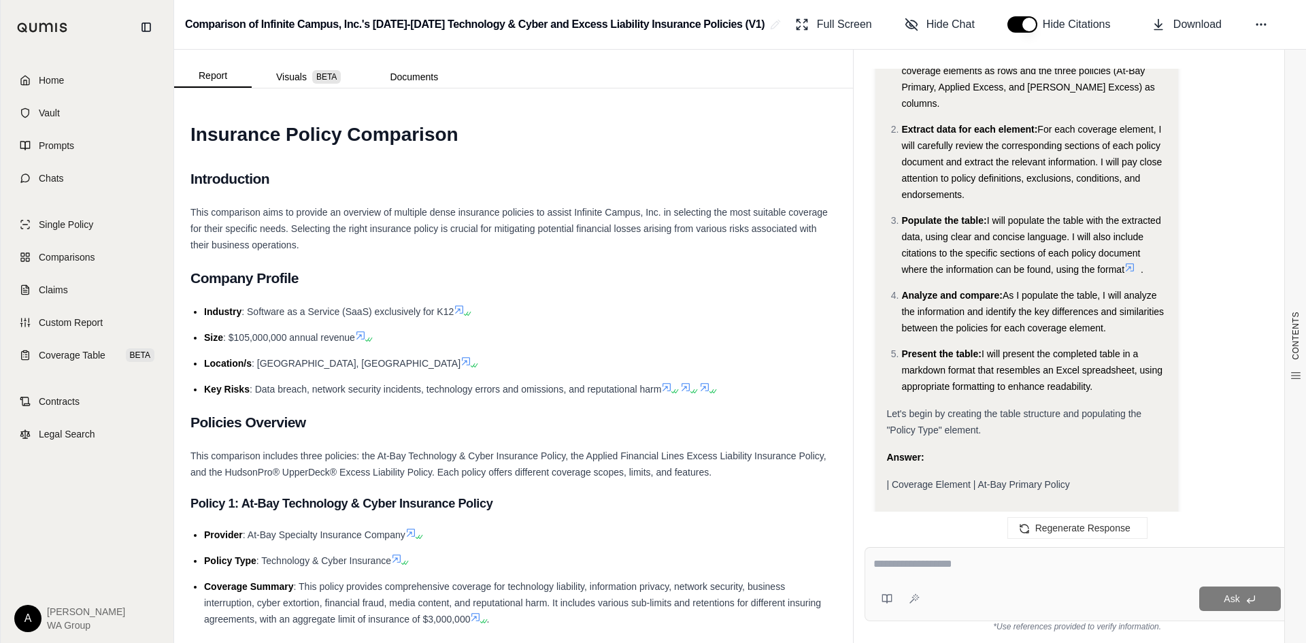
click at [1040, 449] on div "Answer:" at bounding box center [1026, 457] width 280 height 16
click at [1012, 449] on div "Answer:" at bounding box center [1026, 457] width 280 height 16
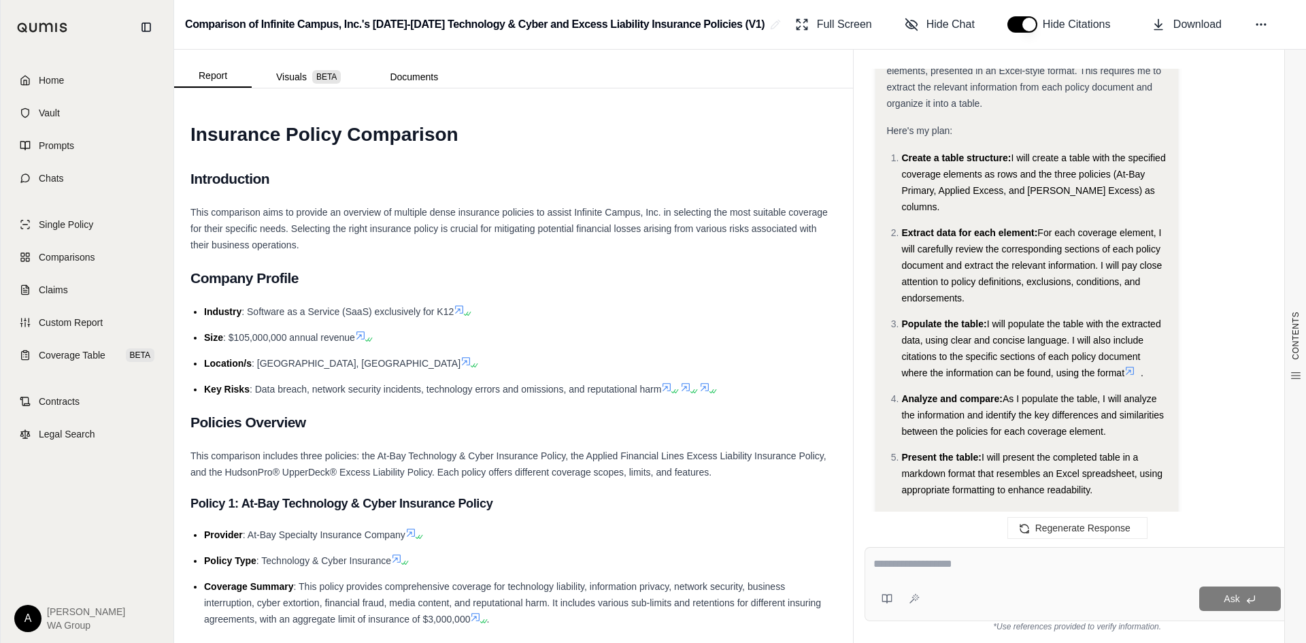
scroll to position [2852, 0]
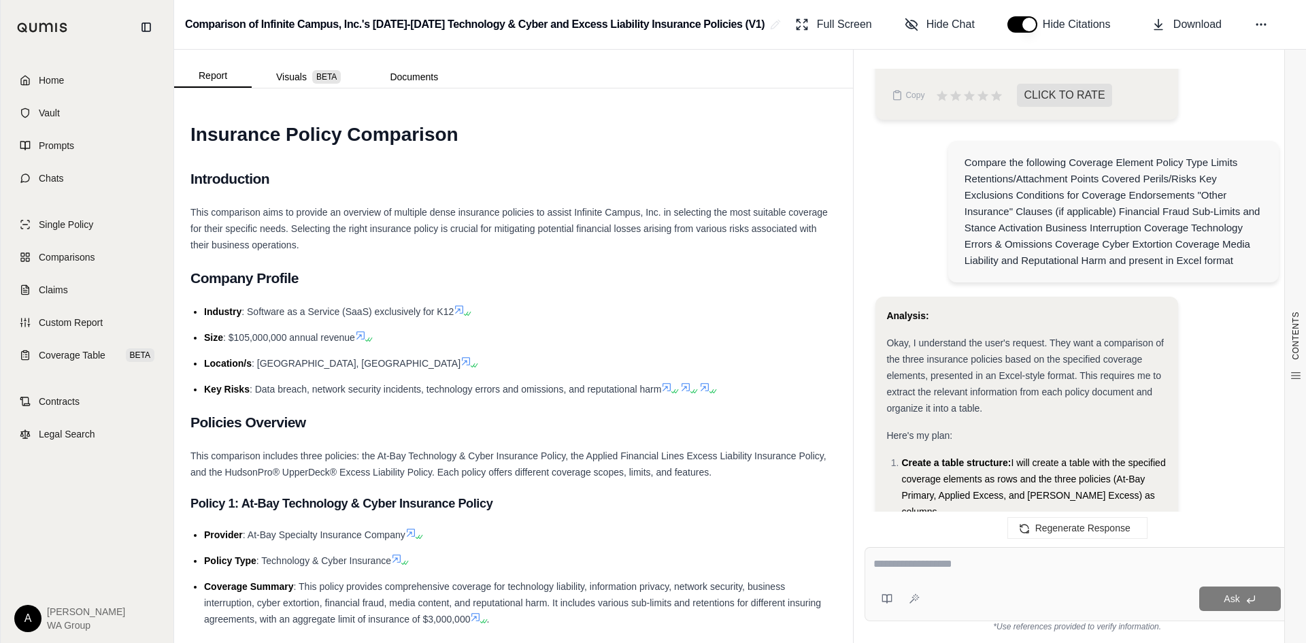
click at [1242, 154] on div "Compare the following Coverage Element Policy Type Limits Retentions/Attachment…" at bounding box center [1113, 211] width 299 height 114
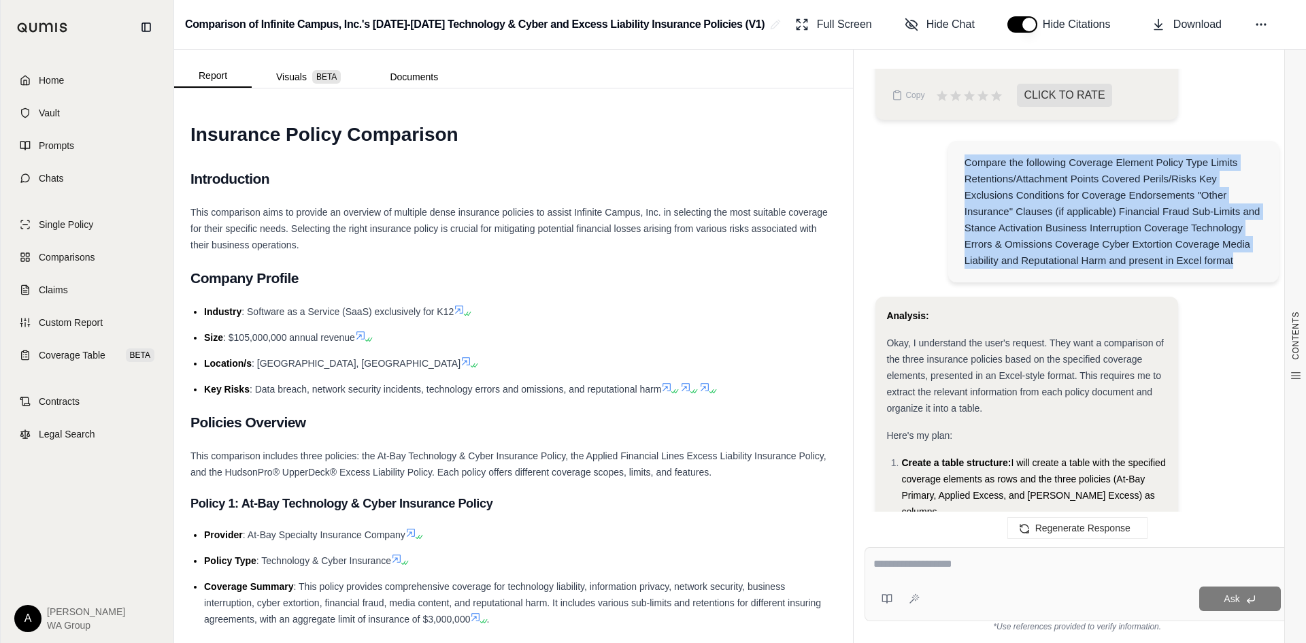
drag, startPoint x: 964, startPoint y: 112, endPoint x: 1242, endPoint y: 214, distance: 296.5
click at [1242, 214] on div "Compare the following Coverage Element Policy Type Limits Retentions/Attachment…" at bounding box center [1113, 211] width 299 height 114
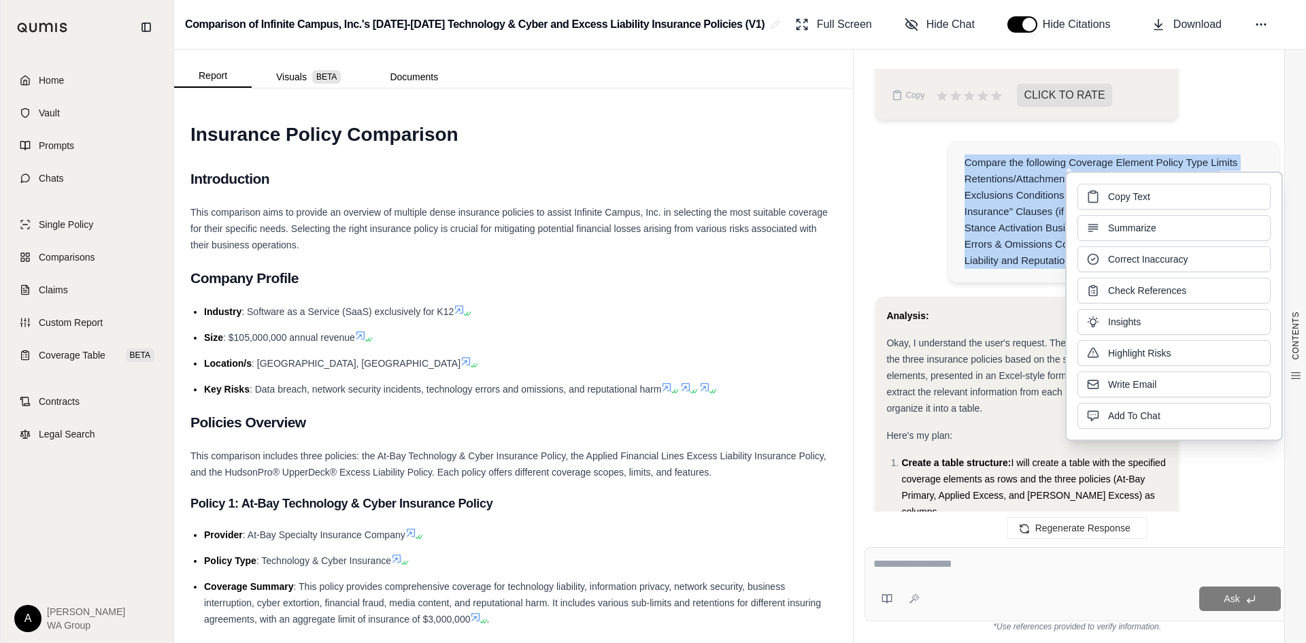
copy div "Compare the following Coverage Element Policy Type Limits Retentions/Attachment…"
click at [1113, 194] on span "Copy Text" at bounding box center [1129, 197] width 42 height 14
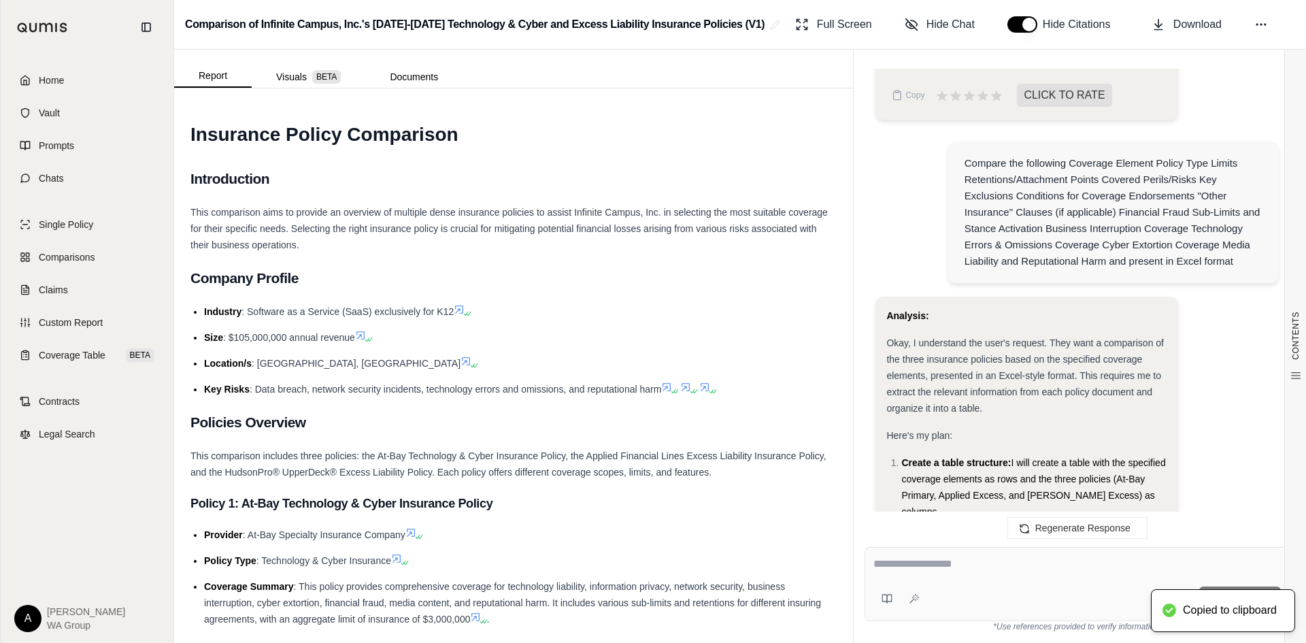
click at [874, 562] on textarea at bounding box center [1076, 564] width 407 height 16
paste textarea "**********"
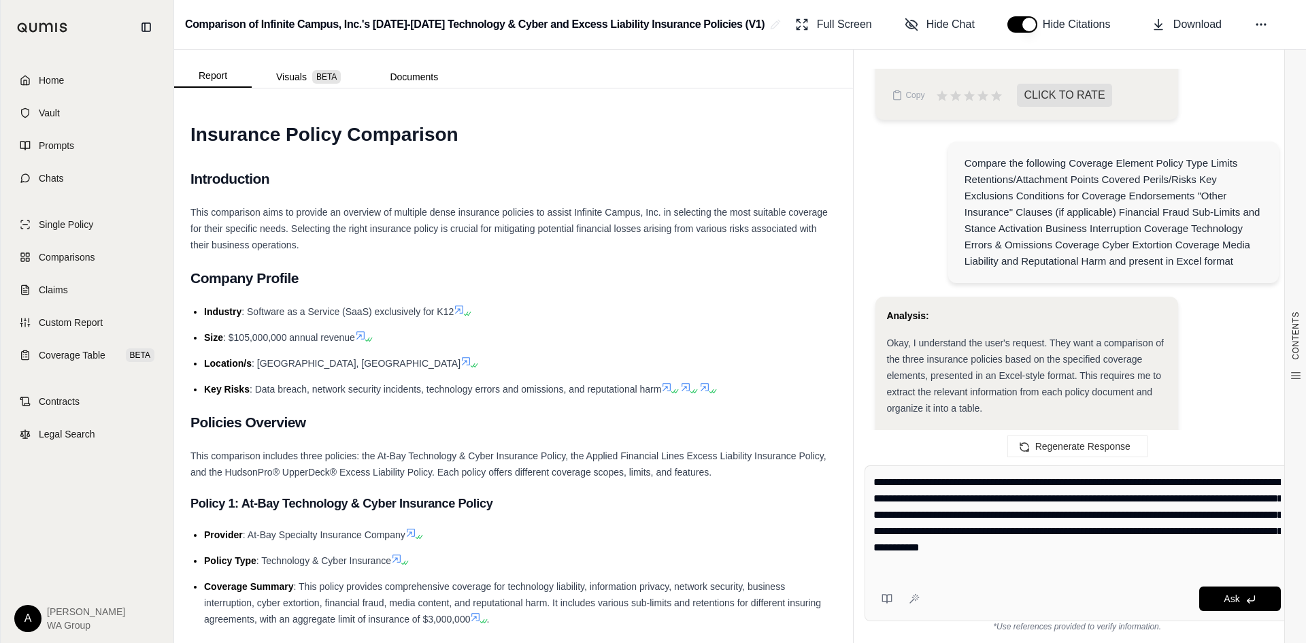
click at [986, 481] on textarea "**********" at bounding box center [1076, 523] width 407 height 98
type textarea "**********"
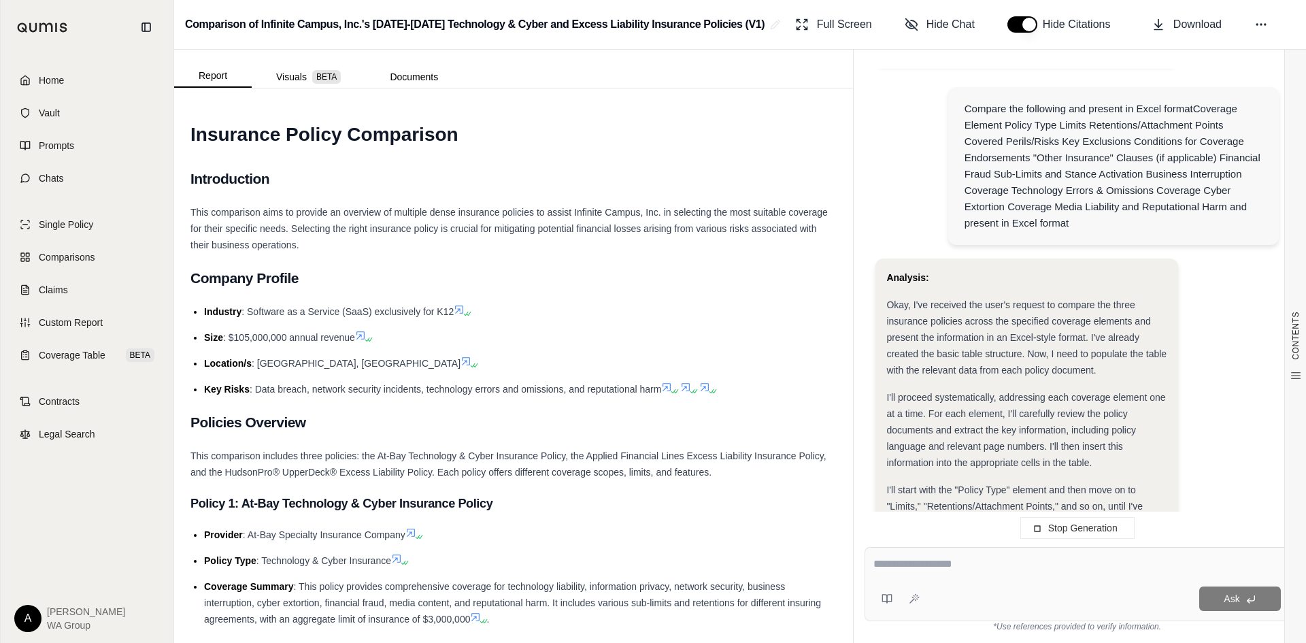
scroll to position [3746, 0]
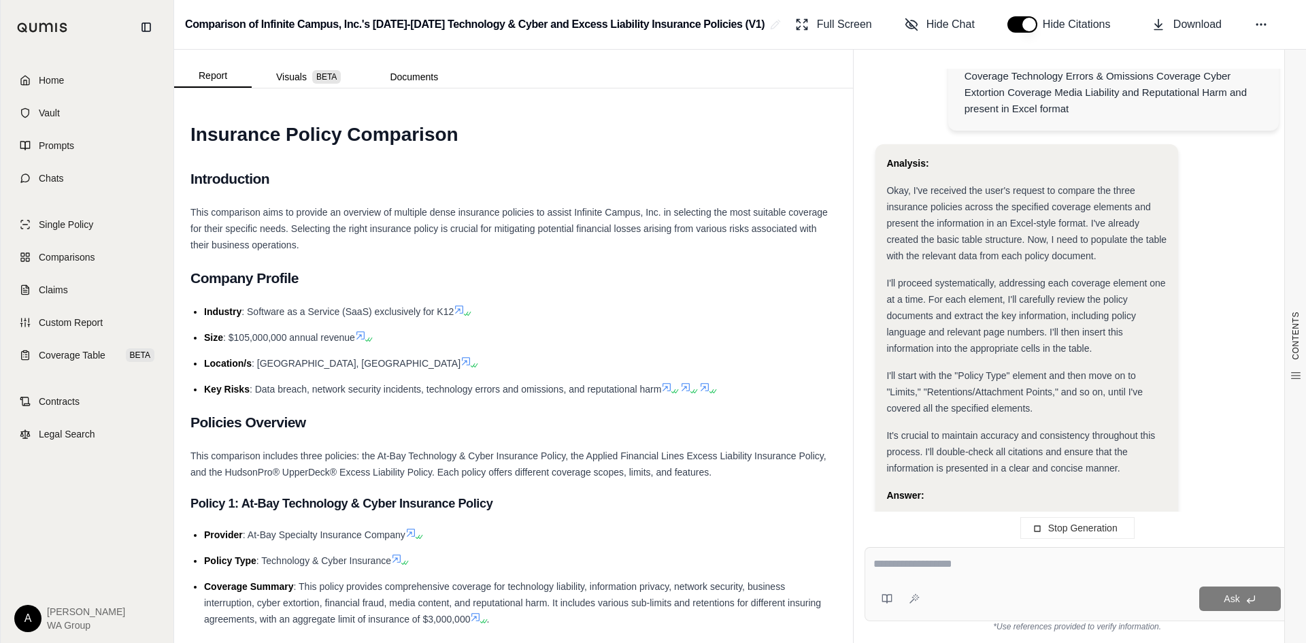
click at [964, 569] on textarea at bounding box center [1076, 564] width 407 height 16
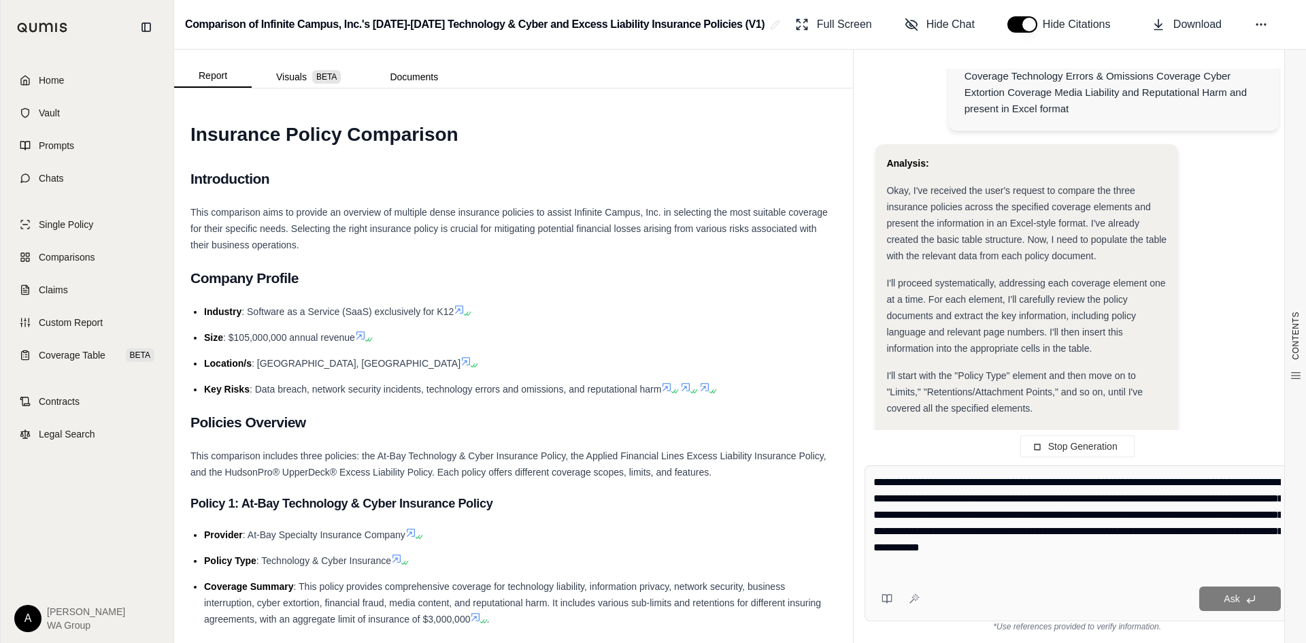
scroll to position [3828, 0]
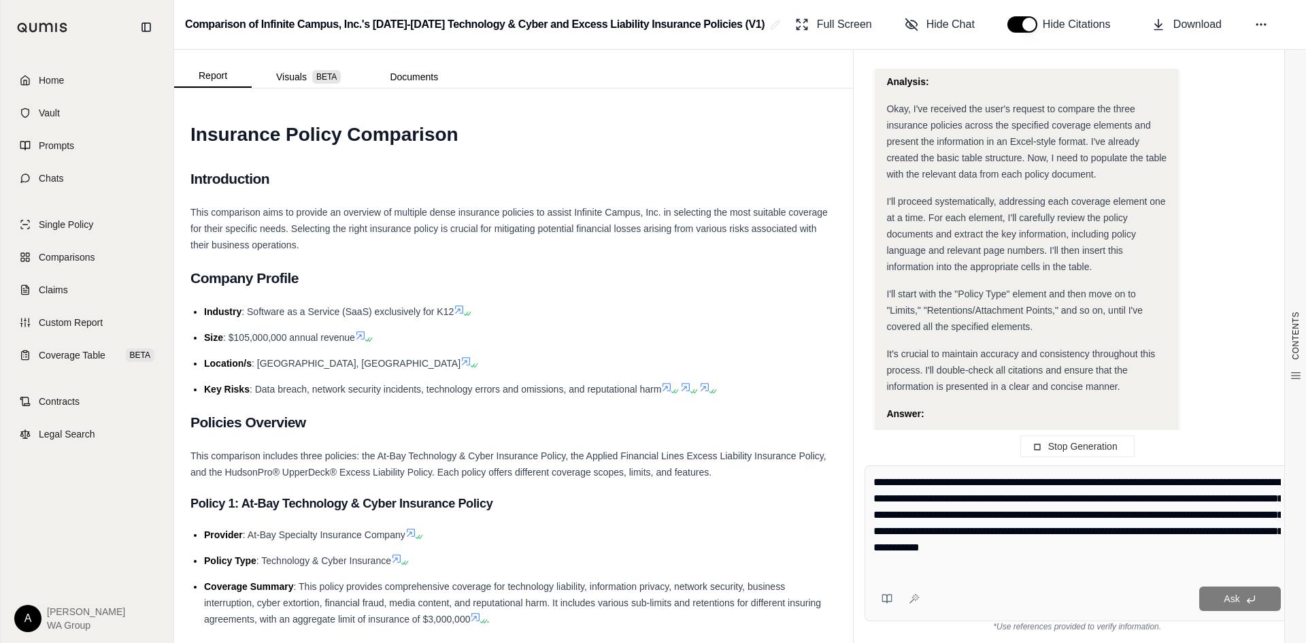
drag, startPoint x: 983, startPoint y: 480, endPoint x: 990, endPoint y: 484, distance: 7.9
click at [983, 479] on textarea "**********" at bounding box center [1076, 523] width 407 height 98
click at [1121, 482] on textarea "**********" at bounding box center [1076, 523] width 407 height 98
click at [1218, 481] on textarea "**********" at bounding box center [1076, 523] width 407 height 98
type textarea "**********"
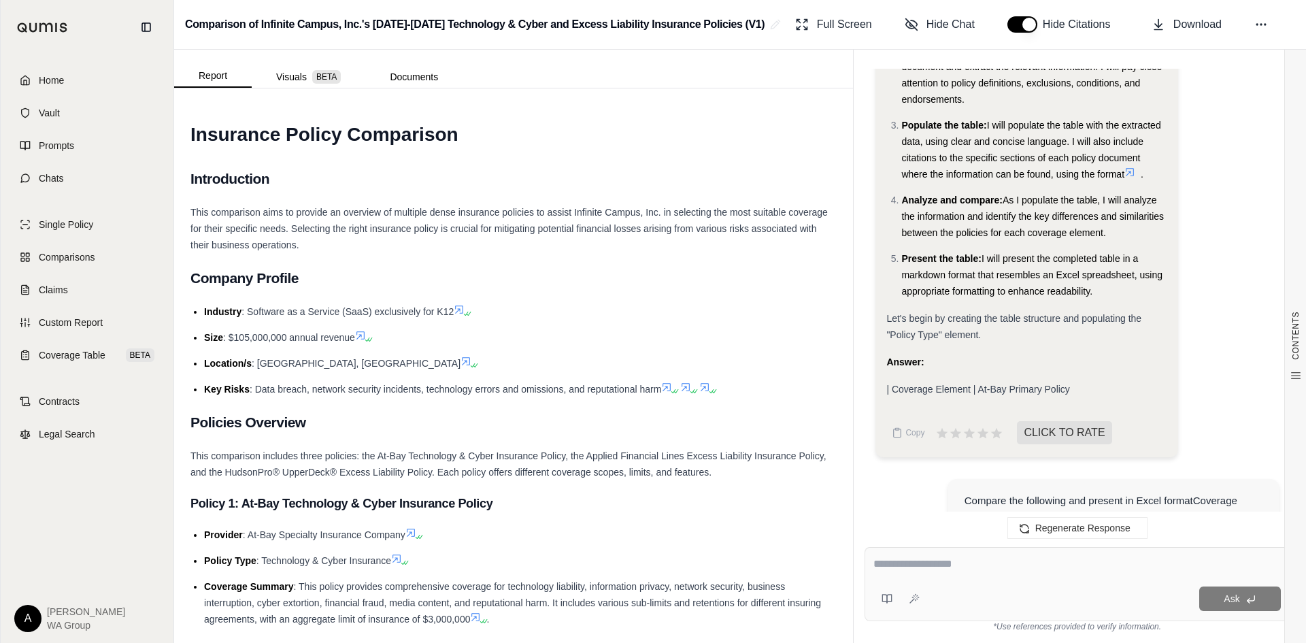
scroll to position [3695, 0]
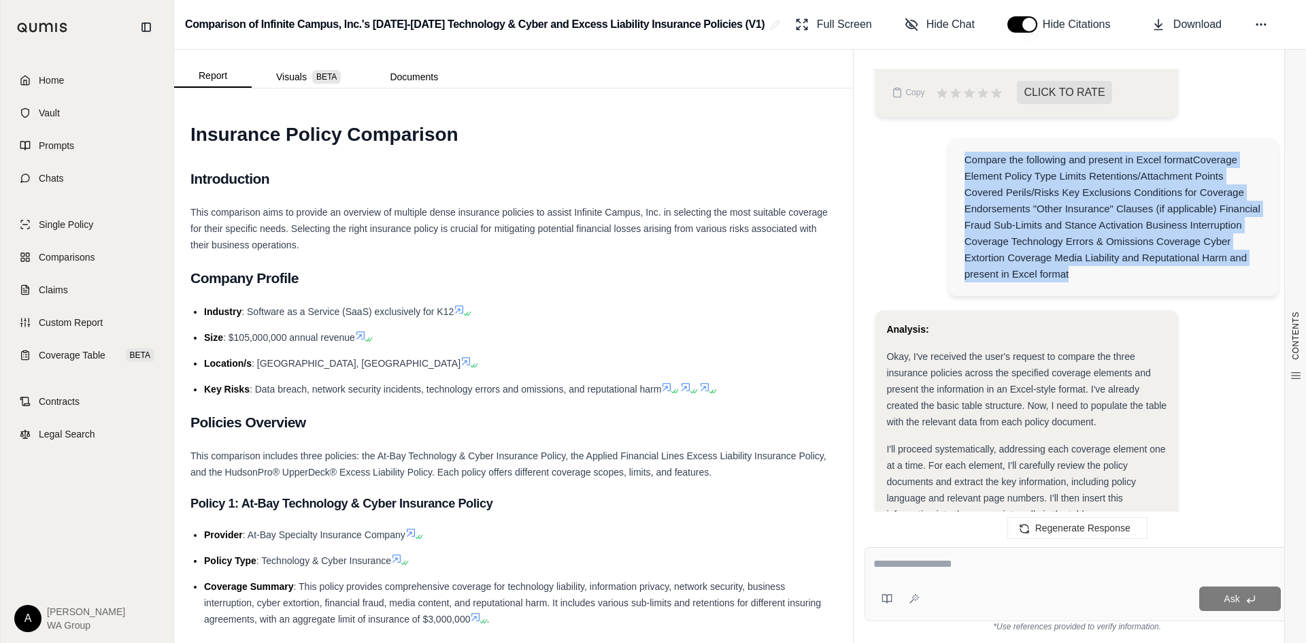
drag, startPoint x: 966, startPoint y: 111, endPoint x: 1086, endPoint y: 227, distance: 167.4
click at [1086, 227] on div "Compare the following and present in Excel formatCoverage Element Policy Type L…" at bounding box center [1113, 217] width 299 height 131
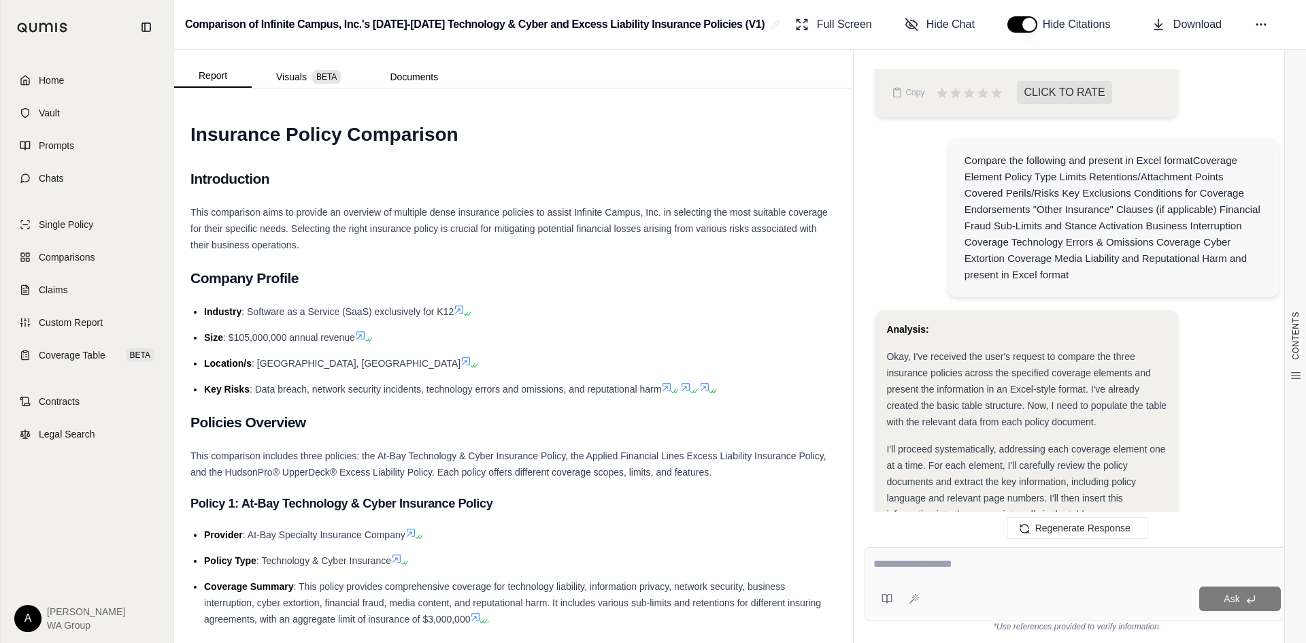
click at [1198, 422] on div "Analysis: Okay, I've received the user's request to compare the three insurance…" at bounding box center [1076, 538] width 403 height 457
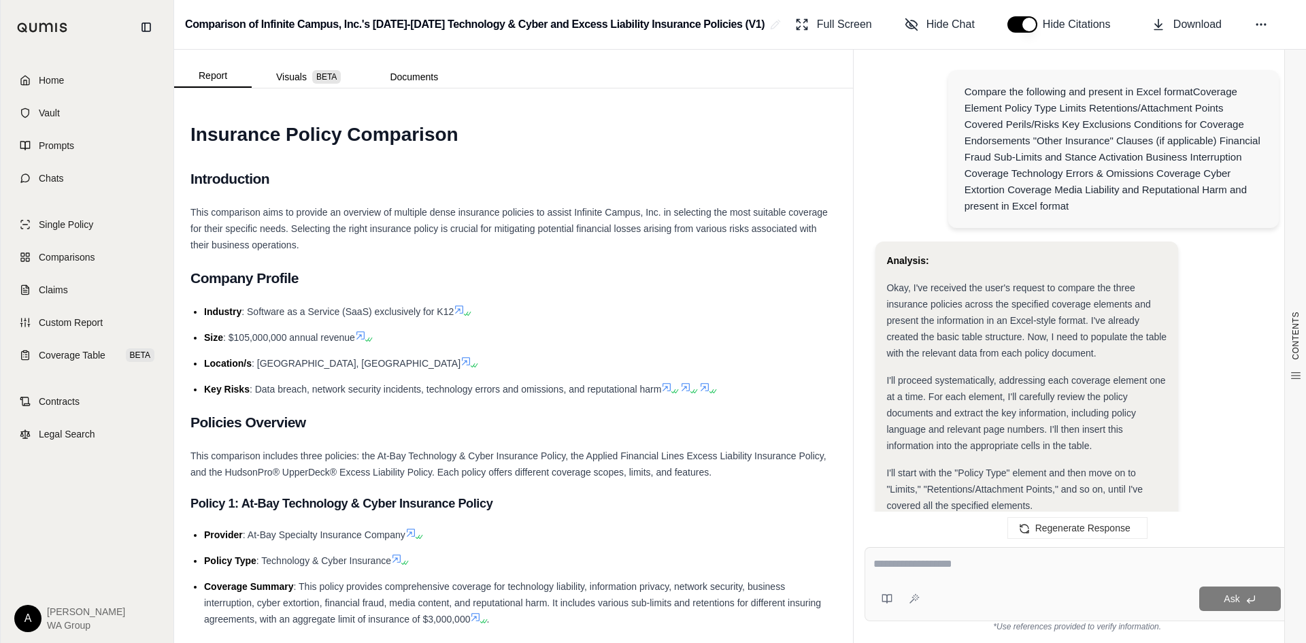
scroll to position [3491, 0]
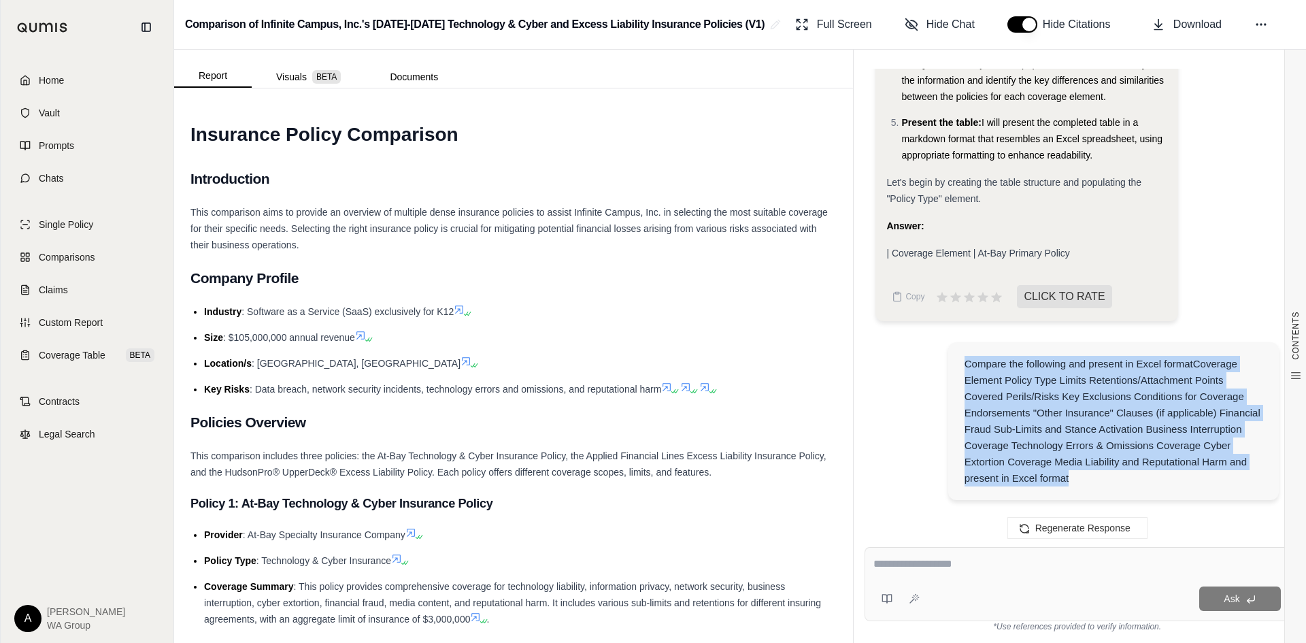
drag, startPoint x: 965, startPoint y: 314, endPoint x: 1079, endPoint y: 435, distance: 166.0
click at [1079, 435] on div "Compare the following and present in Excel formatCoverage Element Policy Type L…" at bounding box center [1113, 421] width 299 height 131
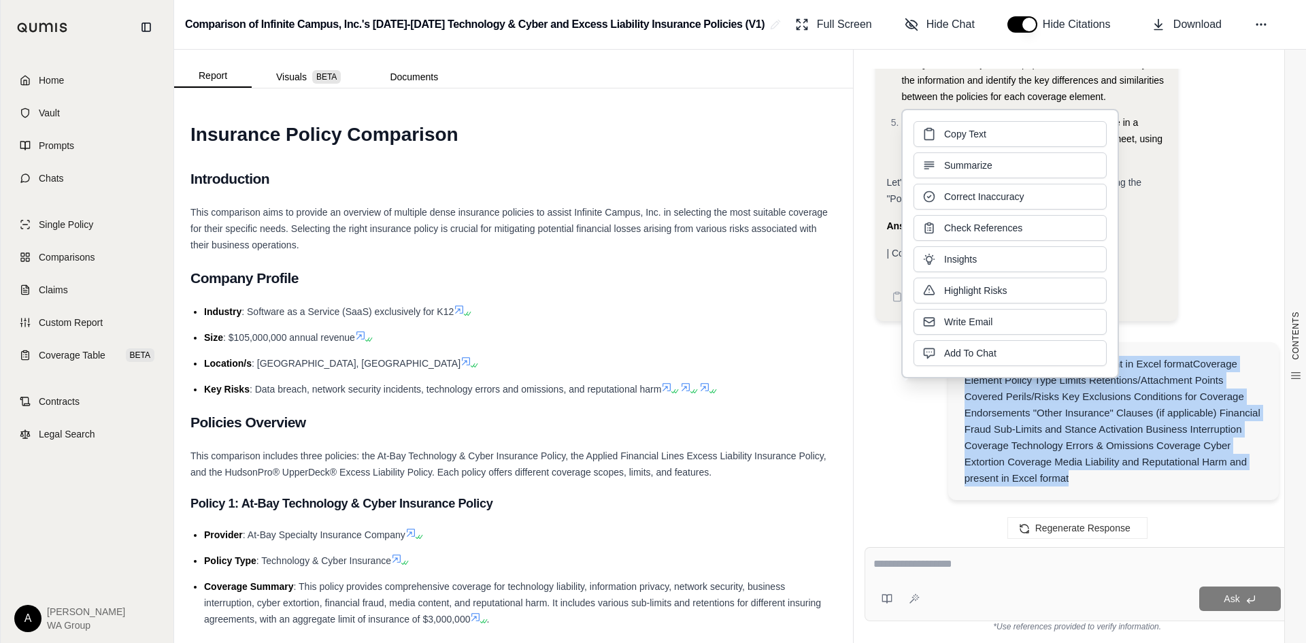
copy div "Compare the following and present in Excel formatCoverage Element Policy Type L…"
click at [938, 586] on div "Ask" at bounding box center [1076, 598] width 407 height 27
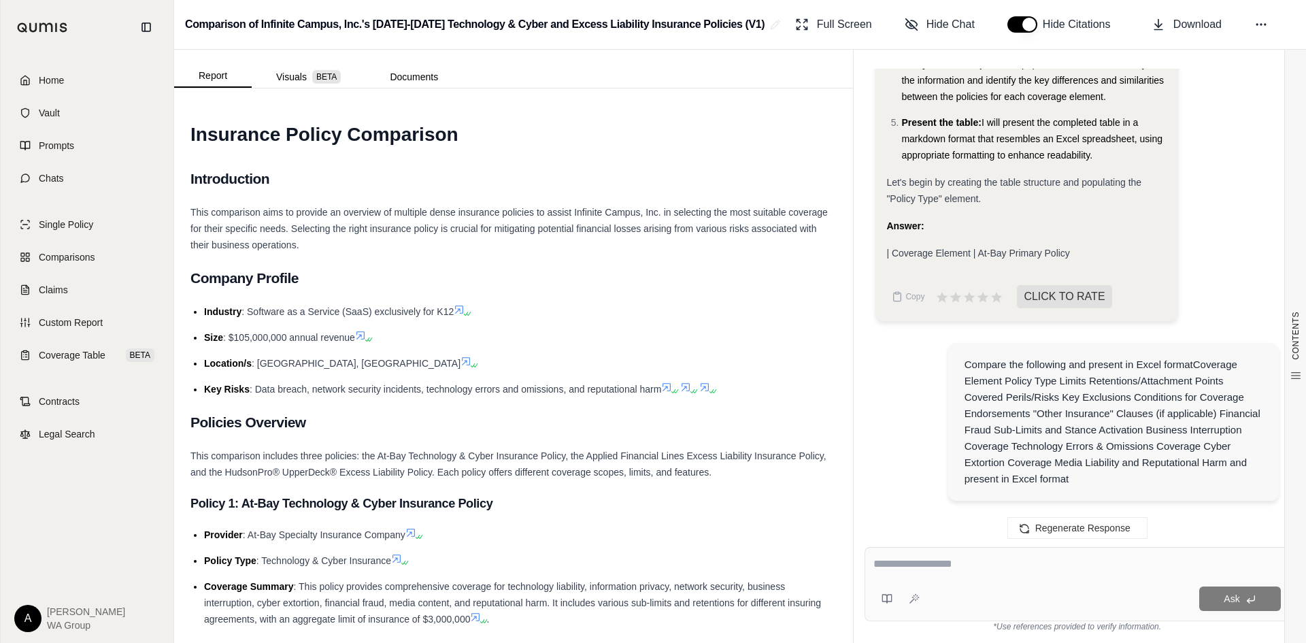
click at [898, 564] on textarea at bounding box center [1076, 564] width 407 height 16
paste textarea "**********"
type textarea "**********"
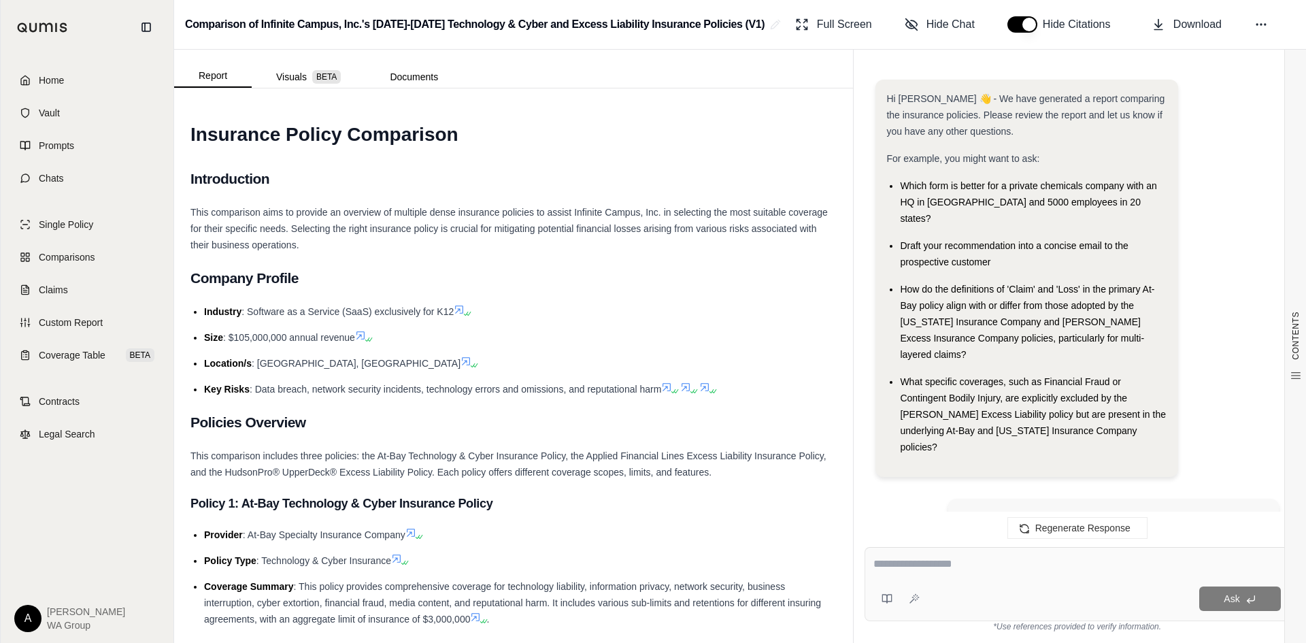
scroll to position [4446, 0]
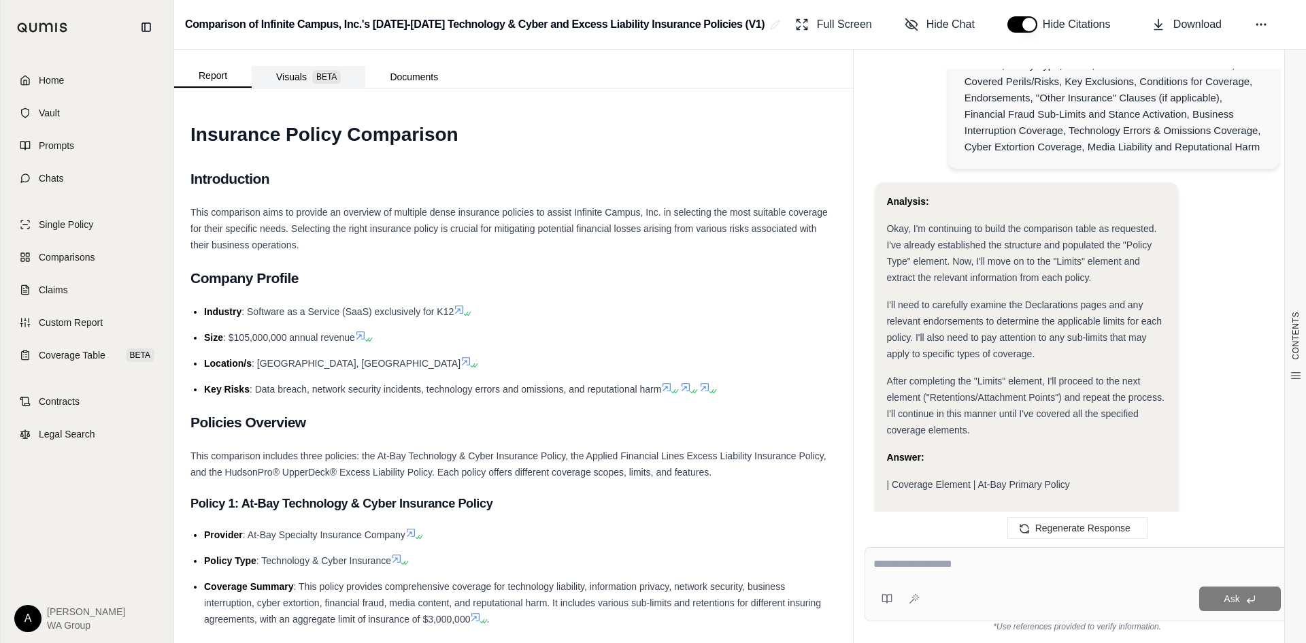
click at [288, 80] on button "Visuals BETA" at bounding box center [309, 77] width 114 height 22
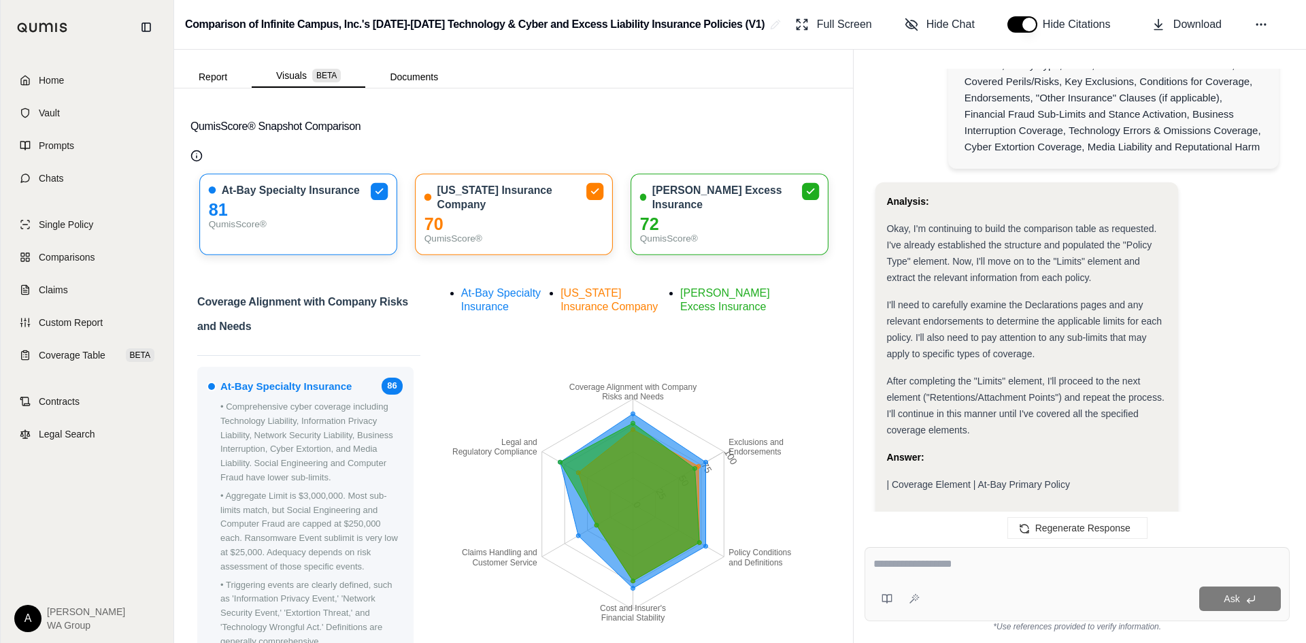
click at [1070, 373] on div "After completing the "Limits" element, I'll proceed to the next element ("Reten…" at bounding box center [1026, 405] width 280 height 65
click at [1085, 526] on span "Regenerate Response" at bounding box center [1082, 527] width 95 height 11
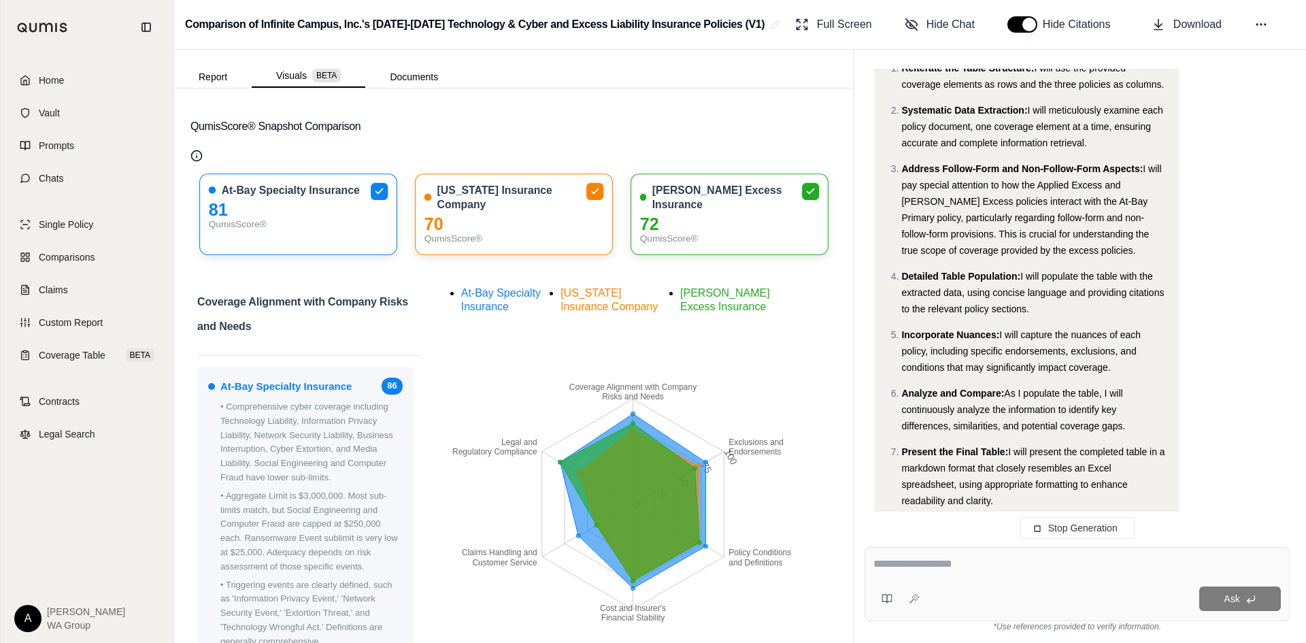
scroll to position [4856, 0]
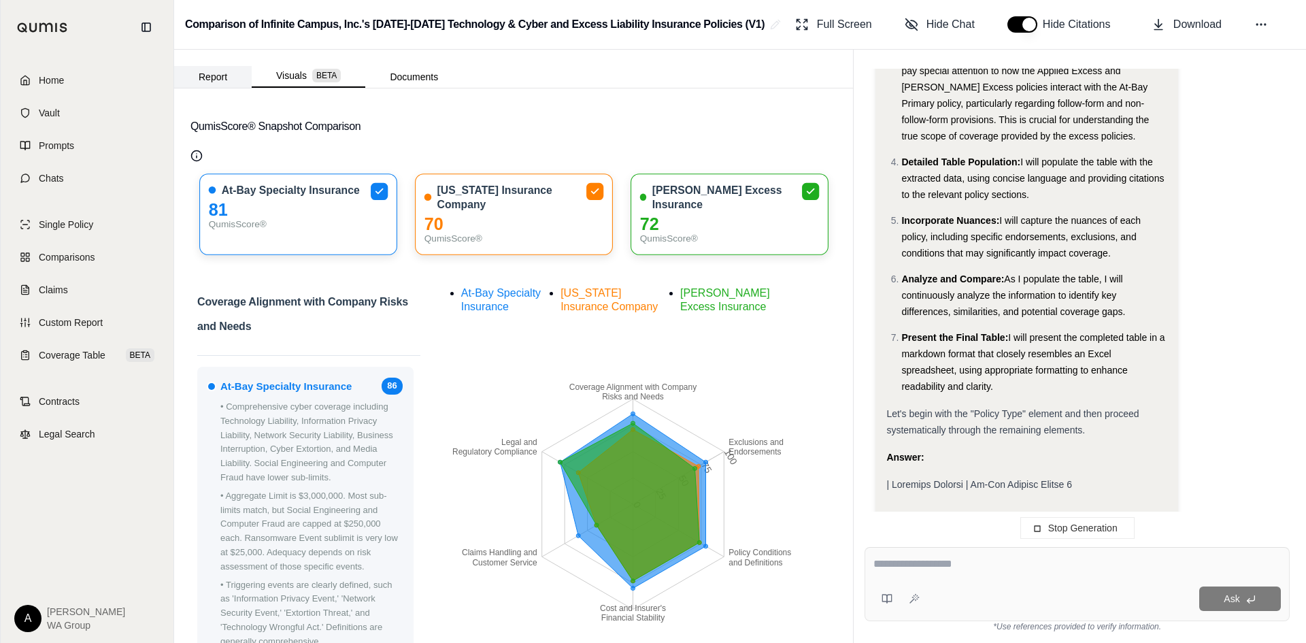
click at [201, 74] on button "Report" at bounding box center [213, 77] width 78 height 22
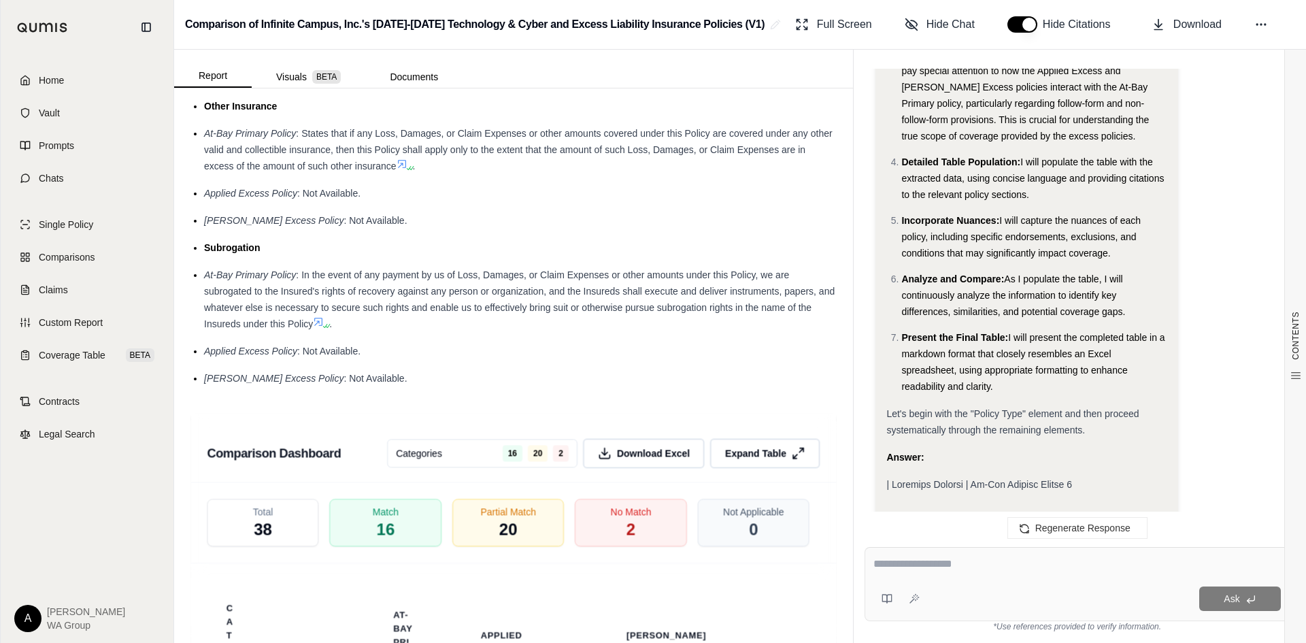
scroll to position [3944, 0]
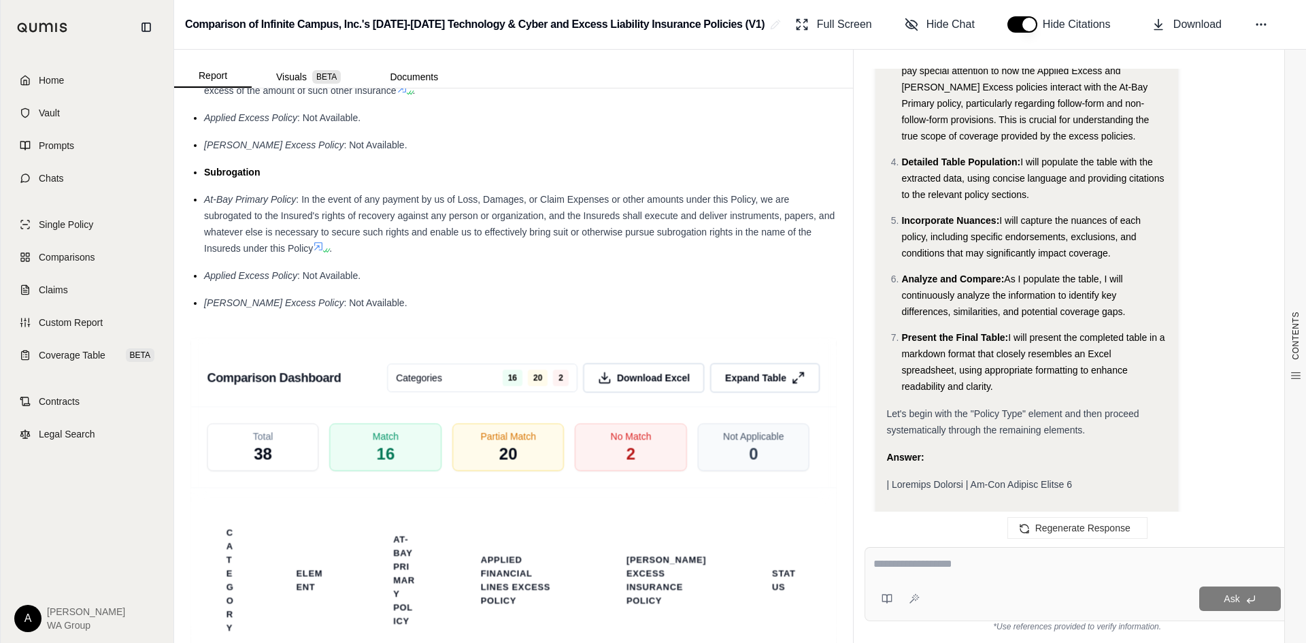
click at [1145, 396] on div "Analysis: Okay, I have the user's request to create a detailed comparison table…" at bounding box center [1026, 137] width 280 height 710
click at [1016, 332] on span "I will present the completed table in a markdown format that closely resembles …" at bounding box center [1032, 362] width 263 height 60
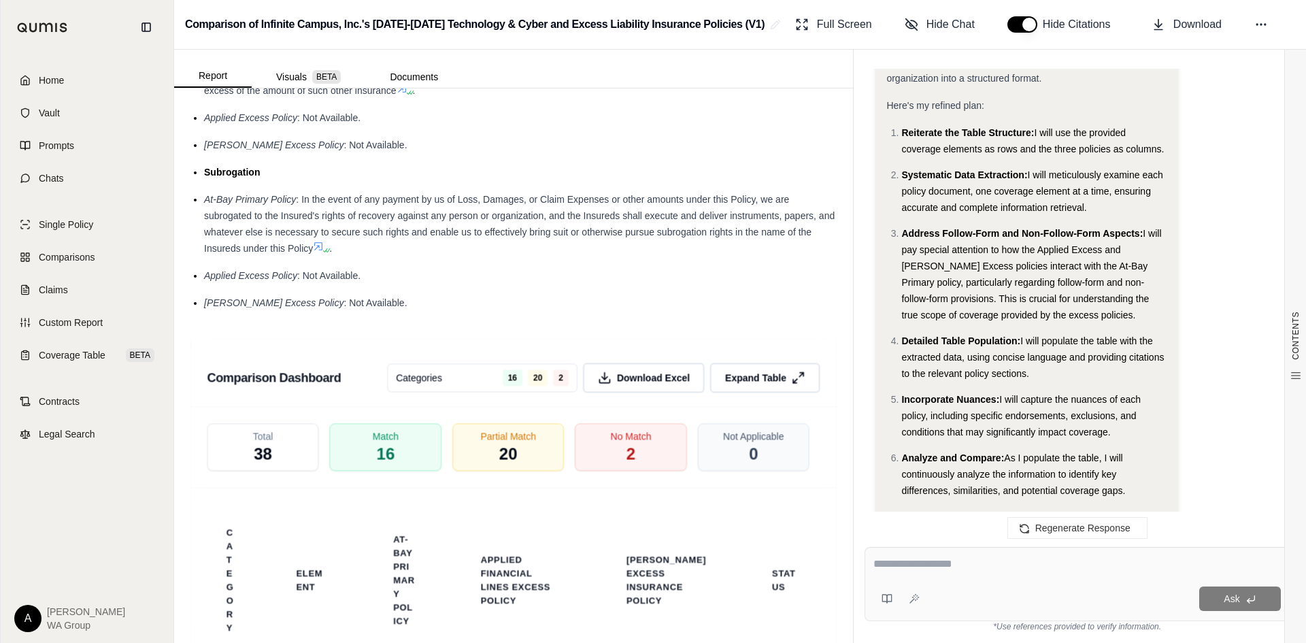
scroll to position [4788, 0]
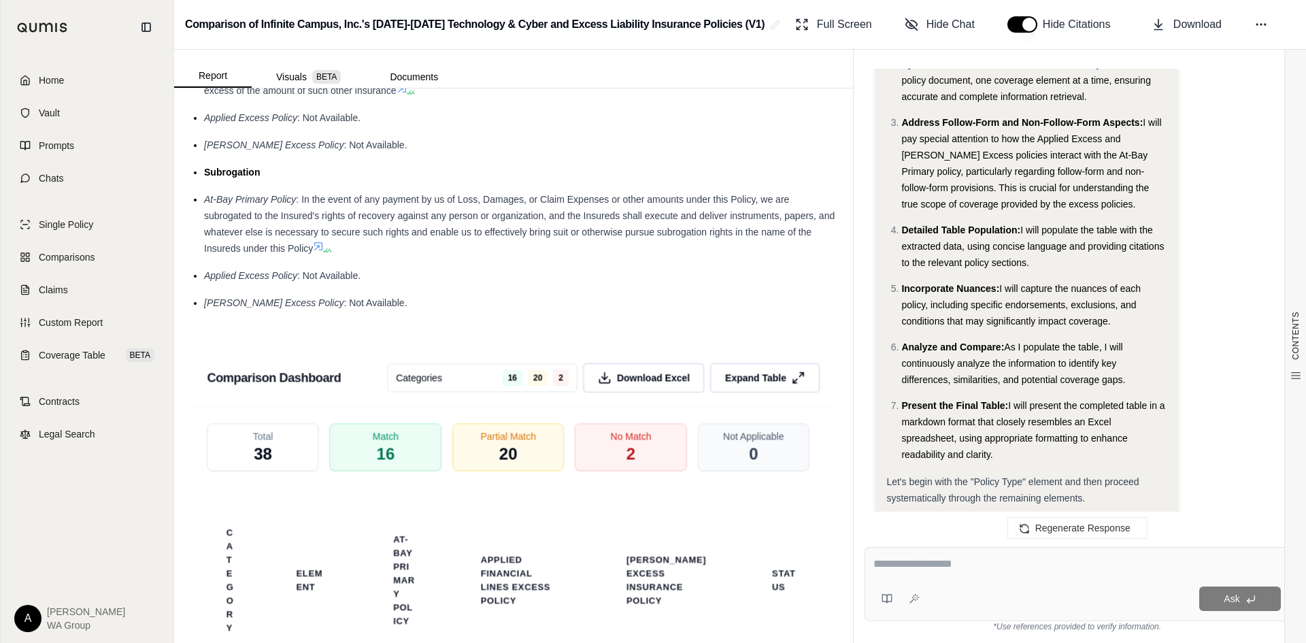
click at [1072, 397] on li "Present the Final Table: I will present the completed table in a markdown forma…" at bounding box center [1033, 429] width 265 height 65
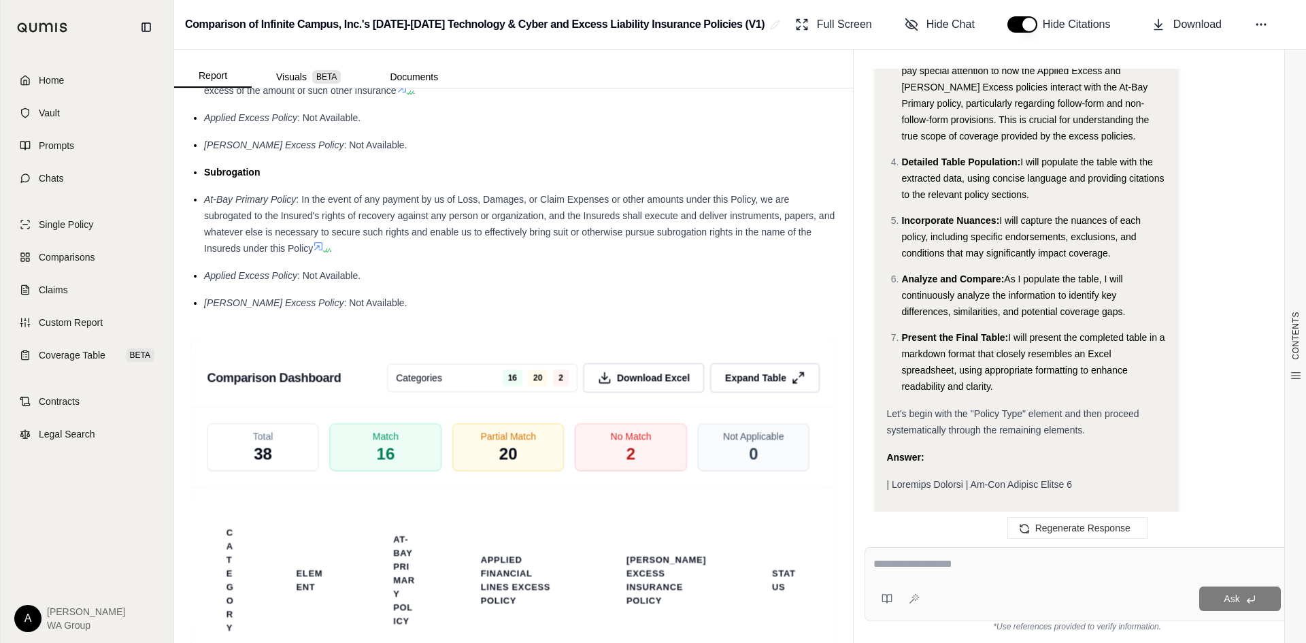
click at [1011, 332] on span "I will present the completed table in a markdown format that closely resembles …" at bounding box center [1032, 362] width 263 height 60
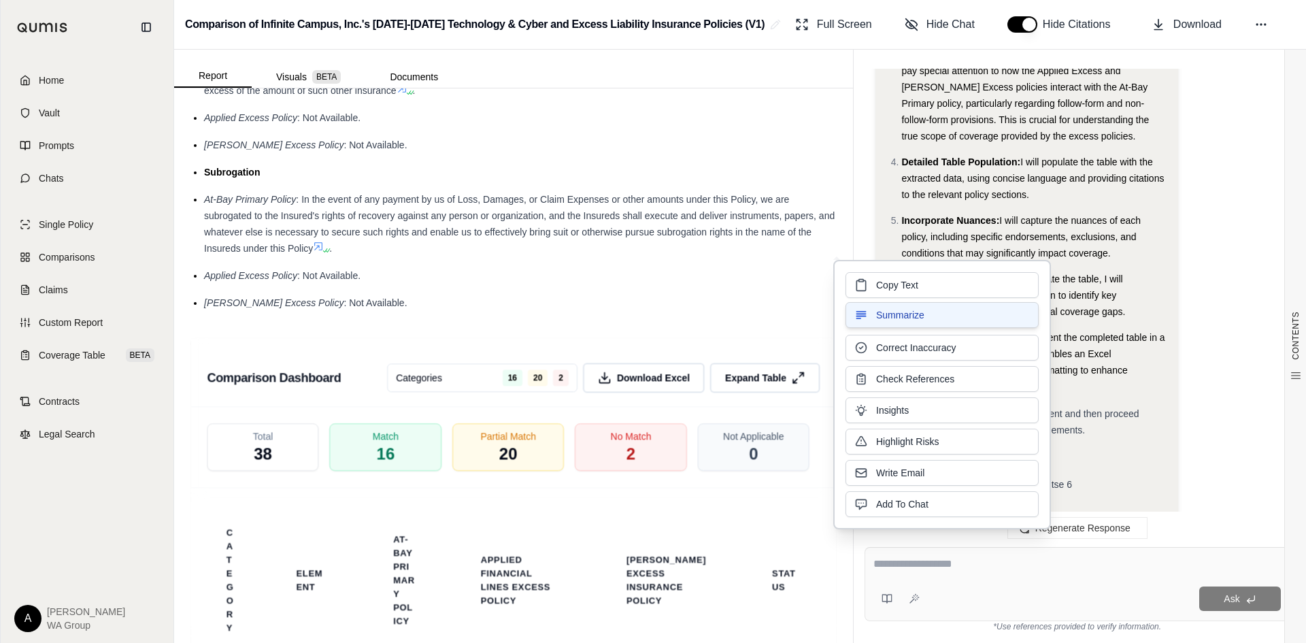
click at [1002, 311] on button "Summarize" at bounding box center [941, 315] width 193 height 26
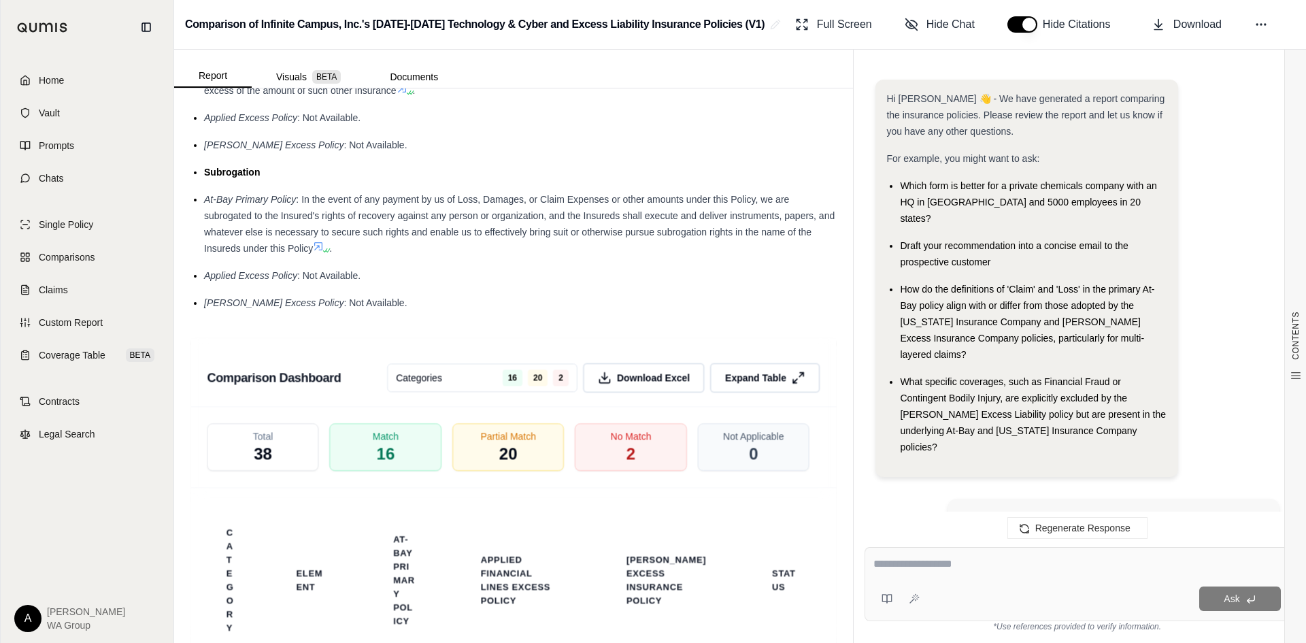
scroll to position [5104, 0]
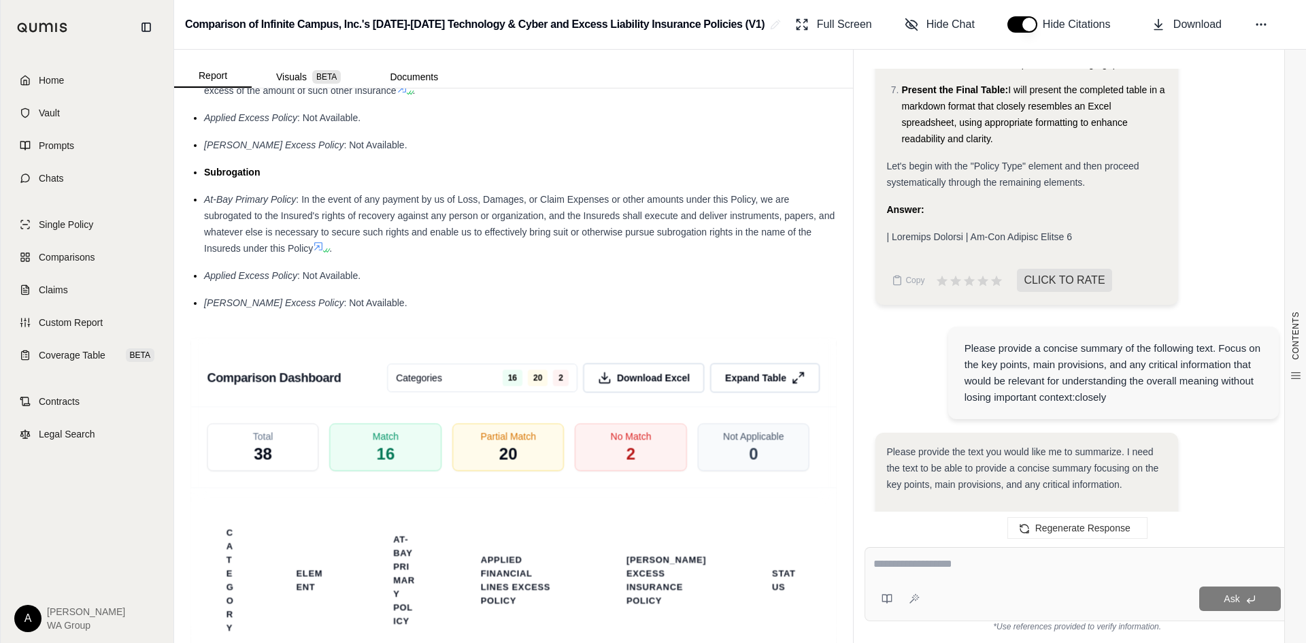
click at [887, 562] on textarea at bounding box center [1076, 564] width 407 height 16
click at [651, 311] on div "[PERSON_NAME] Excess Policy : Not Available." at bounding box center [520, 302] width 632 height 16
drag, startPoint x: 634, startPoint y: 421, endPoint x: 622, endPoint y: 420, distance: 11.6
click at [627, 385] on span "Download Excel" at bounding box center [653, 378] width 77 height 14
drag, startPoint x: 873, startPoint y: 560, endPoint x: 1094, endPoint y: 539, distance: 222.0
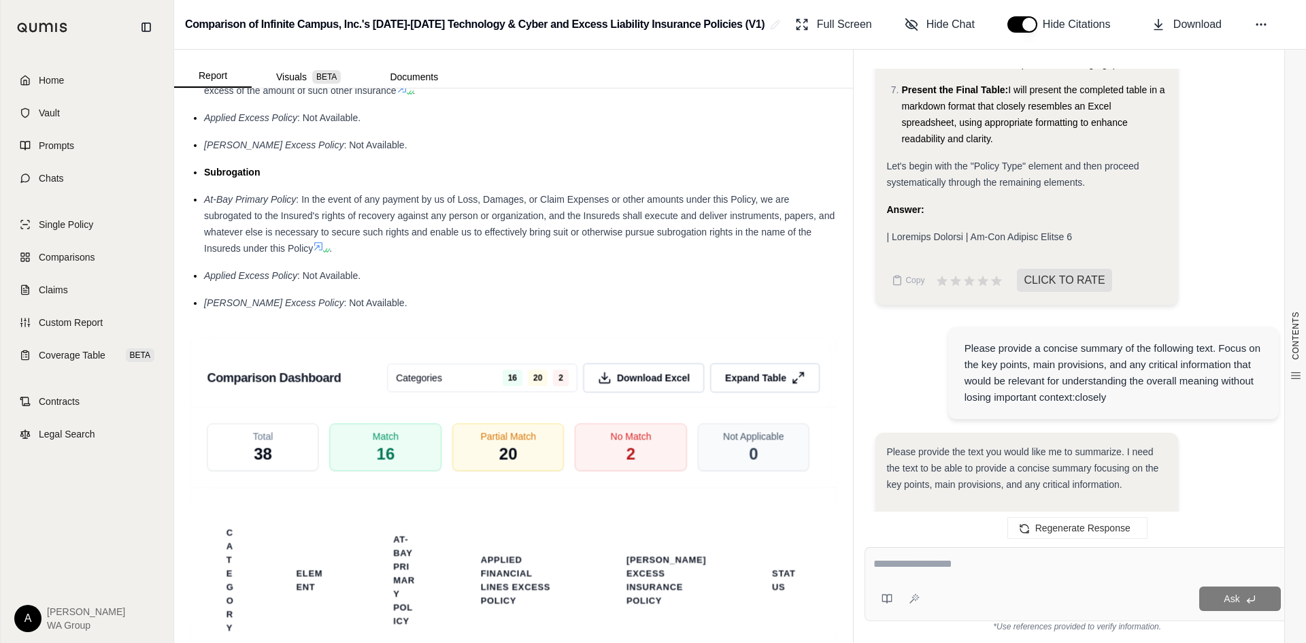
click at [873, 560] on div "Ask" at bounding box center [1076, 584] width 425 height 74
paste textarea "**********"
type textarea "**********"
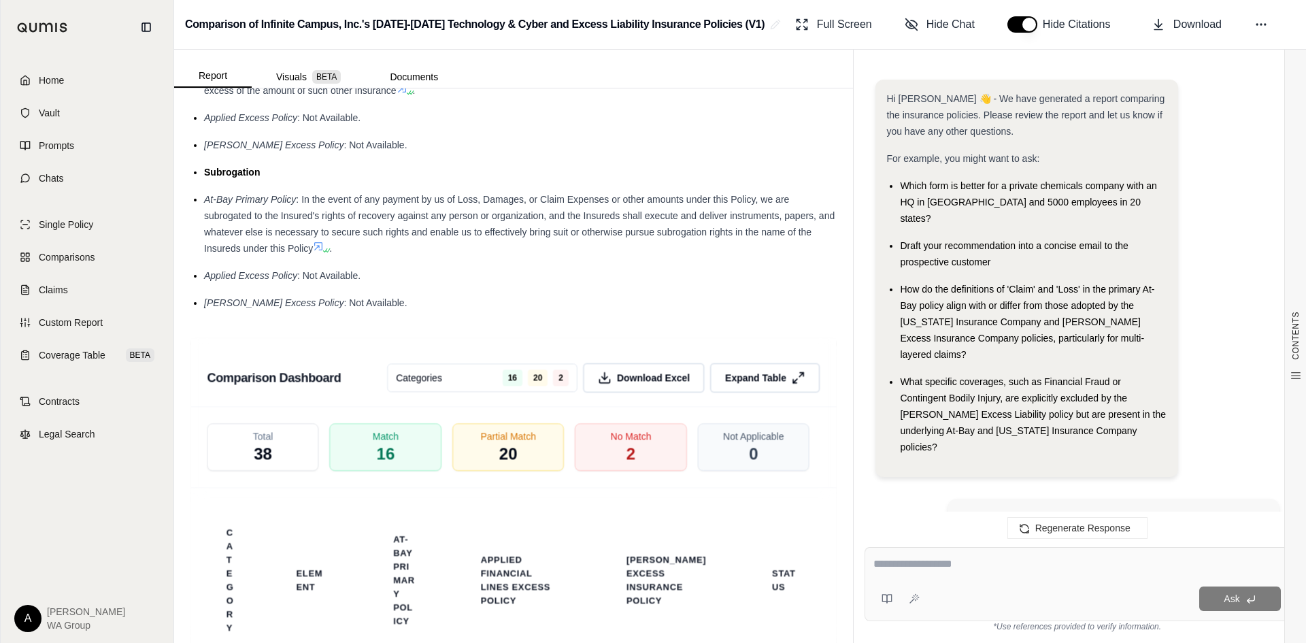
scroll to position [5734, 0]
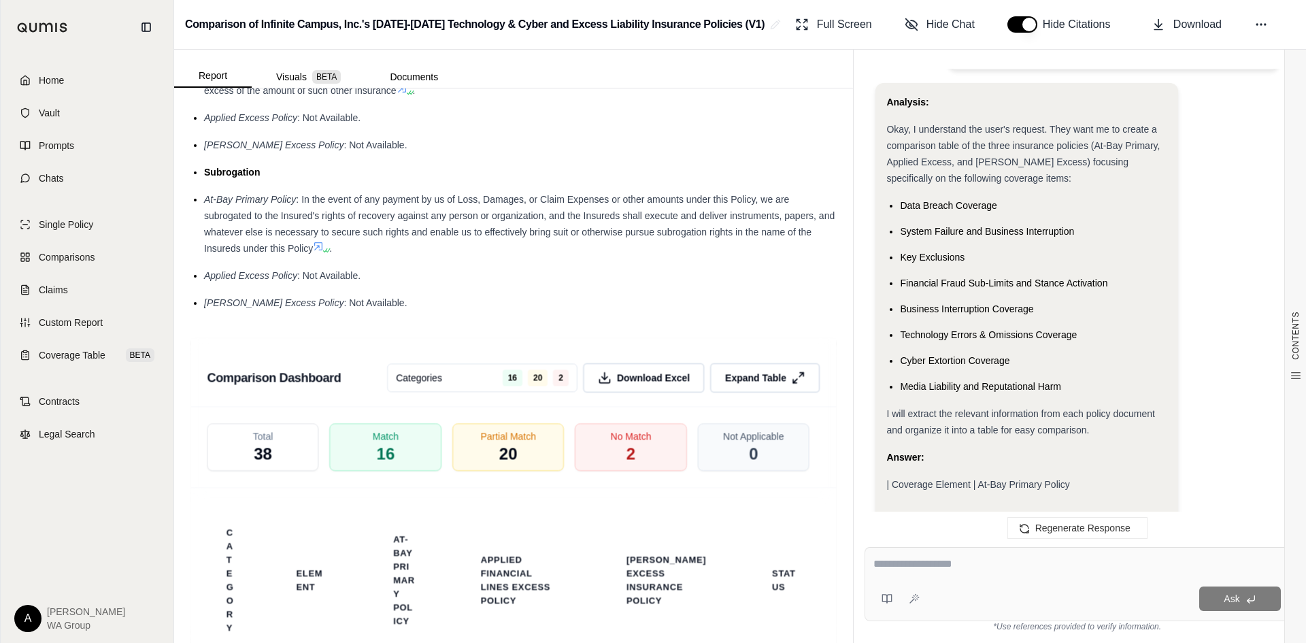
click at [1034, 479] on span "| Coverage Element | At-Bay Primary Policy" at bounding box center [977, 484] width 183 height 11
click at [1068, 320] on ul "Data Breach Coverage System Failure and Business Interruption Key Exclusions Fi…" at bounding box center [1026, 295] width 280 height 197
click at [1065, 320] on ul "Data Breach Coverage System Failure and Business Interruption Key Exclusions Fi…" at bounding box center [1026, 295] width 280 height 197
click at [1057, 352] on li "Cyber Extortion Coverage" at bounding box center [1033, 360] width 267 height 16
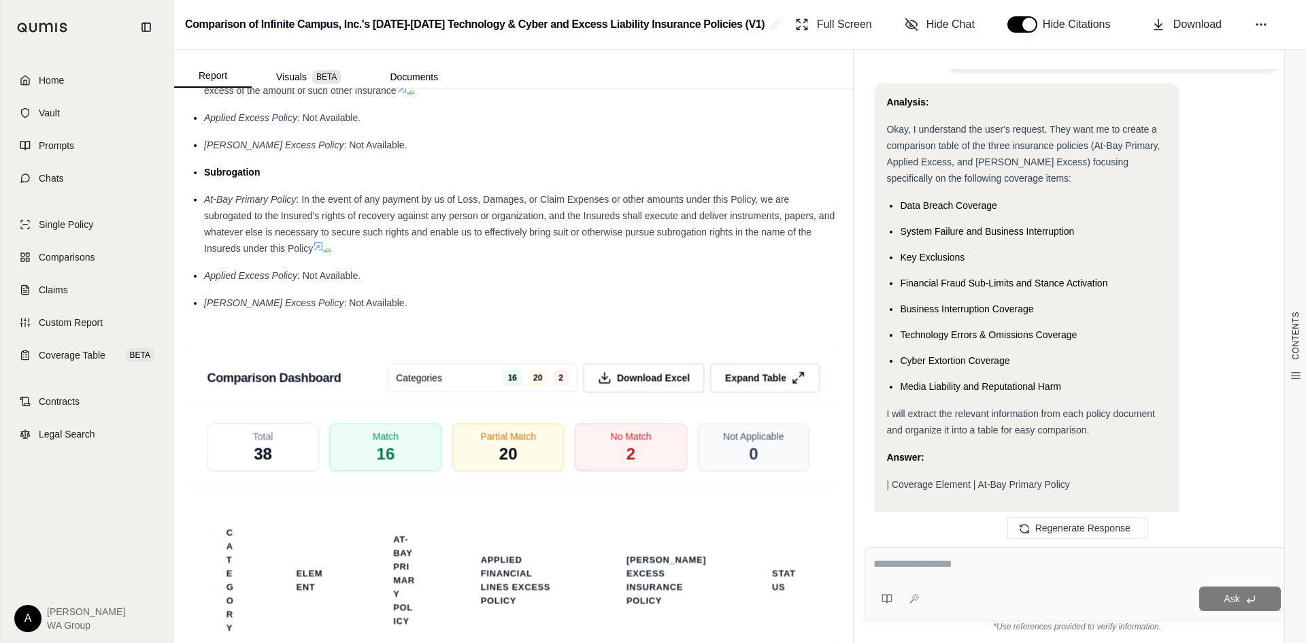
click at [932, 405] on div "I will extract the relevant information from each policy document and organize …" at bounding box center [1026, 421] width 280 height 33
click at [1089, 405] on div "I will extract the relevant information from each policy document and organize …" at bounding box center [1026, 421] width 280 height 33
drag, startPoint x: 1059, startPoint y: 525, endPoint x: 1059, endPoint y: 515, distance: 10.2
click at [1061, 525] on span "Regenerate Response" at bounding box center [1082, 527] width 95 height 11
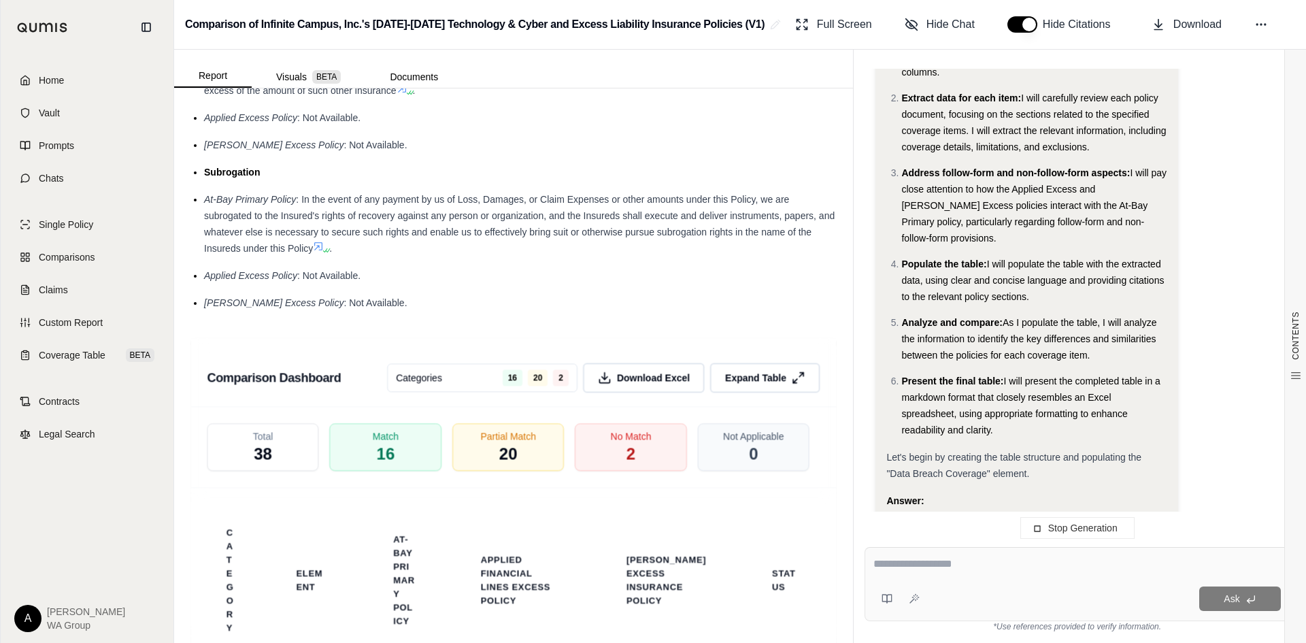
scroll to position [5987, 0]
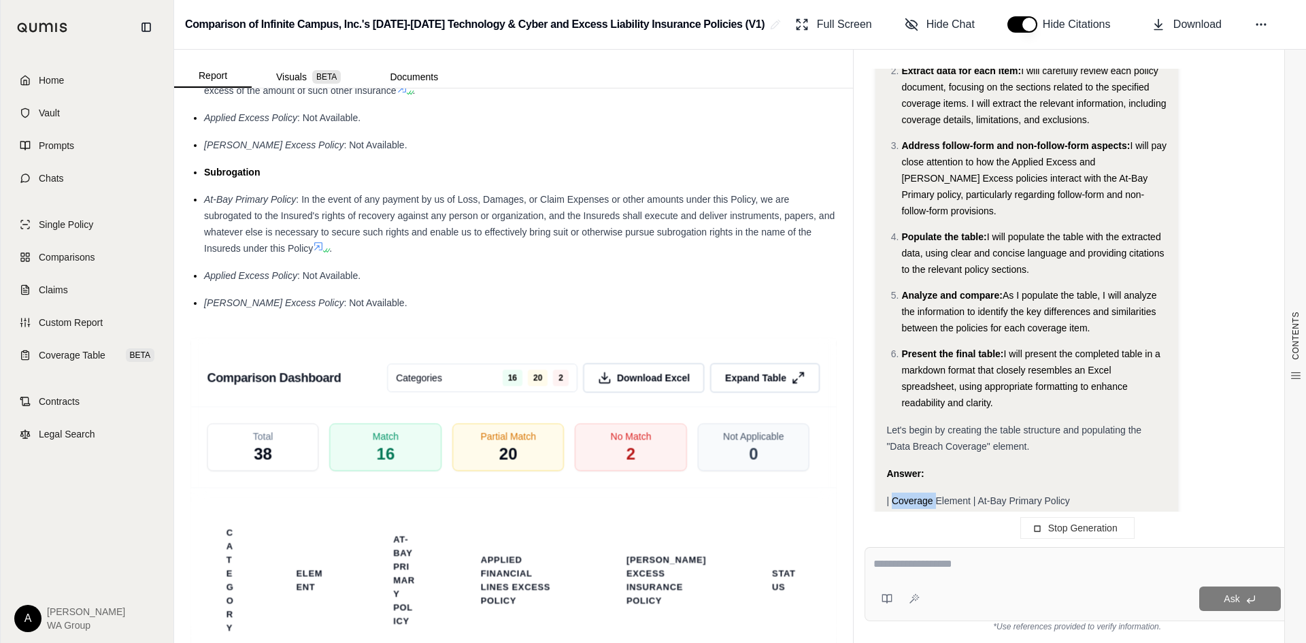
click at [908, 495] on span "| Coverage Element | At-Bay Primary Policy" at bounding box center [977, 500] width 183 height 11
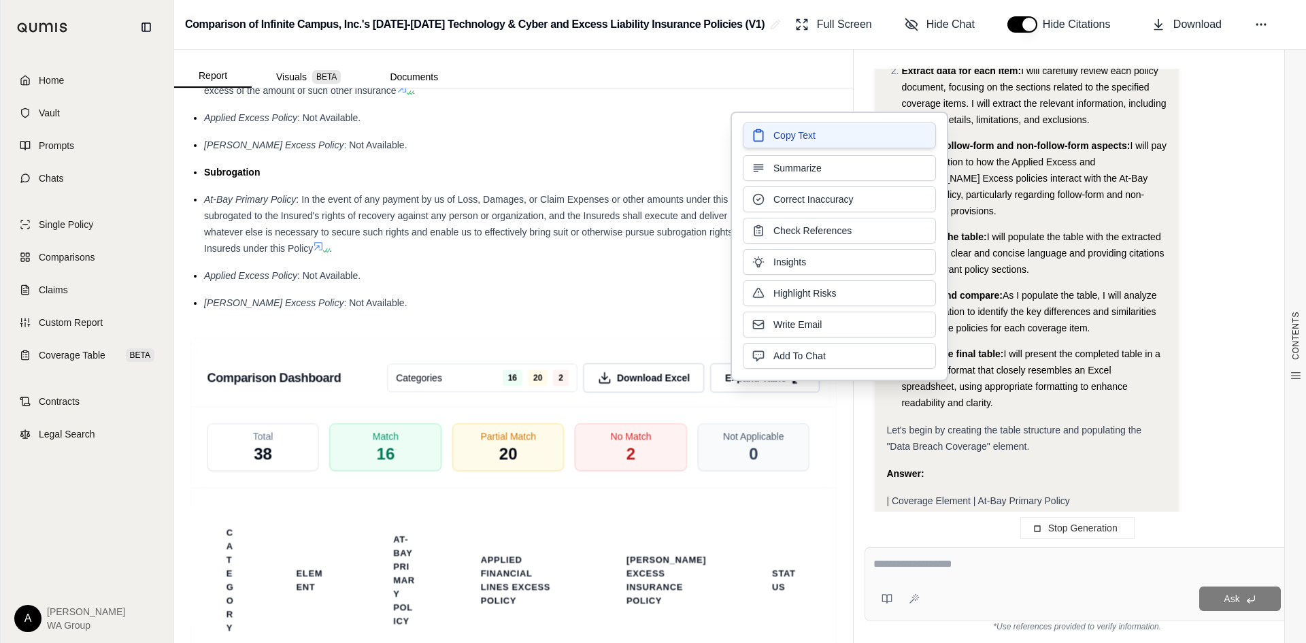
click at [771, 135] on button "Copy Text" at bounding box center [839, 135] width 193 height 26
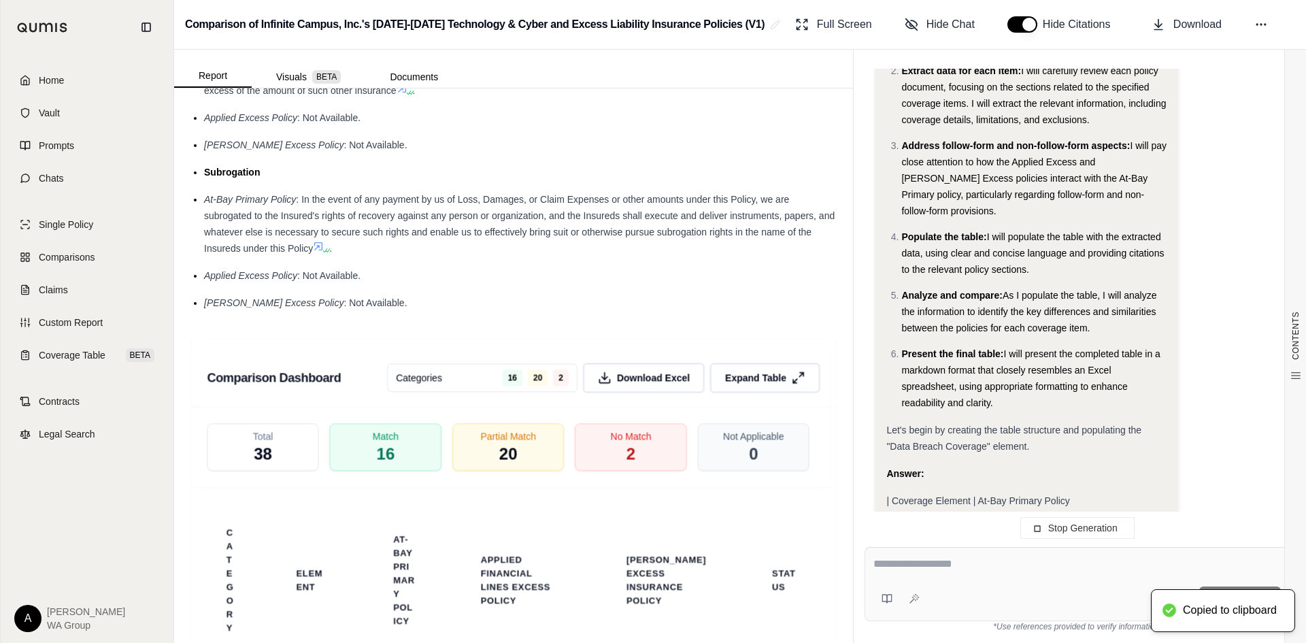
scroll to position [6030, 0]
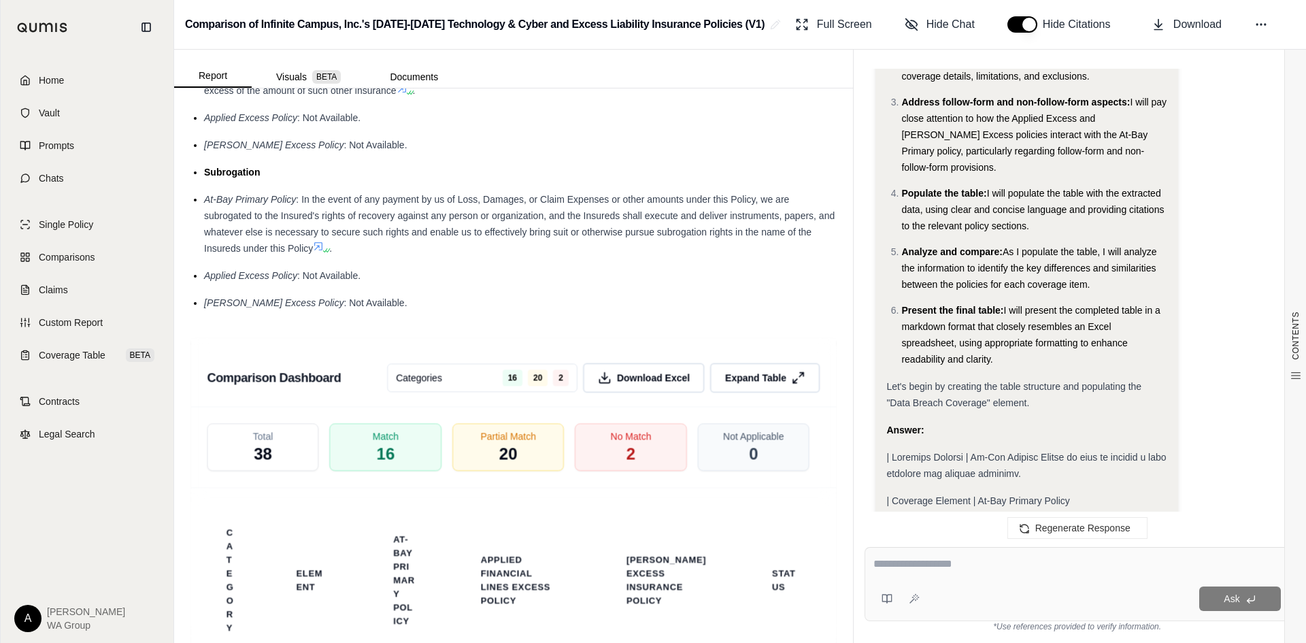
scroll to position [6030, 0]
click at [1091, 378] on div "Let's begin by creating the table structure and populating the "Data Breach Cov…" at bounding box center [1026, 394] width 280 height 33
click at [1100, 349] on div "Analysis: Okay, I understand. The user wants me to create a comparison table, i…" at bounding box center [1026, 152] width 280 height 711
click at [1121, 492] on div "| Coverage Element | At-Bay Primary Policy" at bounding box center [1026, 500] width 280 height 16
click at [1087, 492] on div "| Coverage Element | At-Bay Primary Policy" at bounding box center [1026, 500] width 280 height 16
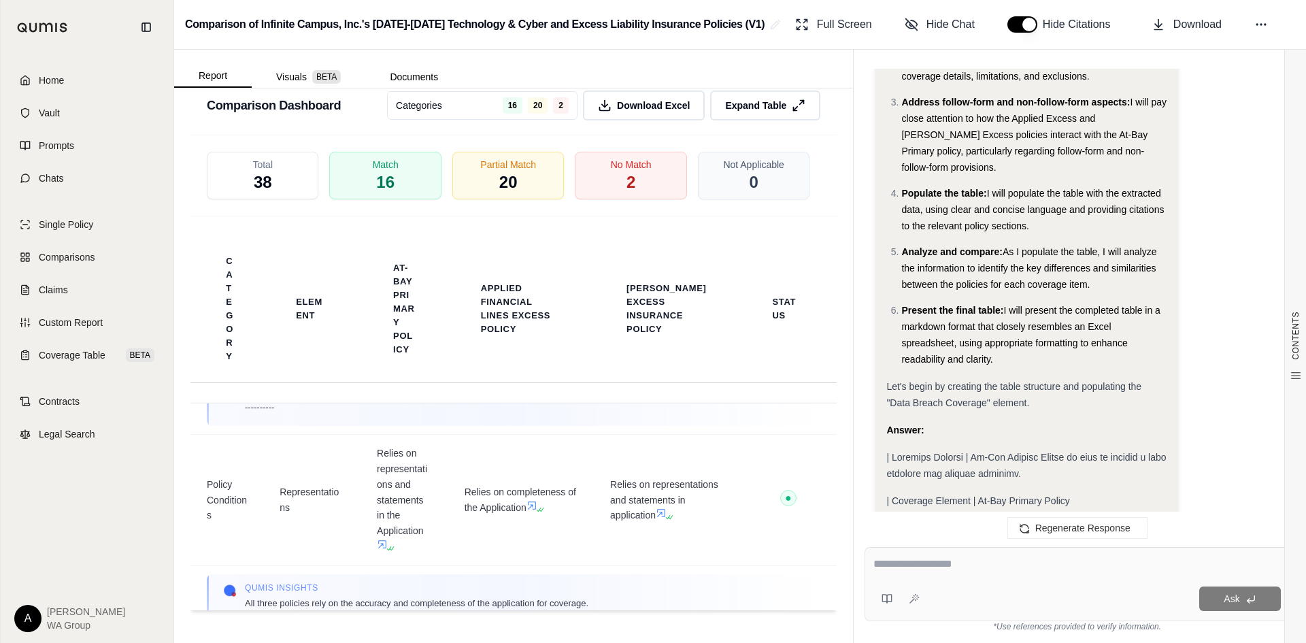
scroll to position [4080, 0]
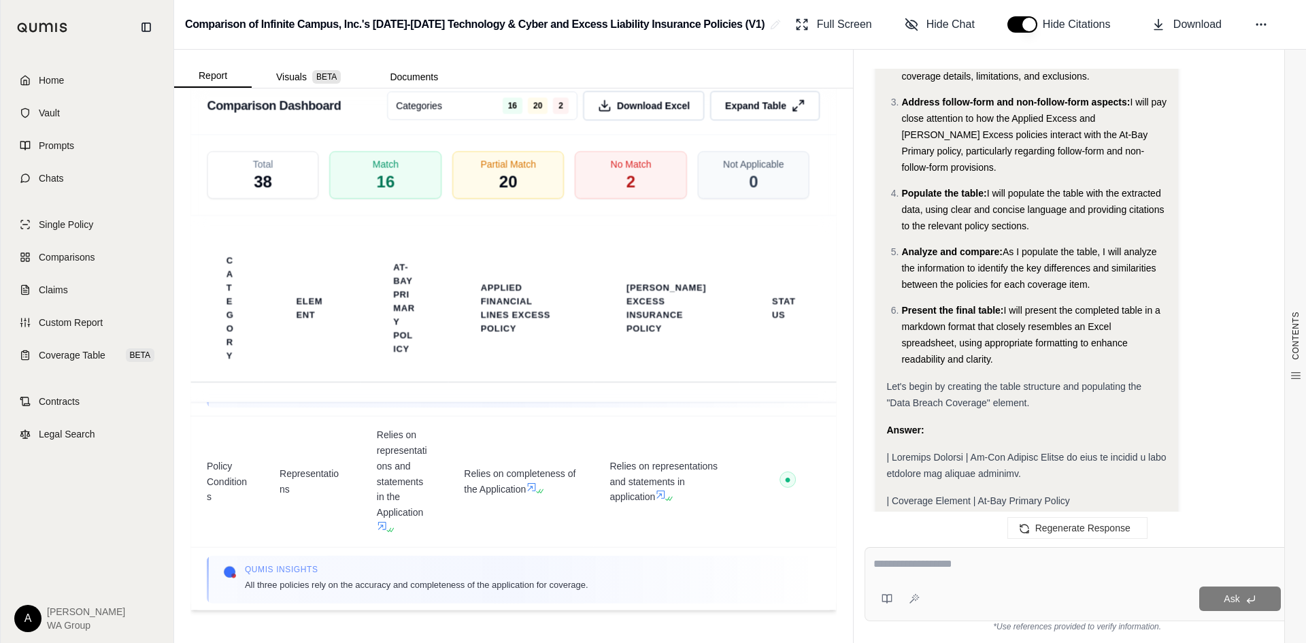
click at [927, 565] on textarea at bounding box center [1076, 564] width 407 height 16
type textarea "**********"
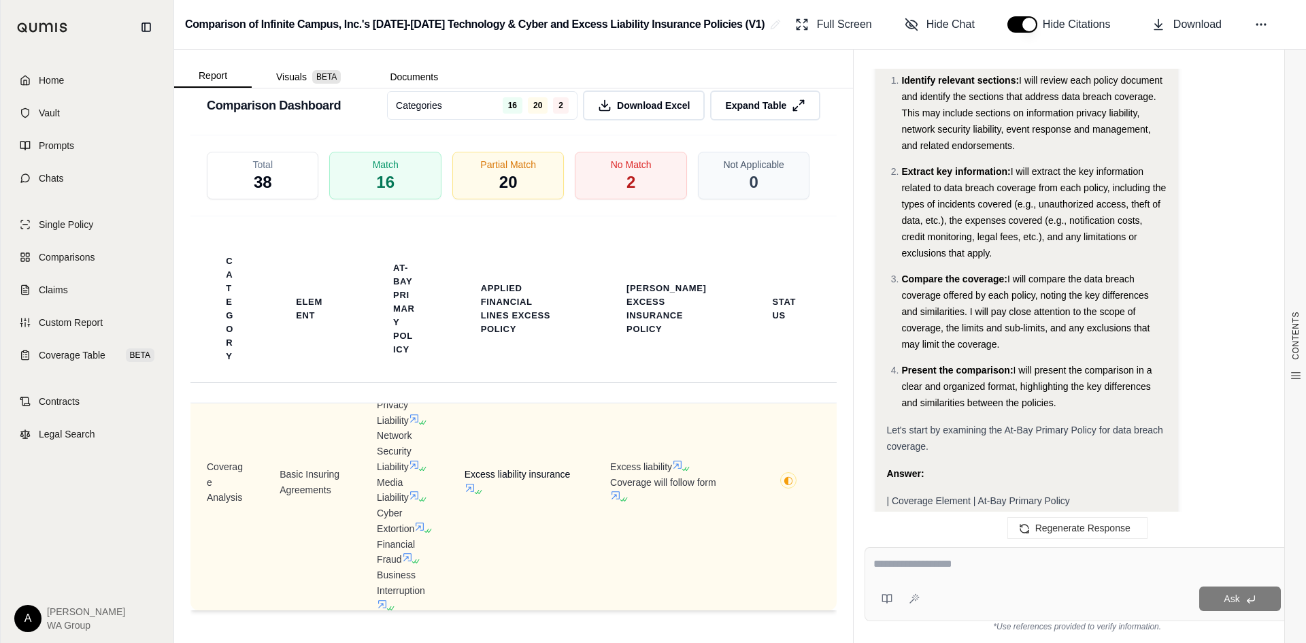
scroll to position [0, 0]
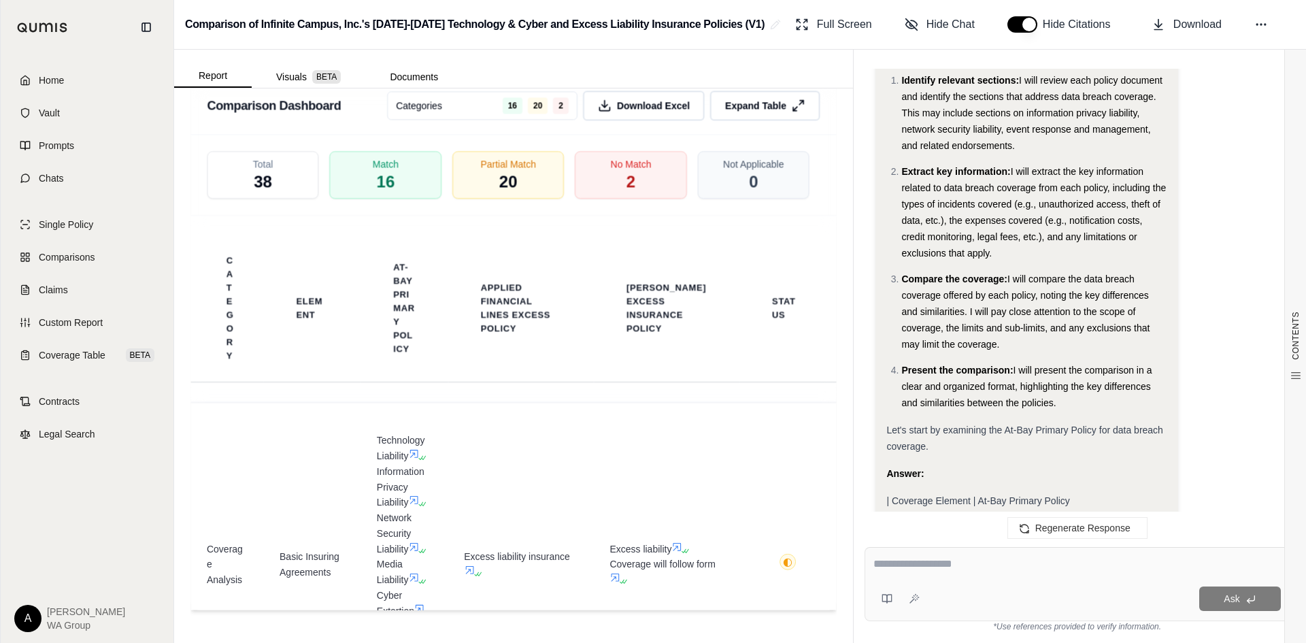
click at [1126, 362] on li "Present the comparison: I will present the comparison in a clear and organized …" at bounding box center [1033, 386] width 265 height 49
click at [50, 75] on span "Home" at bounding box center [51, 80] width 25 height 14
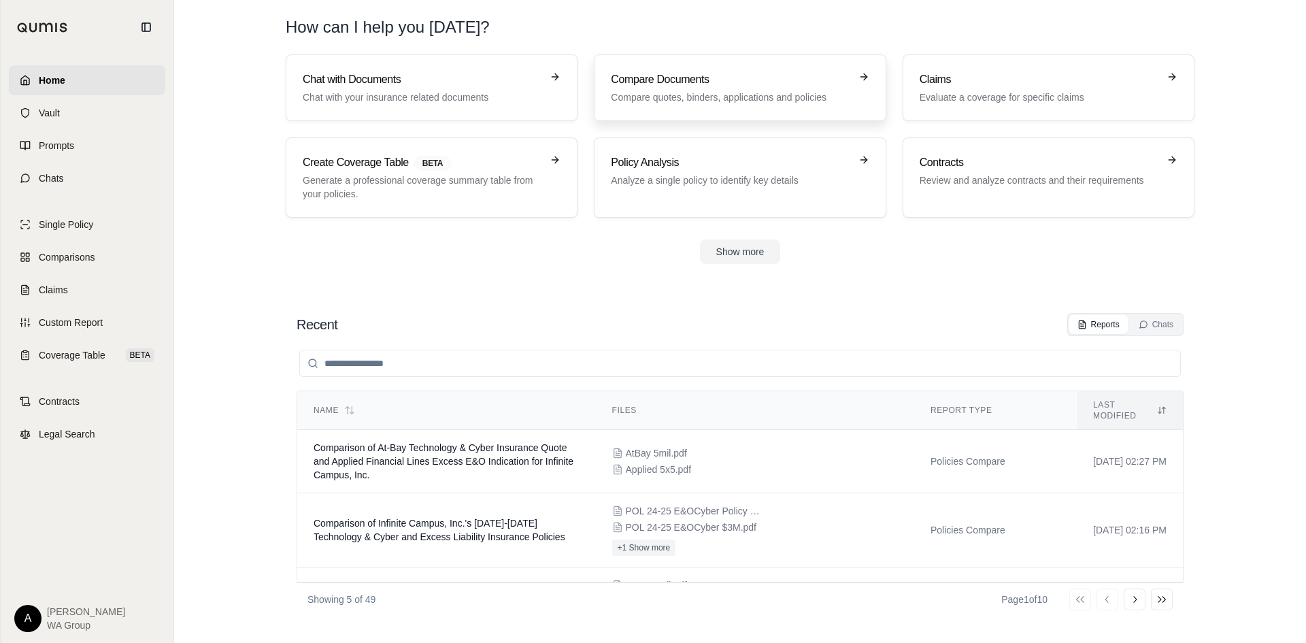
click at [764, 88] on div "Compare Documents Compare quotes, binders, applications and policies" at bounding box center [730, 87] width 239 height 33
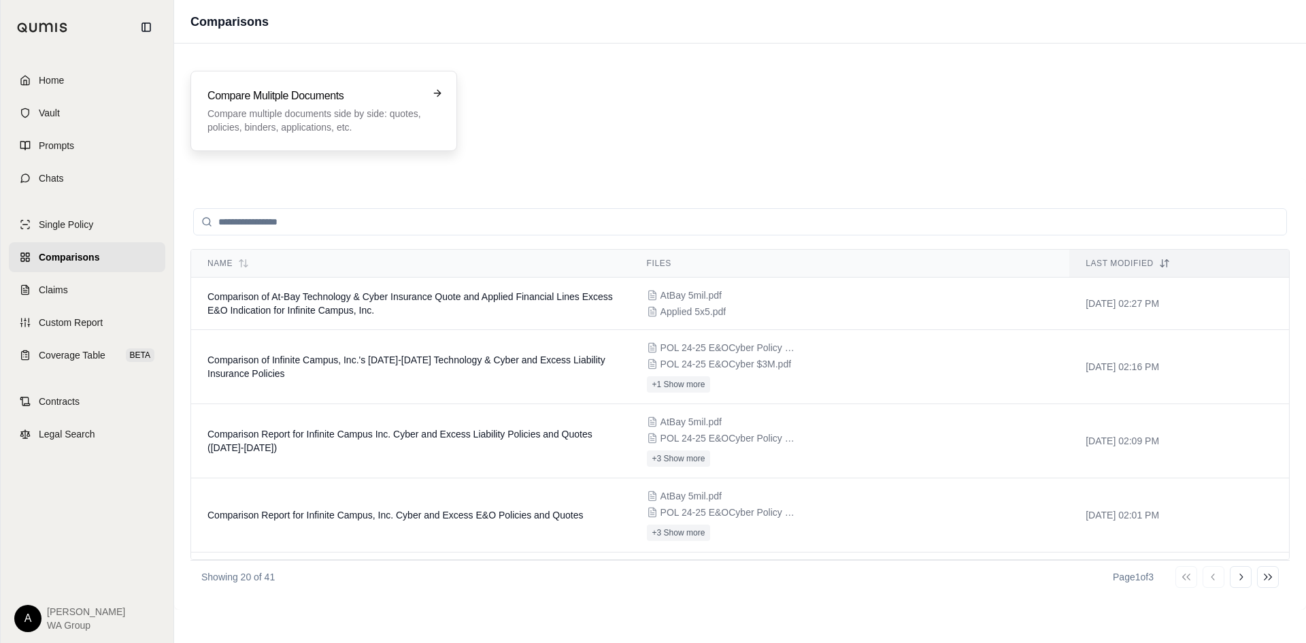
click at [343, 104] on div "Compare Mulitple Documents Compare multiple documents side by side: quotes, pol…" at bounding box center [314, 111] width 214 height 46
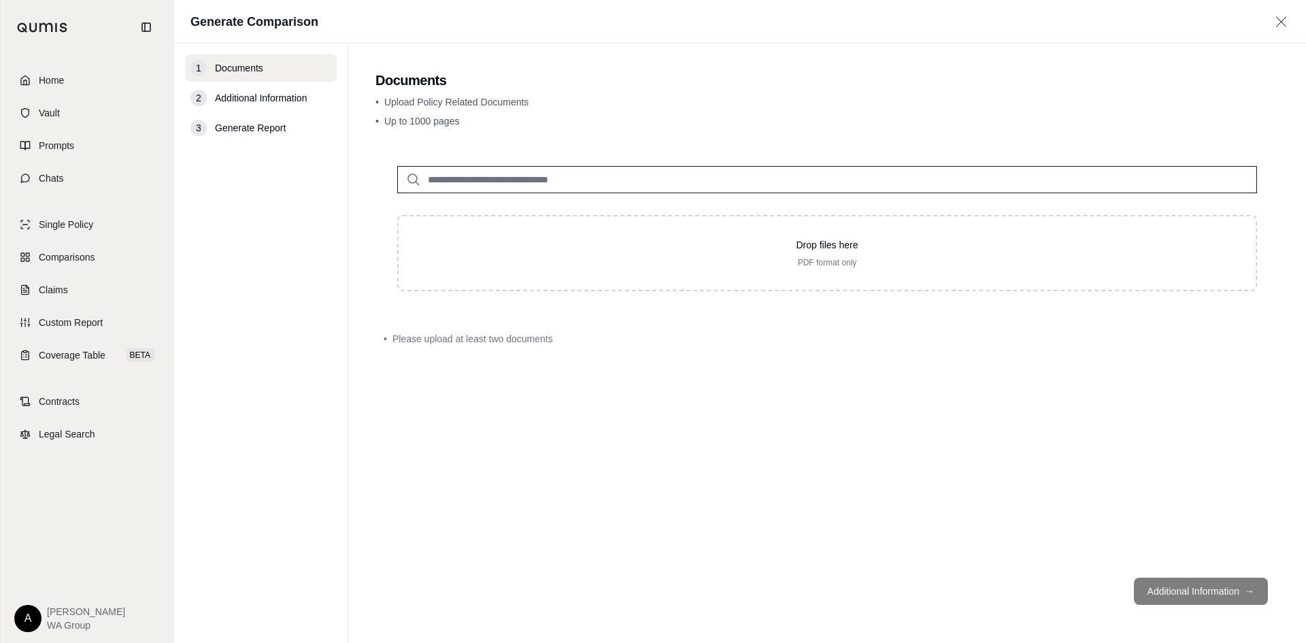
click at [680, 182] on input "search" at bounding box center [827, 179] width 860 height 27
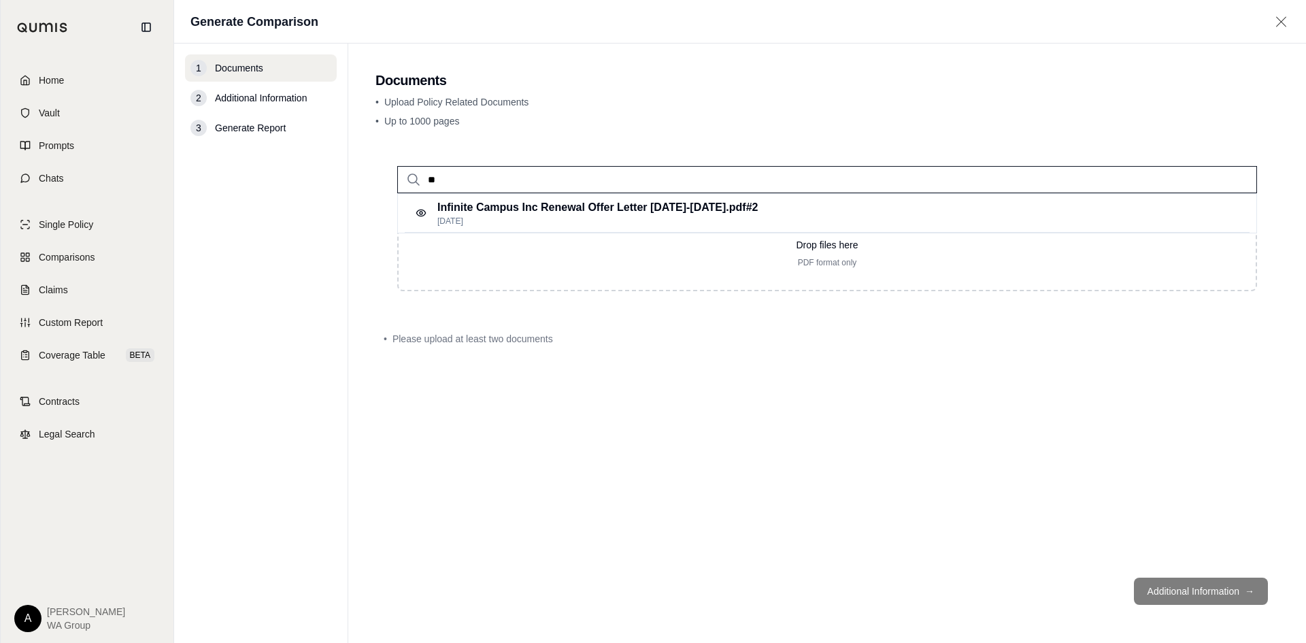
type input "*"
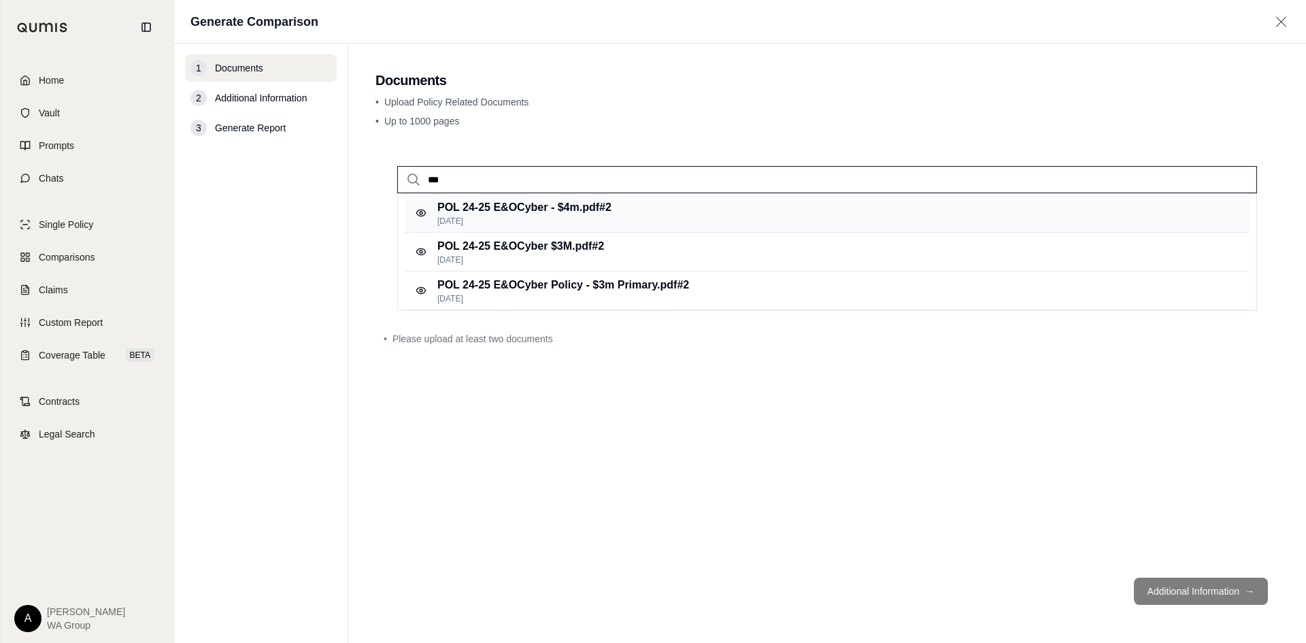
type input "***"
click at [488, 217] on p "Aug 22, 2025" at bounding box center [524, 221] width 174 height 11
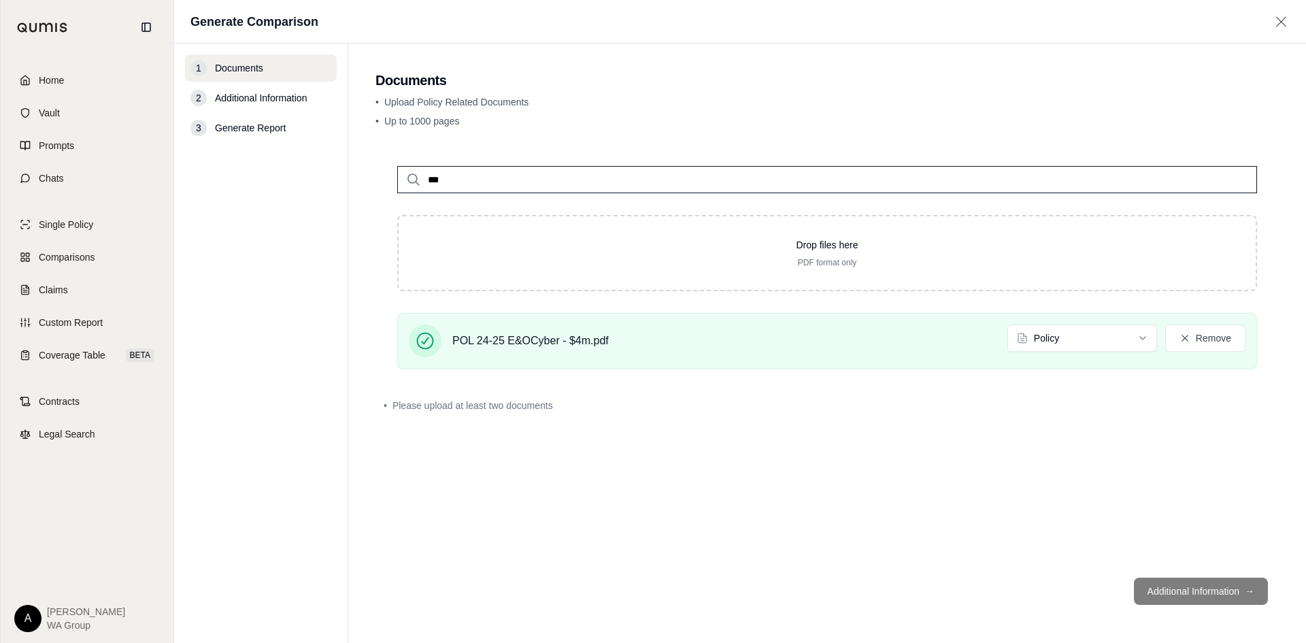
click at [522, 182] on input "***" at bounding box center [827, 179] width 860 height 27
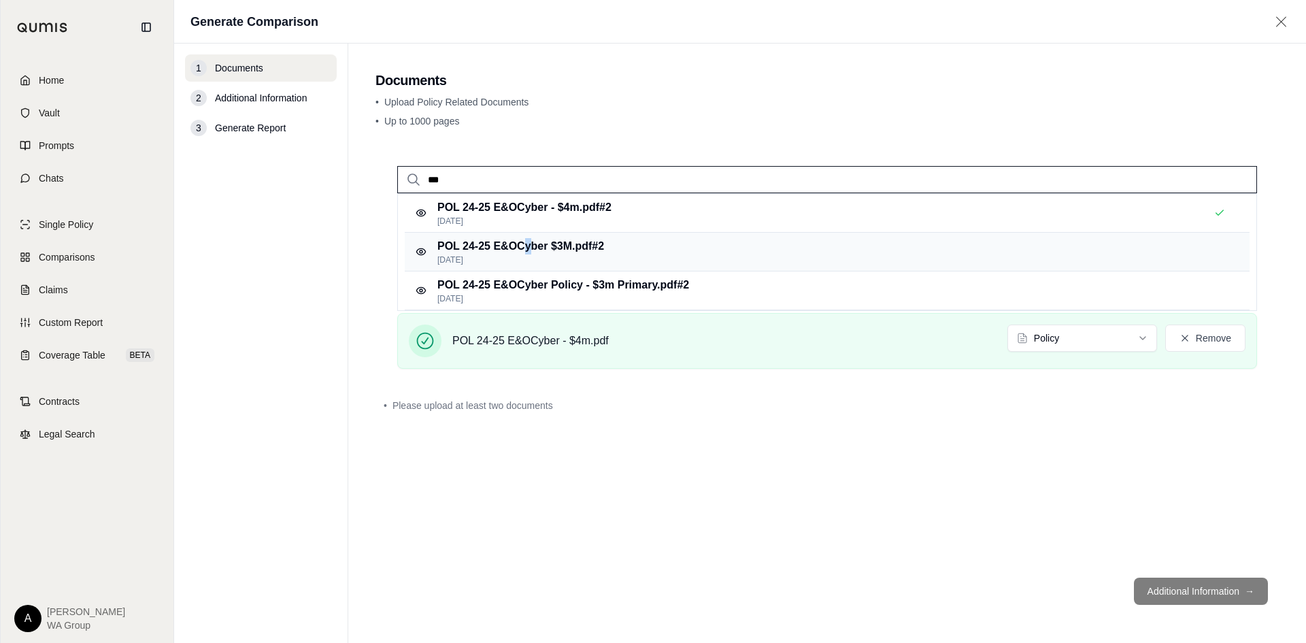
click at [530, 251] on p "POL 24-25 E&OCyber $3M.pdf #2" at bounding box center [520, 246] width 167 height 16
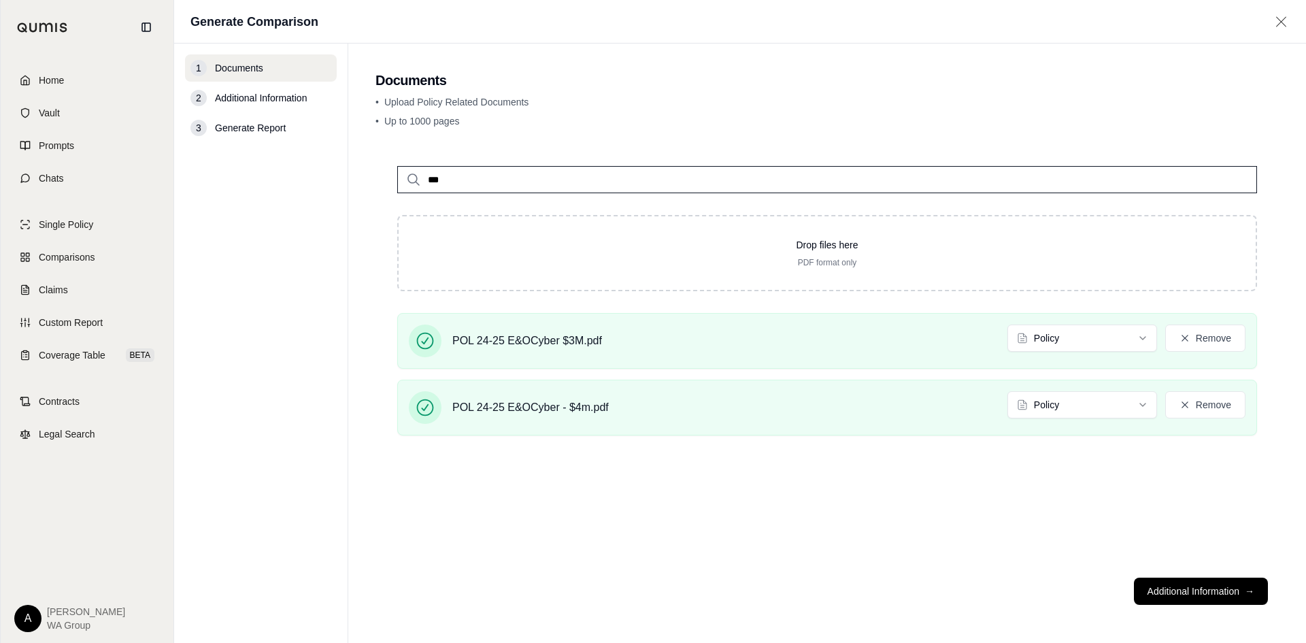
click at [505, 176] on input "***" at bounding box center [827, 179] width 860 height 27
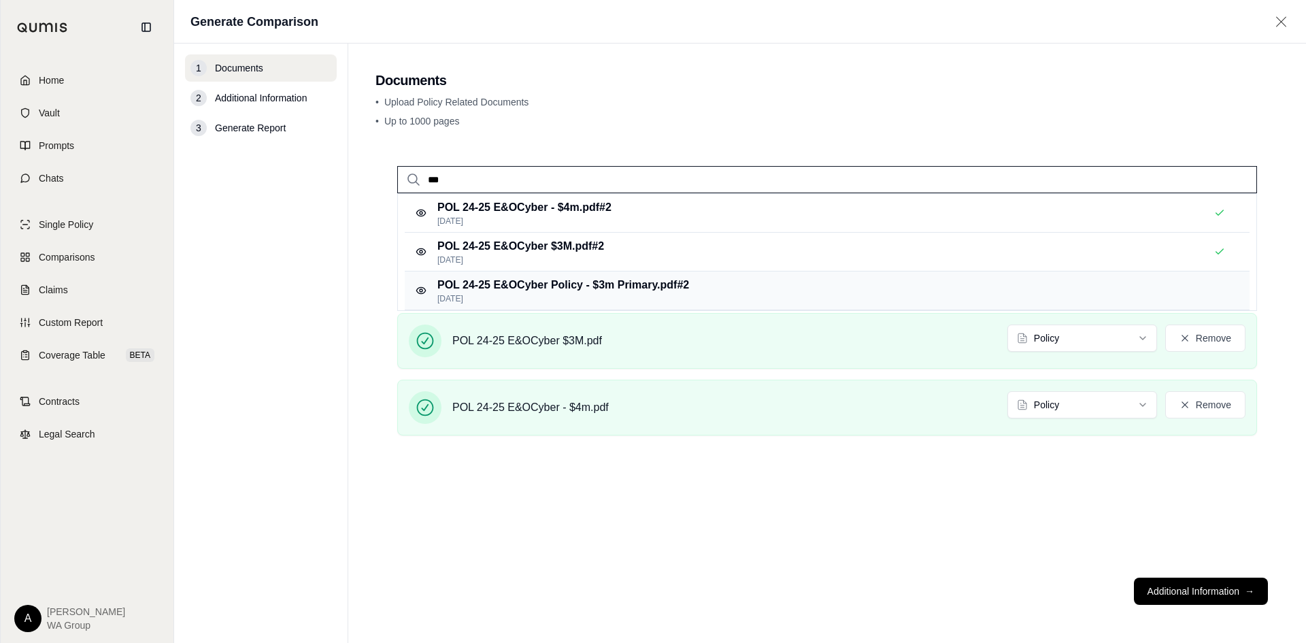
click at [530, 294] on p "Aug 22, 2025" at bounding box center [563, 298] width 252 height 11
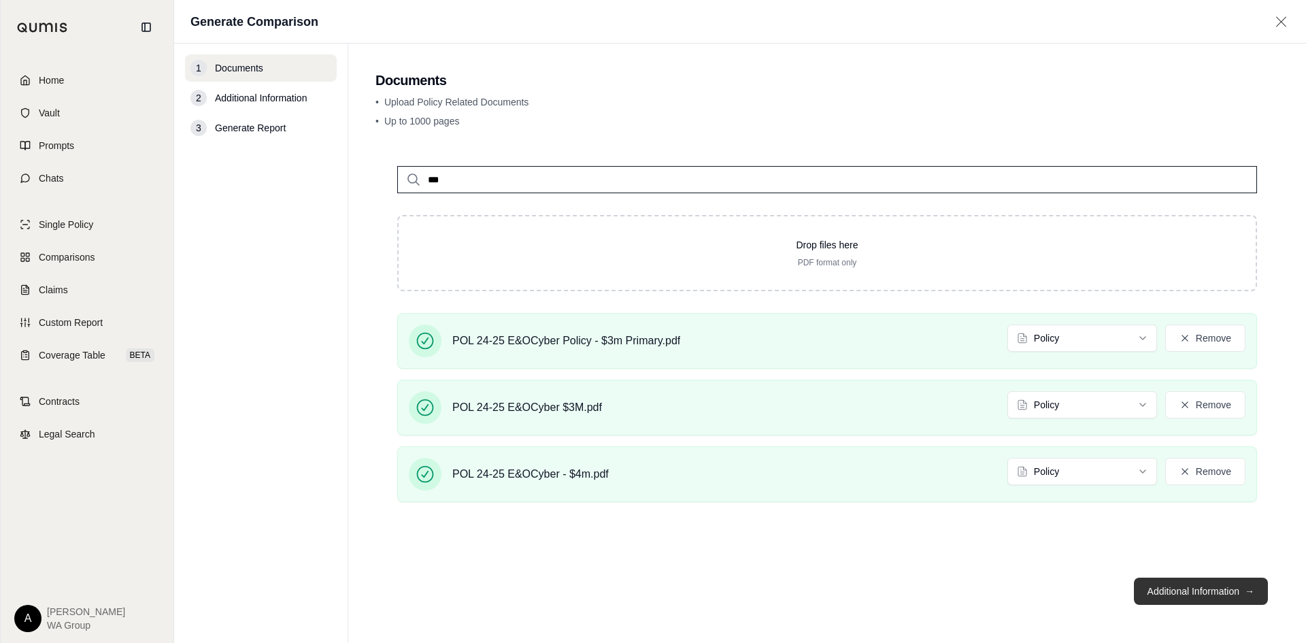
click at [1197, 591] on button "Additional Information →" at bounding box center [1201, 590] width 134 height 27
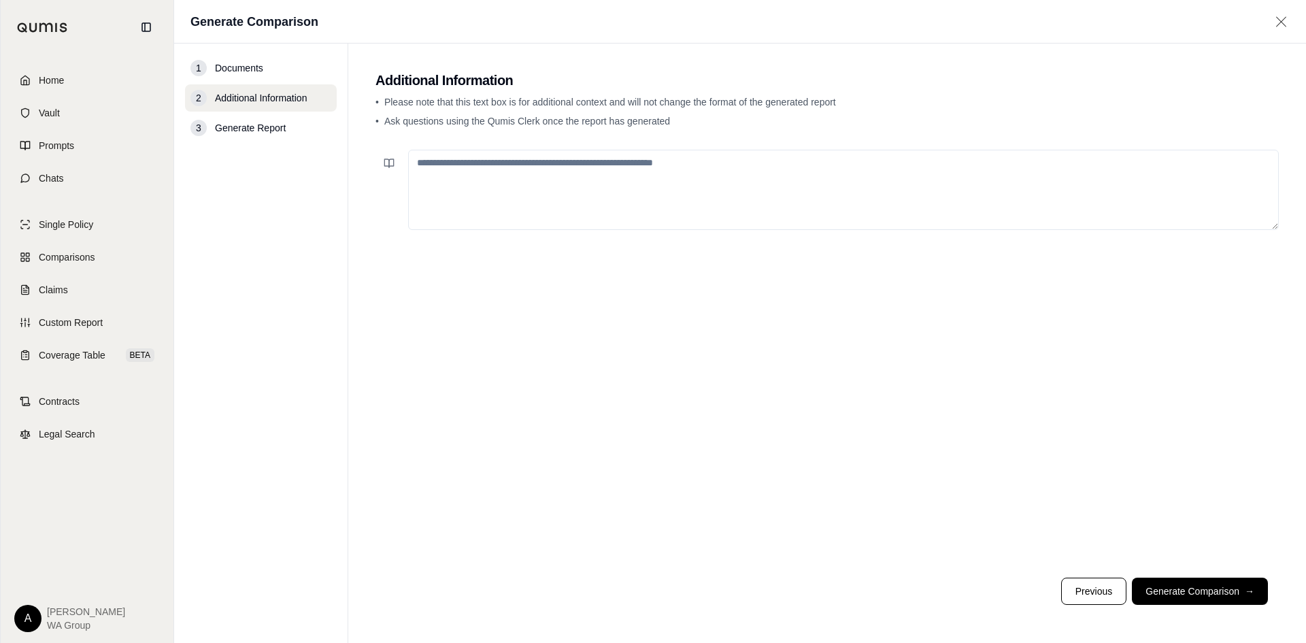
click at [419, 167] on textarea at bounding box center [843, 190] width 870 height 80
drag, startPoint x: 561, startPoint y: 161, endPoint x: 591, endPoint y: 171, distance: 31.4
click at [561, 161] on textarea "**********" at bounding box center [843, 190] width 870 height 80
paste textarea "**********"
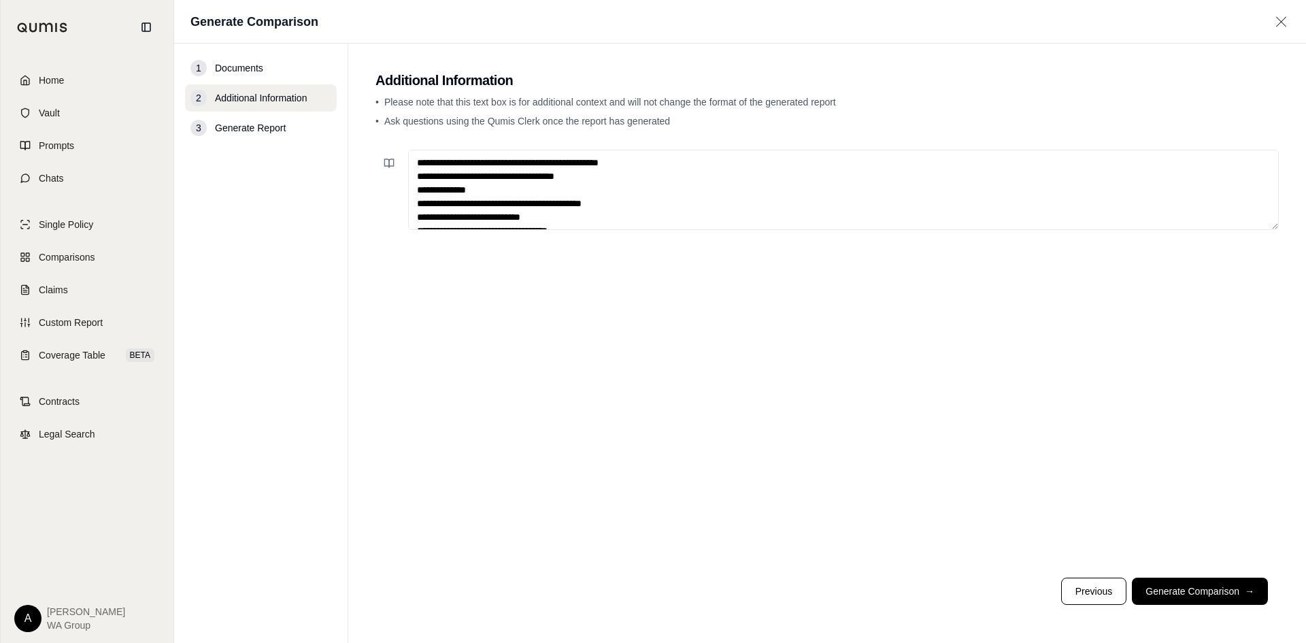
scroll to position [48, 0]
type textarea "**********"
click at [1184, 582] on button "Generate Comparison →" at bounding box center [1200, 590] width 136 height 27
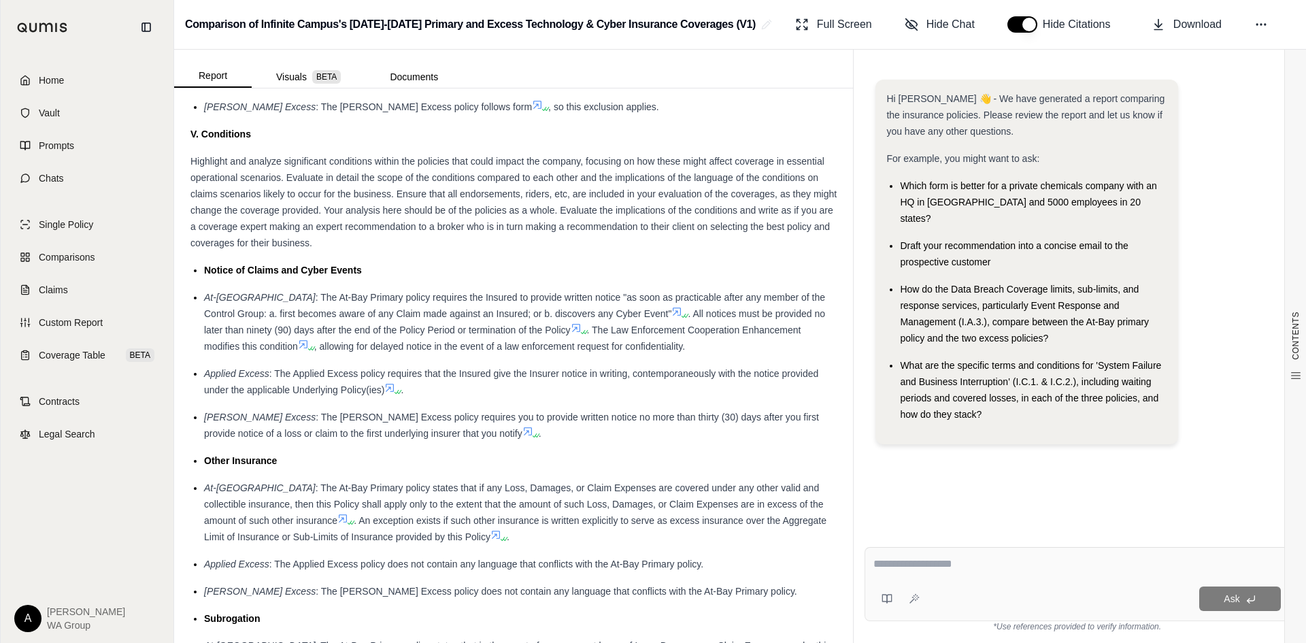
scroll to position [4216, 0]
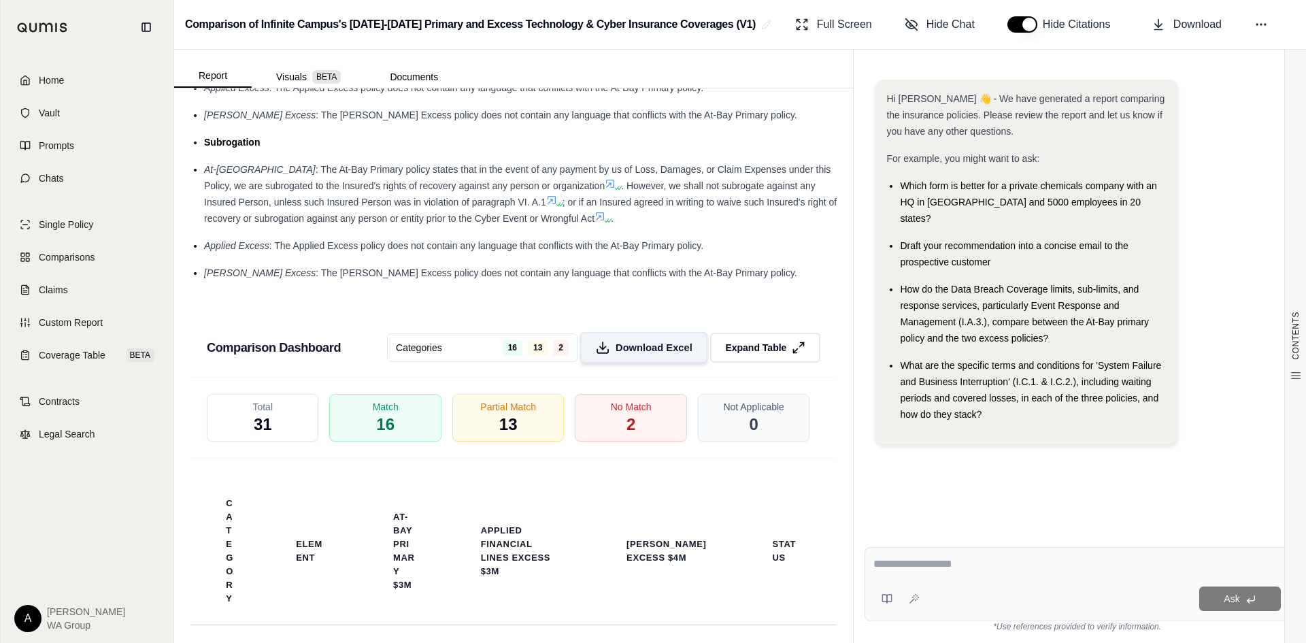
click at [632, 341] on span "Download Excel" at bounding box center [653, 348] width 77 height 14
click at [894, 569] on textarea at bounding box center [1076, 564] width 407 height 16
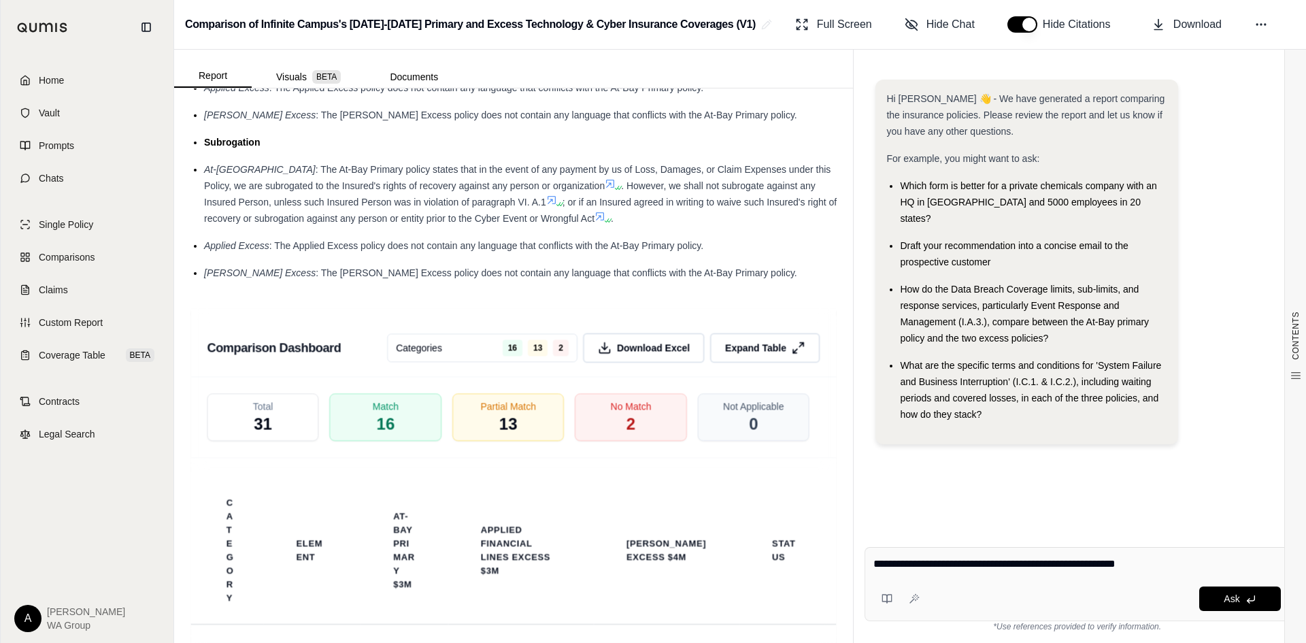
type textarea "**********"
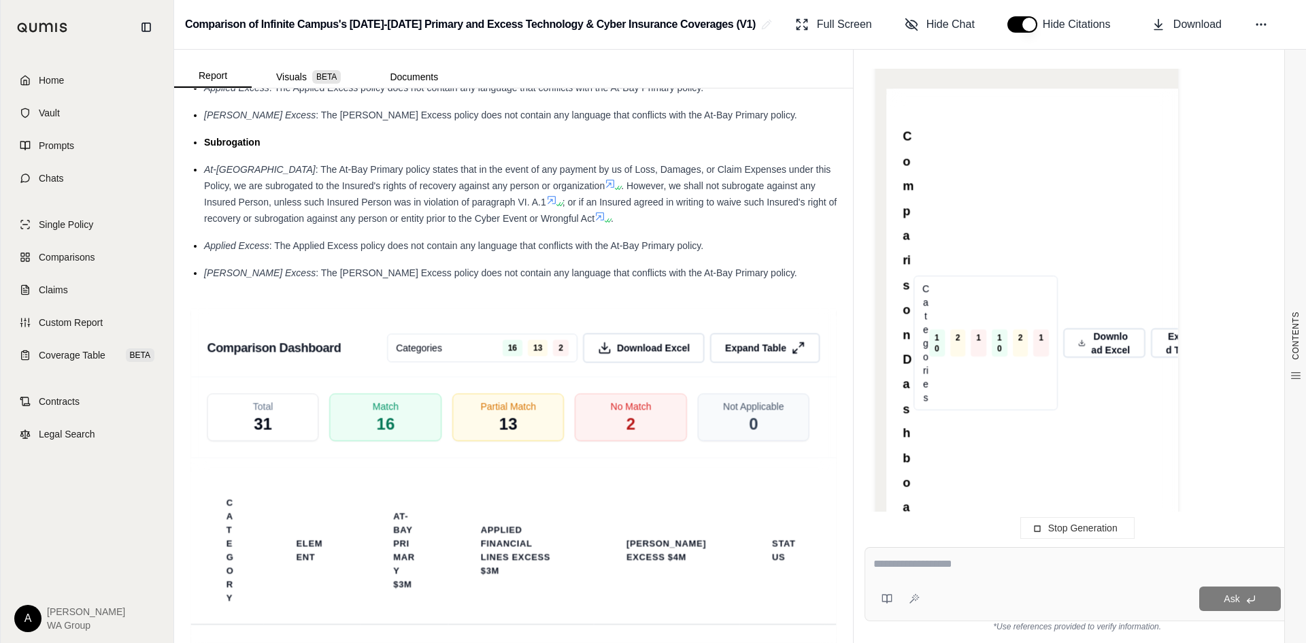
scroll to position [1559, 0]
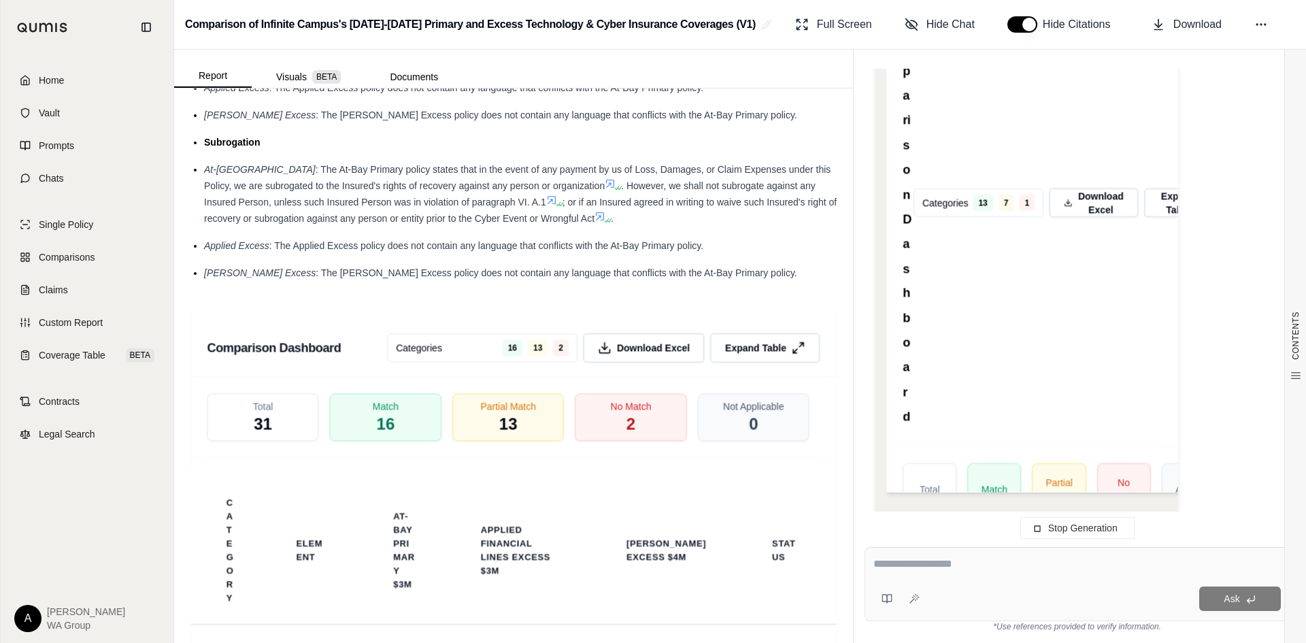
drag, startPoint x: 894, startPoint y: 567, endPoint x: 976, endPoint y: 573, distance: 82.5
click at [894, 566] on textarea at bounding box center [1076, 564] width 407 height 16
type textarea "**********"
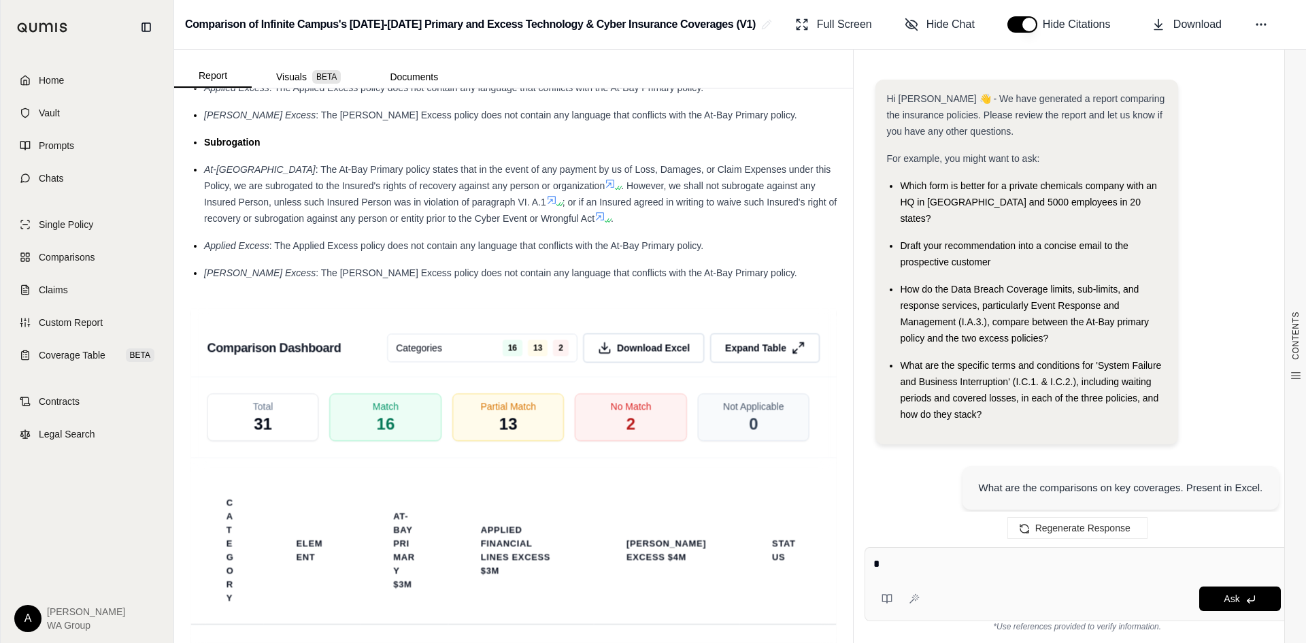
scroll to position [1597, 0]
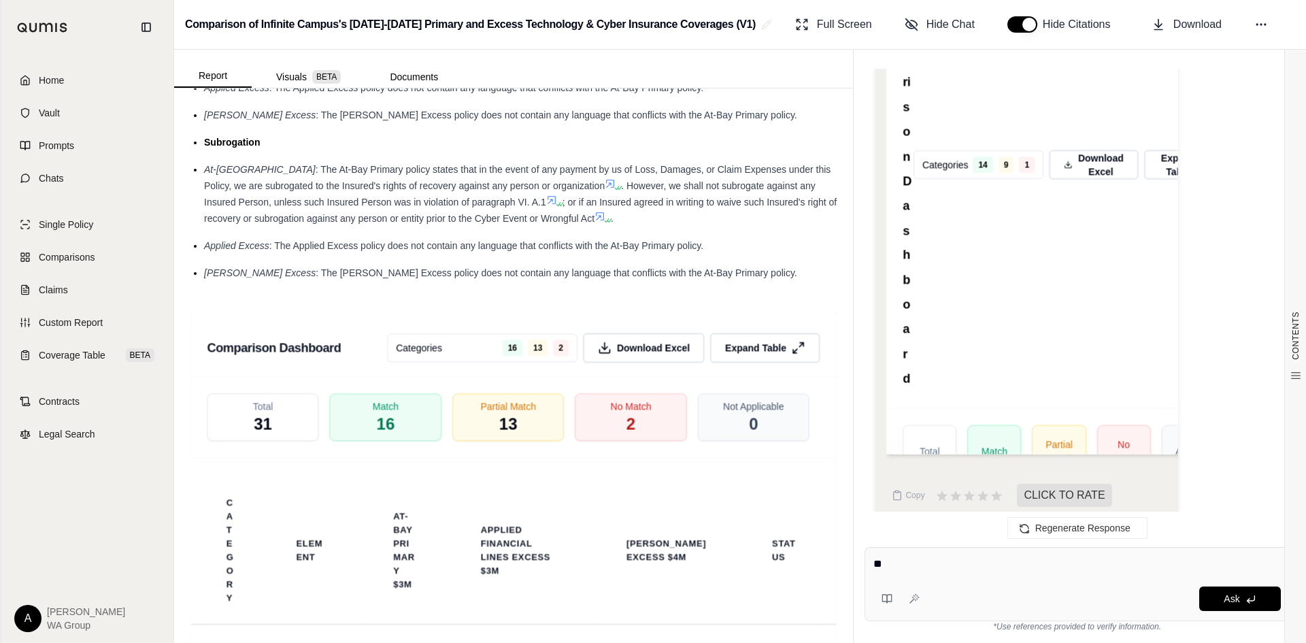
type textarea "*"
type textarea "**********"
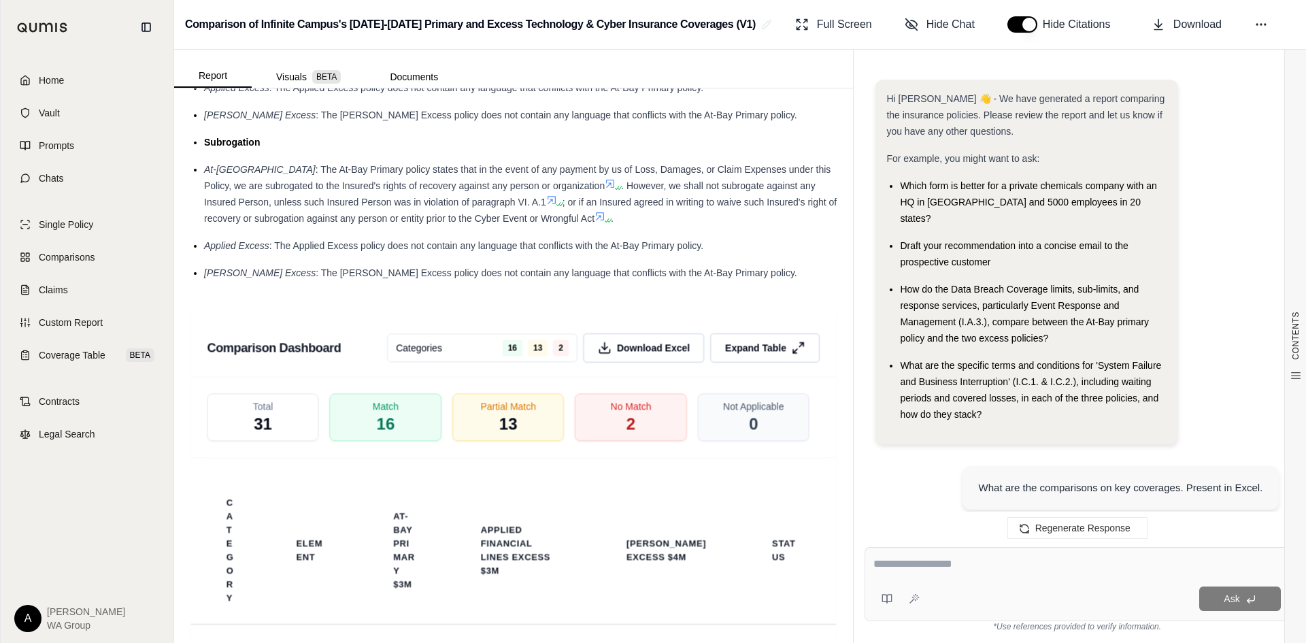
scroll to position [3057, 0]
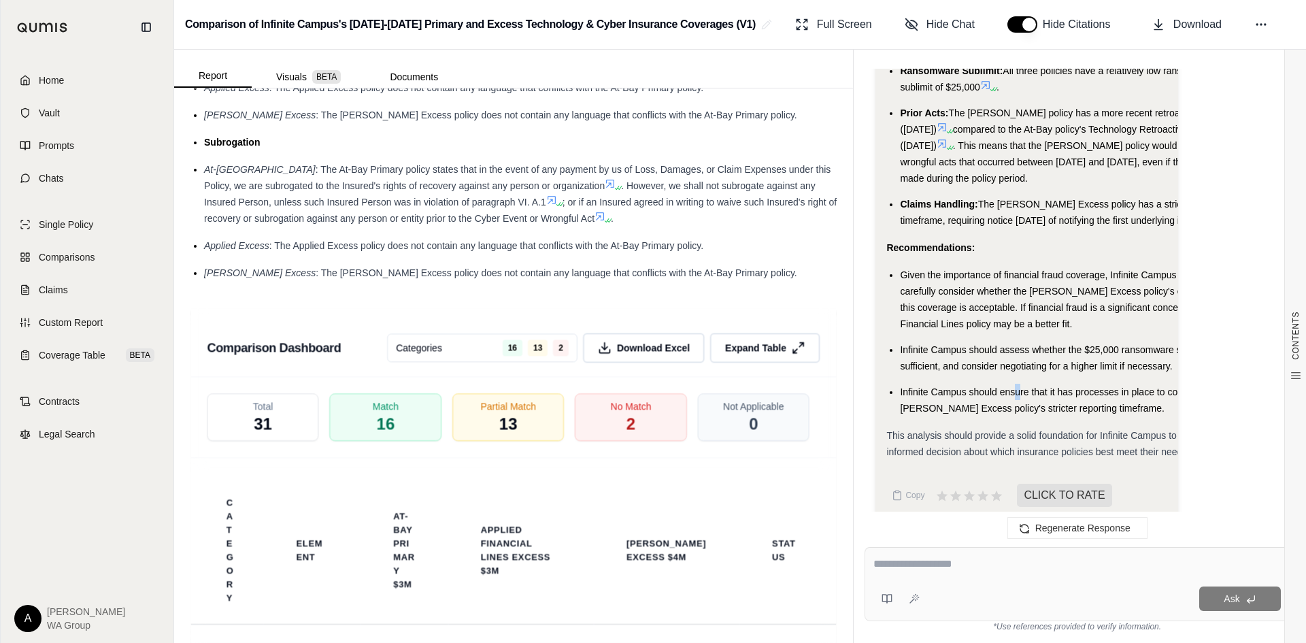
click at [1018, 386] on span "Infinite Campus should ensure that it has processes in place to comply with the…" at bounding box center [1066, 399] width 333 height 27
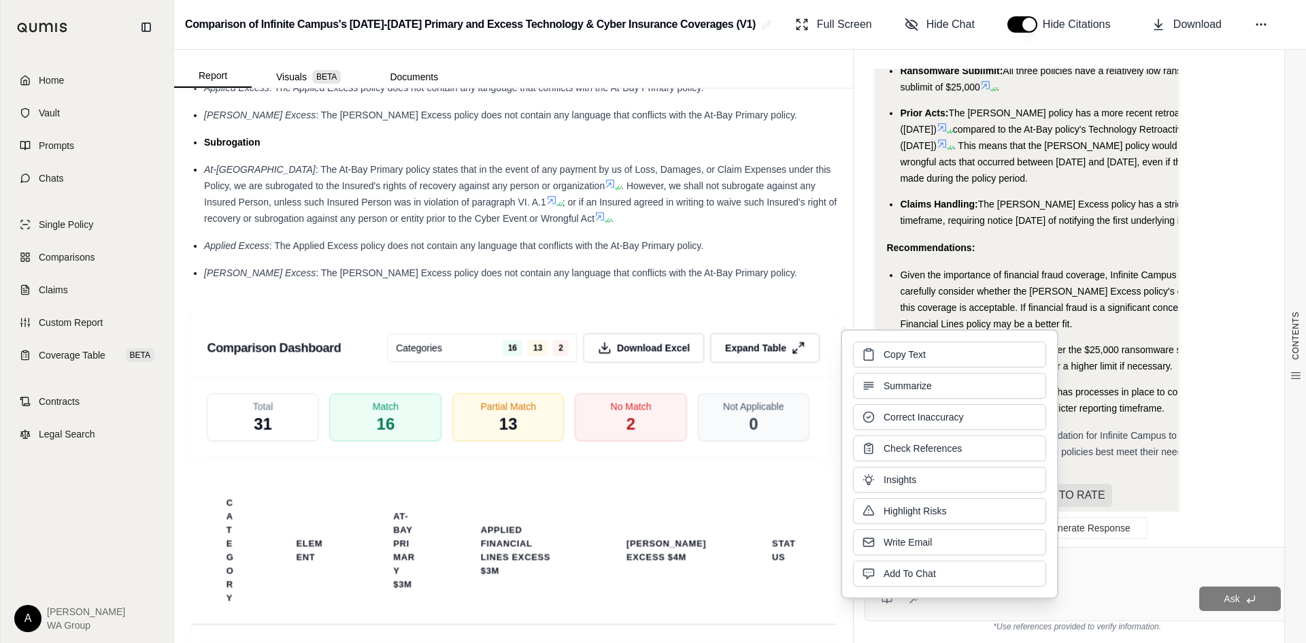
click at [1094, 323] on ul "Given the importance of financial fraud coverage, Infinite Campus should carefu…" at bounding box center [1064, 342] width 356 height 150
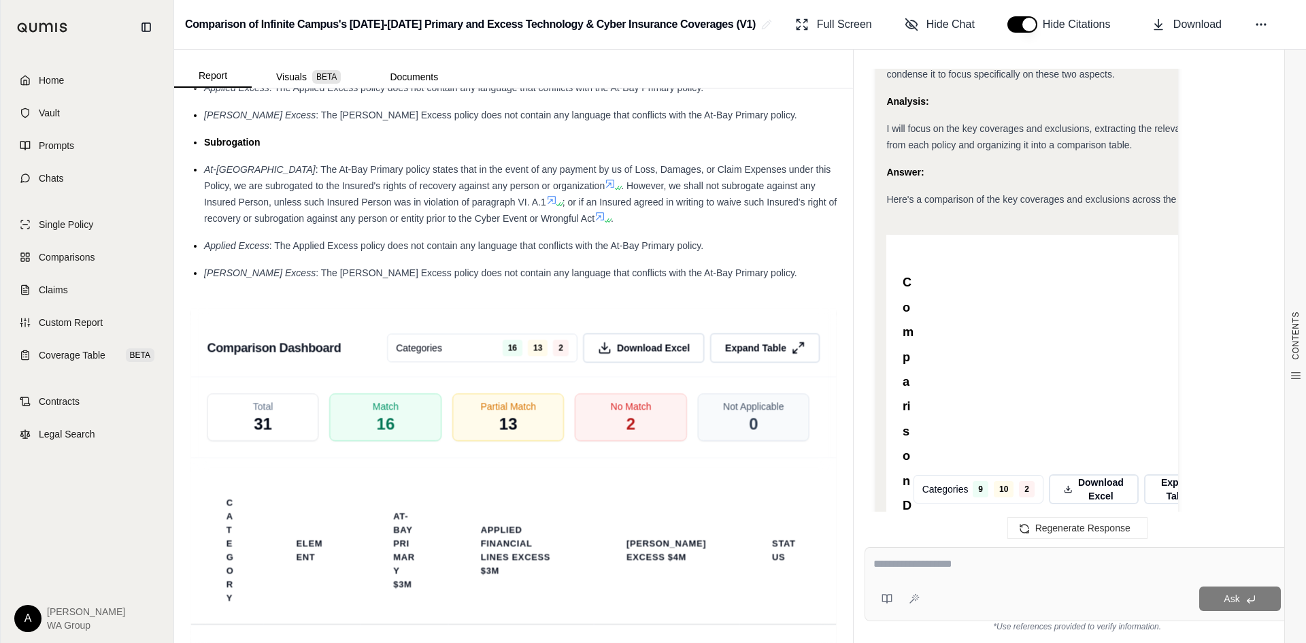
scroll to position [2173, 0]
click at [1115, 479] on span "Download Excel" at bounding box center [1101, 489] width 48 height 29
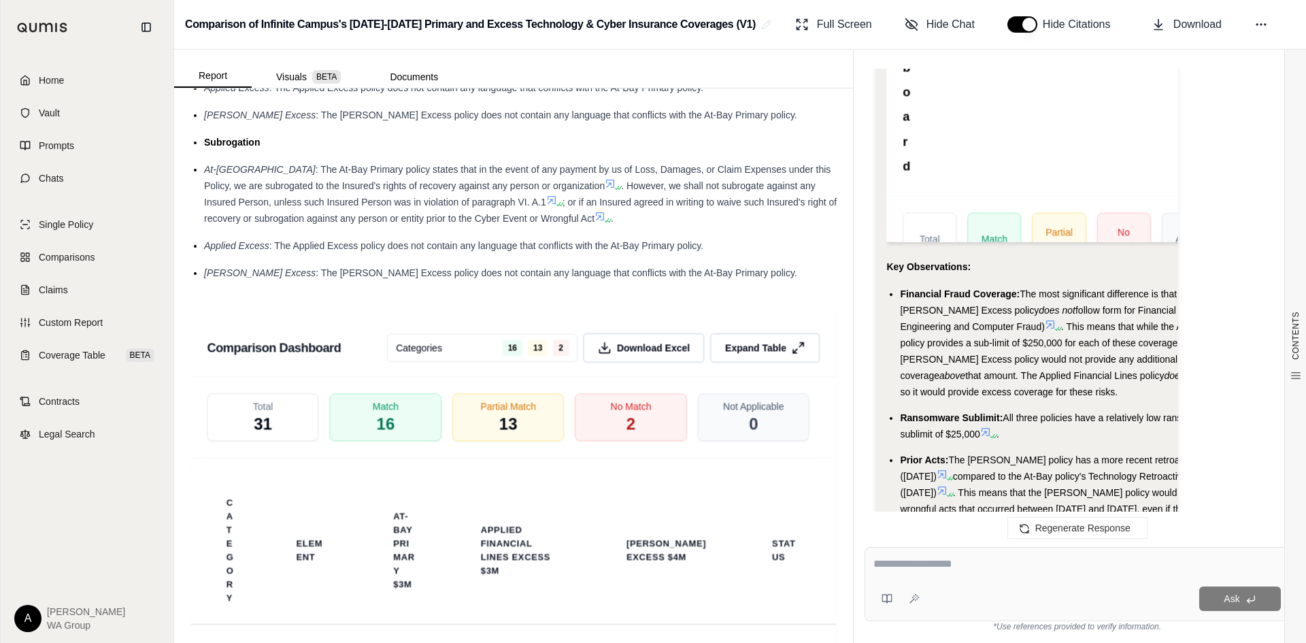
scroll to position [2785, 0]
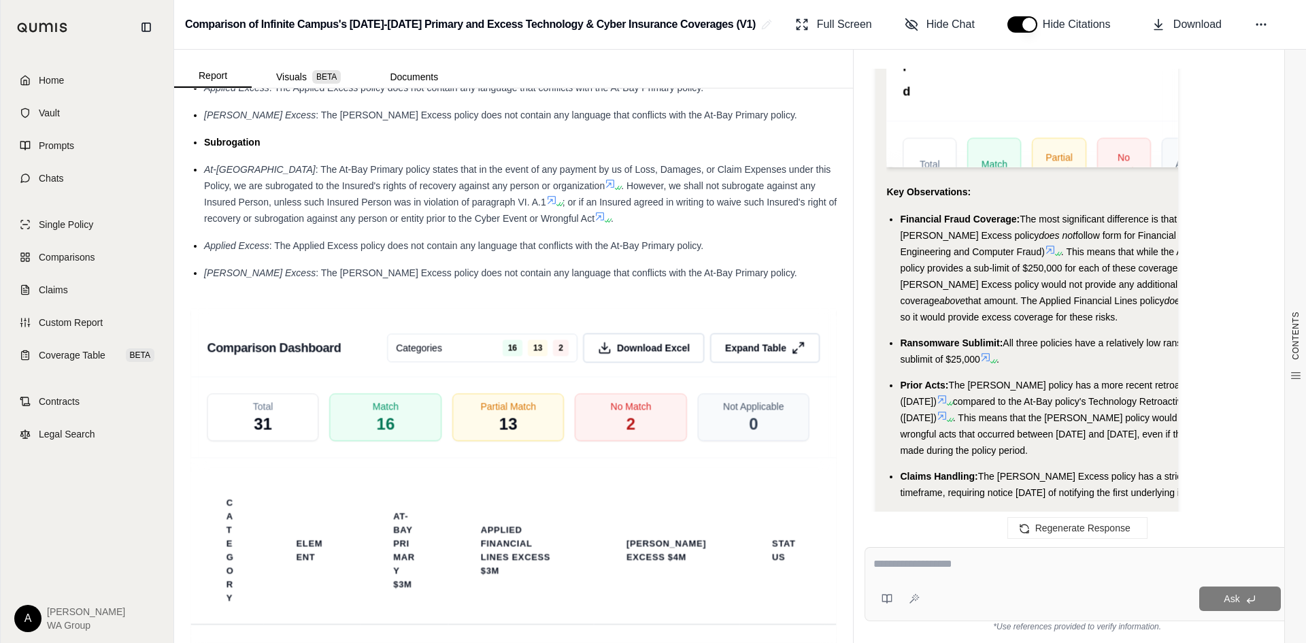
click at [1040, 254] on span ". This means that while the At-Bay primary policy provides a sub-limit of $250,…" at bounding box center [1069, 276] width 339 height 60
click at [1079, 241] on li "Financial Fraud Coverage: The most significant difference is that the Hudson Ex…" at bounding box center [1071, 268] width 343 height 114
click at [1002, 263] on span ". This means that while the At-Bay primary policy provides a sub-limit of $250,…" at bounding box center [1069, 276] width 339 height 60
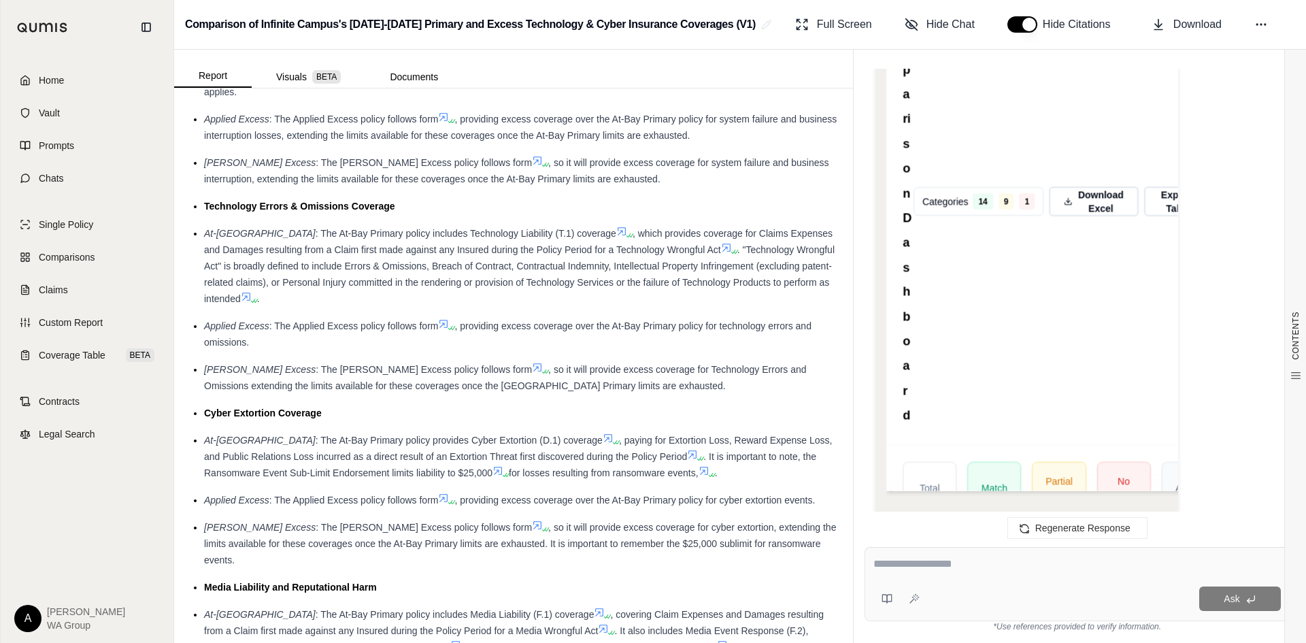
scroll to position [2448, 0]
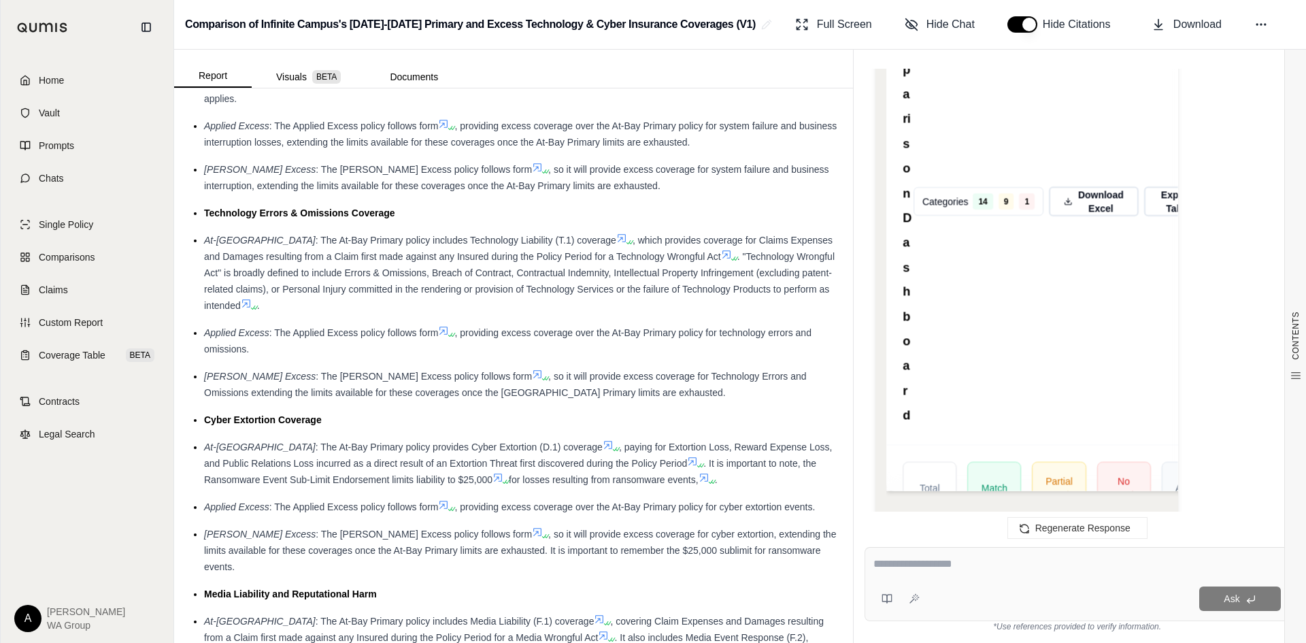
click at [536, 488] on ul "Data Breach Coverage (Event Response and Management/Recovery) At-Bay Primary : …" at bounding box center [513, 253] width 646 height 1055
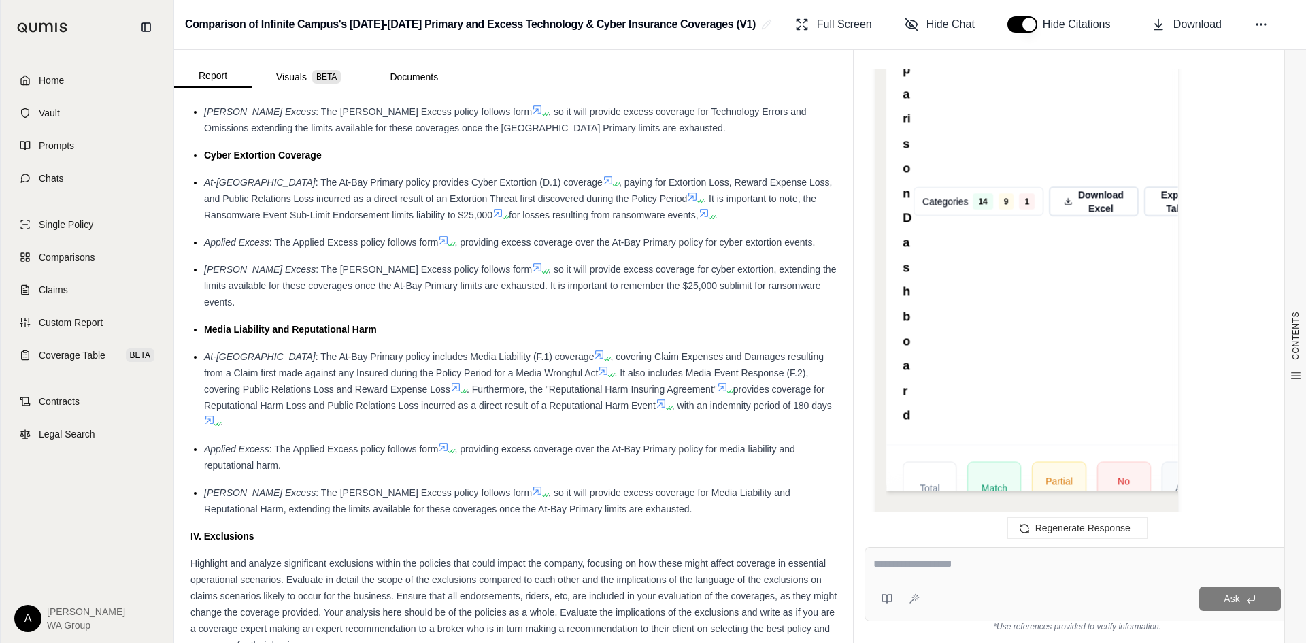
scroll to position [2720, 0]
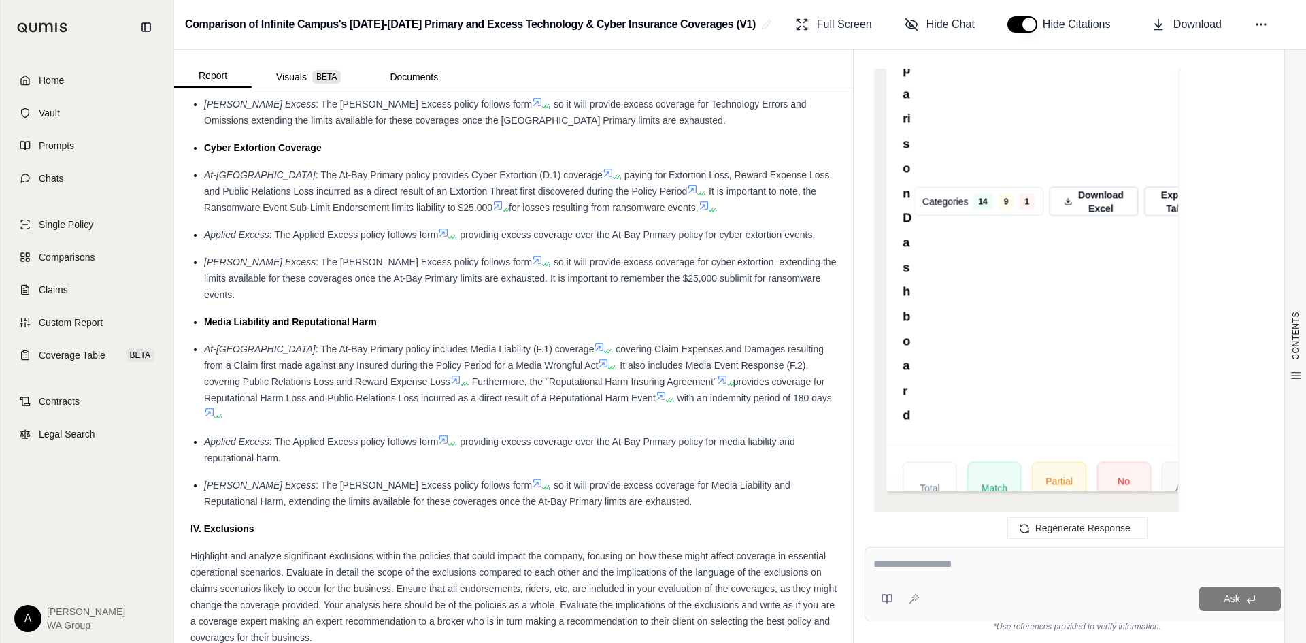
click at [573, 358] on div "At-Bay Primary : The At-Bay Primary policy includes Media Liability (F.1) cover…" at bounding box center [520, 382] width 632 height 82
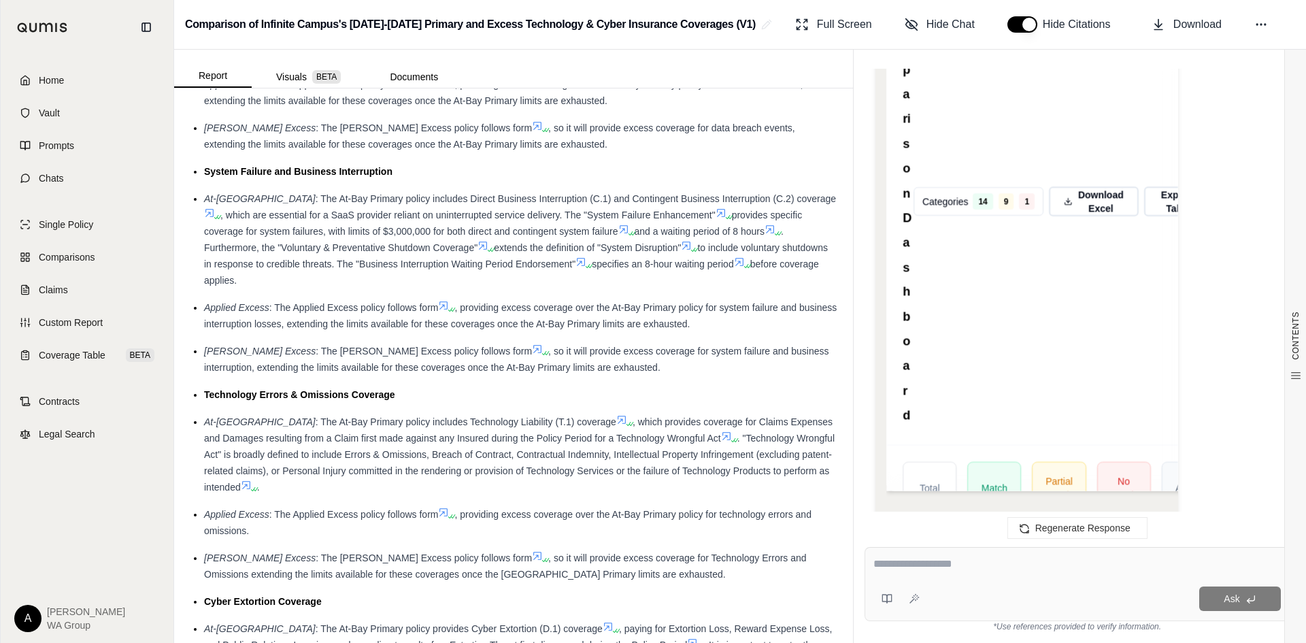
scroll to position [2244, 0]
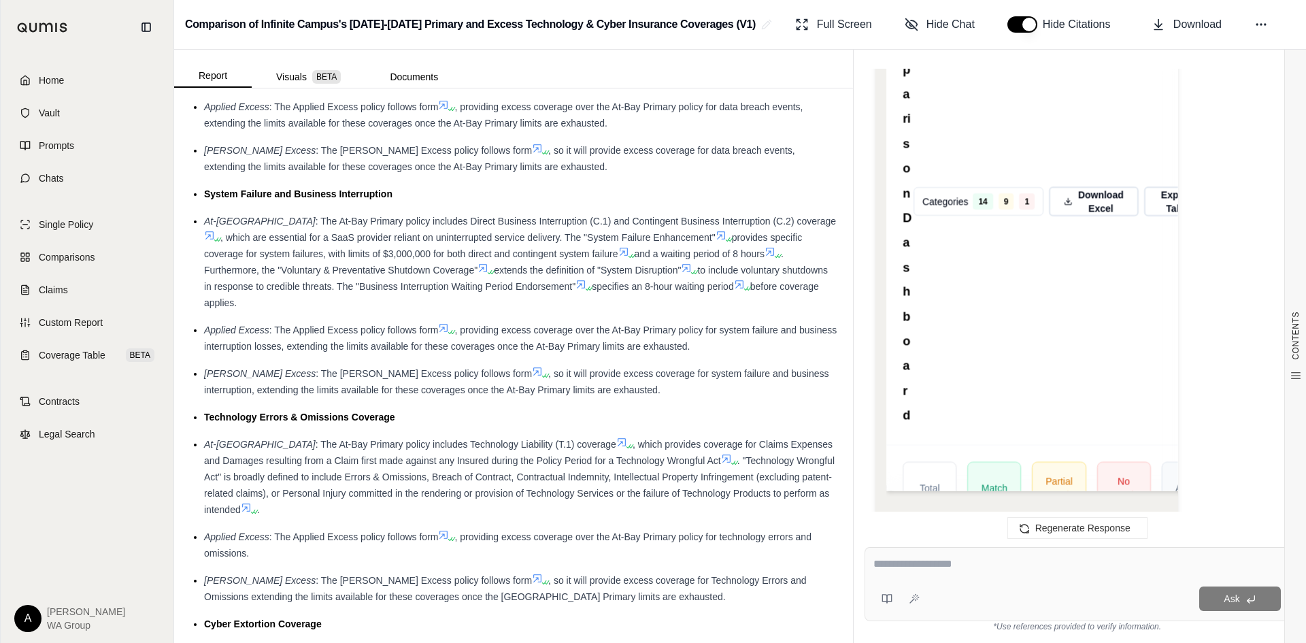
drag, startPoint x: 617, startPoint y: 219, endPoint x: 380, endPoint y: 219, distance: 237.3
click at [380, 232] on span "provides specific coverage for system failures, with limits of $3,000,000 for b…" at bounding box center [503, 245] width 598 height 27
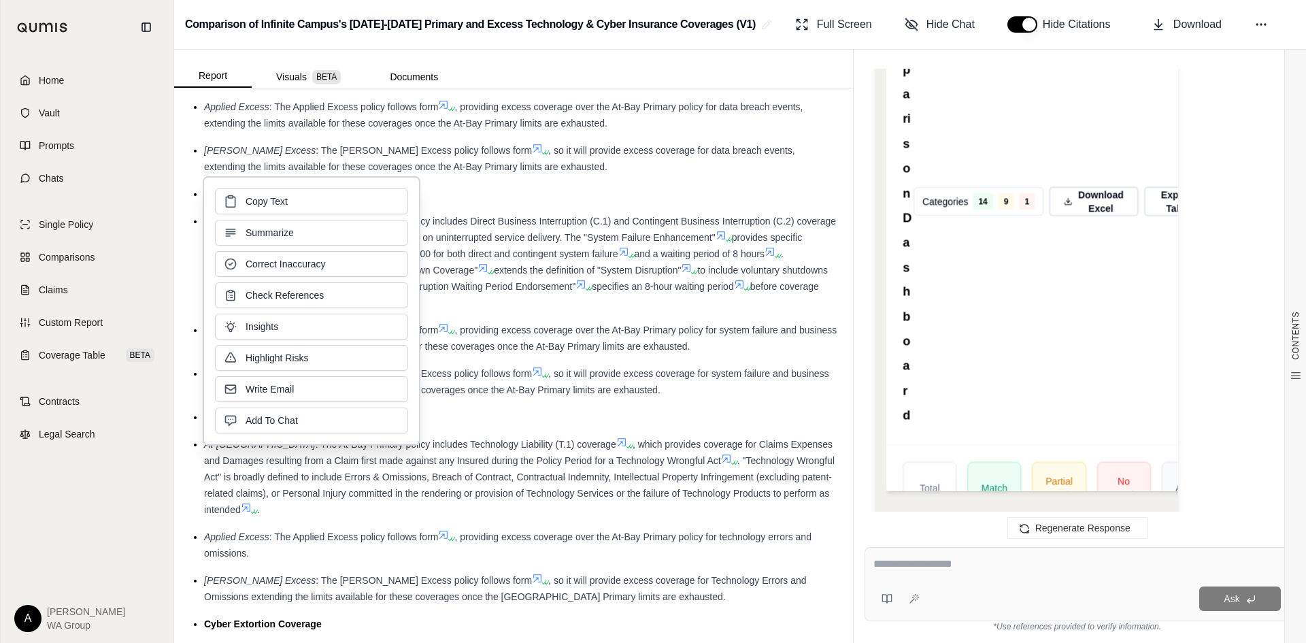
copy span "$3,000,000 for both direct and contingent system failure"
click at [277, 200] on span "Copy Text" at bounding box center [267, 200] width 42 height 14
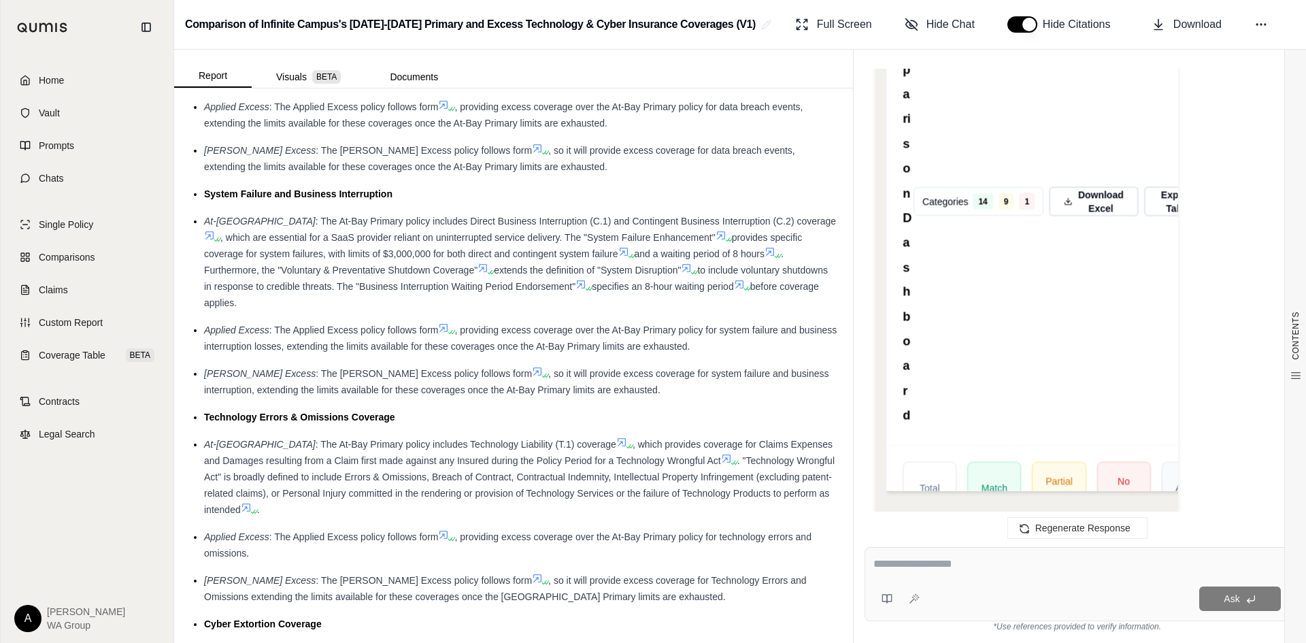
click at [437, 324] on span ": The Applied Excess policy follows form" at bounding box center [353, 329] width 169 height 11
click at [594, 368] on span ", so it will provide excess coverage for system failure and business interrupti…" at bounding box center [516, 381] width 625 height 27
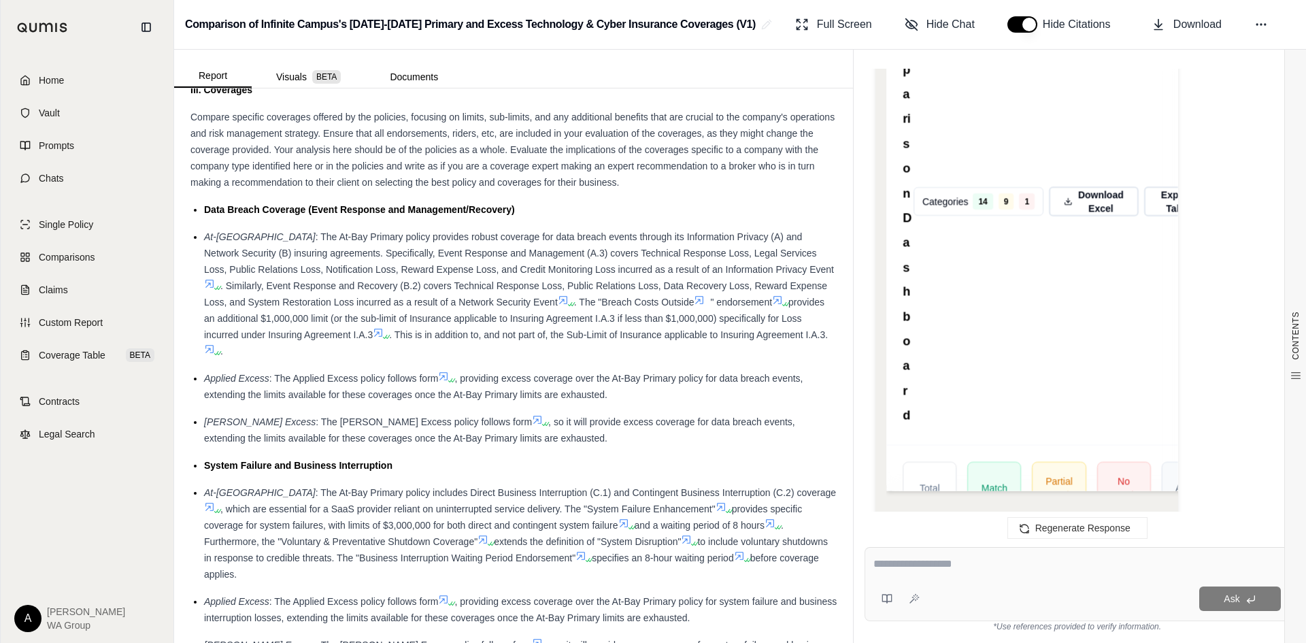
scroll to position [1904, 0]
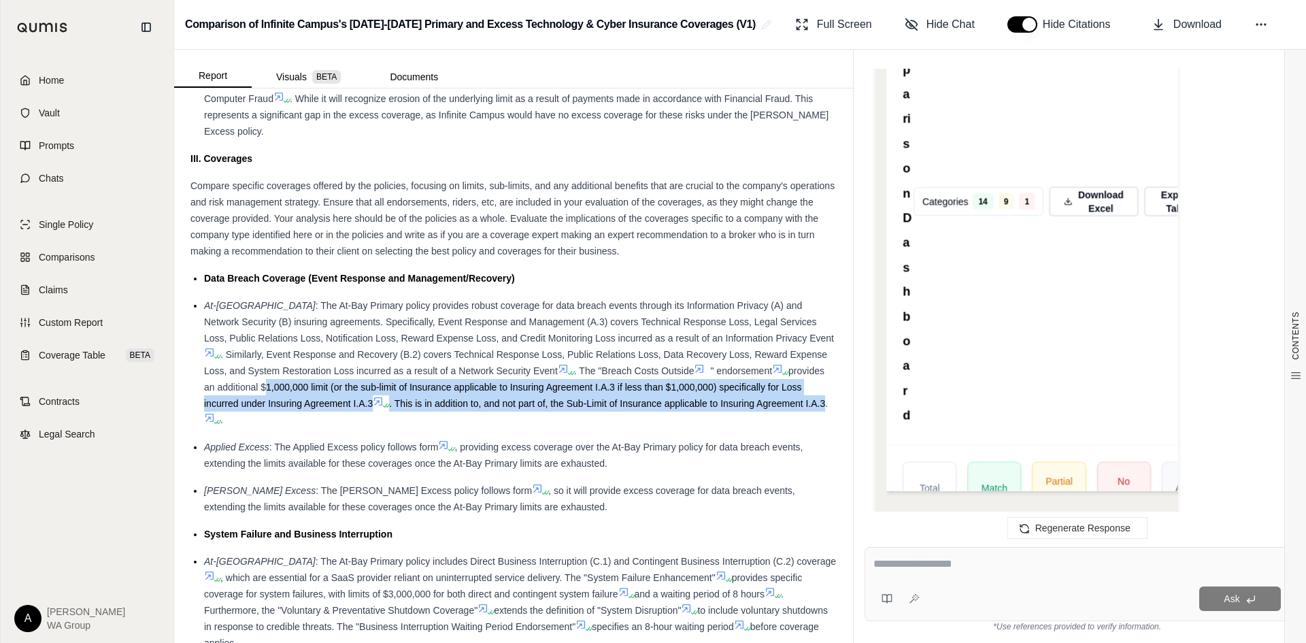
drag, startPoint x: 318, startPoint y: 352, endPoint x: 272, endPoint y: 389, distance: 58.5
click at [272, 389] on div "At-Bay Primary : The At-Bay Primary policy provides robust coverage for data br…" at bounding box center [520, 362] width 632 height 131
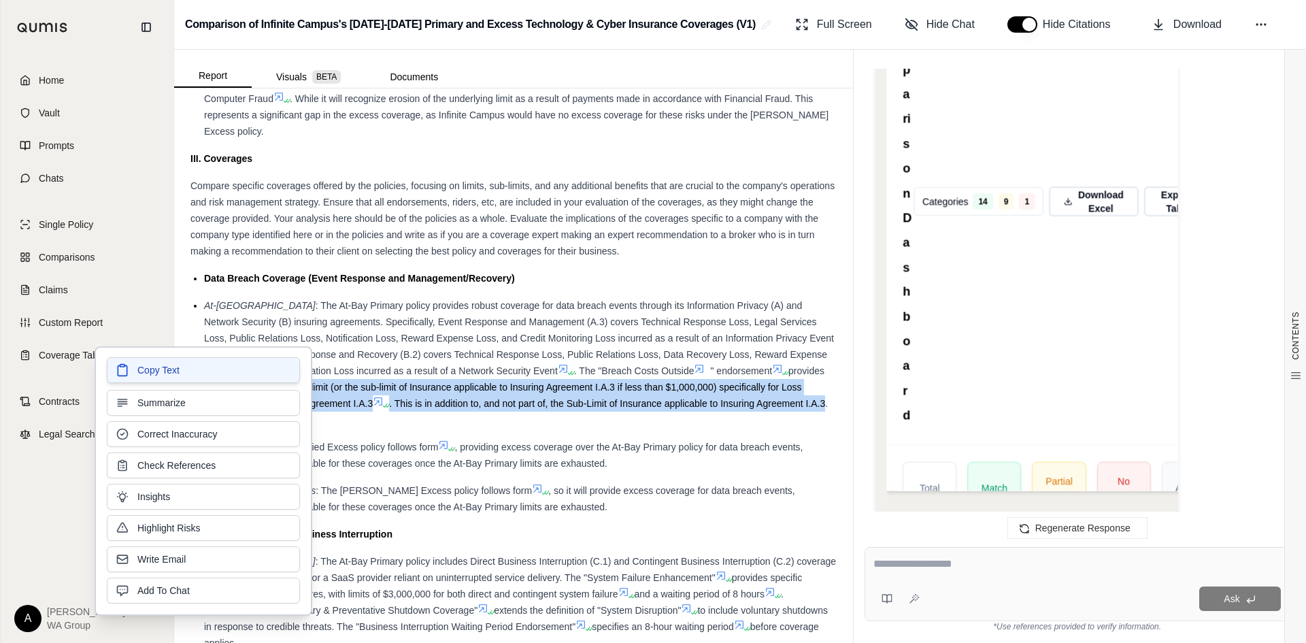
click at [215, 369] on button "Copy Text" at bounding box center [203, 370] width 193 height 26
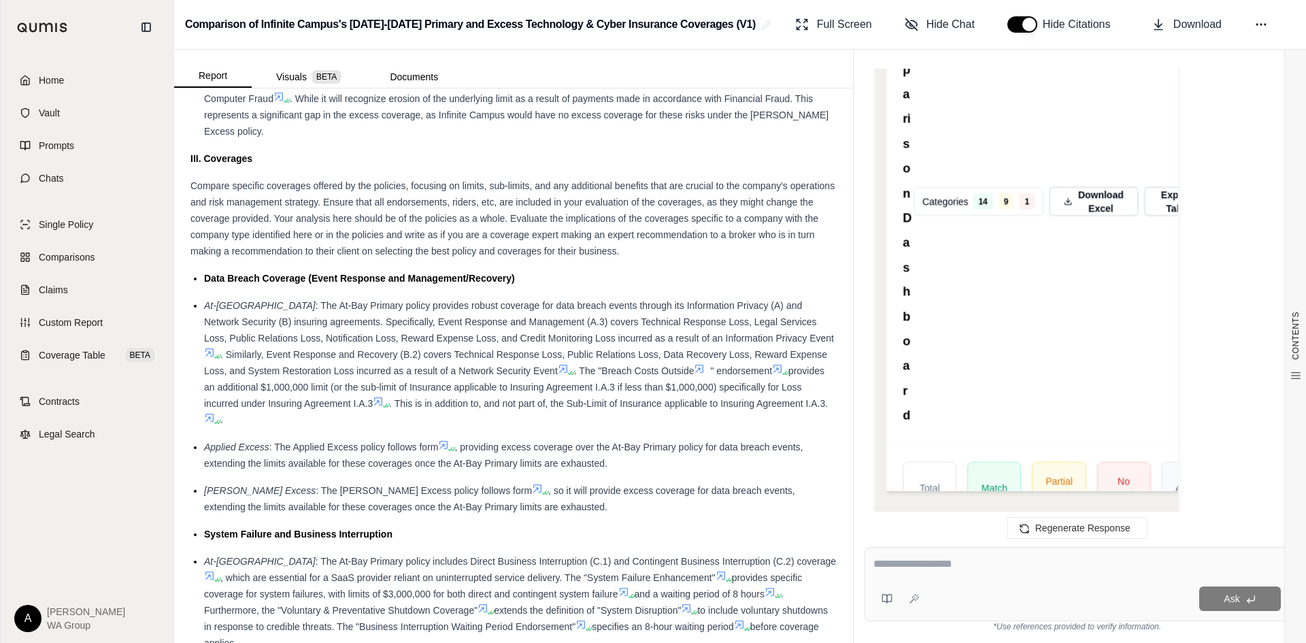
click at [541, 441] on span ", providing excess coverage over the At-Bay Primary policy for data breach even…" at bounding box center [503, 454] width 599 height 27
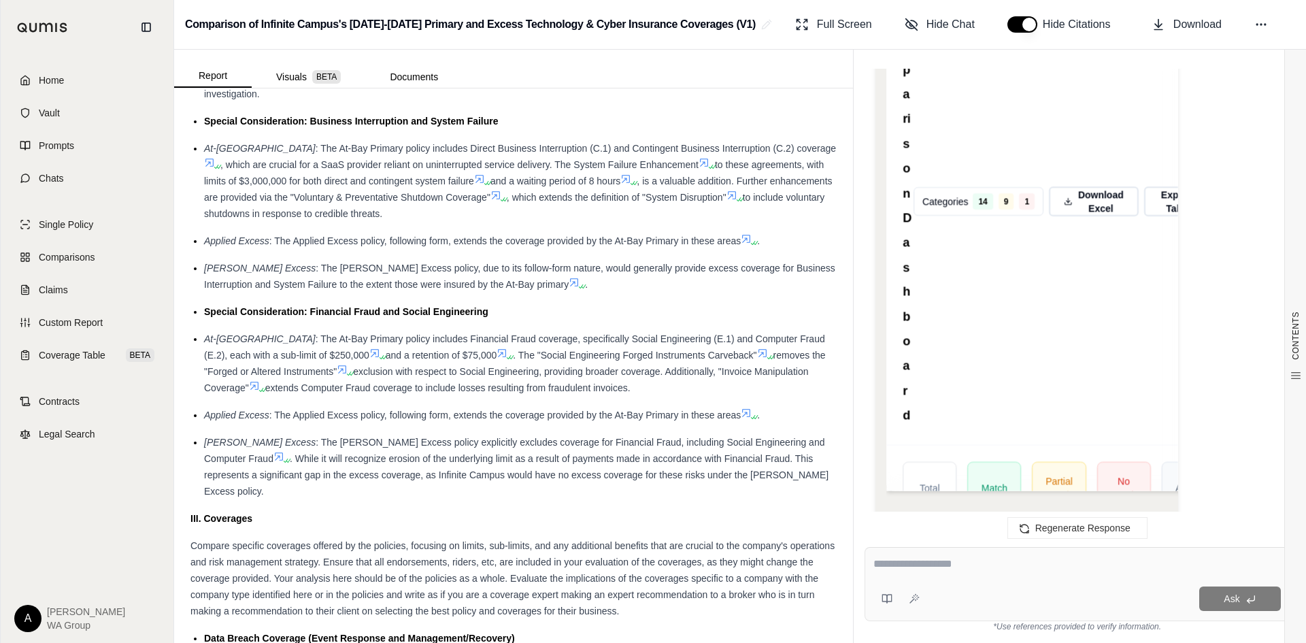
scroll to position [1496, 0]
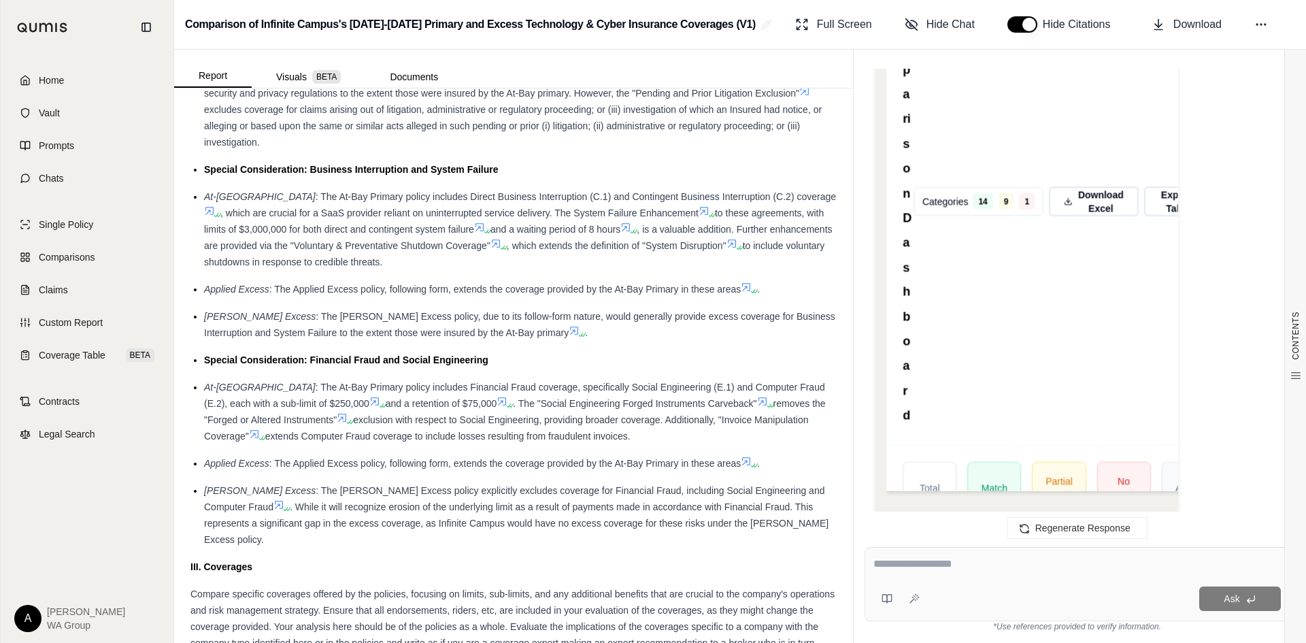
drag, startPoint x: 253, startPoint y: 386, endPoint x: 475, endPoint y: 391, distance: 222.4
click at [475, 391] on div "At-Bay Primary : The At-Bay Primary policy includes Financial Fraud coverage, s…" at bounding box center [520, 411] width 632 height 65
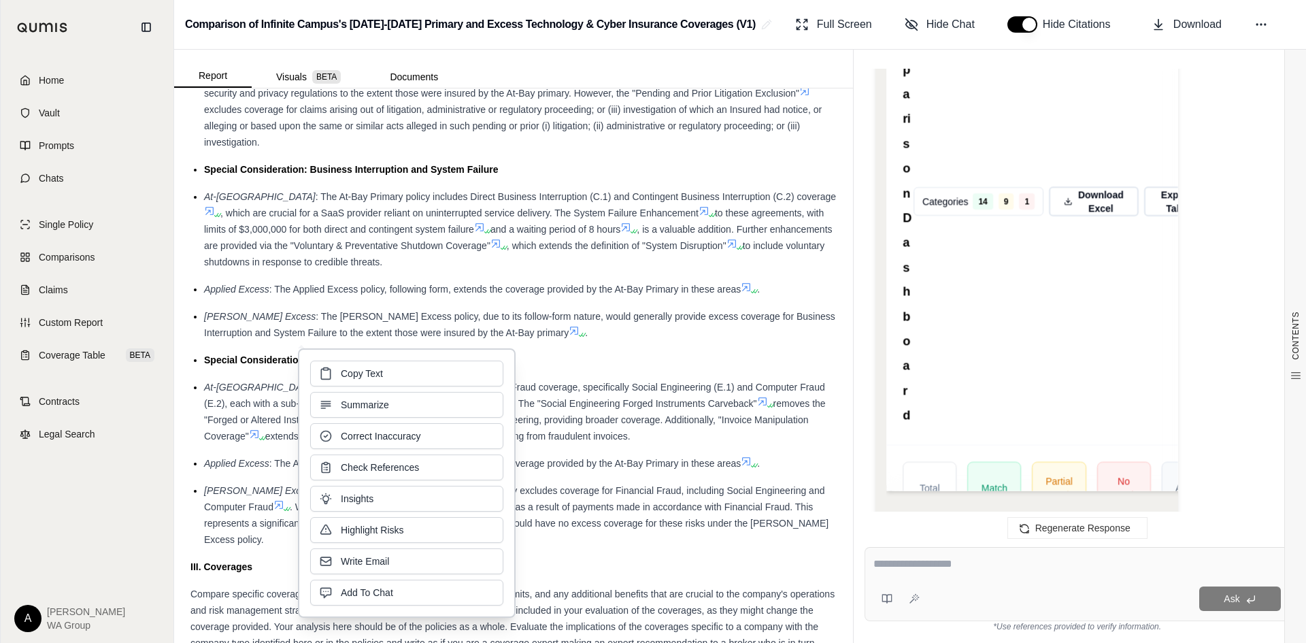
copy div "sub-limit of $250,000 and a retention of $75,000"
click at [384, 373] on button "Copy Text" at bounding box center [406, 372] width 193 height 26
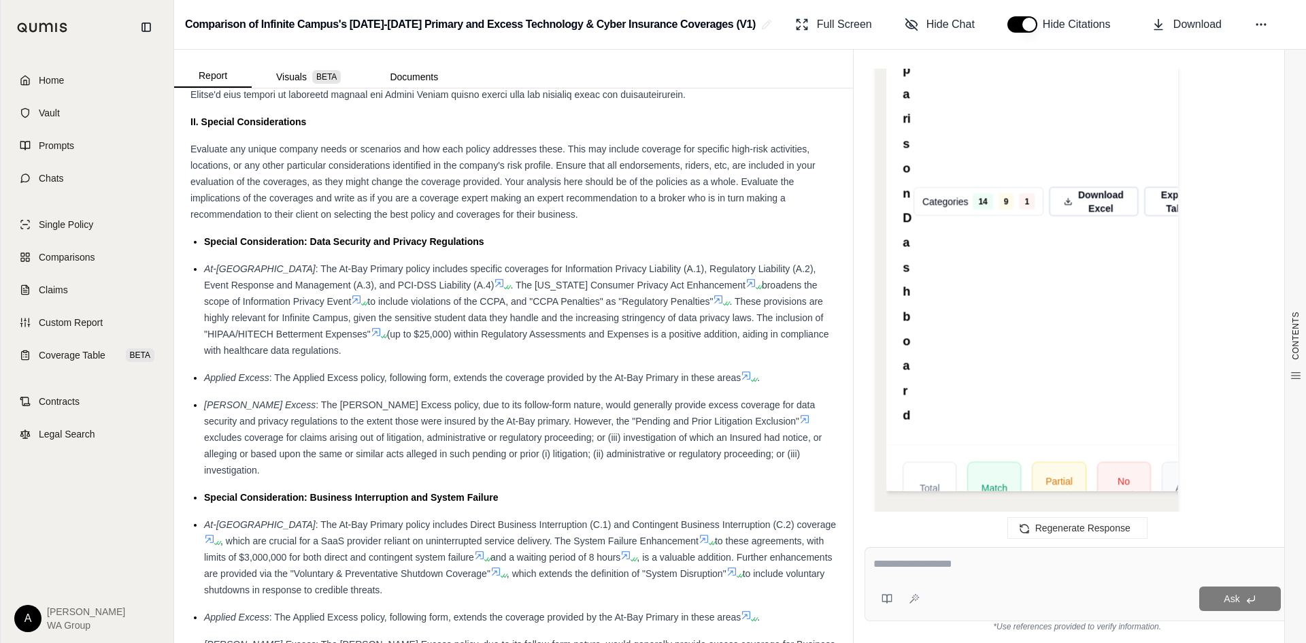
scroll to position [1156, 0]
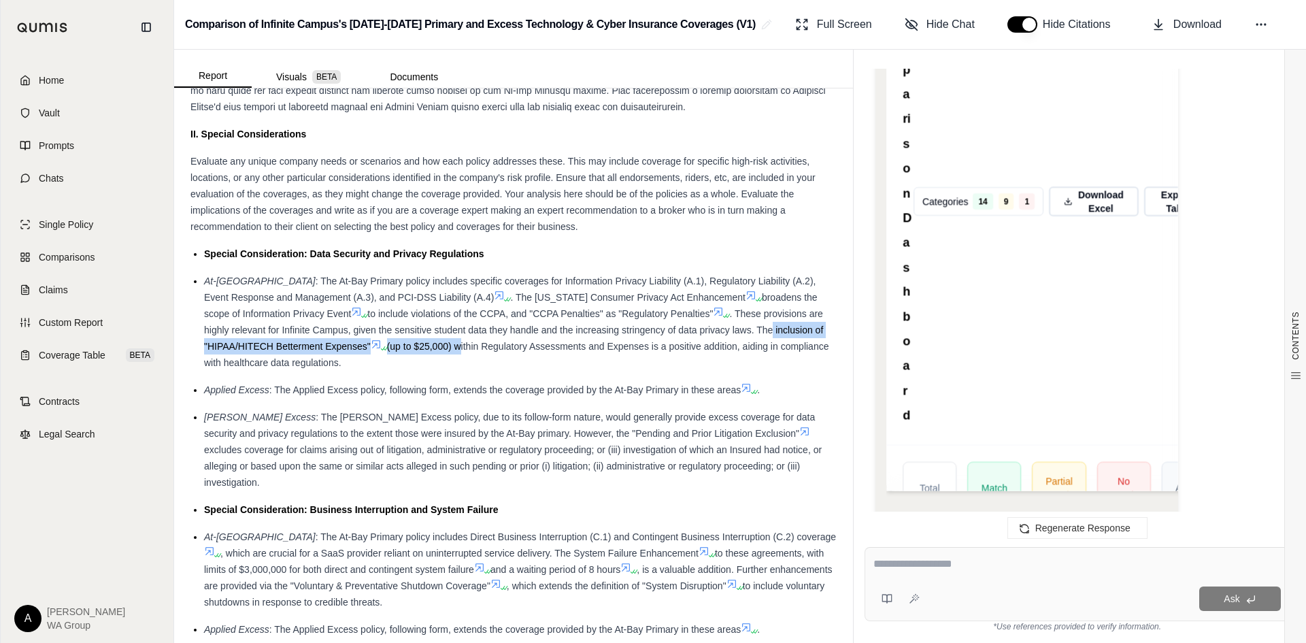
drag, startPoint x: 746, startPoint y: 328, endPoint x: 461, endPoint y: 353, distance: 286.0
click at [461, 353] on div "At-Bay Primary : The At-Bay Primary policy includes specific coverages for Info…" at bounding box center [520, 322] width 632 height 98
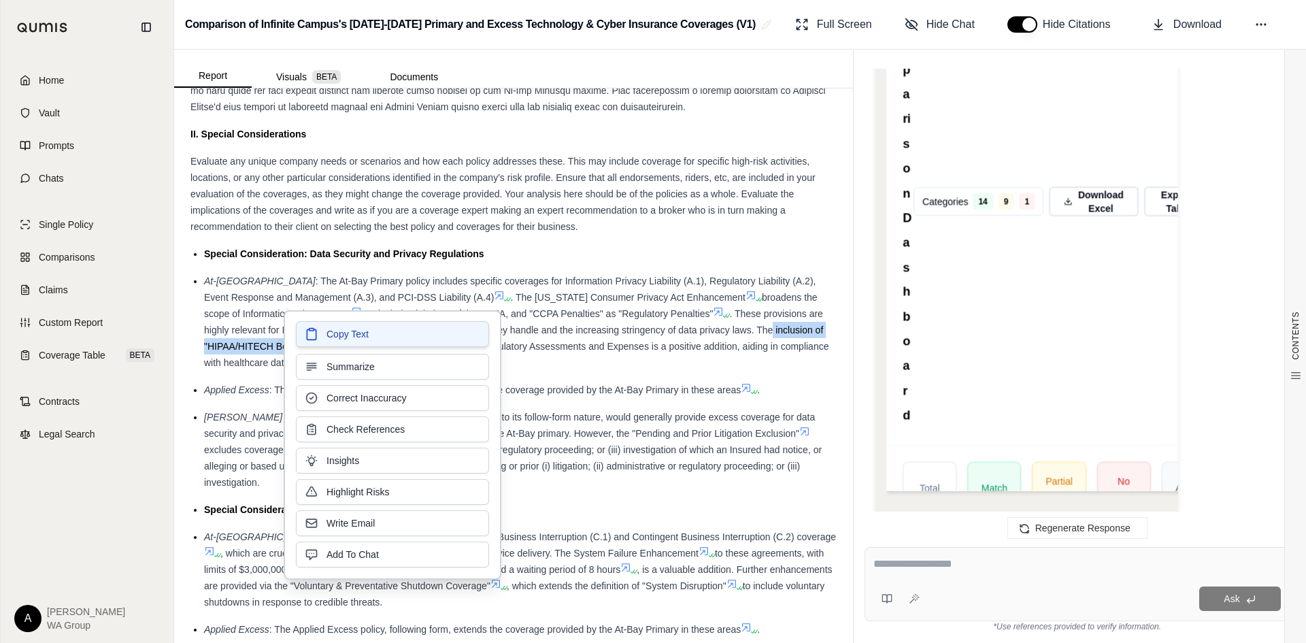
click at [411, 331] on button "Copy Text" at bounding box center [392, 334] width 193 height 26
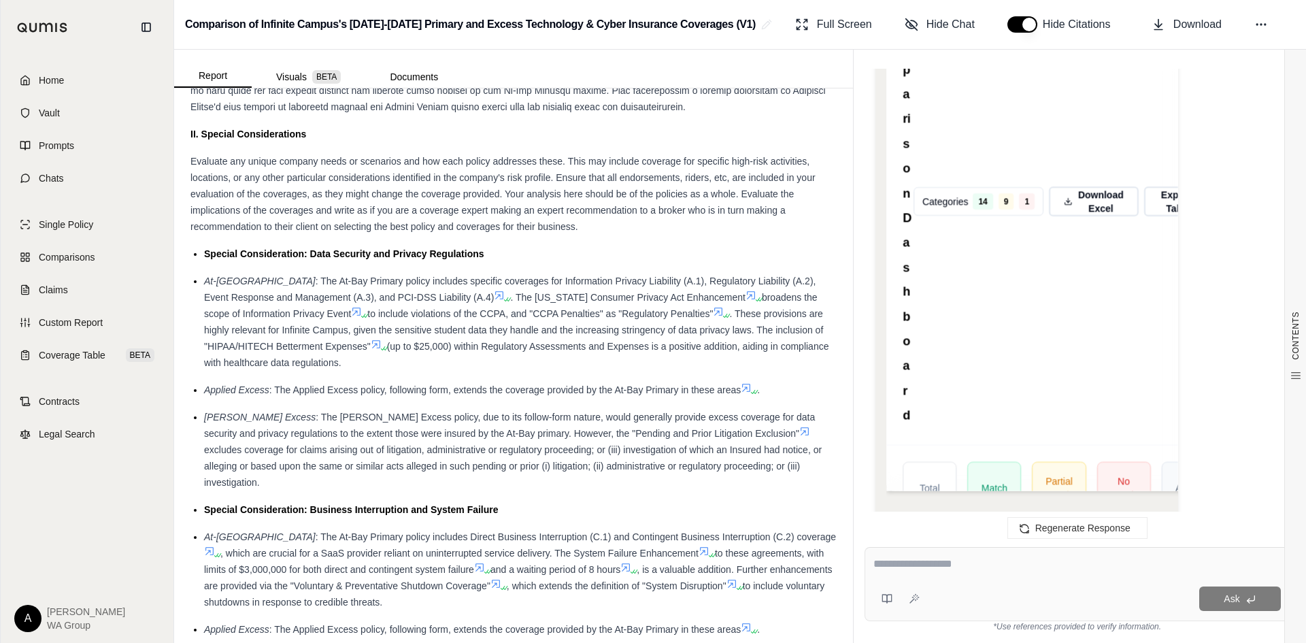
click at [673, 484] on ul "Special Consideration: Data Security and Privacy Regulations At-Bay Primary : T…" at bounding box center [513, 567] width 646 height 642
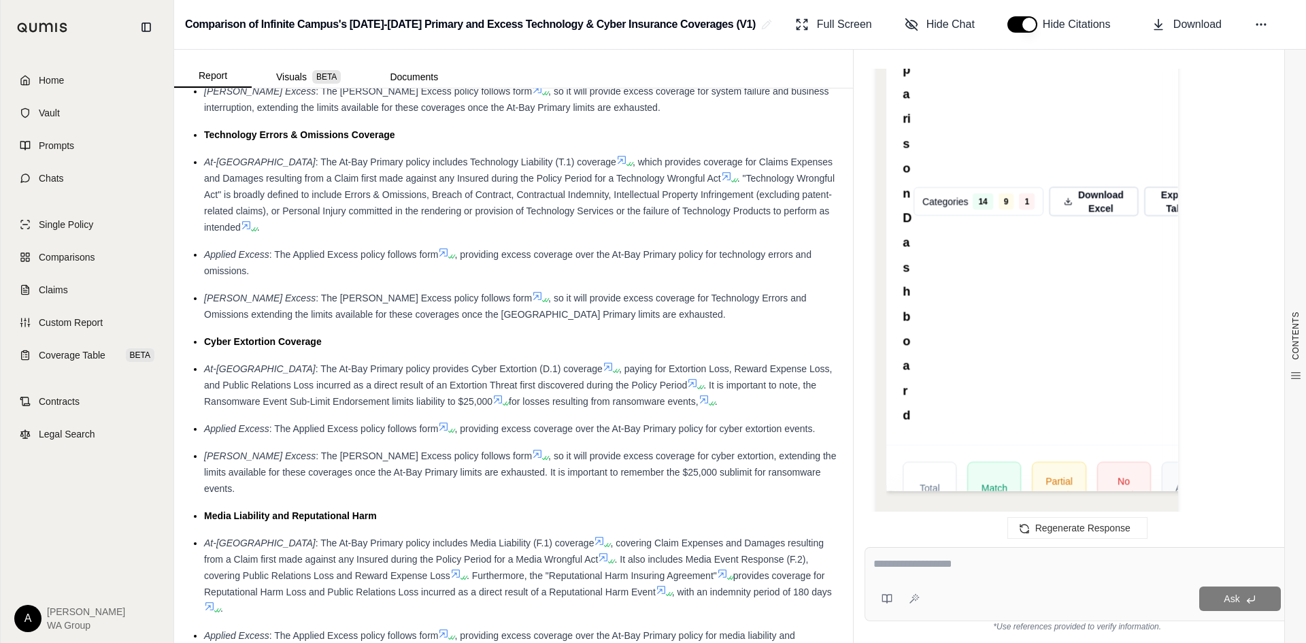
scroll to position [2516, 0]
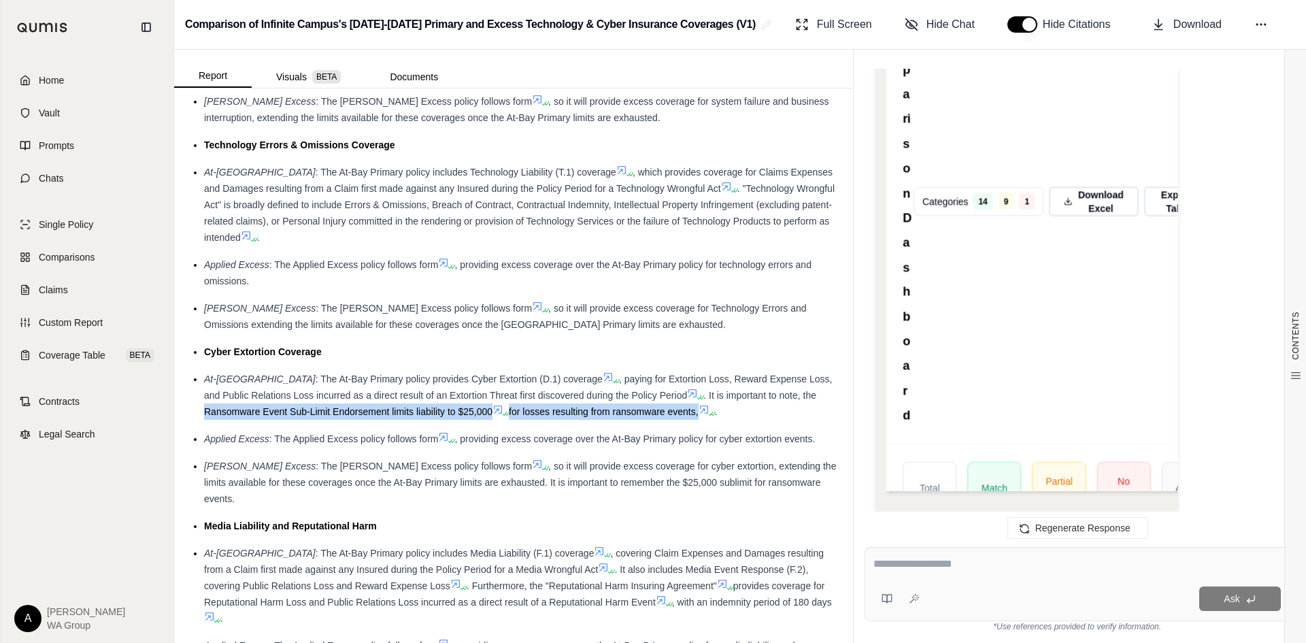
drag, startPoint x: 203, startPoint y: 379, endPoint x: 700, endPoint y: 384, distance: 497.1
click at [700, 384] on ul "Data Breach Coverage (Event Response and Management/Recovery) At-Bay Primary : …" at bounding box center [513, 185] width 646 height 1055
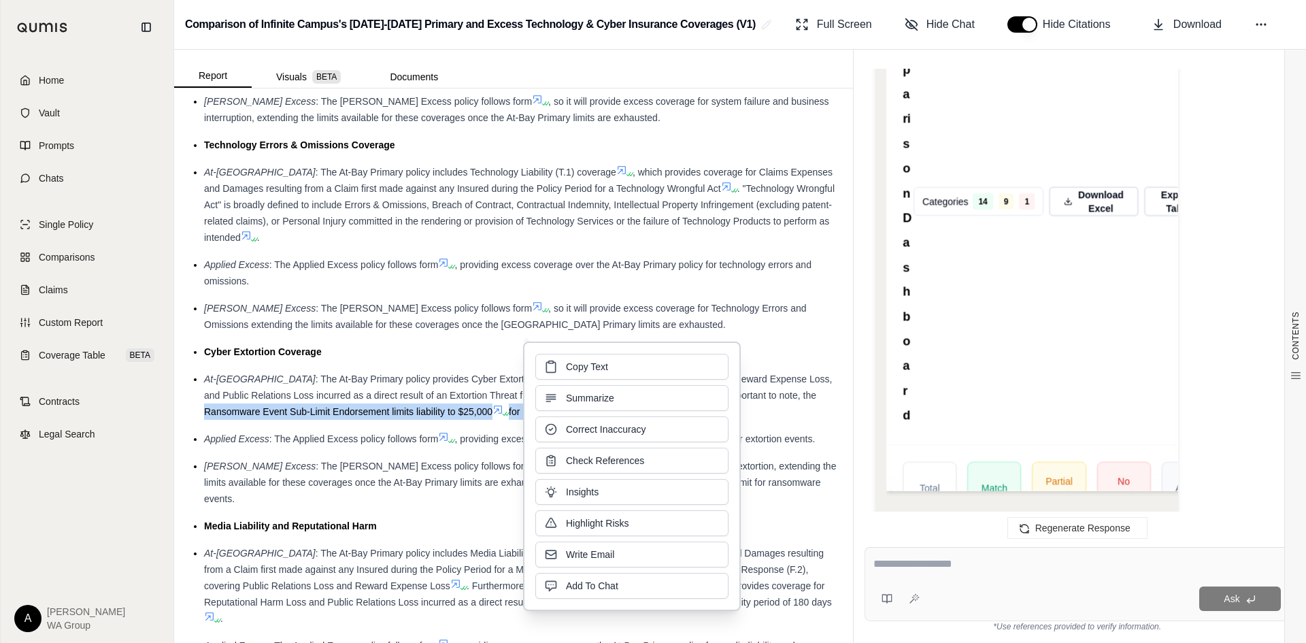
drag, startPoint x: 575, startPoint y: 365, endPoint x: 545, endPoint y: 384, distance: 35.5
click at [576, 365] on span "Copy Text" at bounding box center [587, 367] width 42 height 14
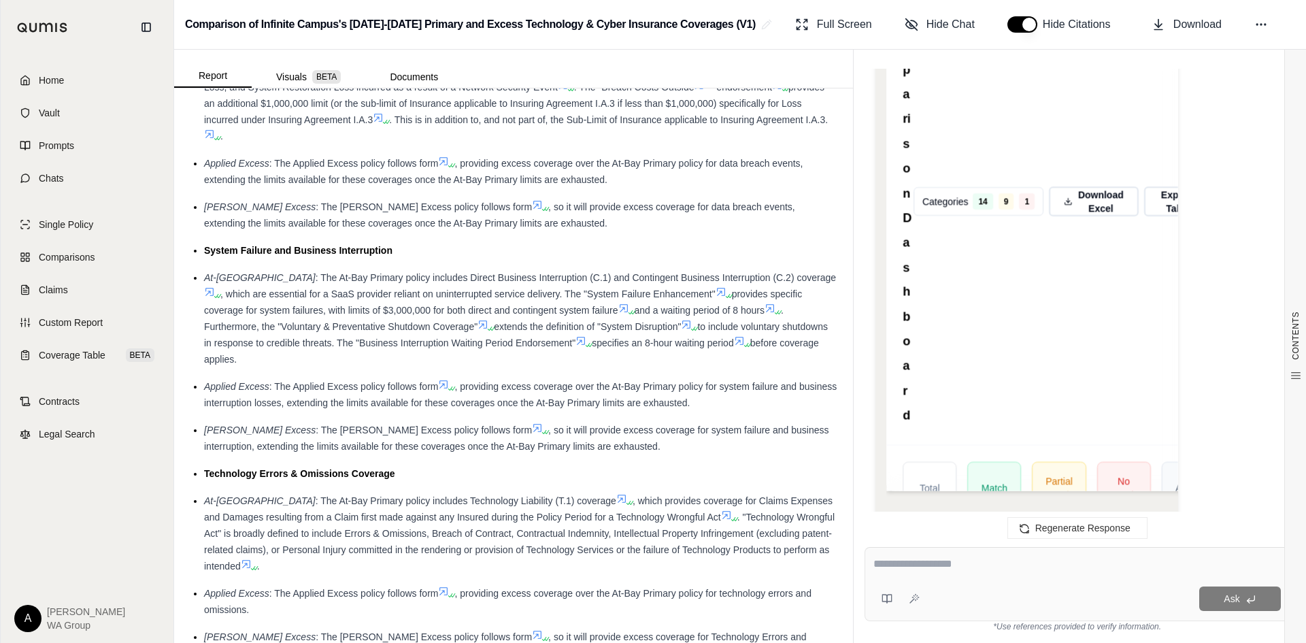
scroll to position [2108, 0]
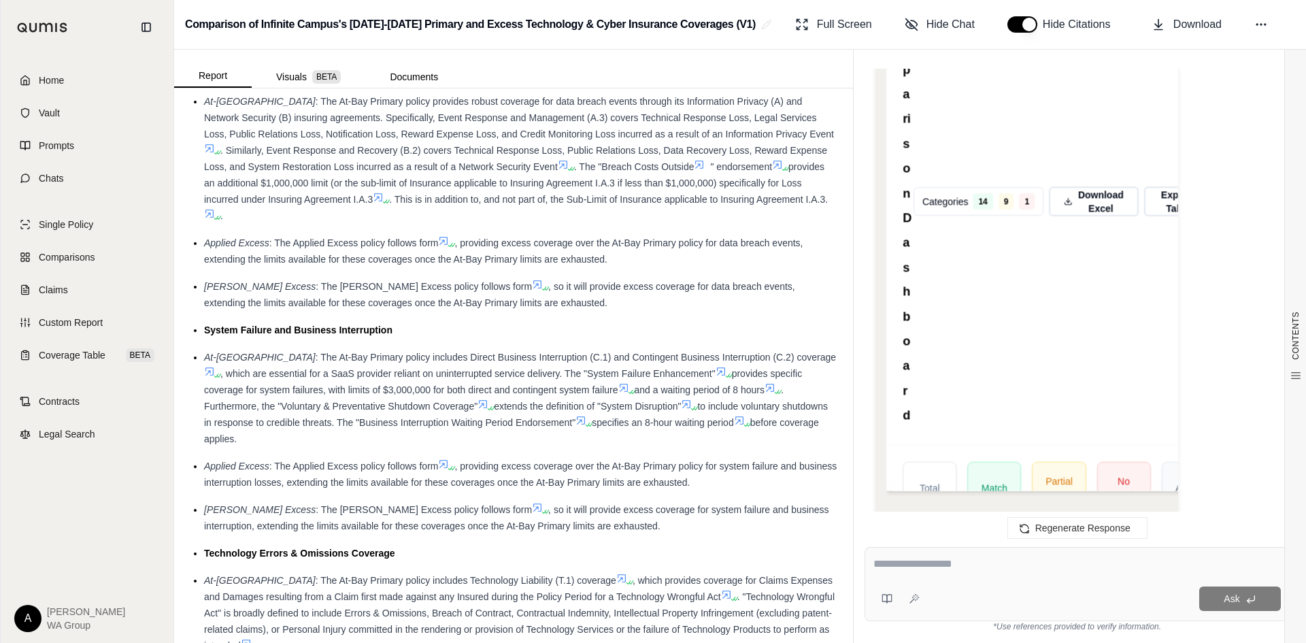
click at [475, 458] on ul "Data Breach Coverage (Event Response and Management/Recovery) At-Bay Primary : …" at bounding box center [513, 593] width 646 height 1055
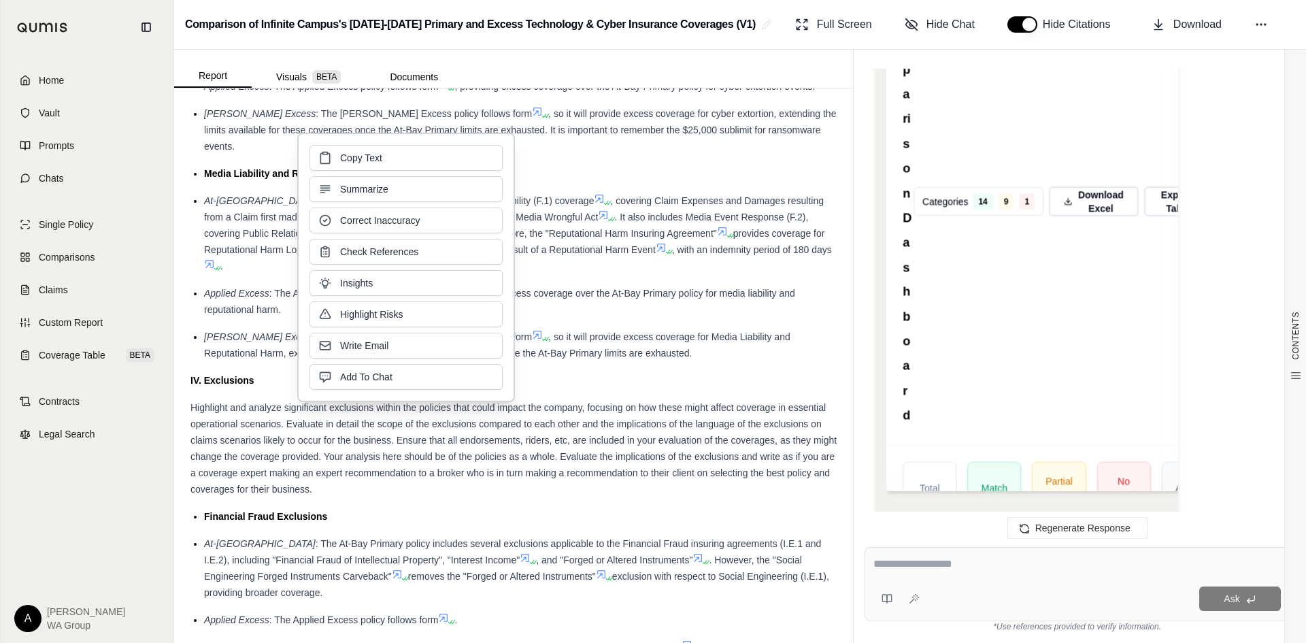
scroll to position [3060, 0]
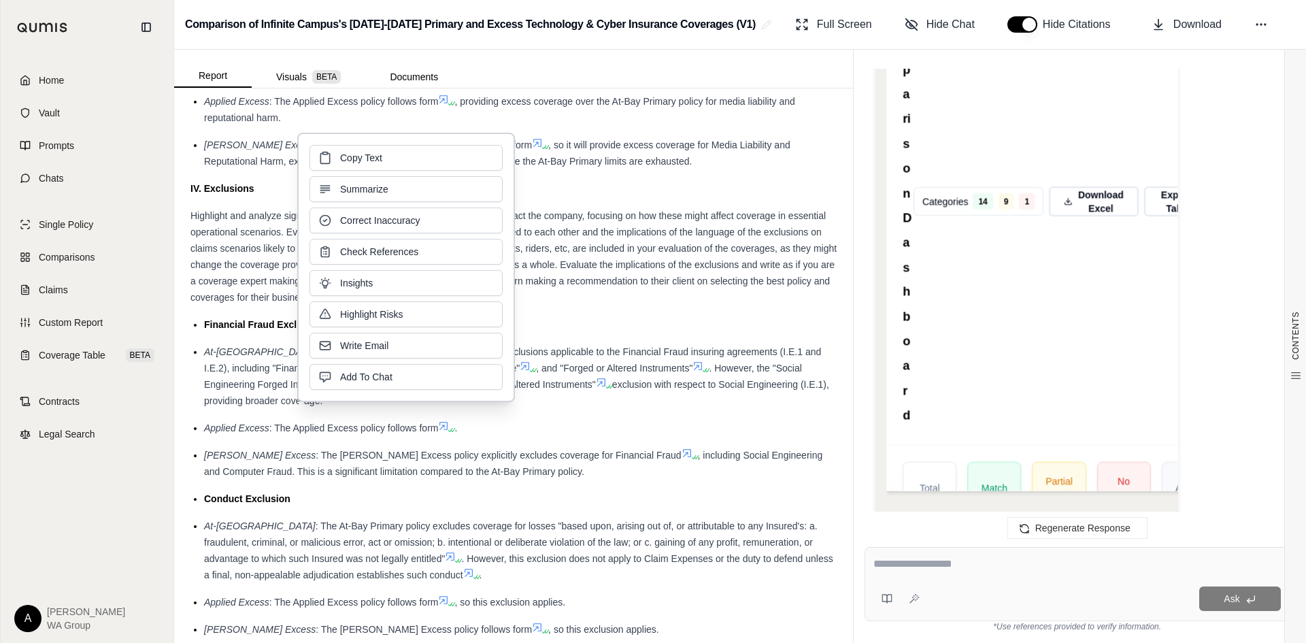
click at [588, 447] on div "Hudson Excess : The Hudson Excess policy explicitly excludes coverage for Finan…" at bounding box center [520, 463] width 632 height 33
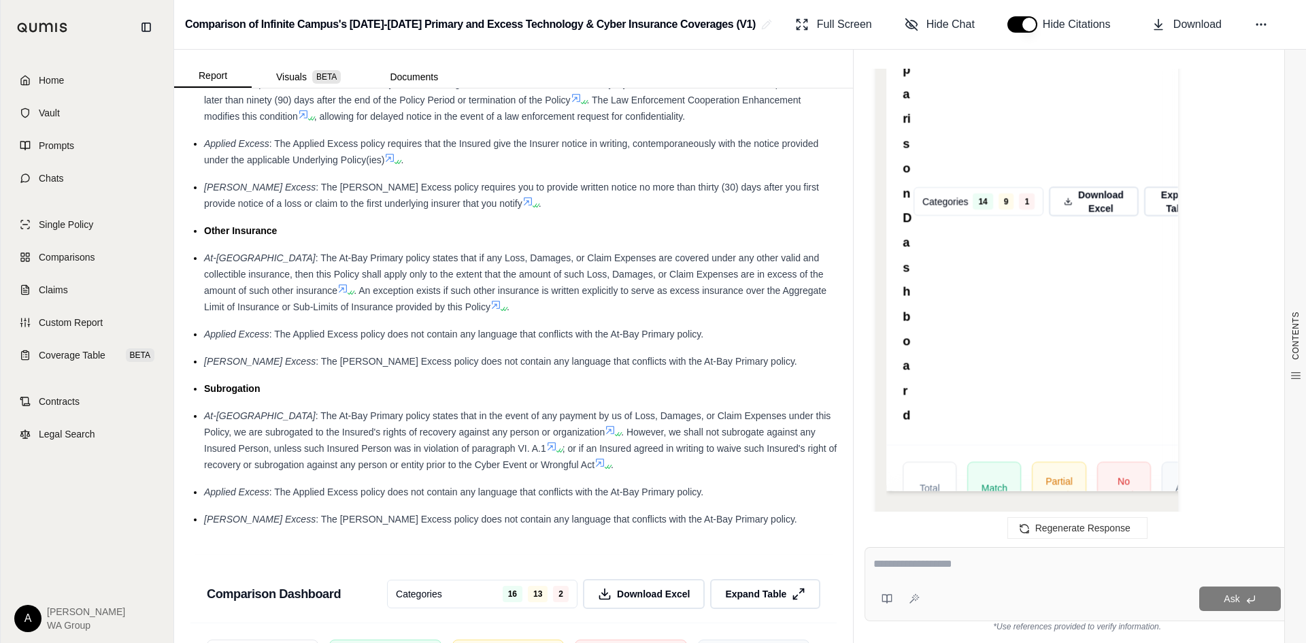
scroll to position [4352, 0]
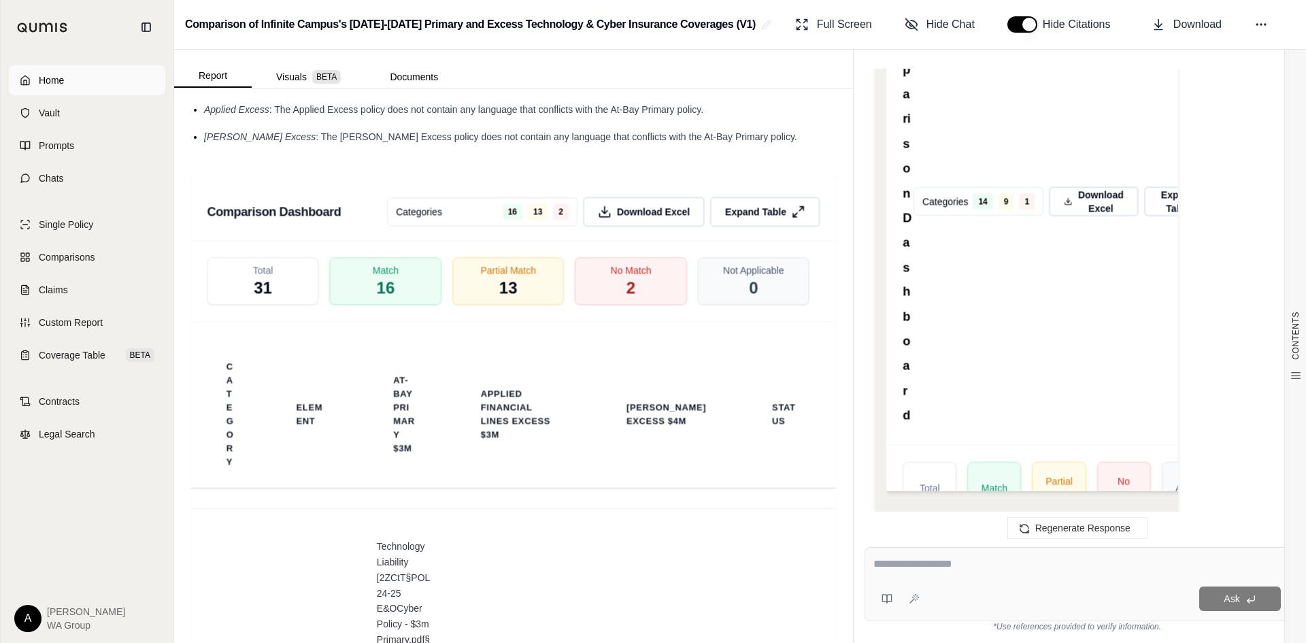
click at [37, 75] on link "Home" at bounding box center [87, 80] width 156 height 30
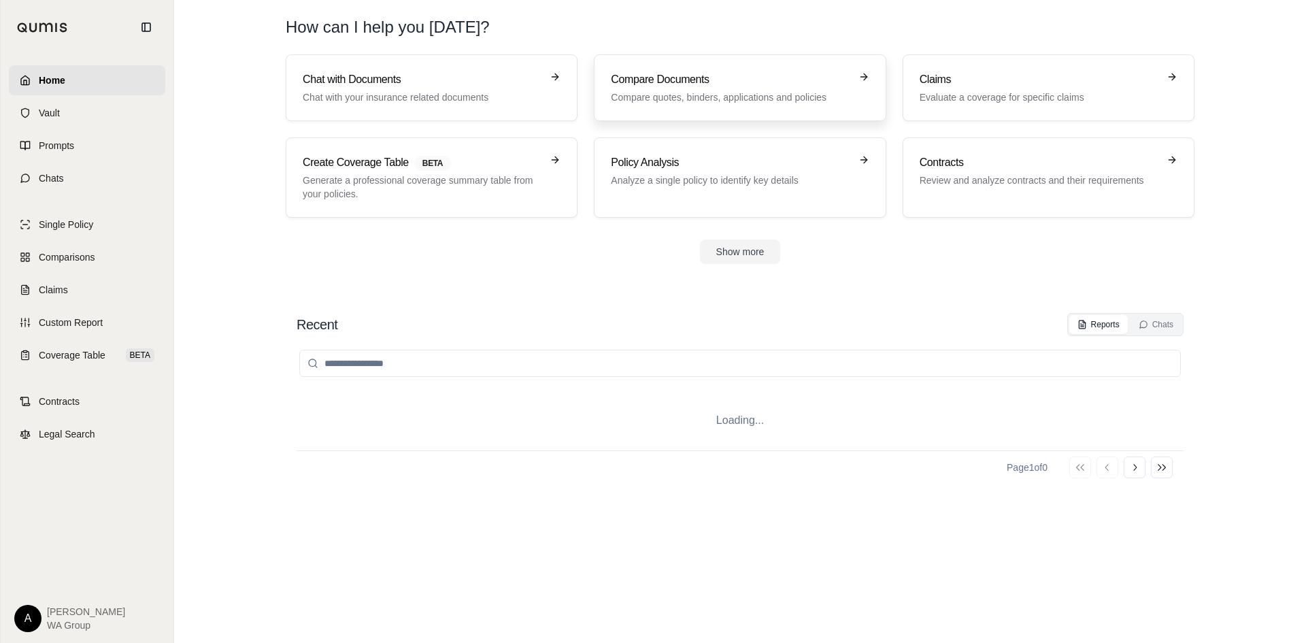
click at [713, 86] on h3 "Compare Documents" at bounding box center [730, 79] width 239 height 16
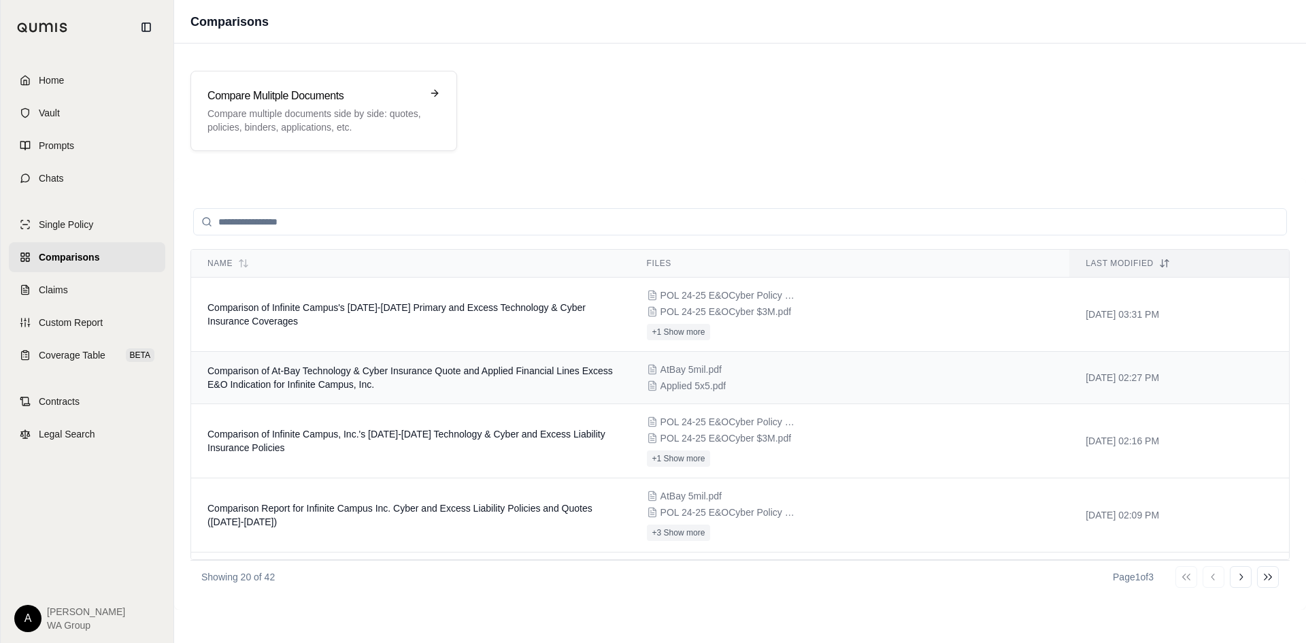
click at [236, 368] on span "Comparison of At-Bay Technology & Cyber Insurance Quote and Applied Financial L…" at bounding box center [409, 377] width 405 height 24
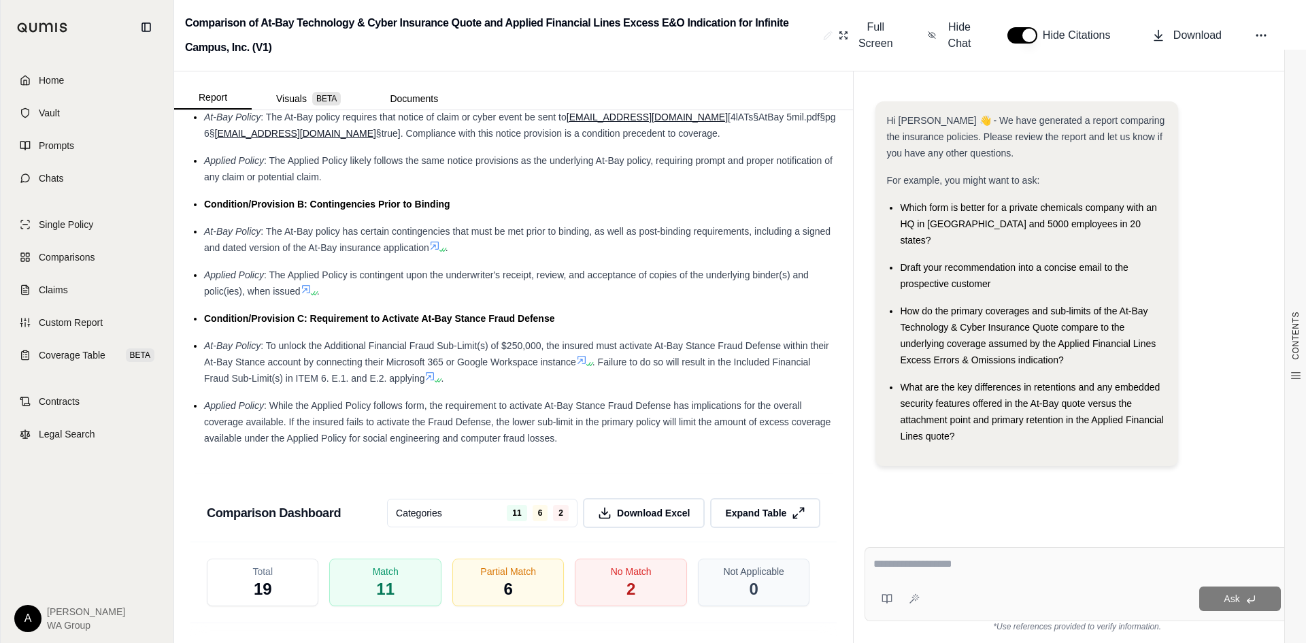
scroll to position [2369, 0]
click at [936, 562] on textarea at bounding box center [1076, 564] width 407 height 16
type textarea "**********"
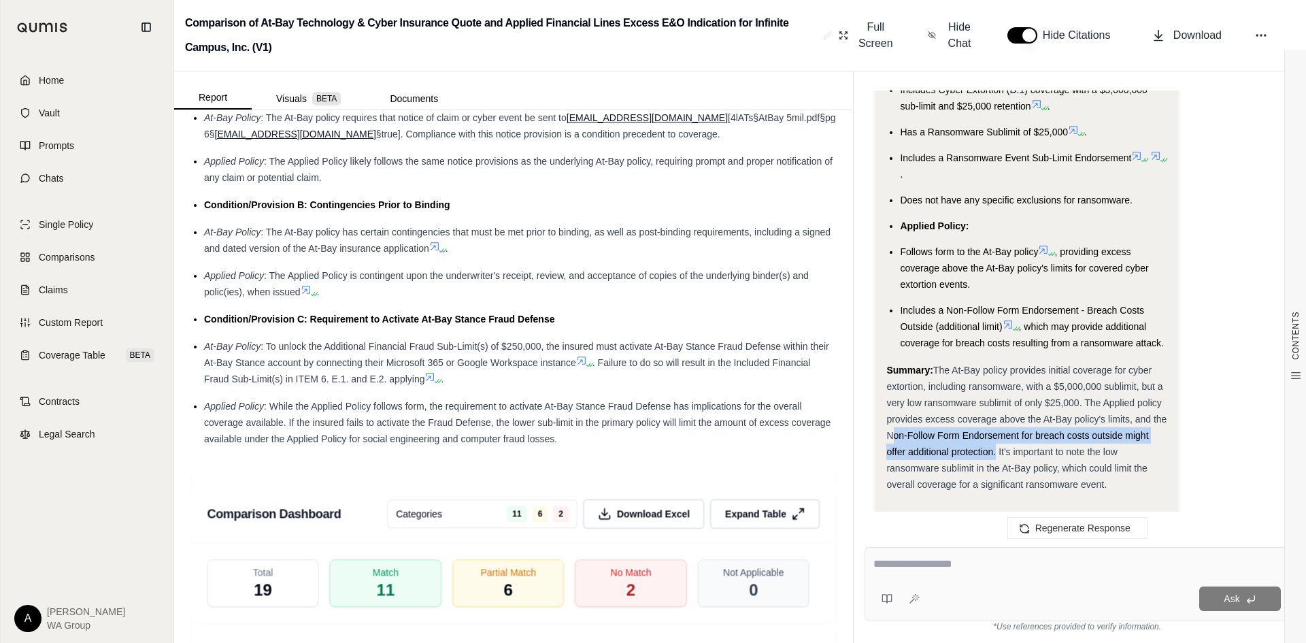
drag, startPoint x: 886, startPoint y: 388, endPoint x: 992, endPoint y: 401, distance: 107.0
click at [992, 401] on span "The At-Bay policy provides initial coverage for cyber extortion, including rans…" at bounding box center [1026, 427] width 280 height 125
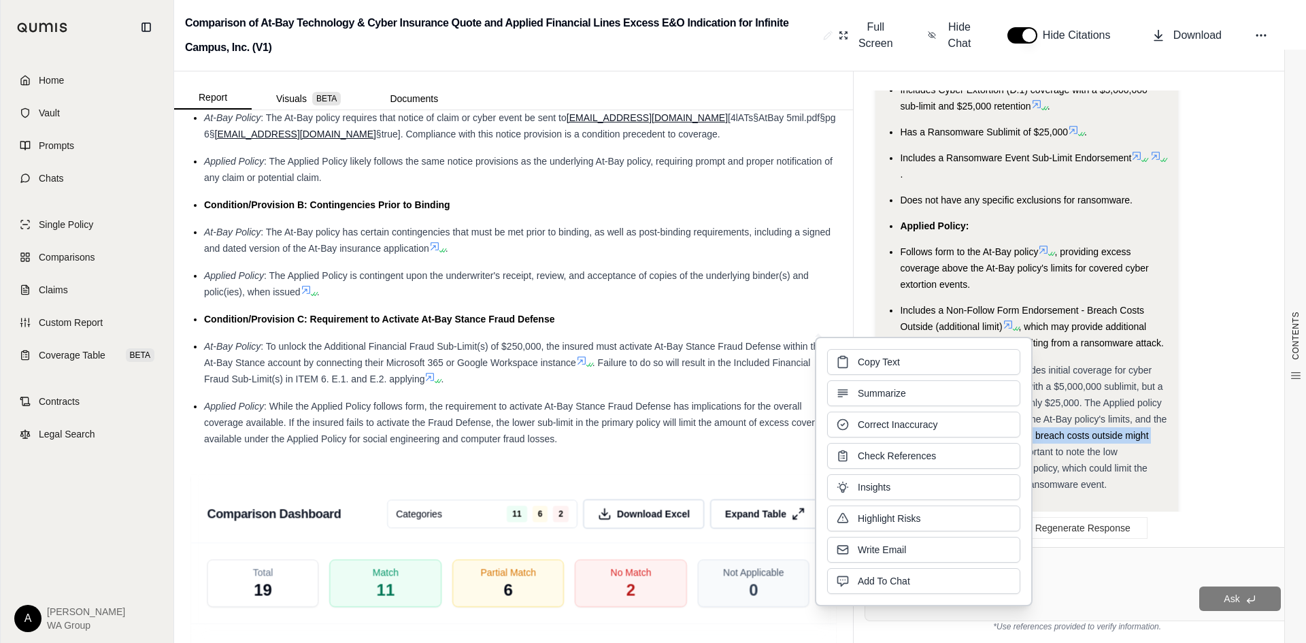
copy span "Non-Follow Form Endorsement for breach costs outside might offer additional pro…"
click at [913, 368] on button "Copy Text" at bounding box center [923, 361] width 193 height 26
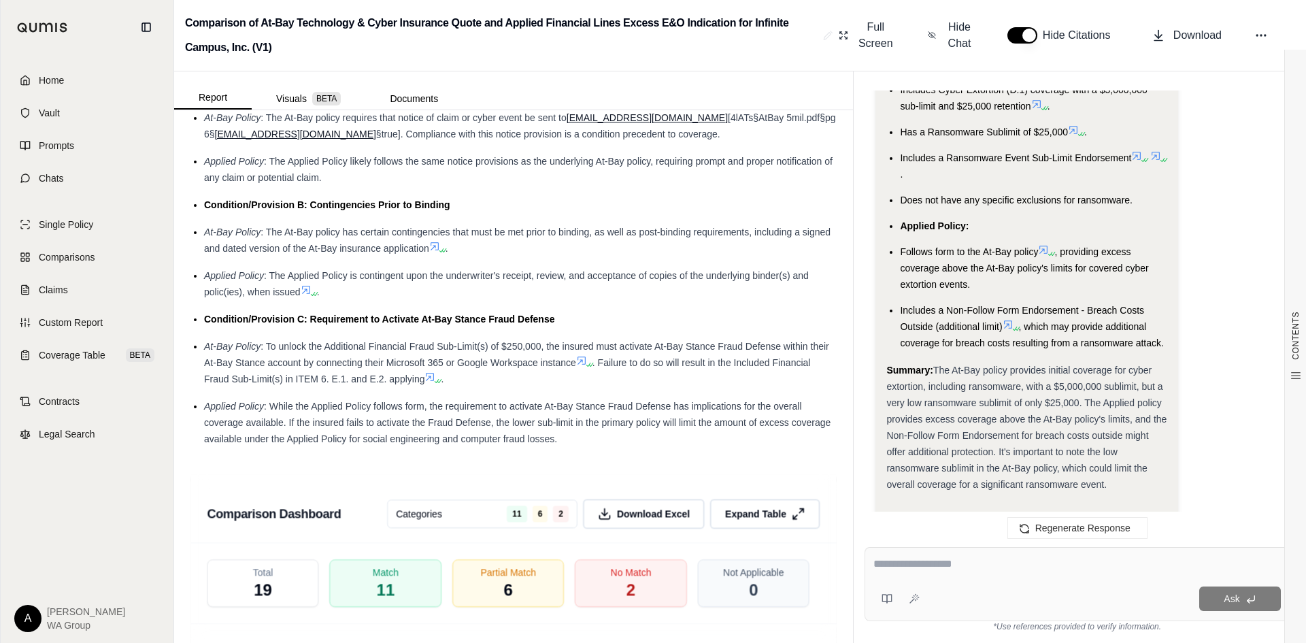
click at [904, 564] on textarea at bounding box center [1076, 564] width 407 height 16
type textarea "**********"
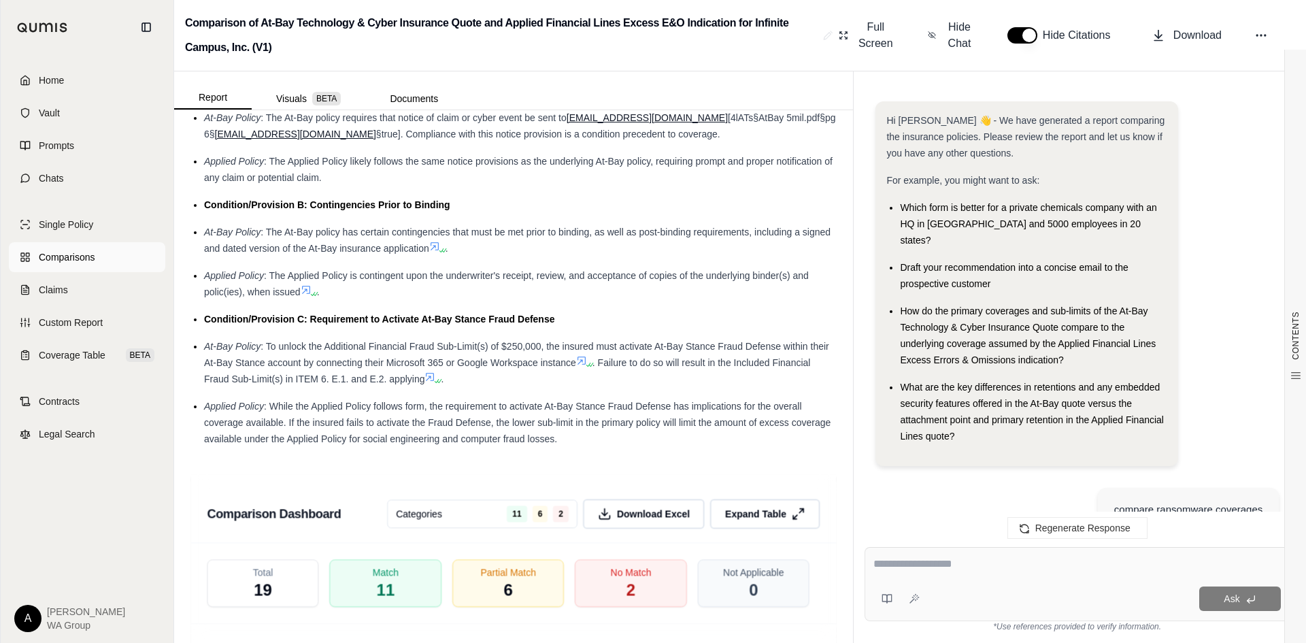
scroll to position [3521, 0]
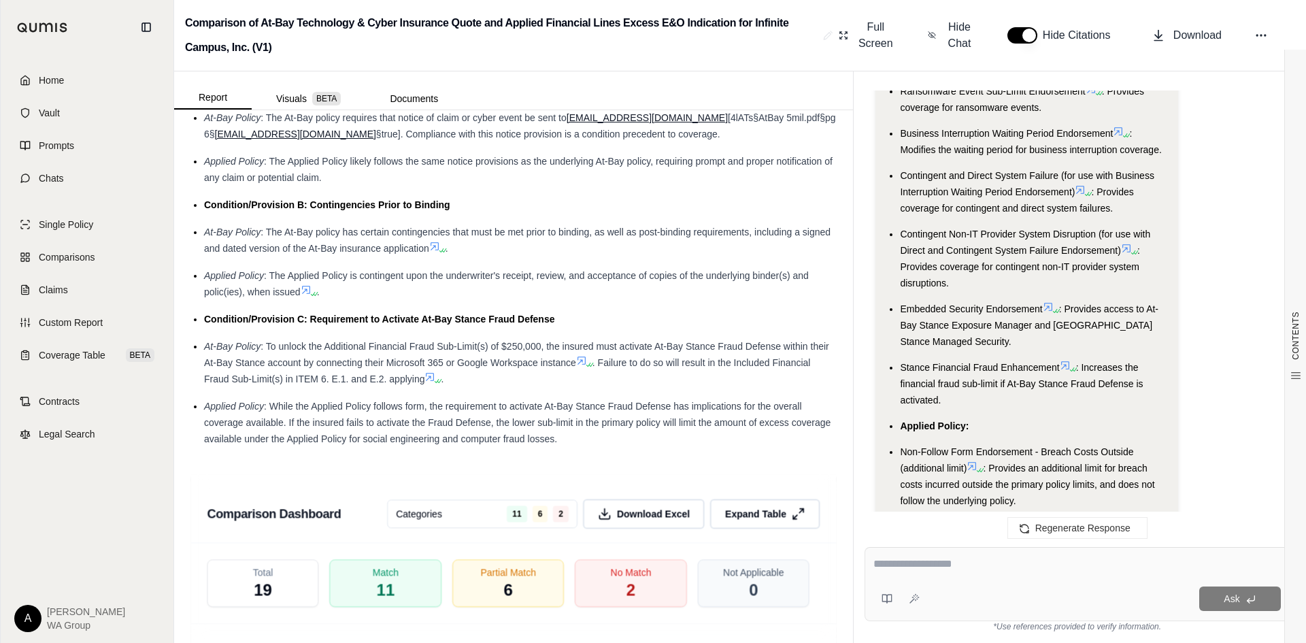
click at [1055, 359] on li "Stance Financial Fraud Enhancement : Increases the financial fraud sub-limit if…" at bounding box center [1033, 383] width 267 height 49
drag, startPoint x: 1138, startPoint y: 385, endPoint x: 899, endPoint y: 390, distance: 239.4
click at [899, 390] on ul "At-Bay Policy: California Consumer Privacy Act Enhancement : Enhances coverage …" at bounding box center [1026, 1] width 280 height 1013
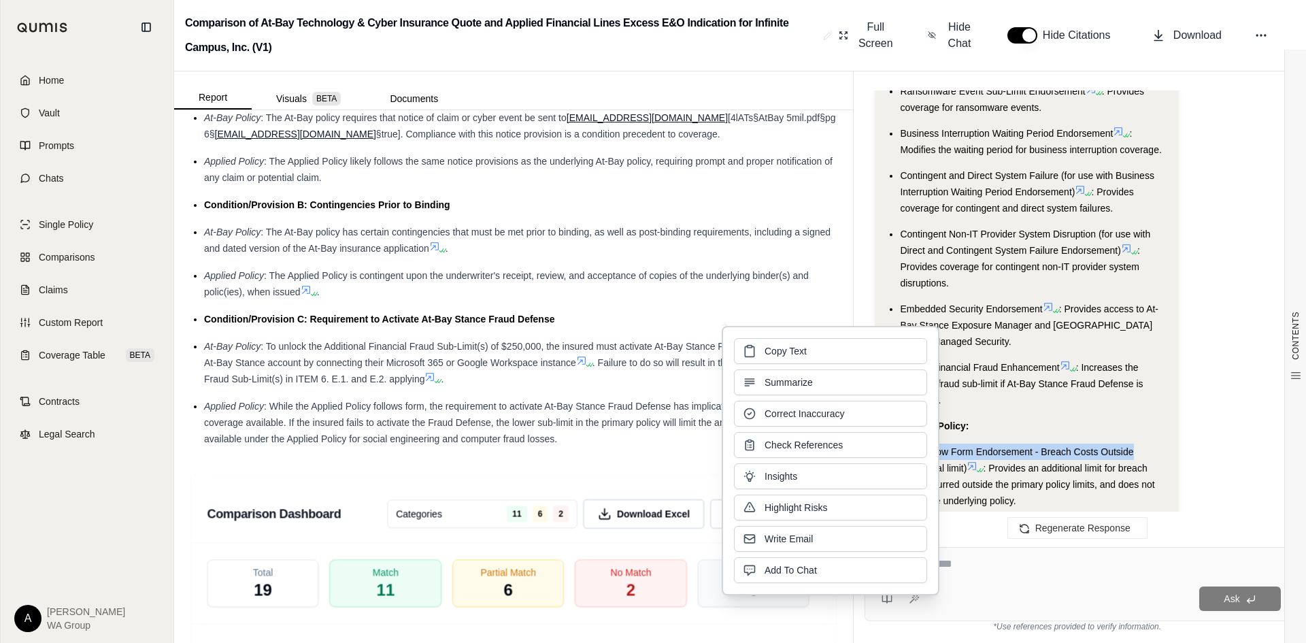
click at [831, 346] on button "Copy Text" at bounding box center [830, 351] width 193 height 26
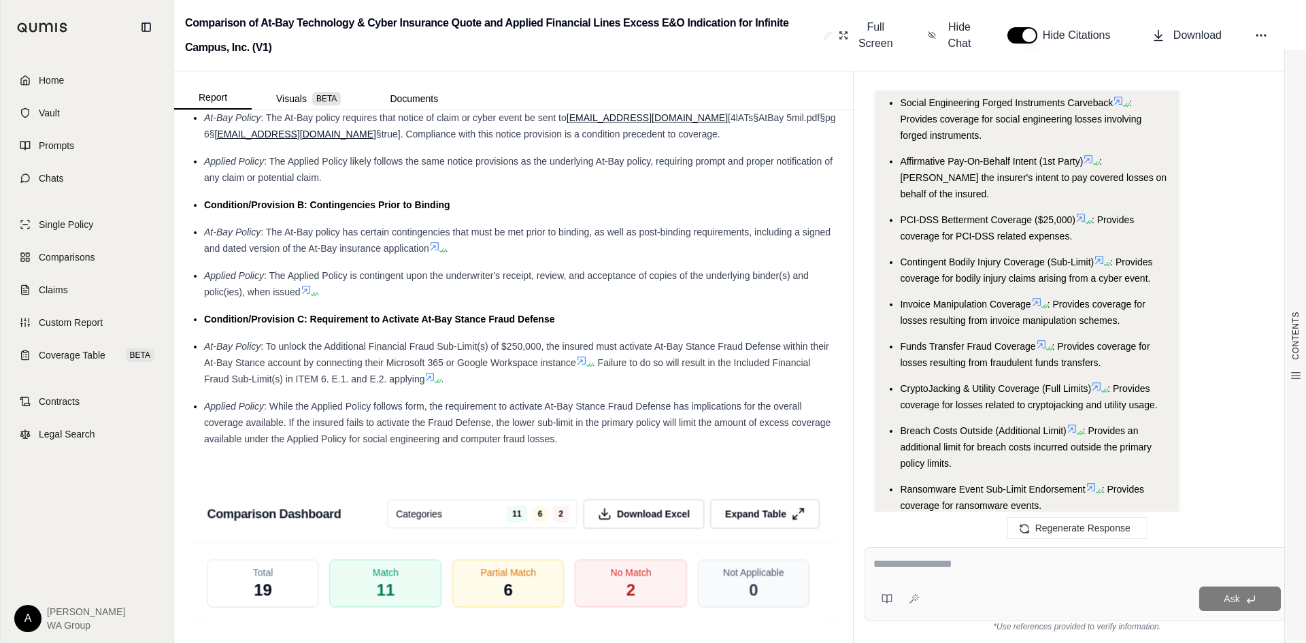
scroll to position [3113, 0]
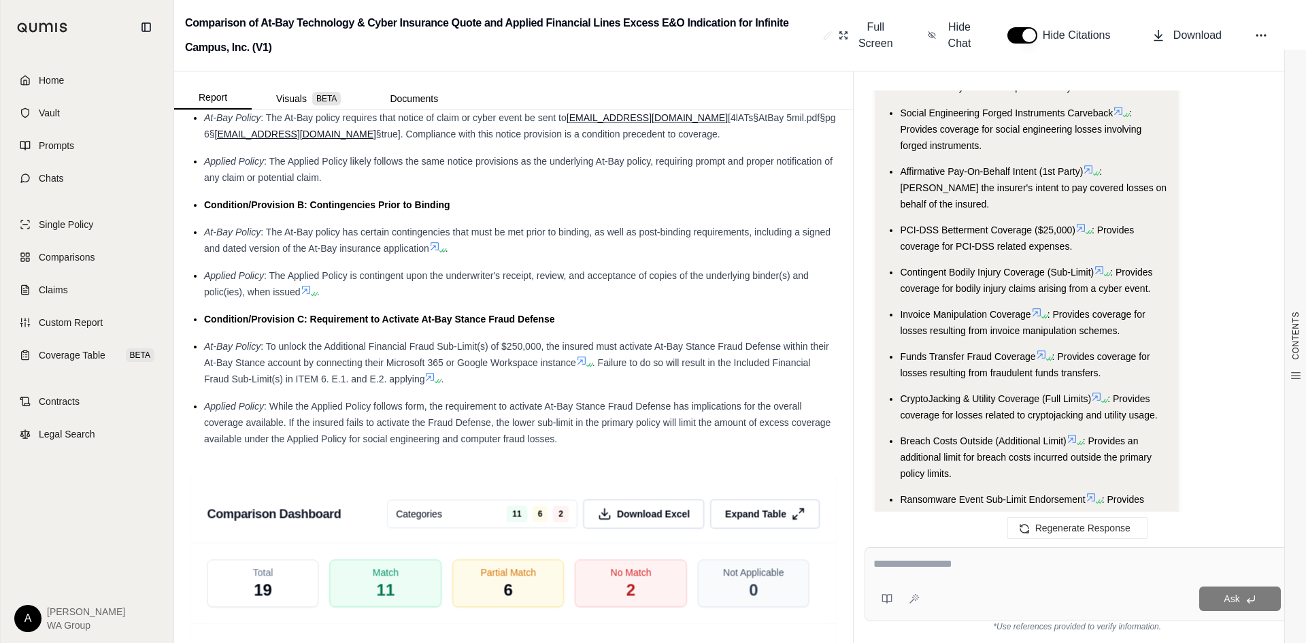
drag, startPoint x: 917, startPoint y: 565, endPoint x: 910, endPoint y: 561, distance: 7.9
click at [915, 564] on textarea at bounding box center [1076, 564] width 407 height 16
type textarea "**********"
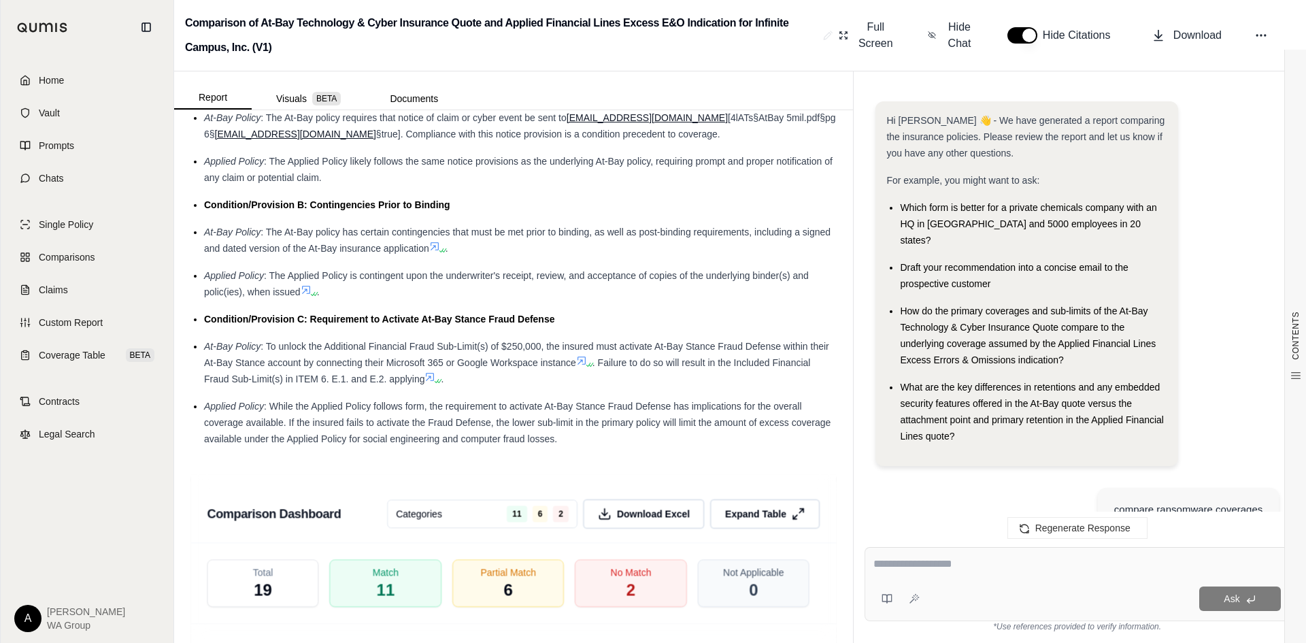
scroll to position [4631, 0]
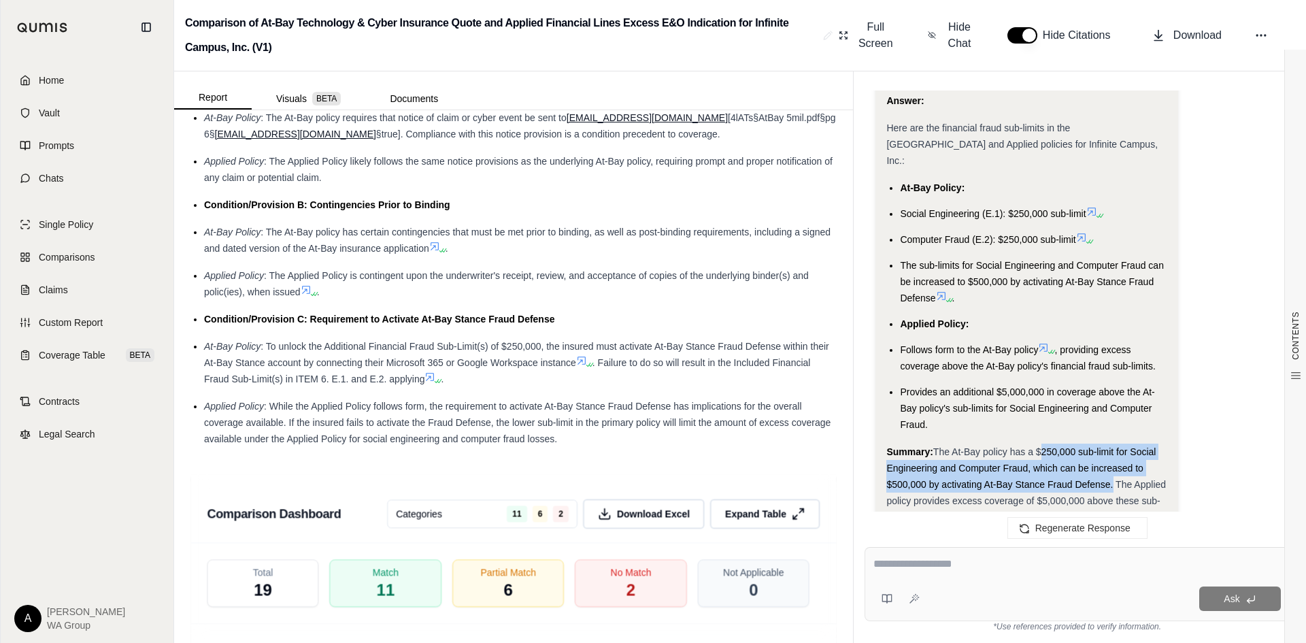
drag, startPoint x: 1037, startPoint y: 370, endPoint x: 1109, endPoint y: 401, distance: 78.0
click at [1109, 446] on span "The At-Bay policy has a $250,000 sub-limit for Social Engineering and Computer …" at bounding box center [1026, 484] width 280 height 76
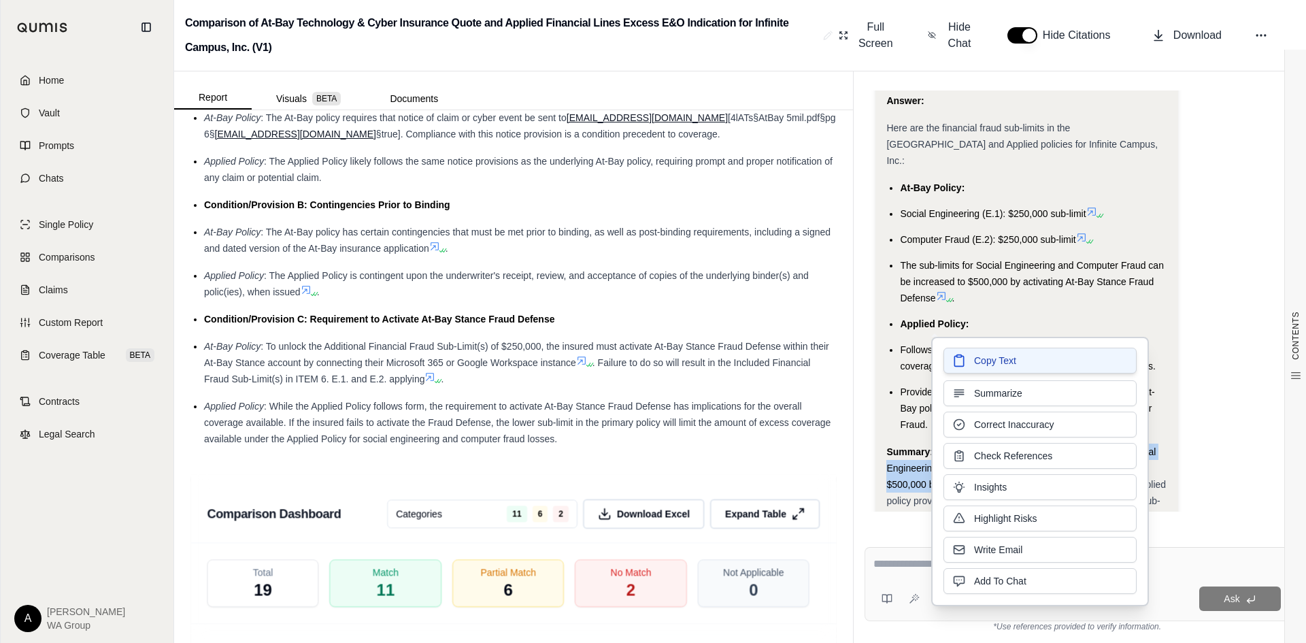
click at [1028, 358] on button "Copy Text" at bounding box center [1039, 361] width 193 height 26
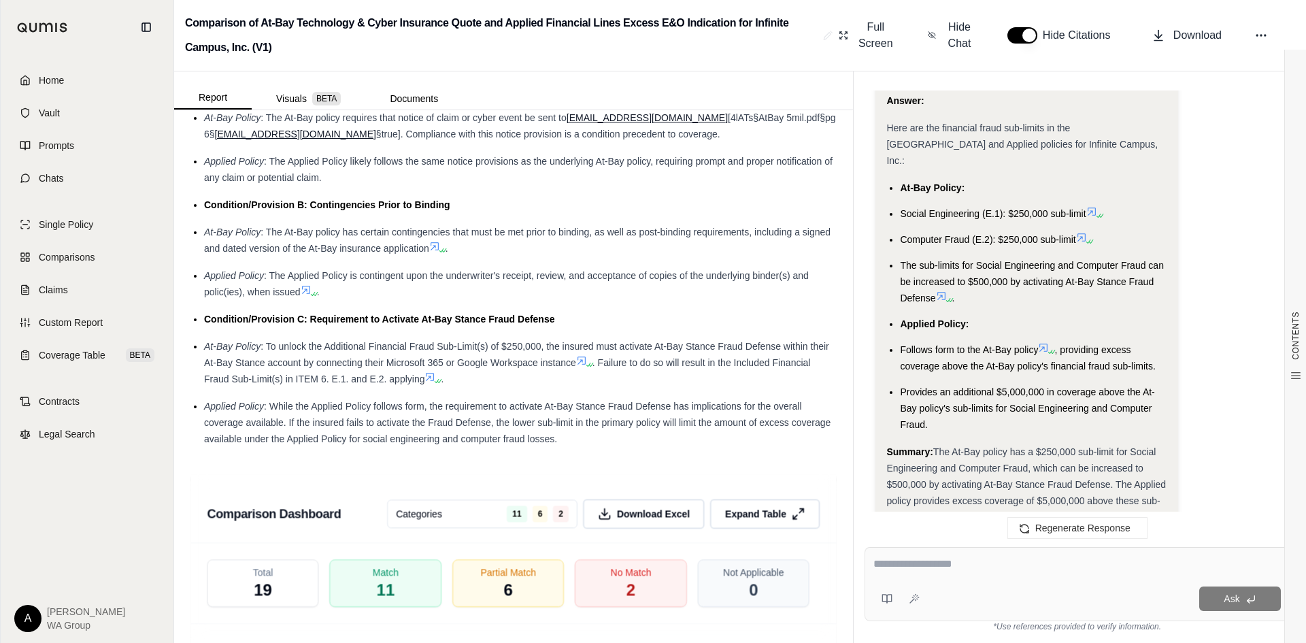
click at [936, 443] on div "Summary: The At-Bay policy has a $250,000 sub-limit for Social Engineering and …" at bounding box center [1026, 484] width 280 height 82
drag, startPoint x: 1089, startPoint y: 442, endPoint x: 1053, endPoint y: 434, distance: 37.6
click at [1089, 443] on div "Summary: The At-Bay policy has a $250,000 sub-limit for Social Engineering and …" at bounding box center [1026, 484] width 280 height 82
click at [953, 446] on span "The At-Bay policy has a $250,000 sub-limit for Social Engineering and Computer …" at bounding box center [1026, 484] width 280 height 76
drag, startPoint x: 913, startPoint y: 420, endPoint x: 915, endPoint y: 436, distance: 16.4
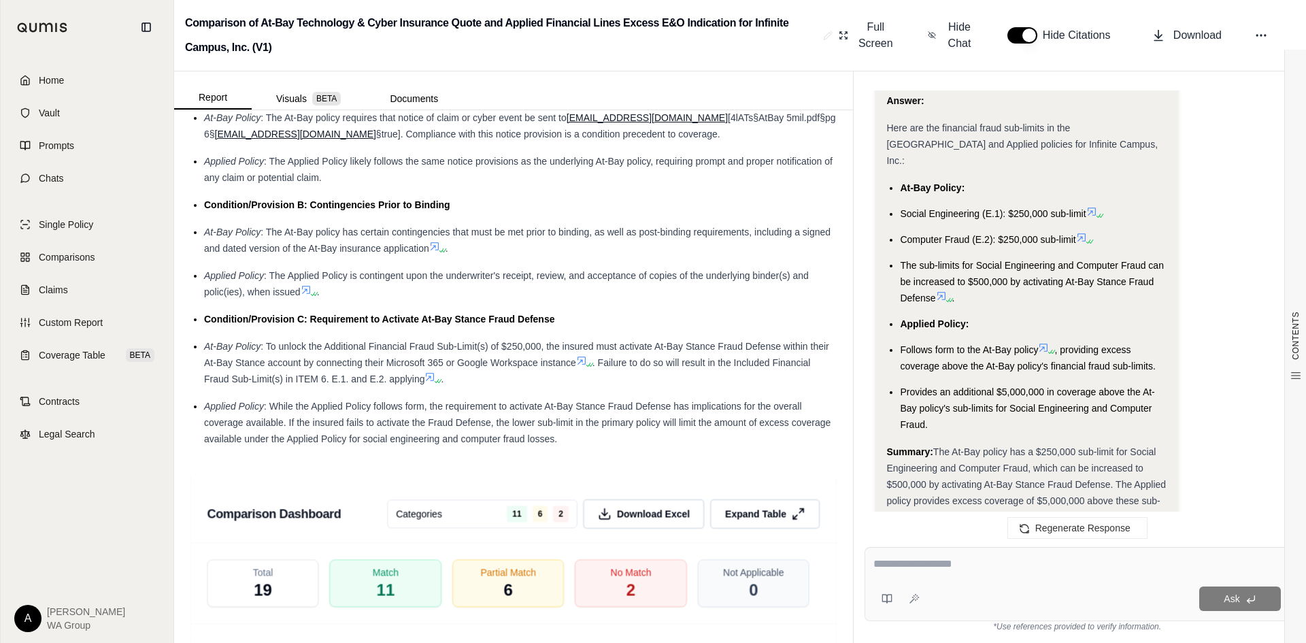
click at [915, 443] on div "Summary: The At-Bay policy has a $250,000 sub-limit for Social Engineering and …" at bounding box center [1026, 484] width 280 height 82
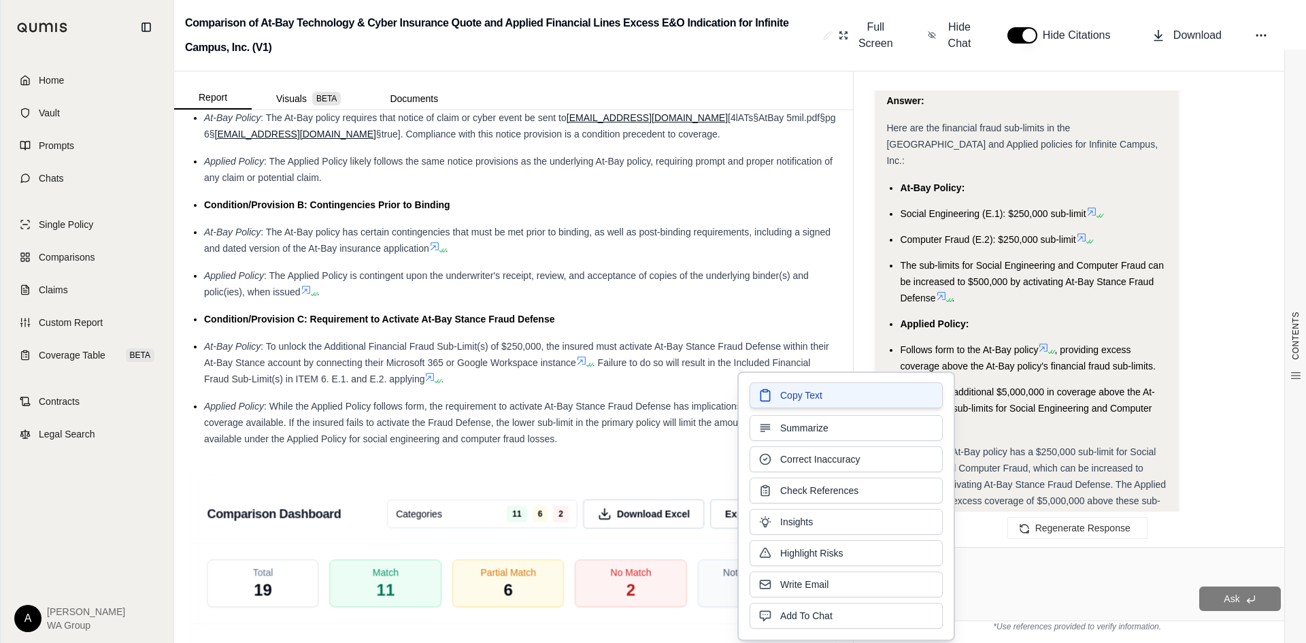
click at [801, 398] on span "Copy Text" at bounding box center [801, 395] width 42 height 14
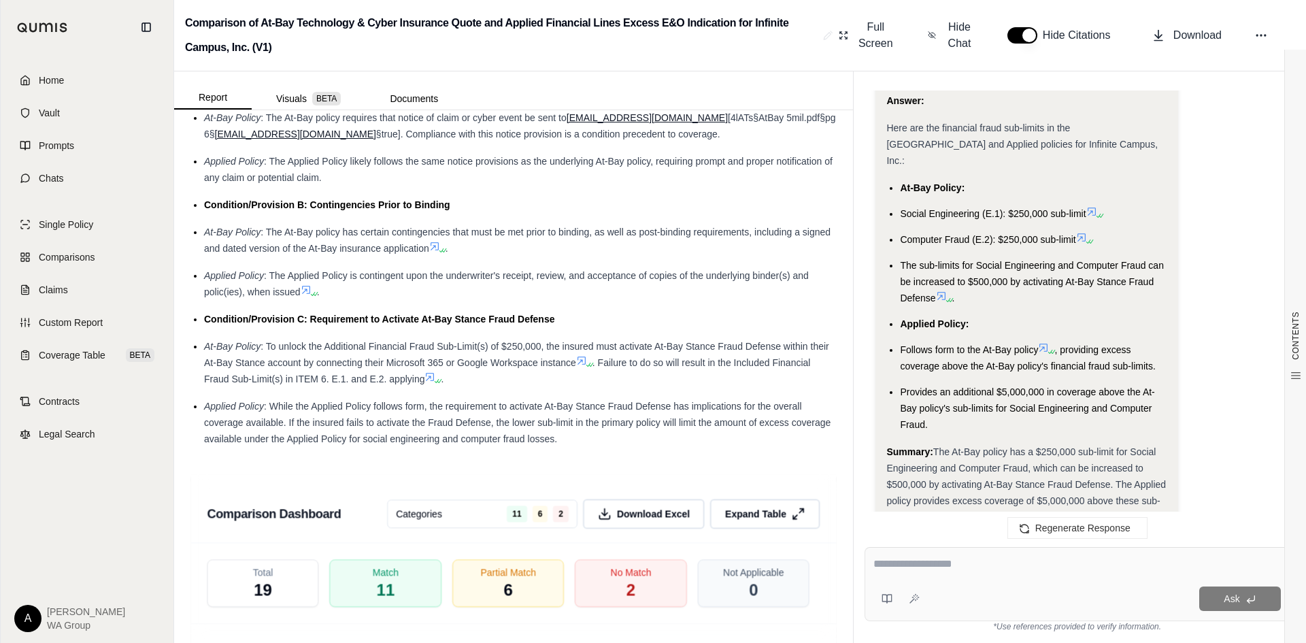
click at [890, 563] on textarea at bounding box center [1076, 564] width 407 height 16
type textarea "**********"
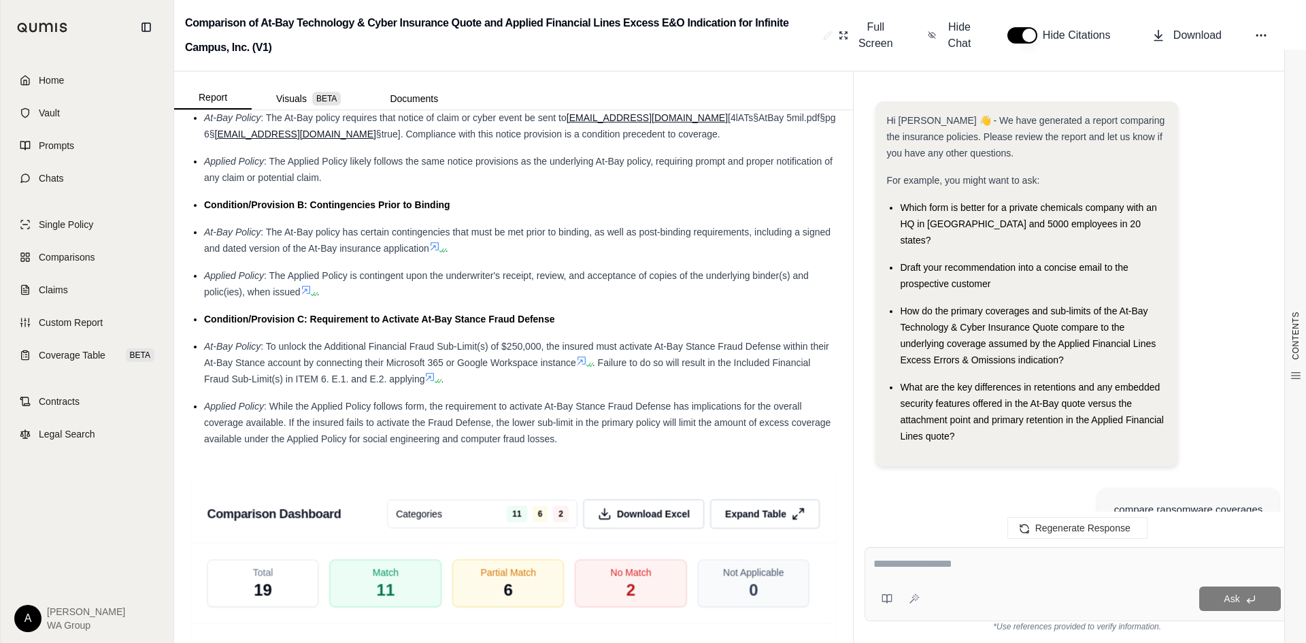
scroll to position [5603, 0]
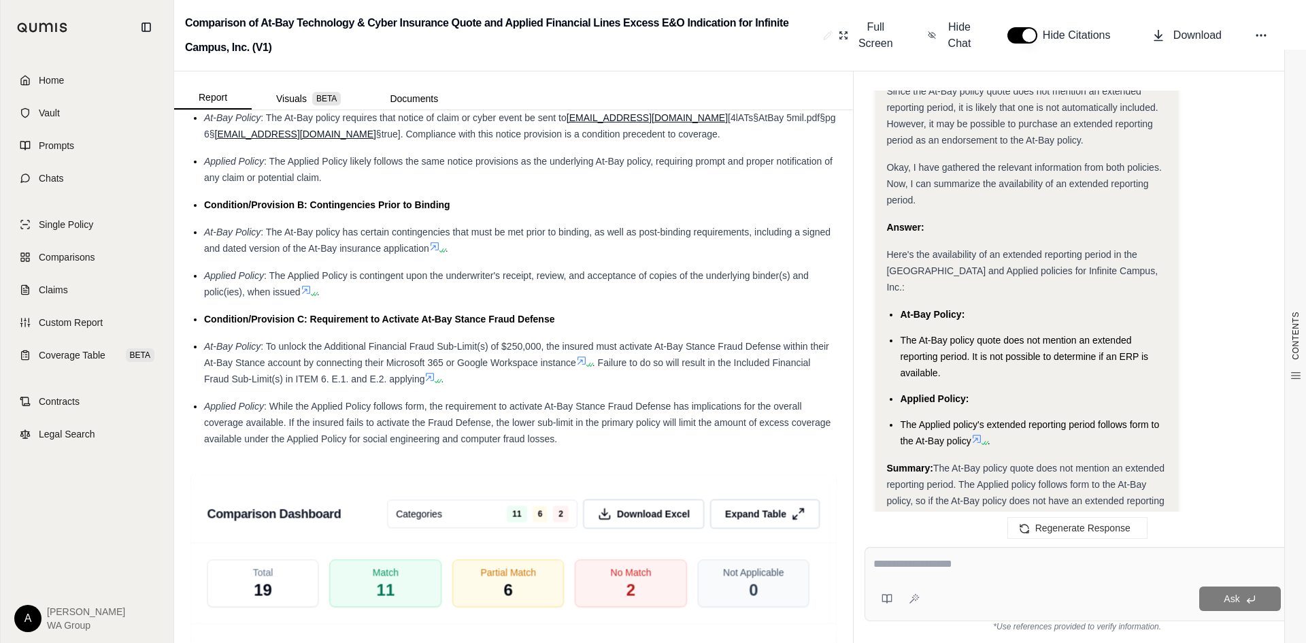
click at [924, 563] on textarea at bounding box center [1076, 564] width 407 height 16
type textarea "**********"
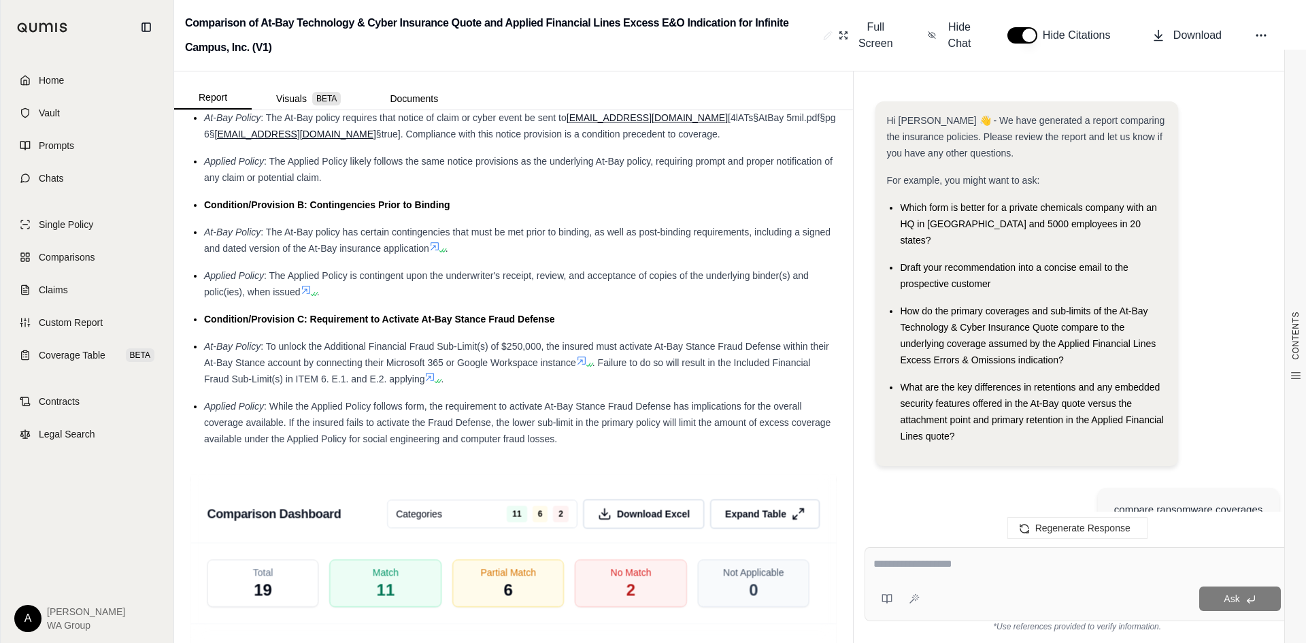
scroll to position [6440, 0]
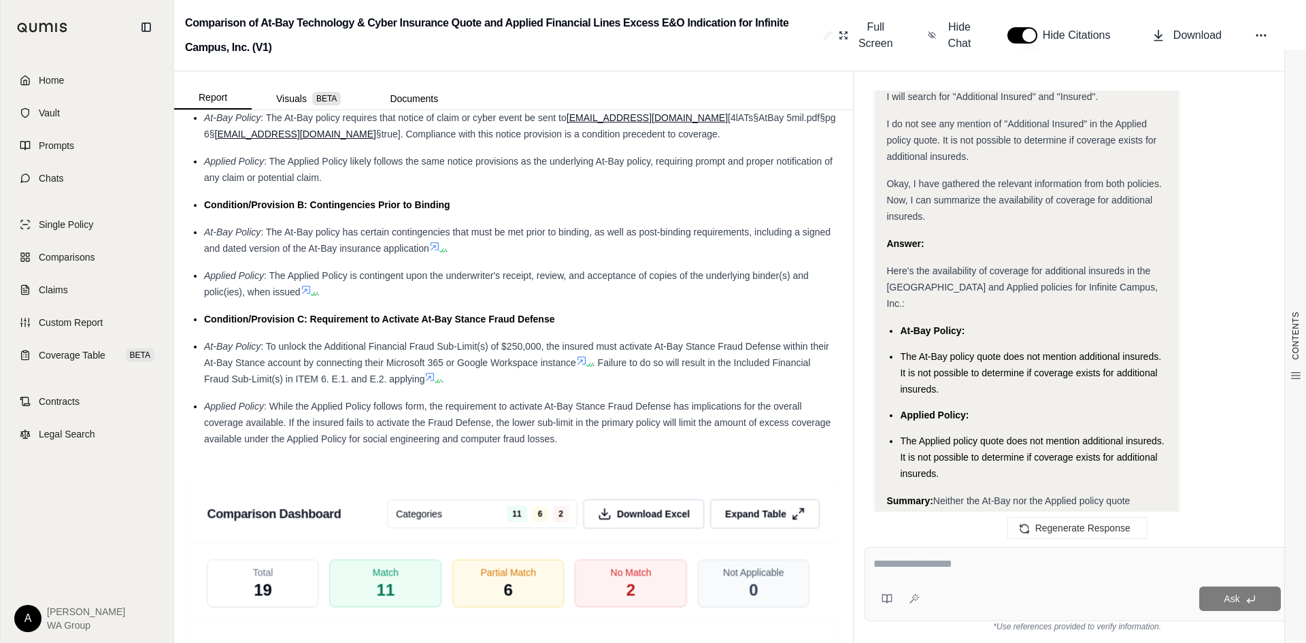
click at [909, 561] on textarea at bounding box center [1076, 564] width 407 height 16
type textarea "**********"
click at [1196, 549] on div "**********" at bounding box center [1076, 584] width 425 height 74
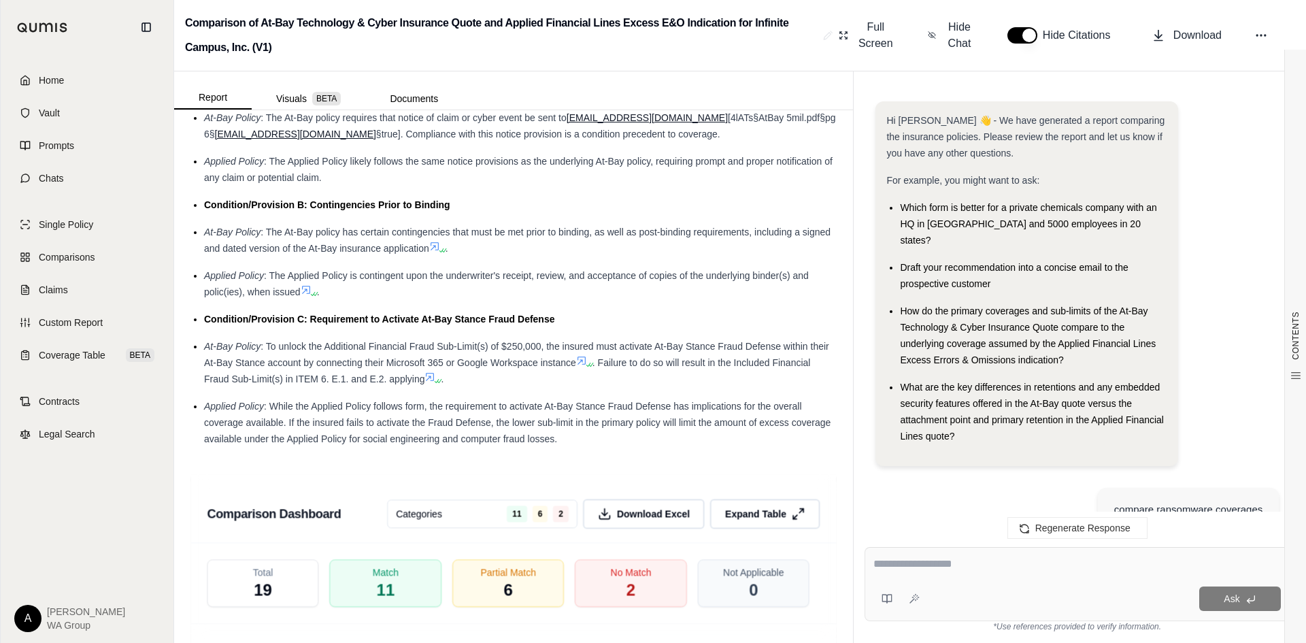
scroll to position [7371, 0]
